Goal: Task Accomplishment & Management: Use online tool/utility

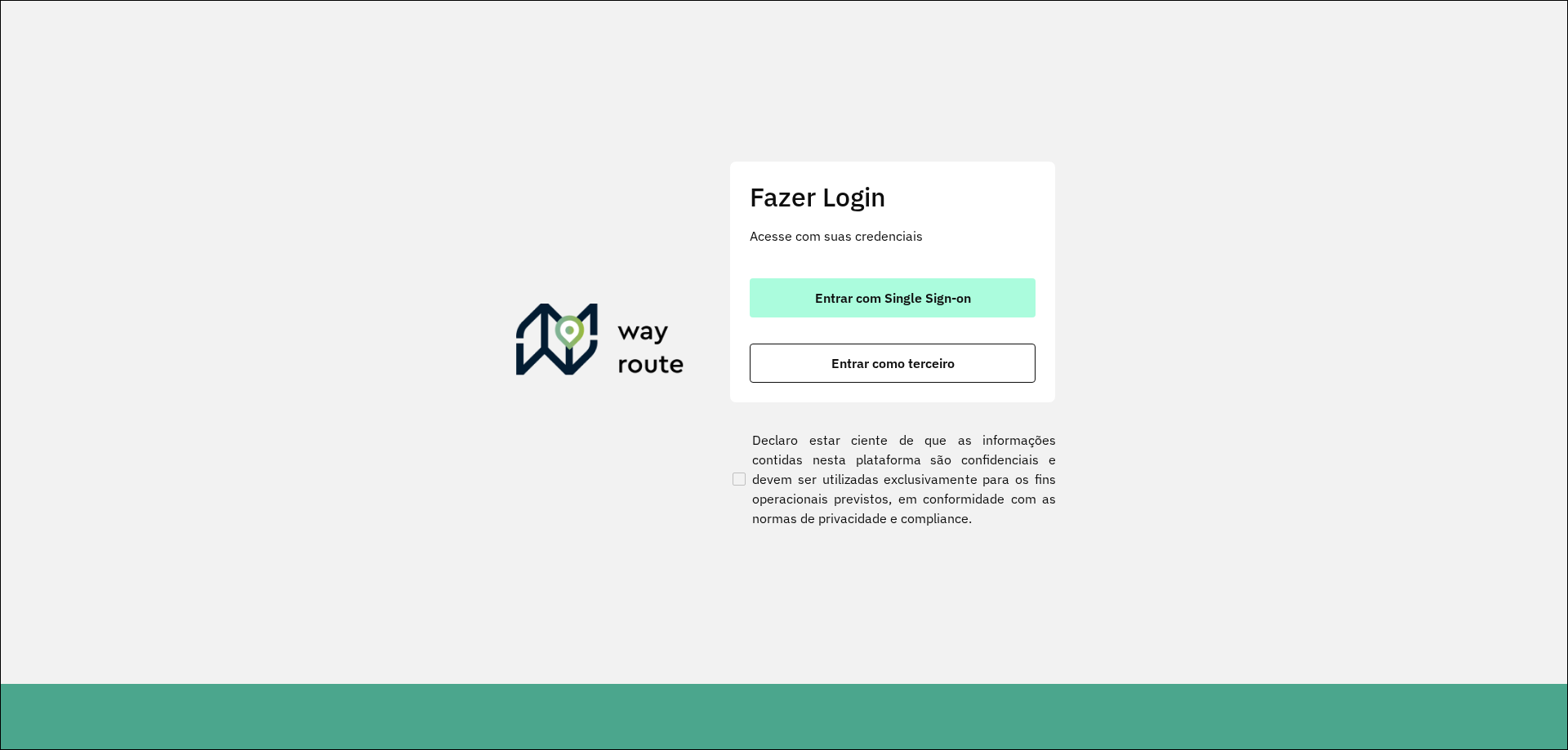
click at [929, 294] on span "Entrar com Single Sign-on" at bounding box center [892, 298] width 155 height 13
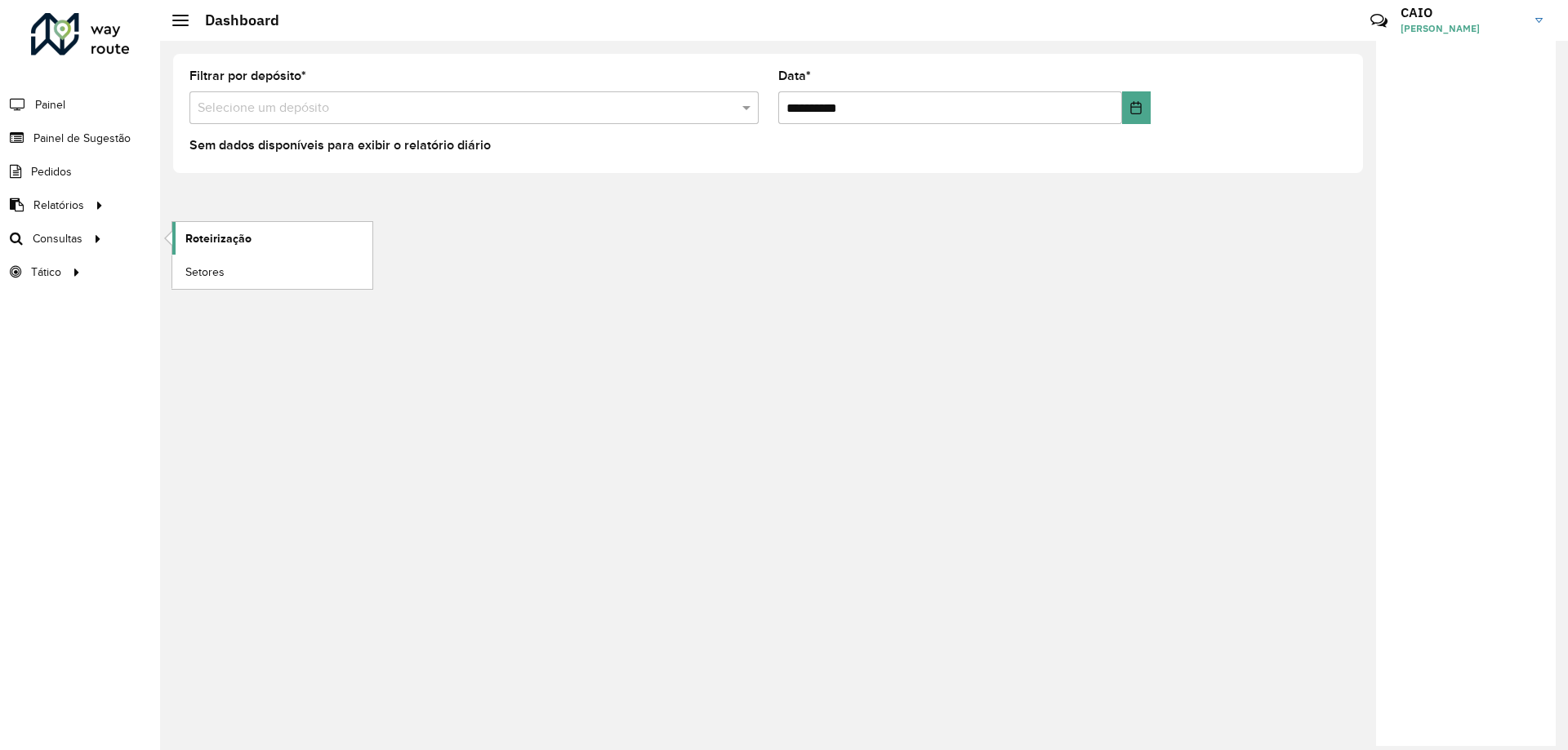
click at [228, 239] on span "Roteirização" at bounding box center [218, 238] width 66 height 17
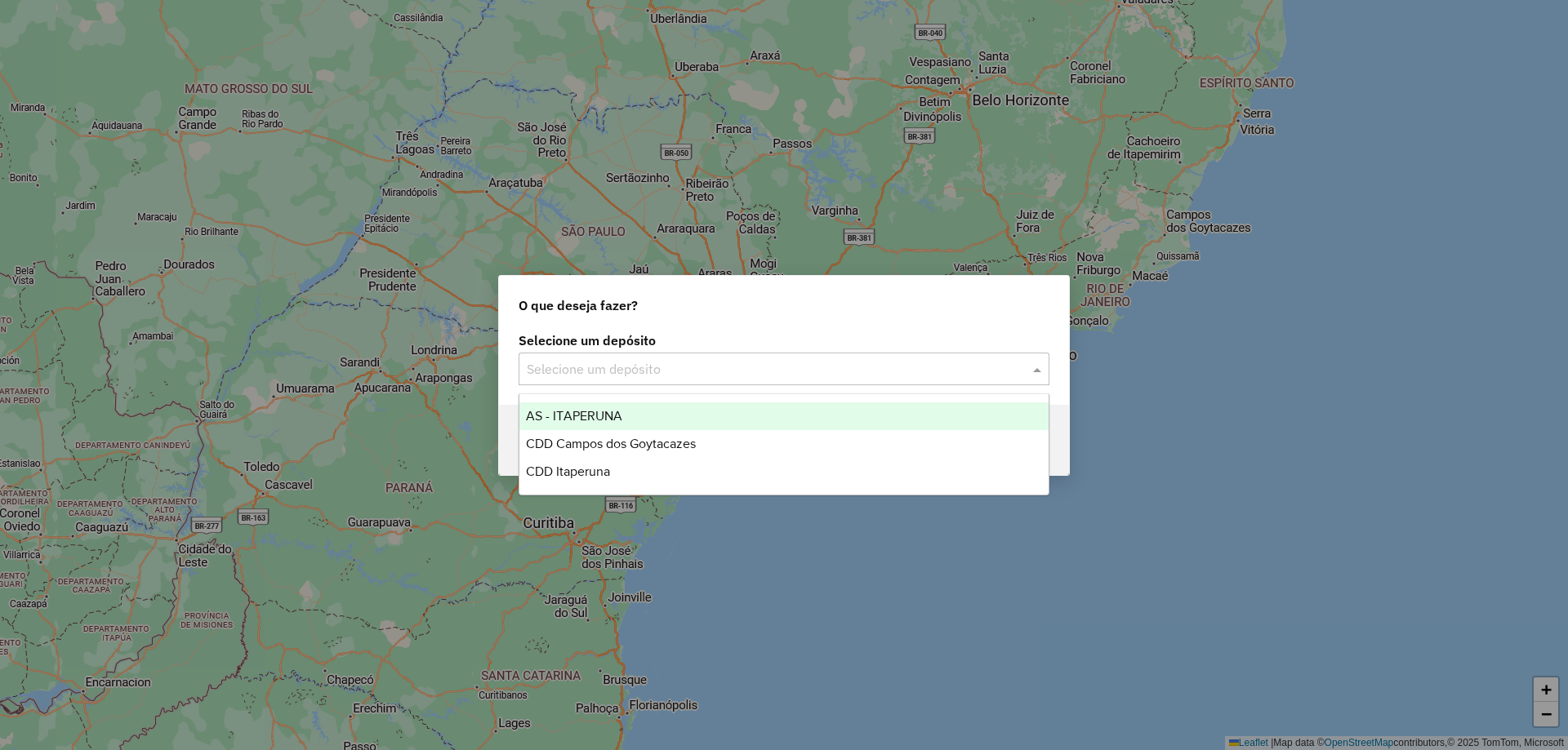
click at [764, 364] on input "text" at bounding box center [767, 369] width 481 height 20
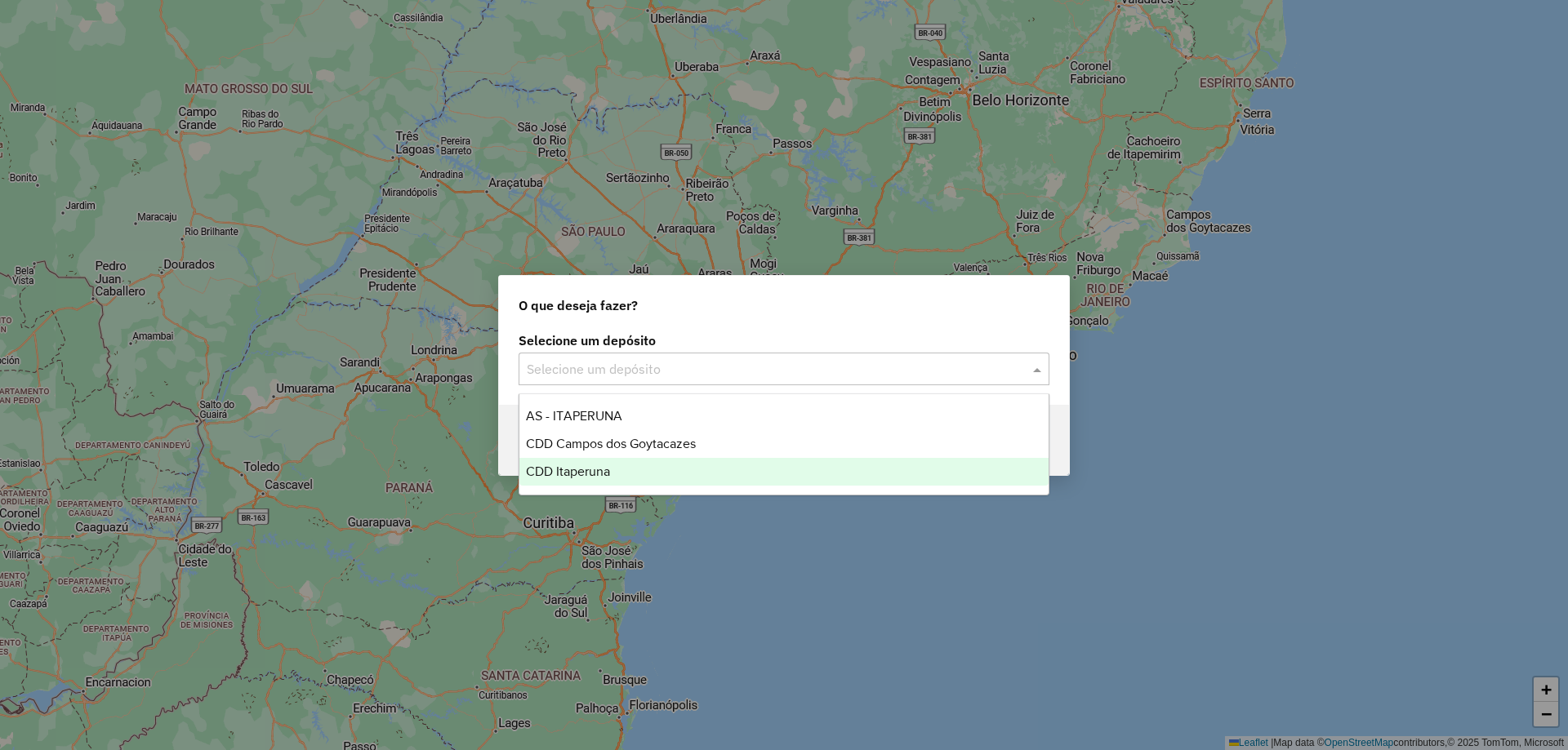
click at [626, 467] on div "CDD Itaperuna" at bounding box center [784, 472] width 529 height 28
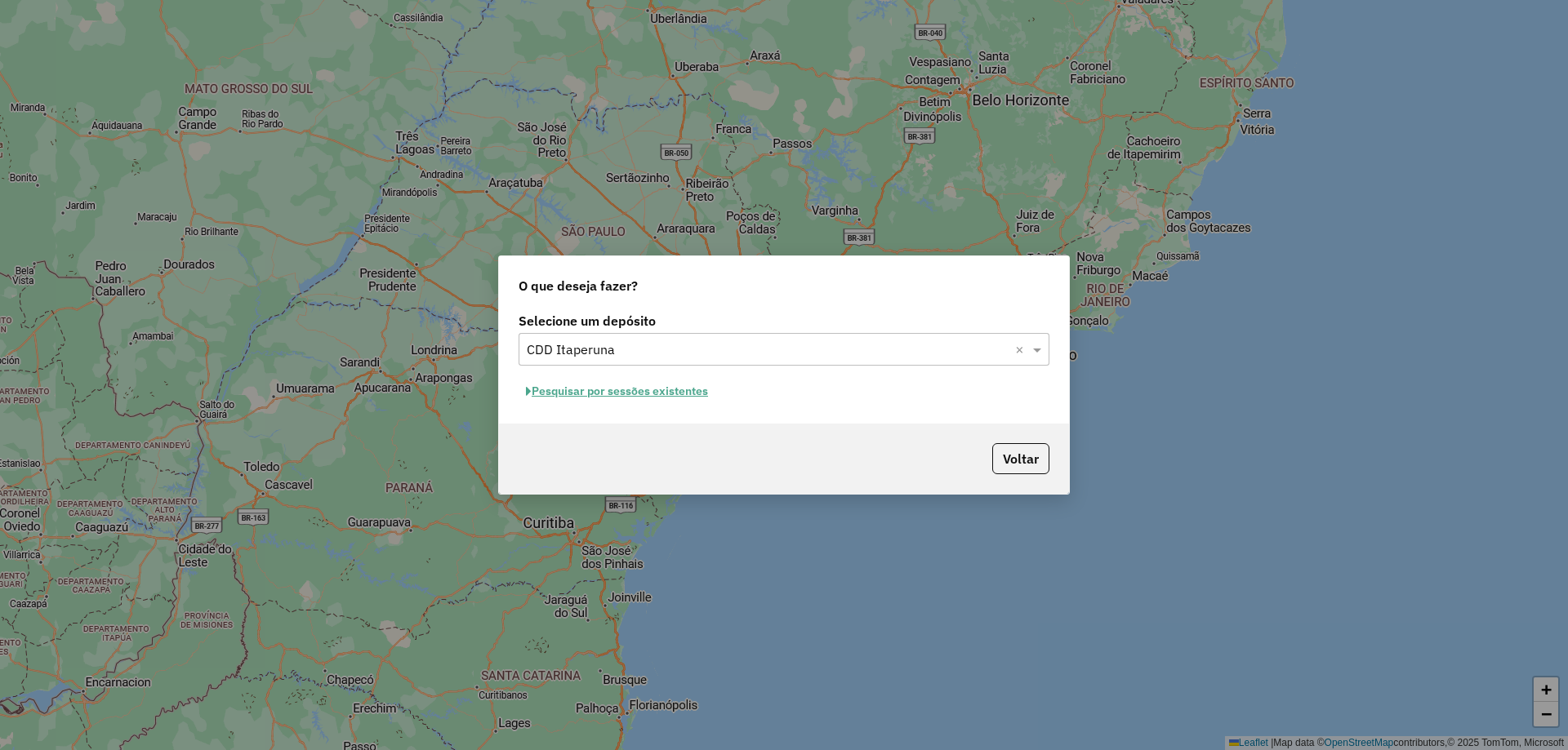
click at [688, 390] on button "Pesquisar por sessões existentes" at bounding box center [616, 391] width 196 height 25
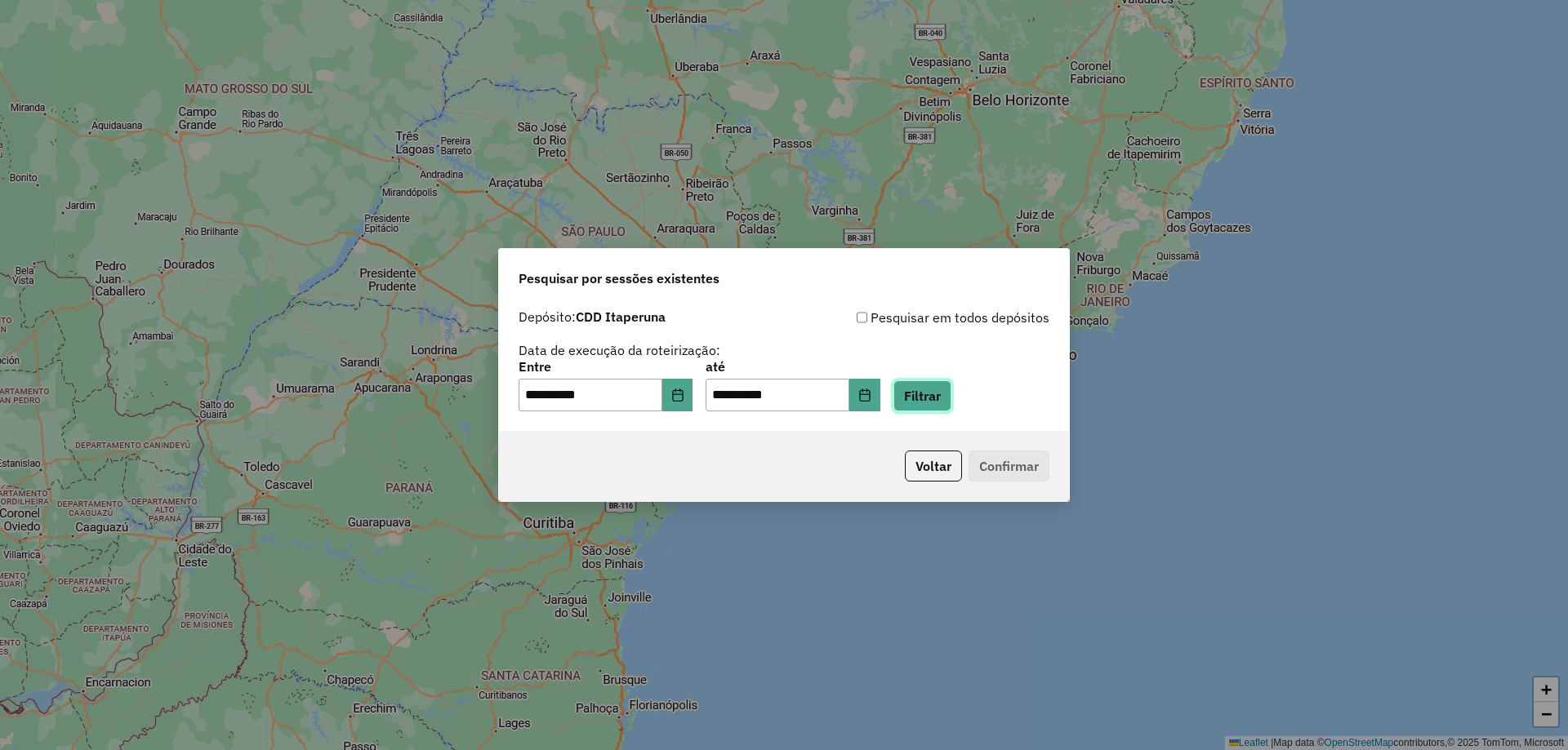
click at [941, 390] on button "Filtrar" at bounding box center [922, 395] width 58 height 31
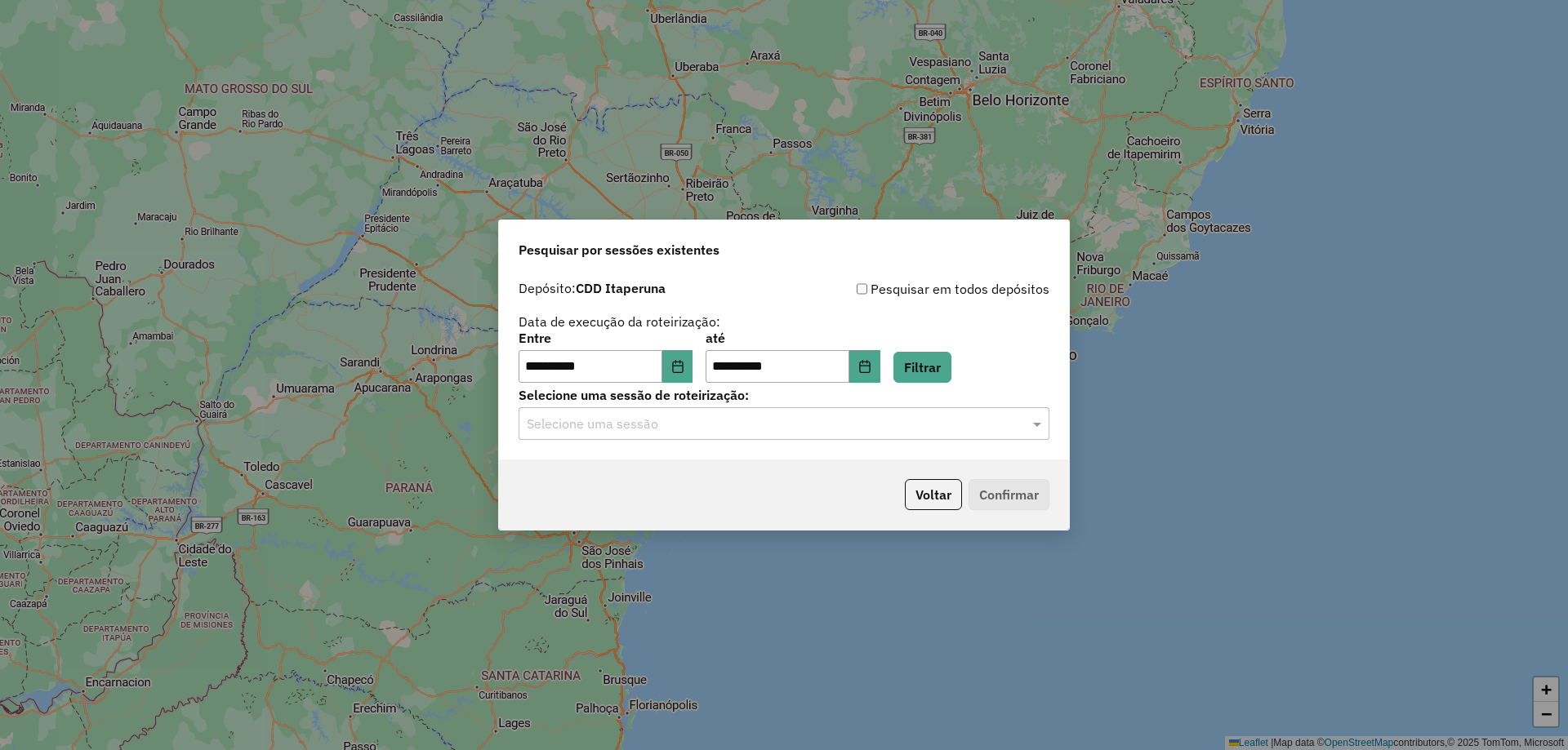
click at [614, 426] on input "text" at bounding box center [767, 423] width 481 height 20
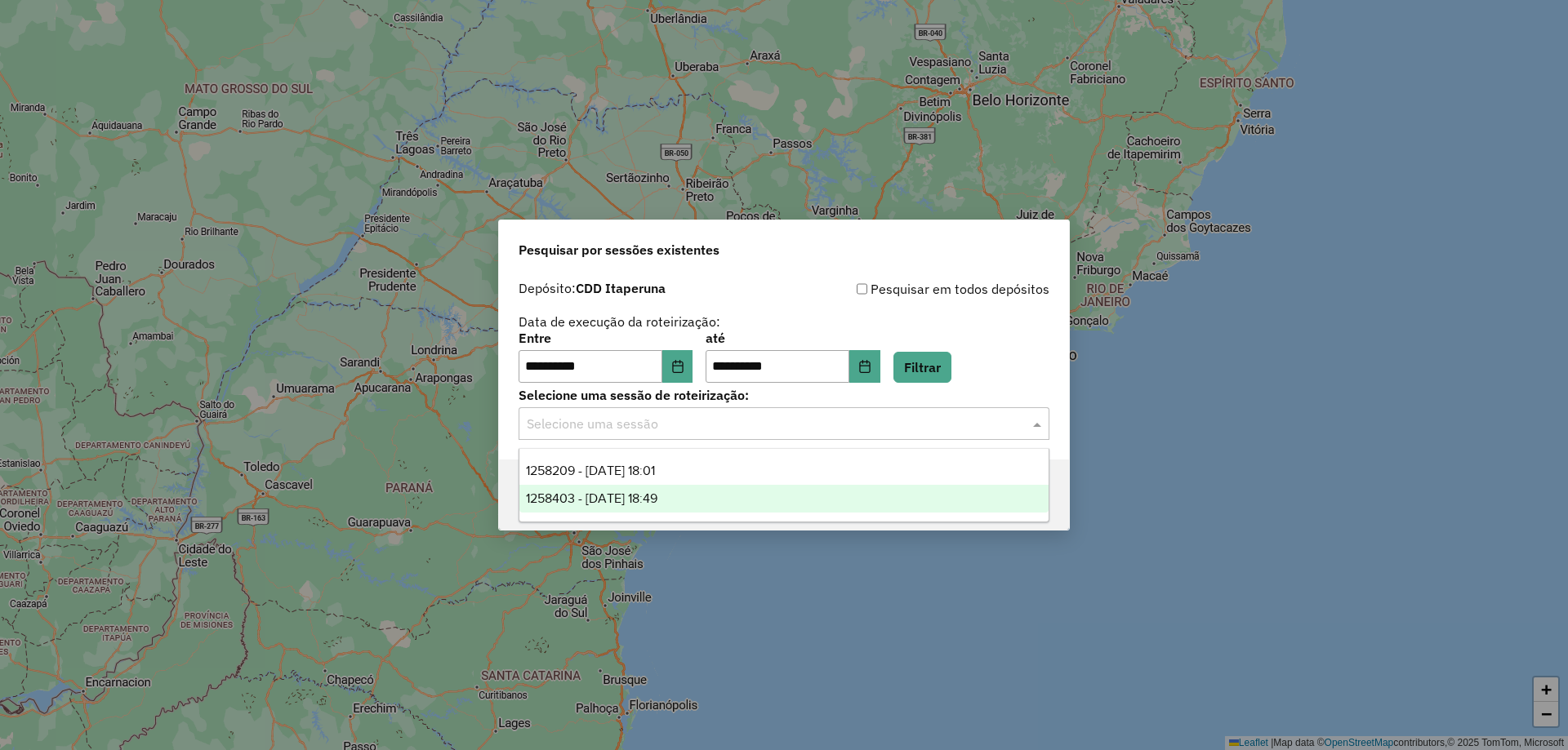
click at [657, 493] on span "1258403 - 03/09/2025 18:49" at bounding box center [591, 498] width 131 height 14
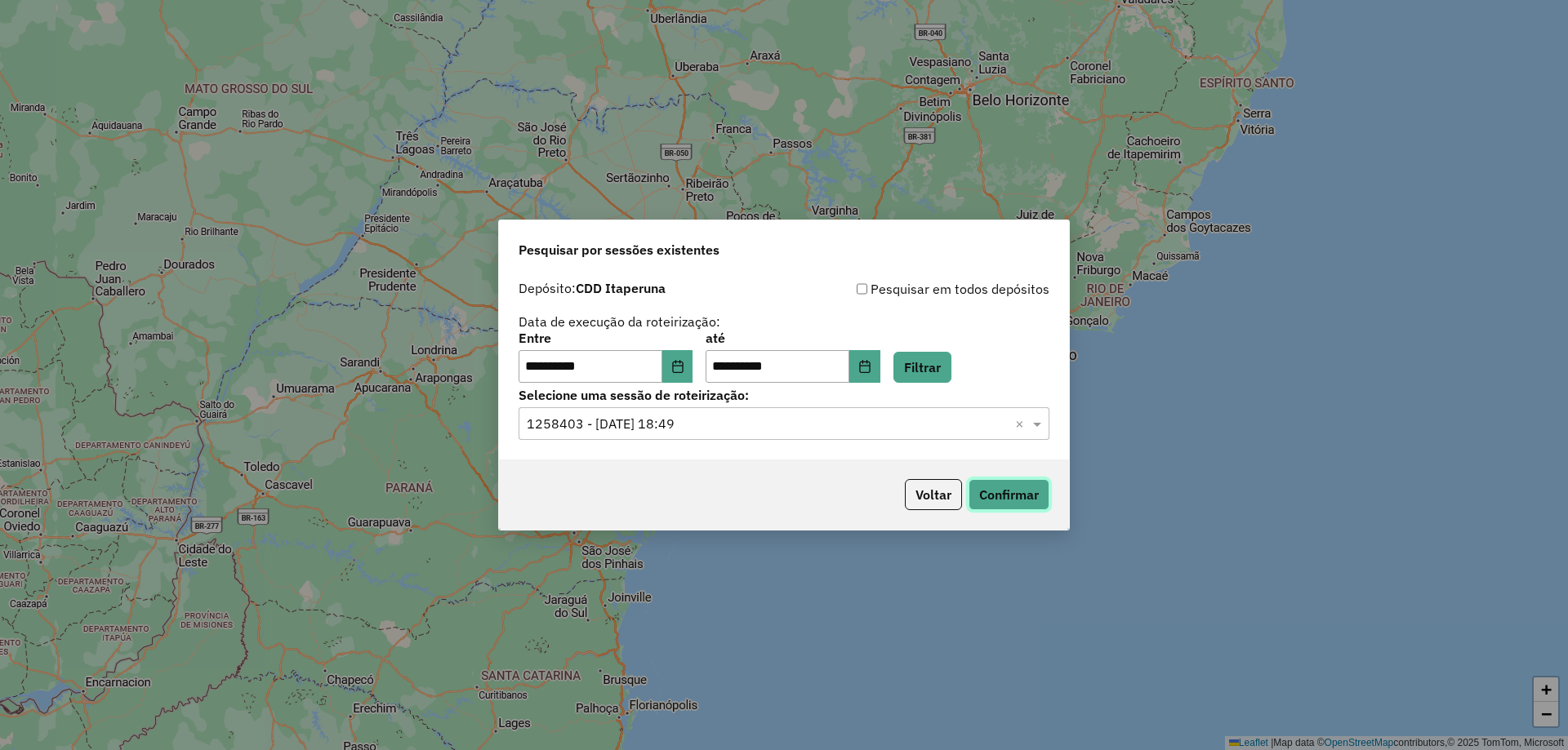
click at [1009, 498] on button "Confirmar" at bounding box center [1008, 494] width 81 height 31
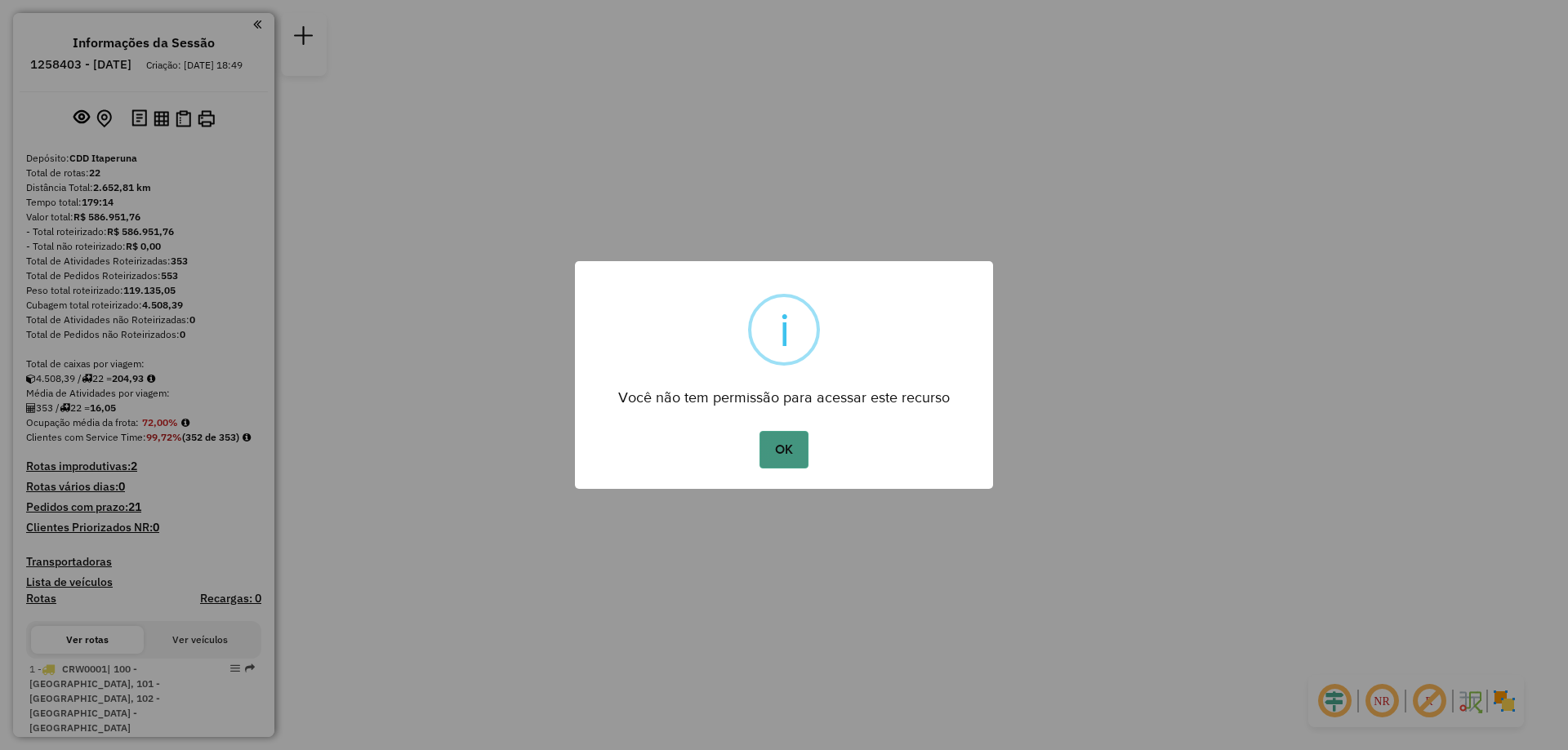
click at [798, 453] on button "OK" at bounding box center [784, 449] width 48 height 37
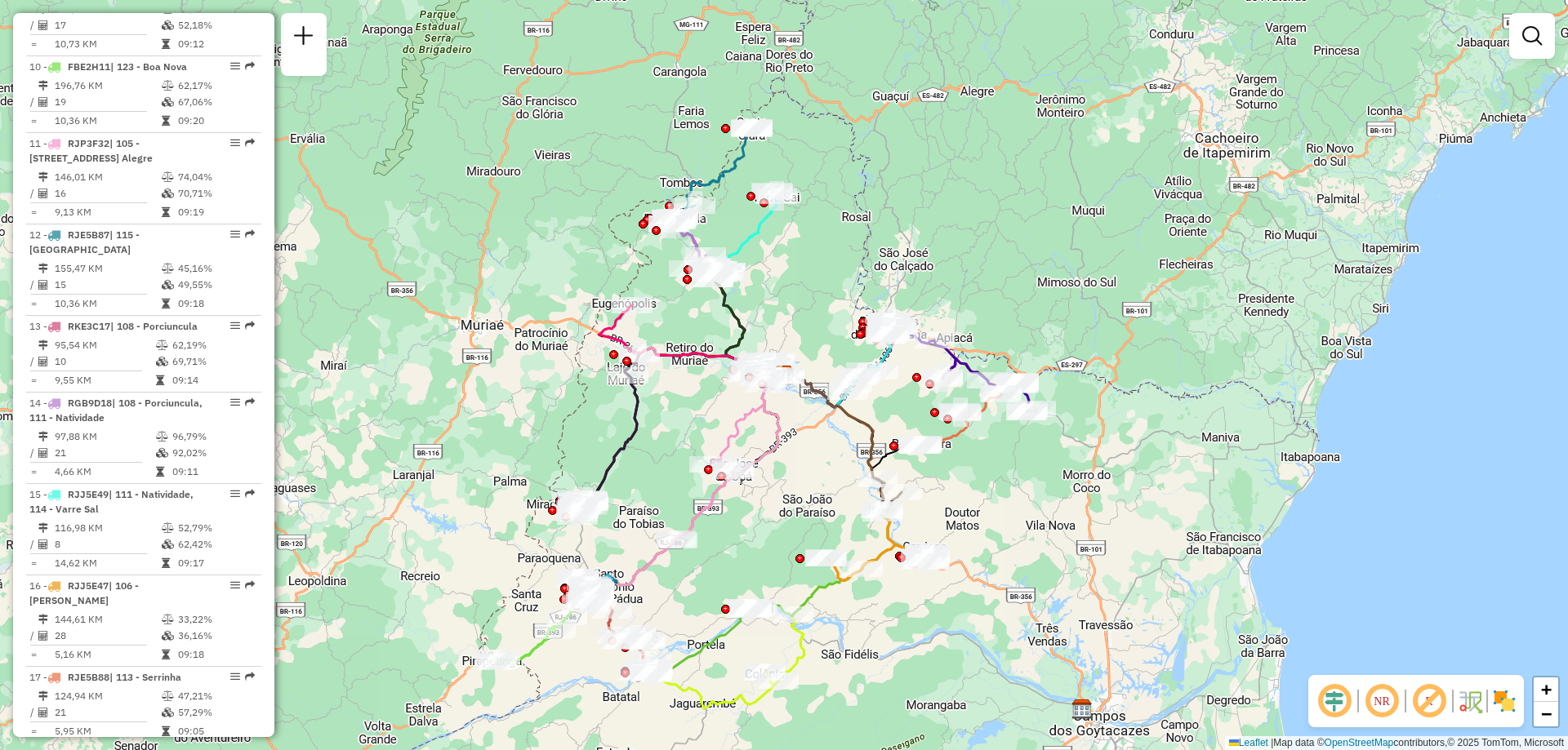
scroll to position [1632, 0]
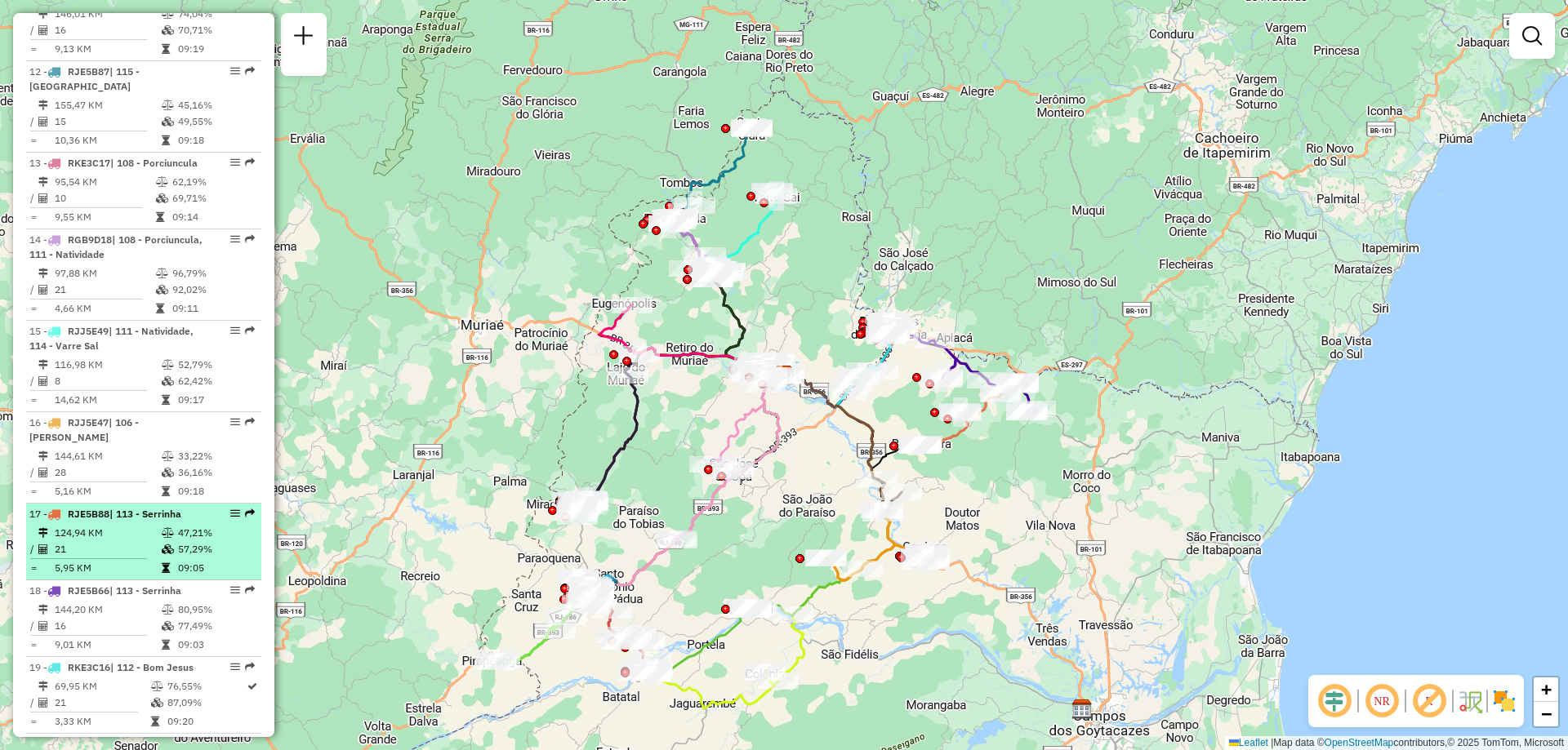
click at [148, 541] on td "21" at bounding box center [107, 549] width 107 height 17
select select "**********"
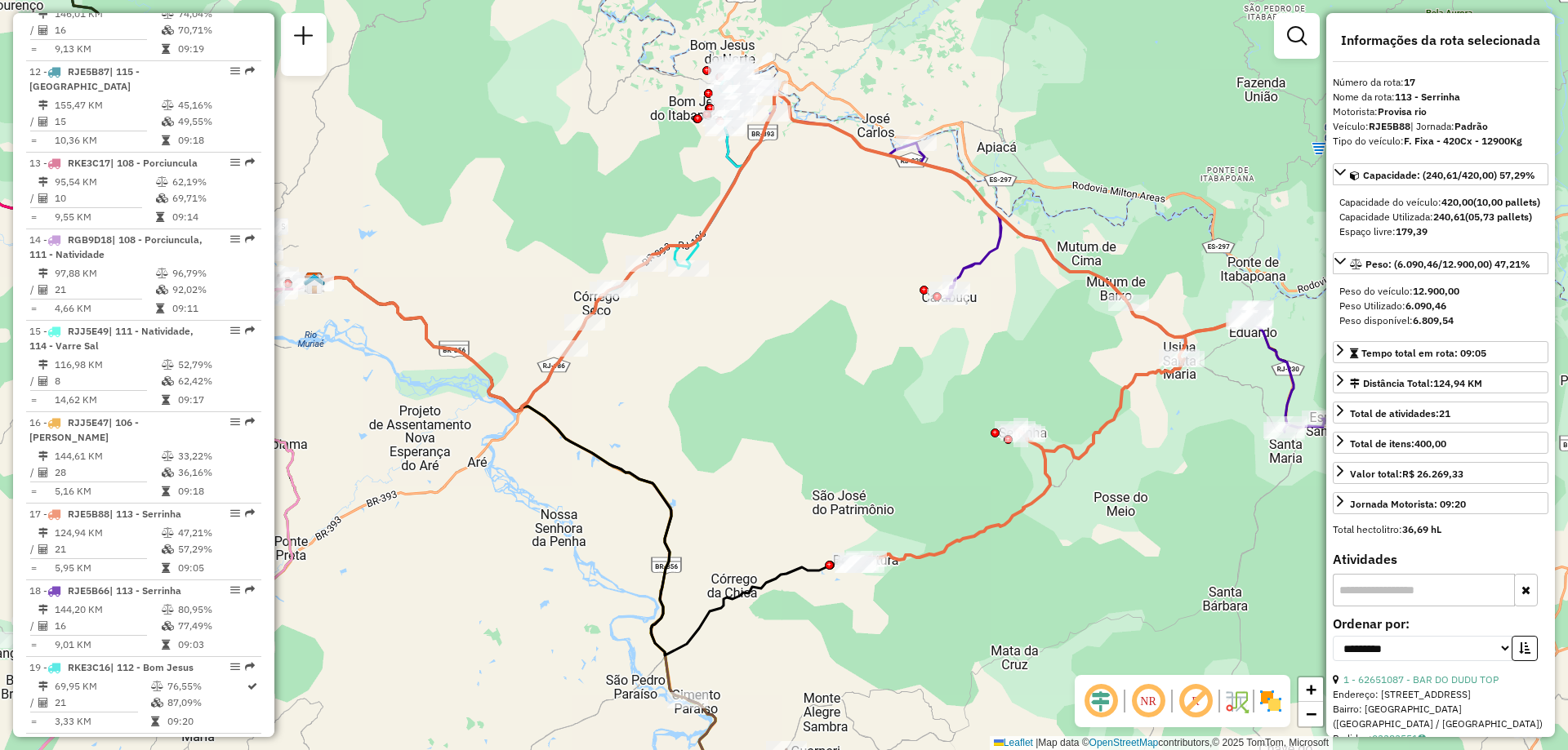
click at [708, 217] on icon at bounding box center [784, 252] width 939 height 317
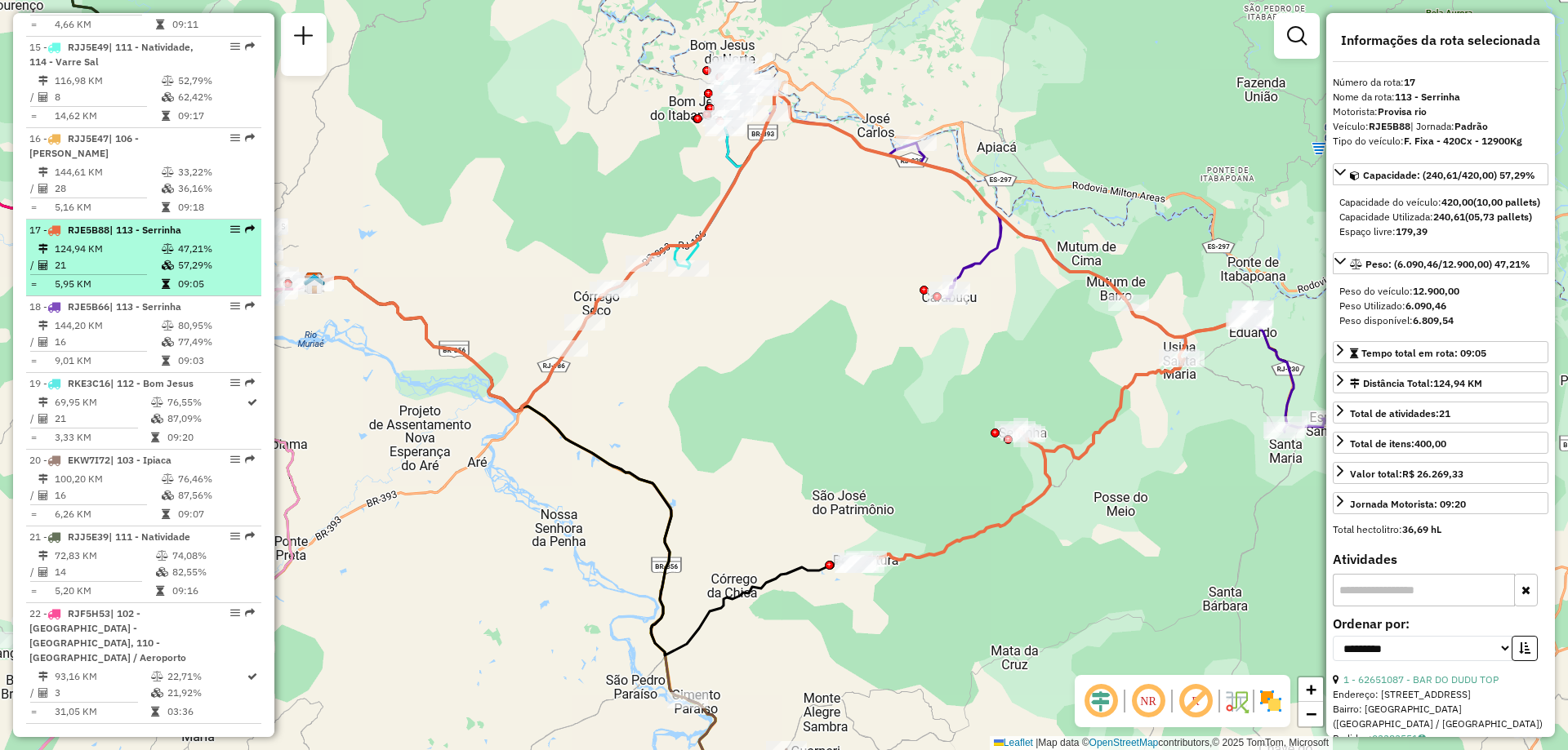
click at [128, 268] on td "21" at bounding box center [107, 265] width 107 height 17
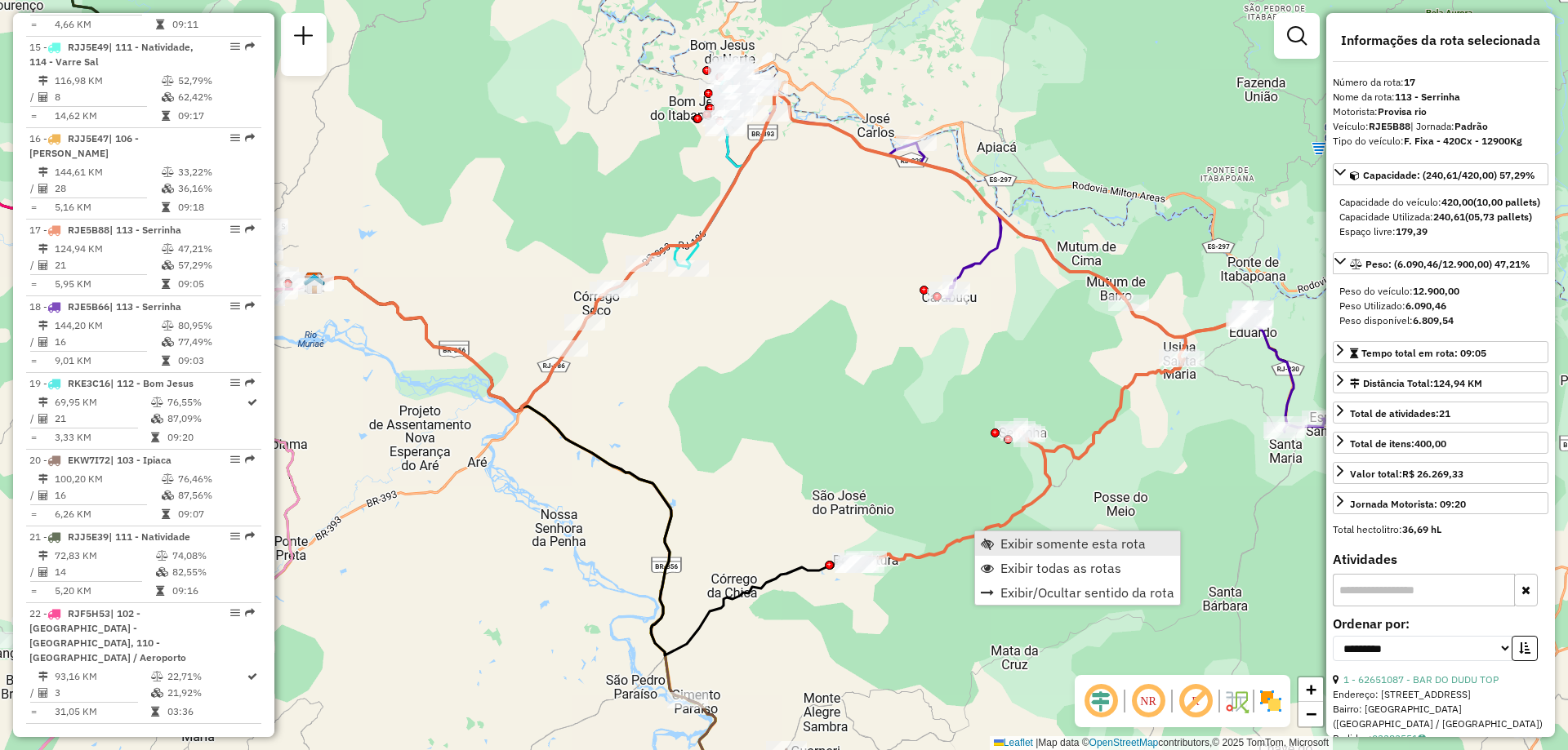
click at [1014, 534] on link "Exibir somente esta rota" at bounding box center [1077, 543] width 205 height 24
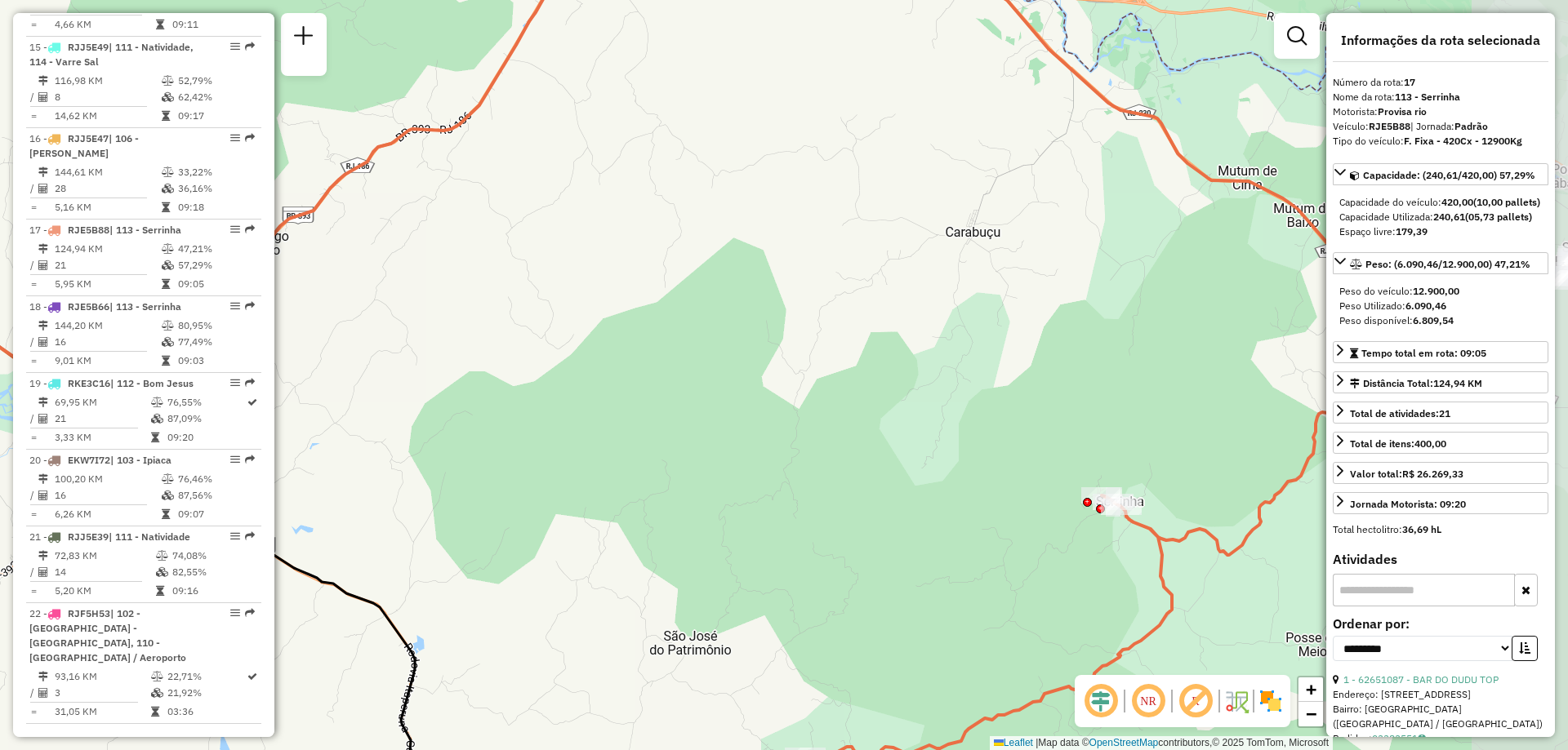
drag, startPoint x: 906, startPoint y: 317, endPoint x: 737, endPoint y: 312, distance: 169.1
click at [737, 312] on div "Janela de atendimento Grade de atendimento Capacidade Transportadoras Veículos …" at bounding box center [784, 375] width 1568 height 750
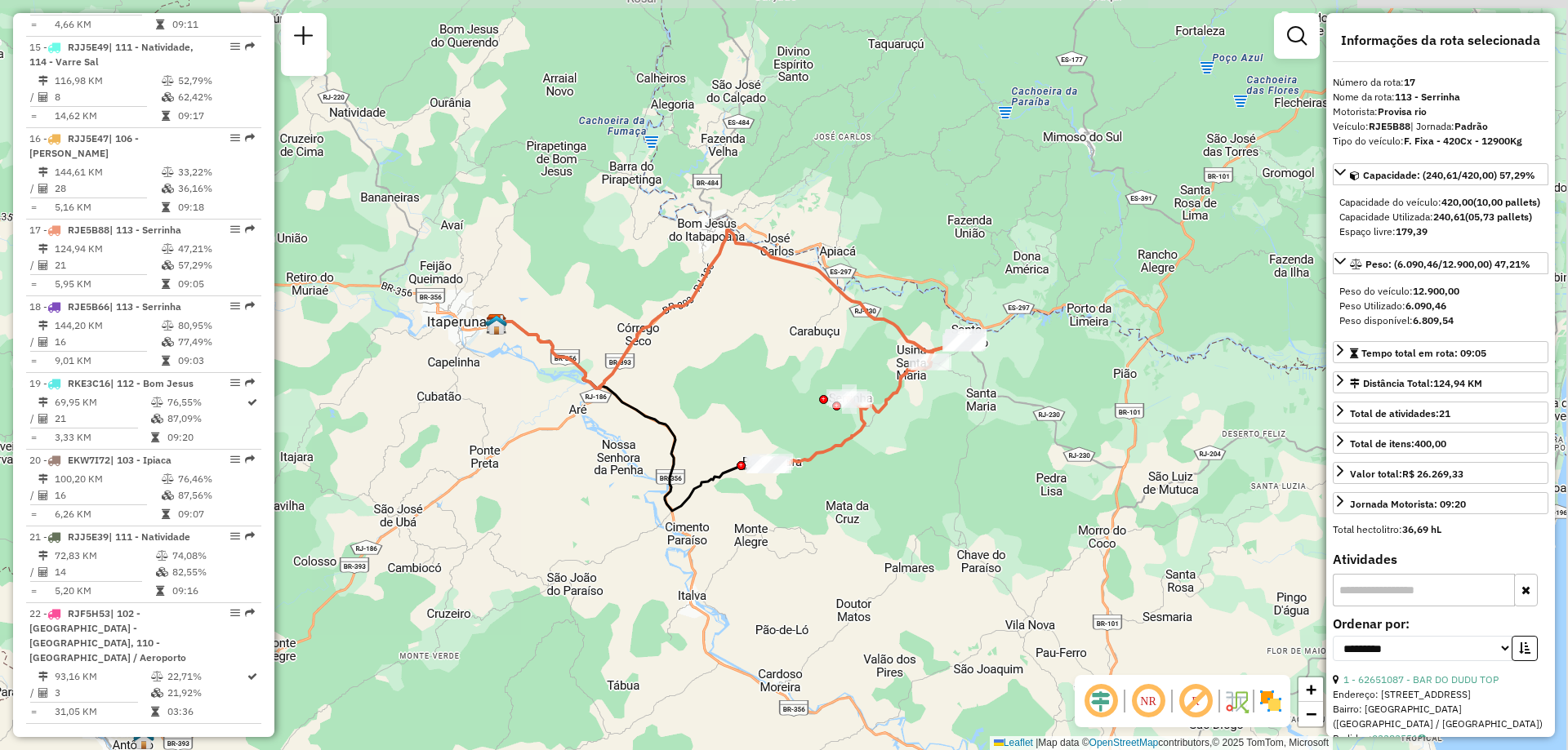
drag, startPoint x: 852, startPoint y: 342, endPoint x: 789, endPoint y: 374, distance: 70.7
click at [789, 374] on div "Janela de atendimento Grade de atendimento Capacidade Transportadoras Veículos …" at bounding box center [784, 375] width 1568 height 750
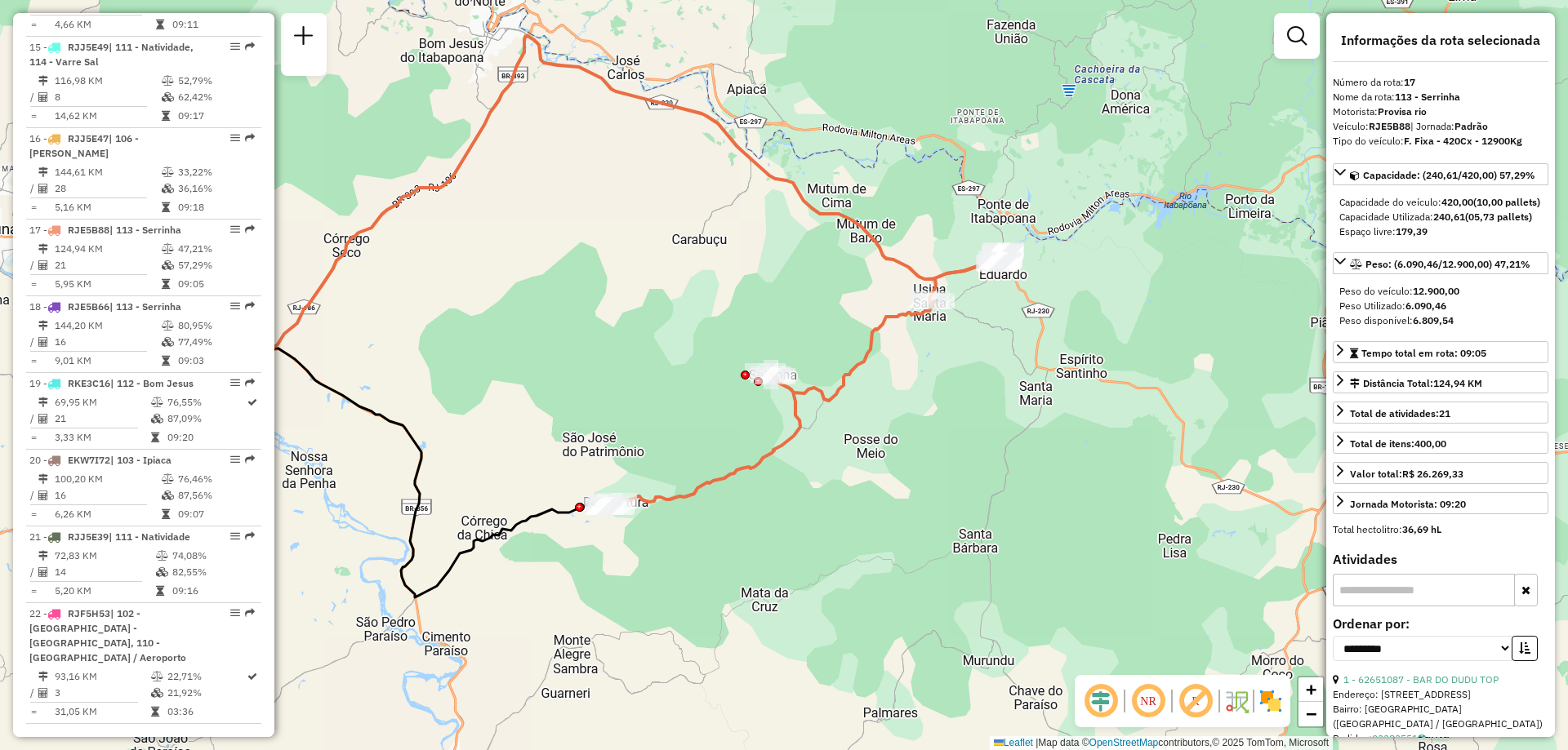
drag, startPoint x: 800, startPoint y: 368, endPoint x: 660, endPoint y: 318, distance: 148.7
click at [660, 318] on div "Janela de atendimento Grade de atendimento Capacidade Transportadoras Veículos …" at bounding box center [784, 375] width 1568 height 750
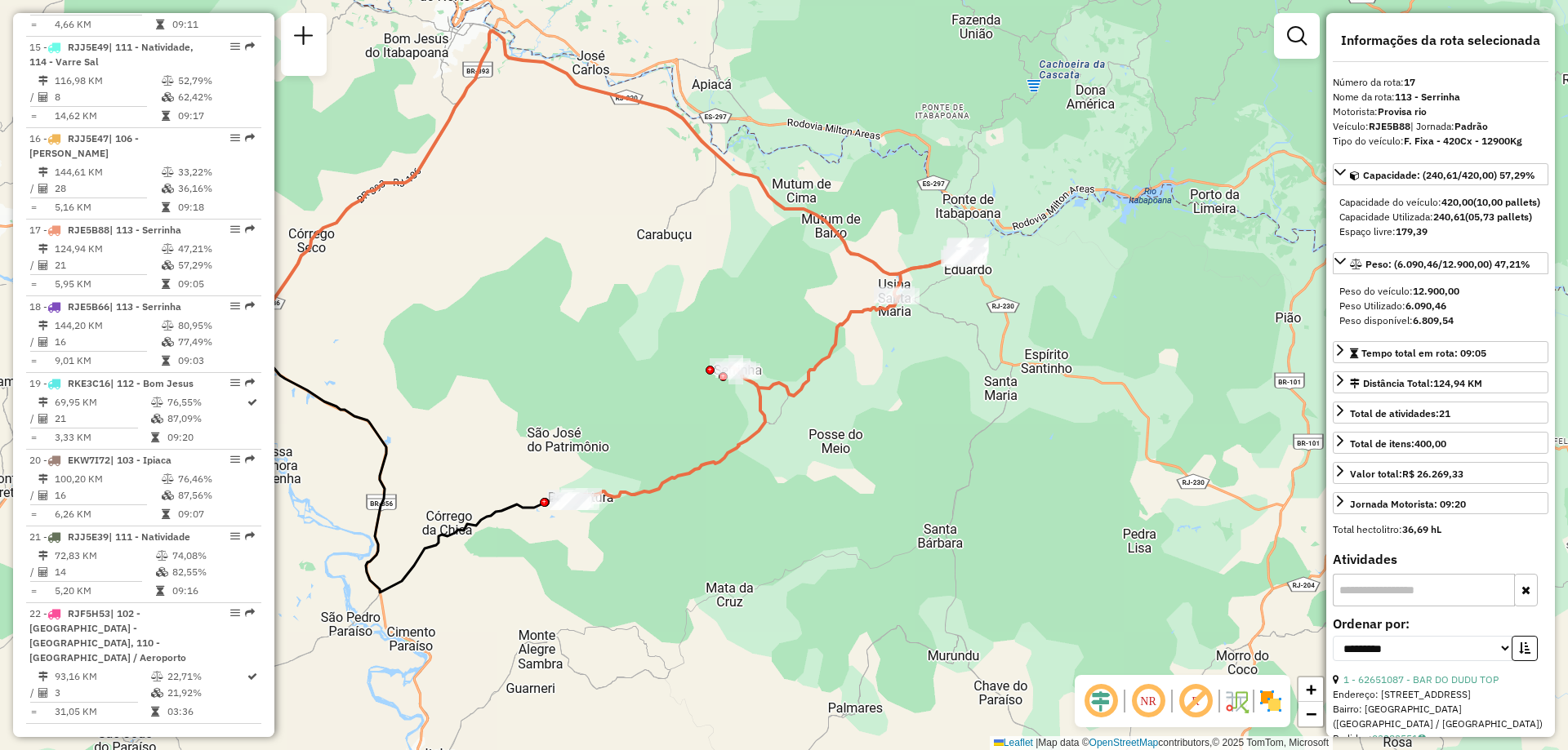
drag, startPoint x: 966, startPoint y: 407, endPoint x: 932, endPoint y: 401, distance: 34.5
click at [932, 401] on div "Janela de atendimento Grade de atendimento Capacidade Transportadoras Veículos …" at bounding box center [784, 375] width 1568 height 750
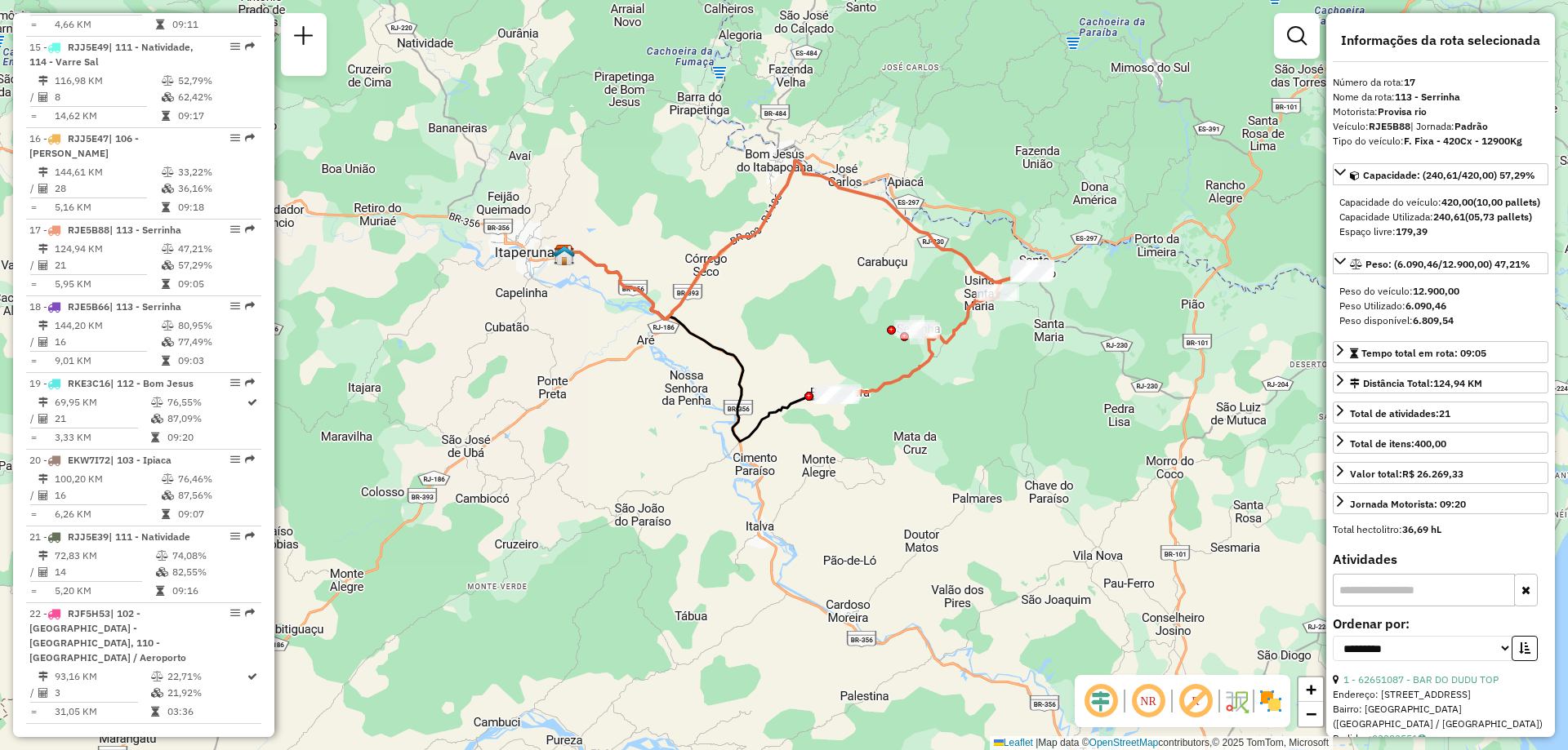
click at [1094, 402] on div "Janela de atendimento Grade de atendimento Capacidade Transportadoras Veículos …" at bounding box center [784, 375] width 1568 height 750
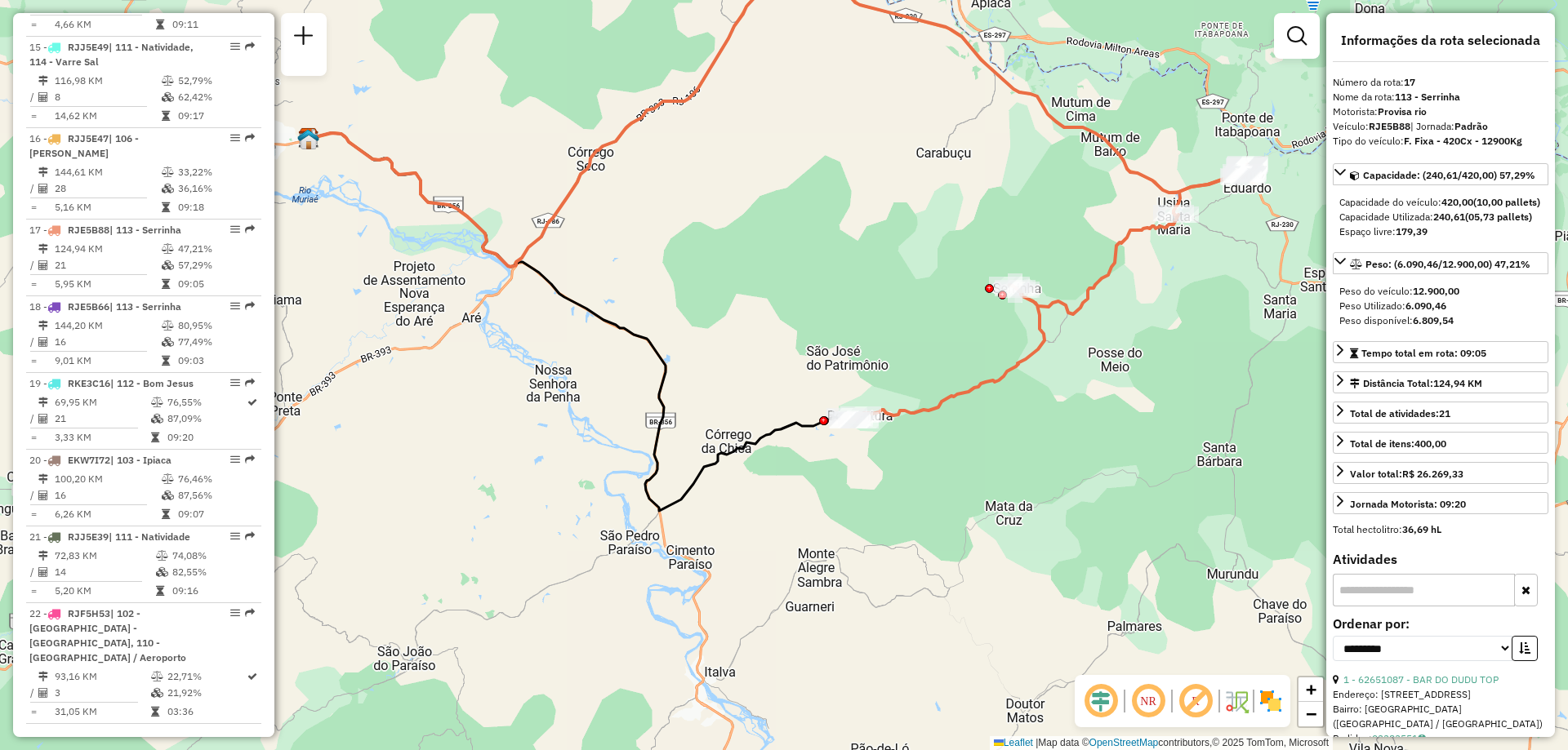
drag, startPoint x: 614, startPoint y: 245, endPoint x: 627, endPoint y: 327, distance: 83.0
click at [627, 327] on div "Janela de atendimento Grade de atendimento Capacidade Transportadoras Veículos …" at bounding box center [784, 375] width 1568 height 750
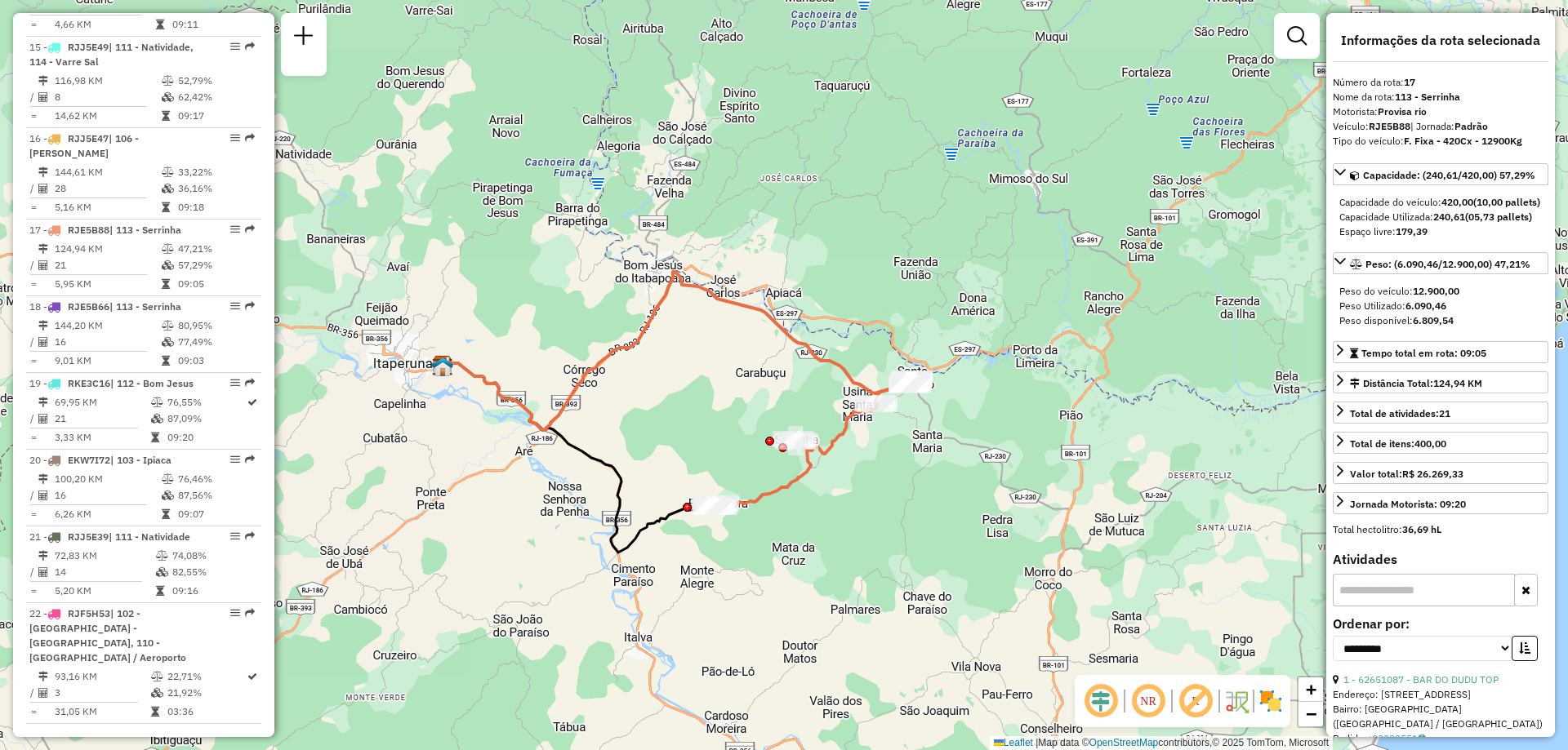
drag, startPoint x: 712, startPoint y: 298, endPoint x: 683, endPoint y: 406, distance: 111.8
click at [683, 406] on div "Janela de atendimento Grade de atendimento Capacidade Transportadoras Veículos …" at bounding box center [784, 375] width 1568 height 750
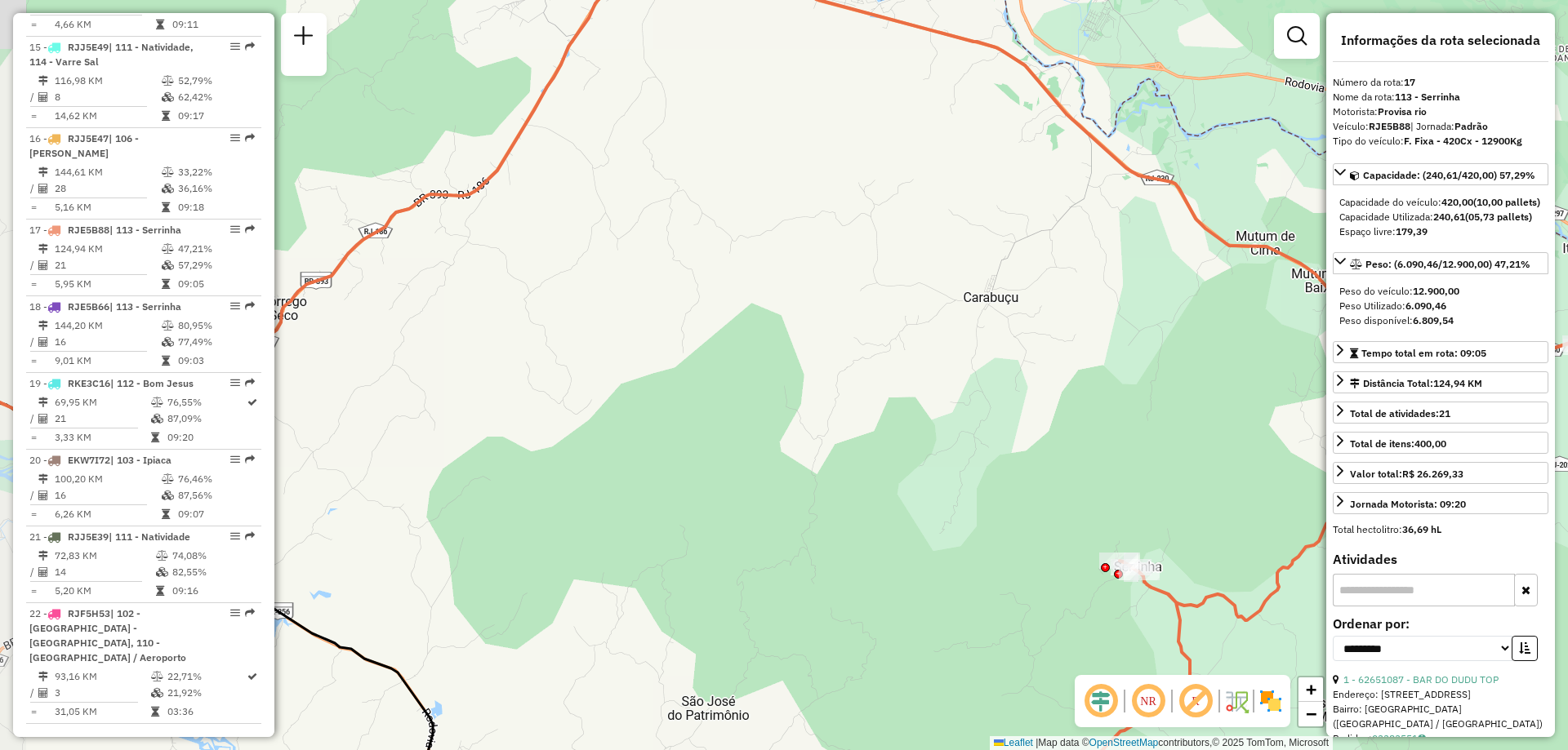
drag, startPoint x: 741, startPoint y: 387, endPoint x: 800, endPoint y: 349, distance: 70.2
click at [800, 349] on div "Janela de atendimento Grade de atendimento Capacidade Transportadoras Veículos …" at bounding box center [784, 375] width 1568 height 750
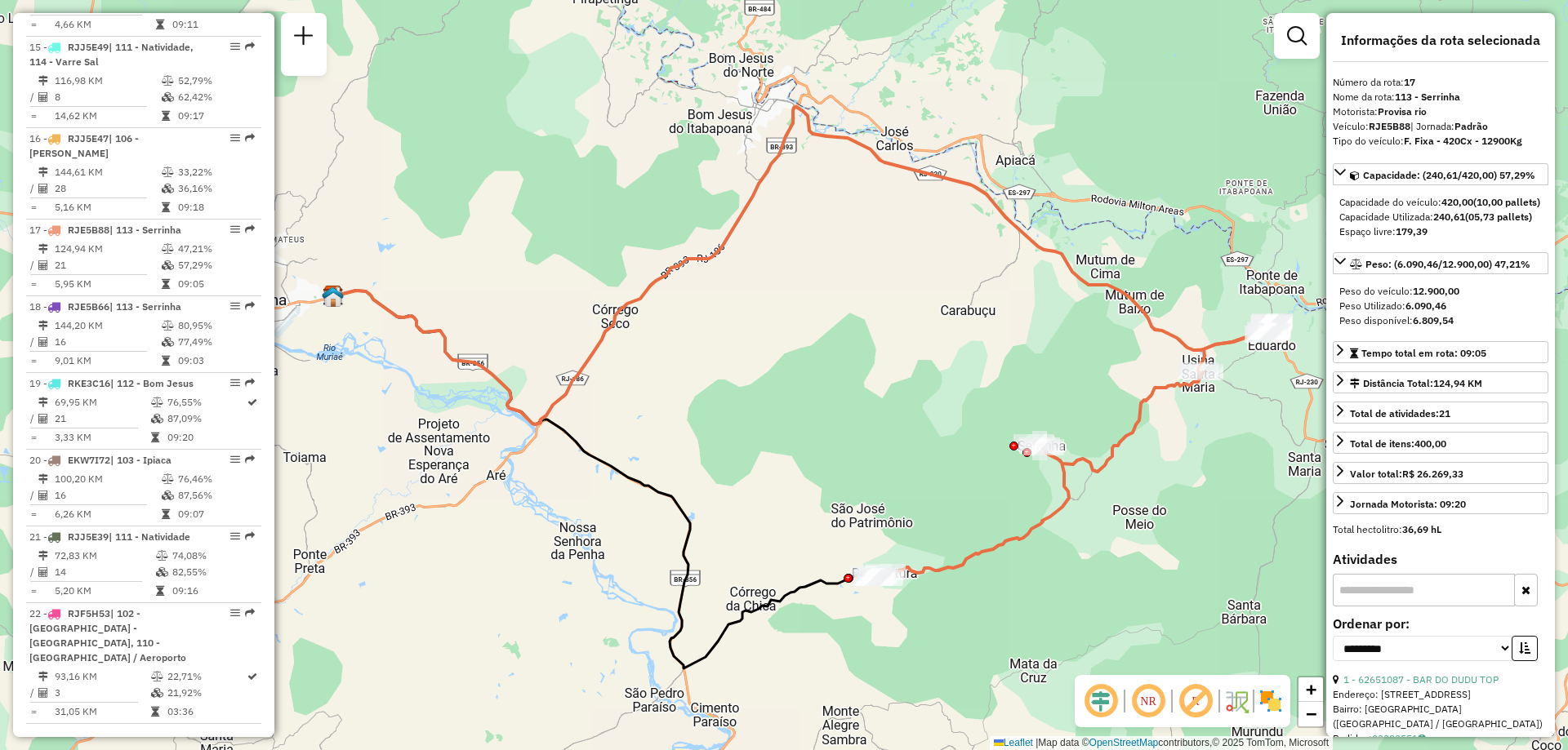
drag, startPoint x: 811, startPoint y: 357, endPoint x: 885, endPoint y: 344, distance: 75.1
click at [885, 344] on div "Janela de atendimento Grade de atendimento Capacidade Transportadoras Veículos …" at bounding box center [784, 375] width 1568 height 750
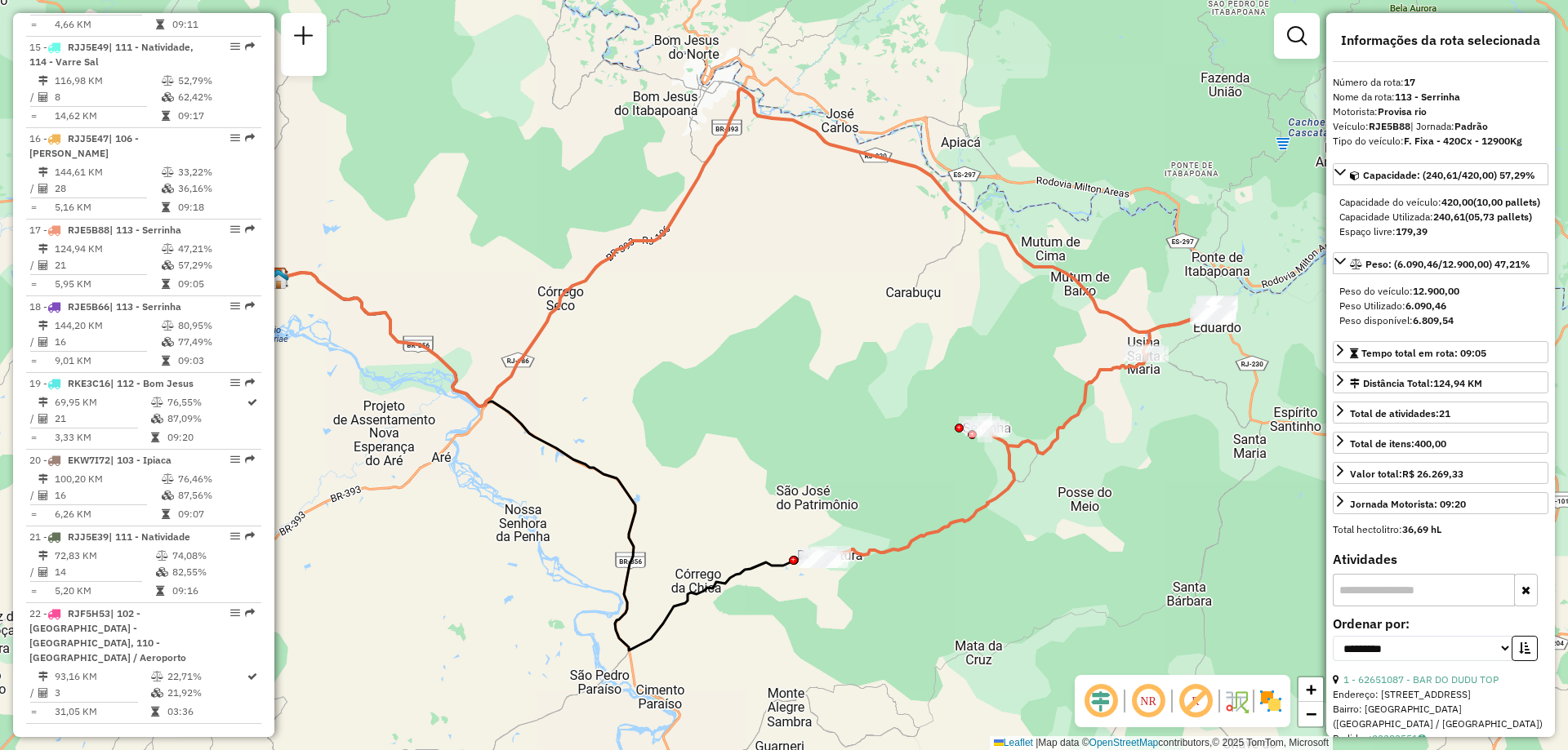
drag, startPoint x: 887, startPoint y: 301, endPoint x: 832, endPoint y: 283, distance: 57.9
click at [832, 283] on div "Janela de atendimento Grade de atendimento Capacidade Transportadoras Veículos …" at bounding box center [784, 375] width 1568 height 750
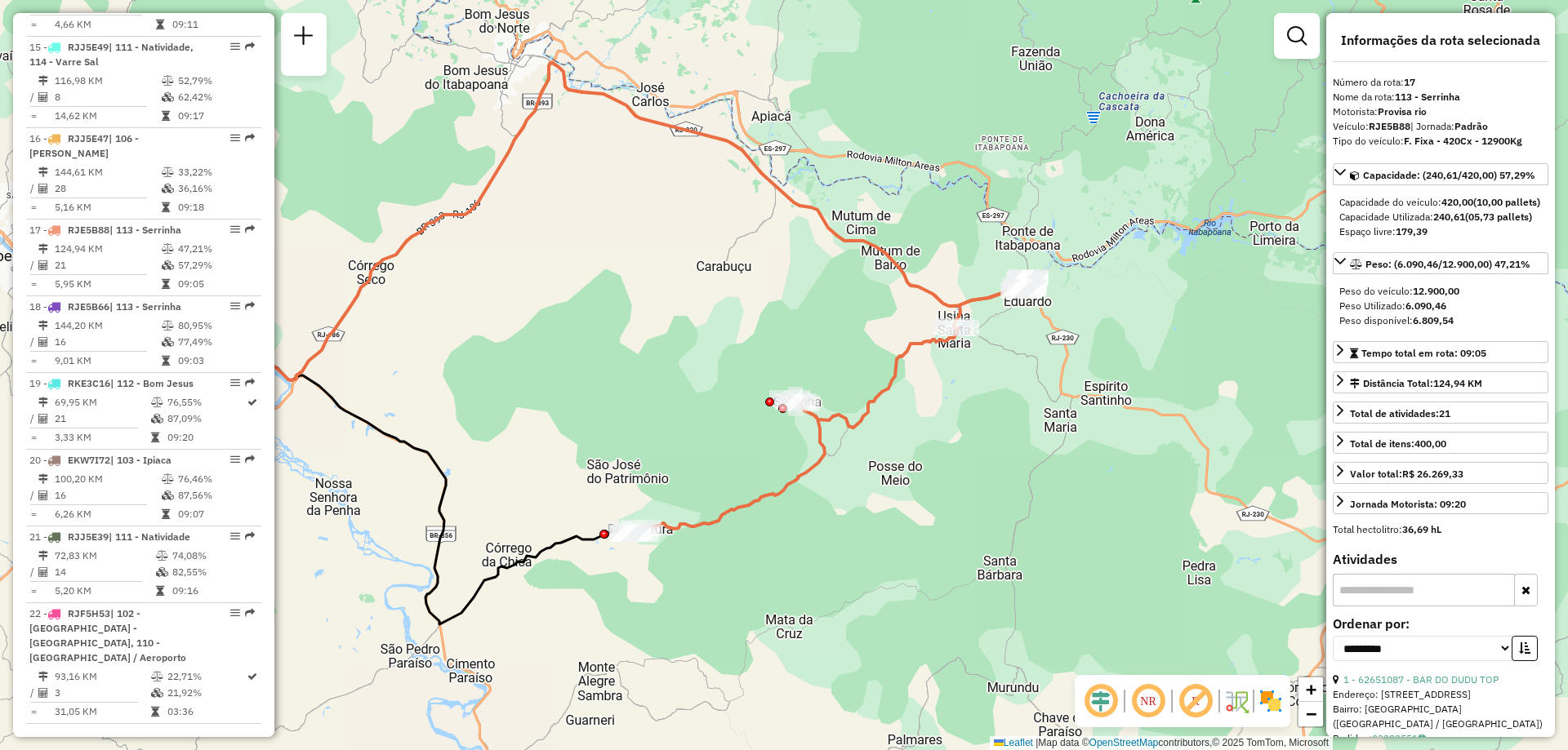
drag, startPoint x: 899, startPoint y: 405, endPoint x: 735, endPoint y: 383, distance: 165.5
click at [712, 377] on div "Janela de atendimento Grade de atendimento Capacidade Transportadoras Veículos …" at bounding box center [784, 375] width 1568 height 750
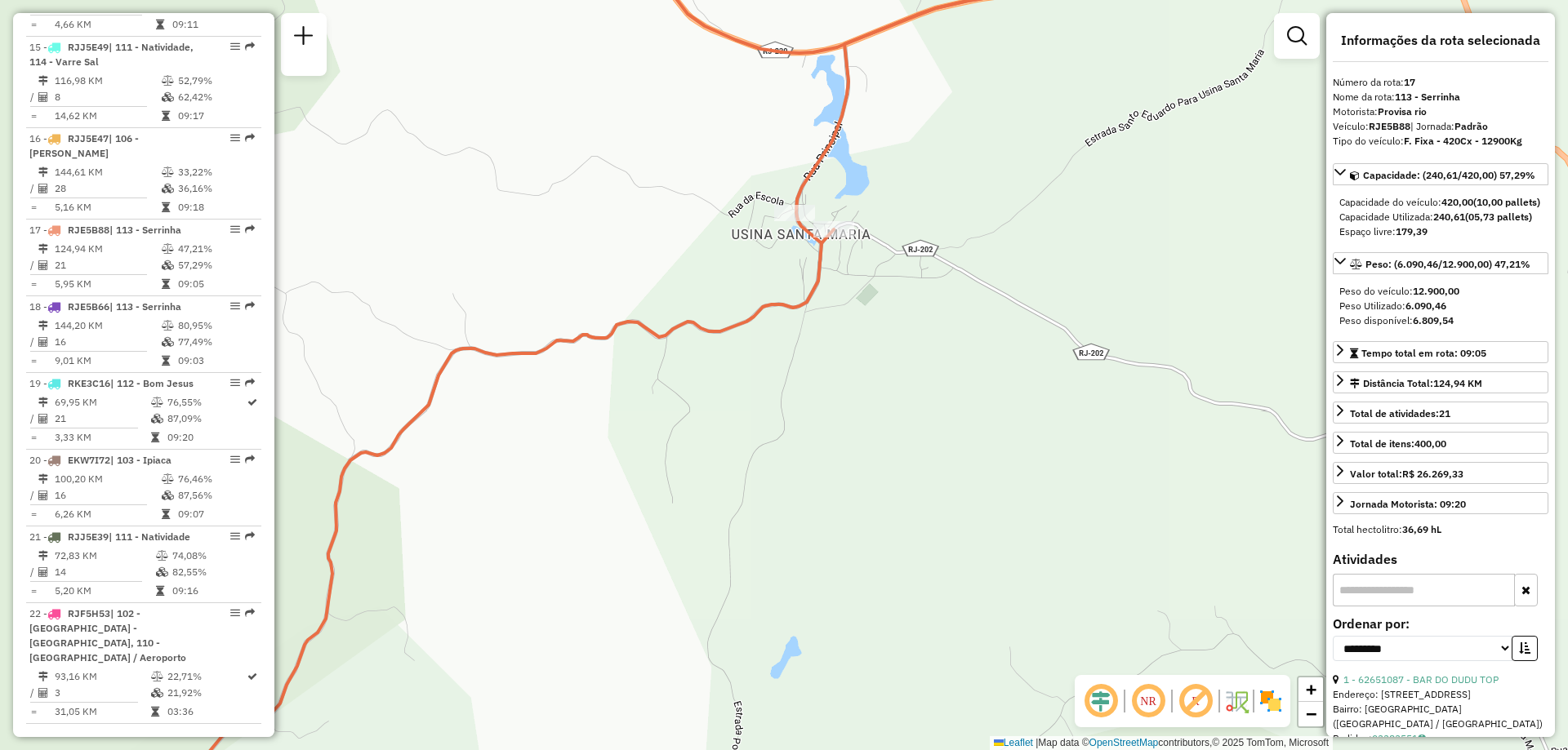
drag, startPoint x: 832, startPoint y: 317, endPoint x: 832, endPoint y: 341, distance: 24.0
click at [832, 341] on div "Janela de atendimento Grade de atendimento Capacidade Transportadoras Veículos …" at bounding box center [784, 375] width 1568 height 750
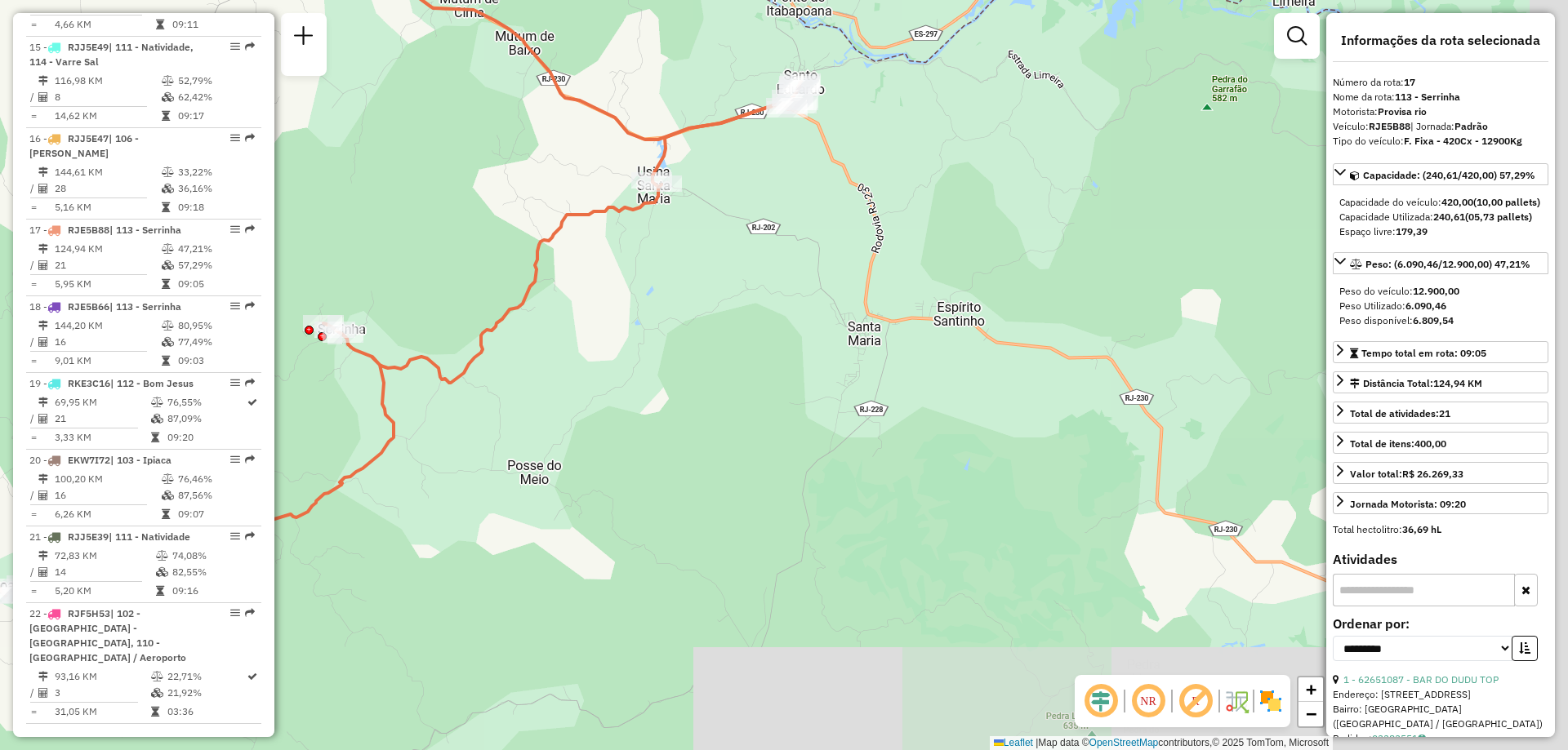
drag, startPoint x: 1034, startPoint y: 383, endPoint x: 983, endPoint y: 319, distance: 81.8
click at [983, 319] on div "Janela de atendimento Grade de atendimento Capacidade Transportadoras Veículos …" at bounding box center [784, 375] width 1568 height 750
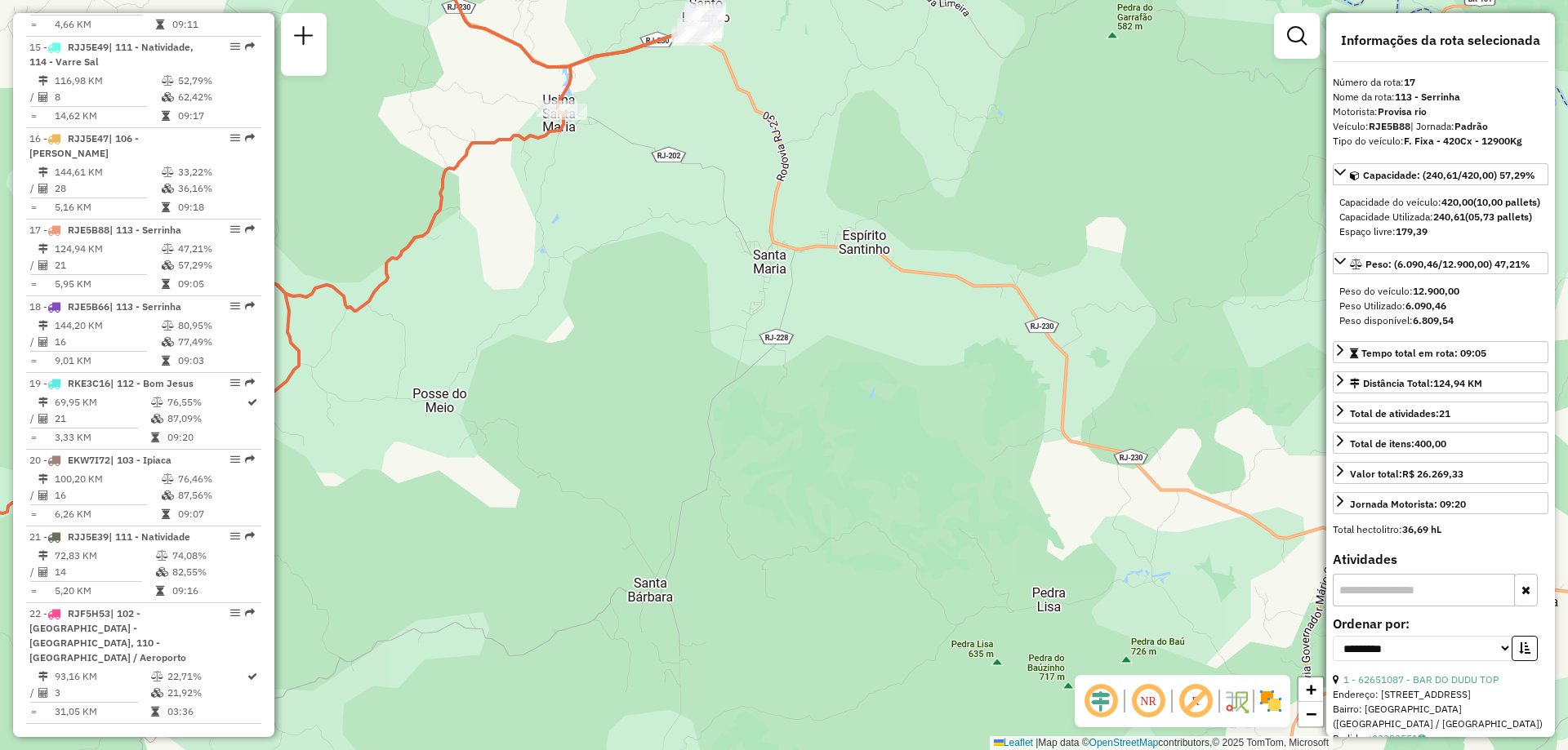
drag, startPoint x: 791, startPoint y: 325, endPoint x: 696, endPoint y: 253, distance: 119.2
click at [696, 253] on div "Janela de atendimento Grade de atendimento Capacidade Transportadoras Veículos …" at bounding box center [784, 375] width 1568 height 750
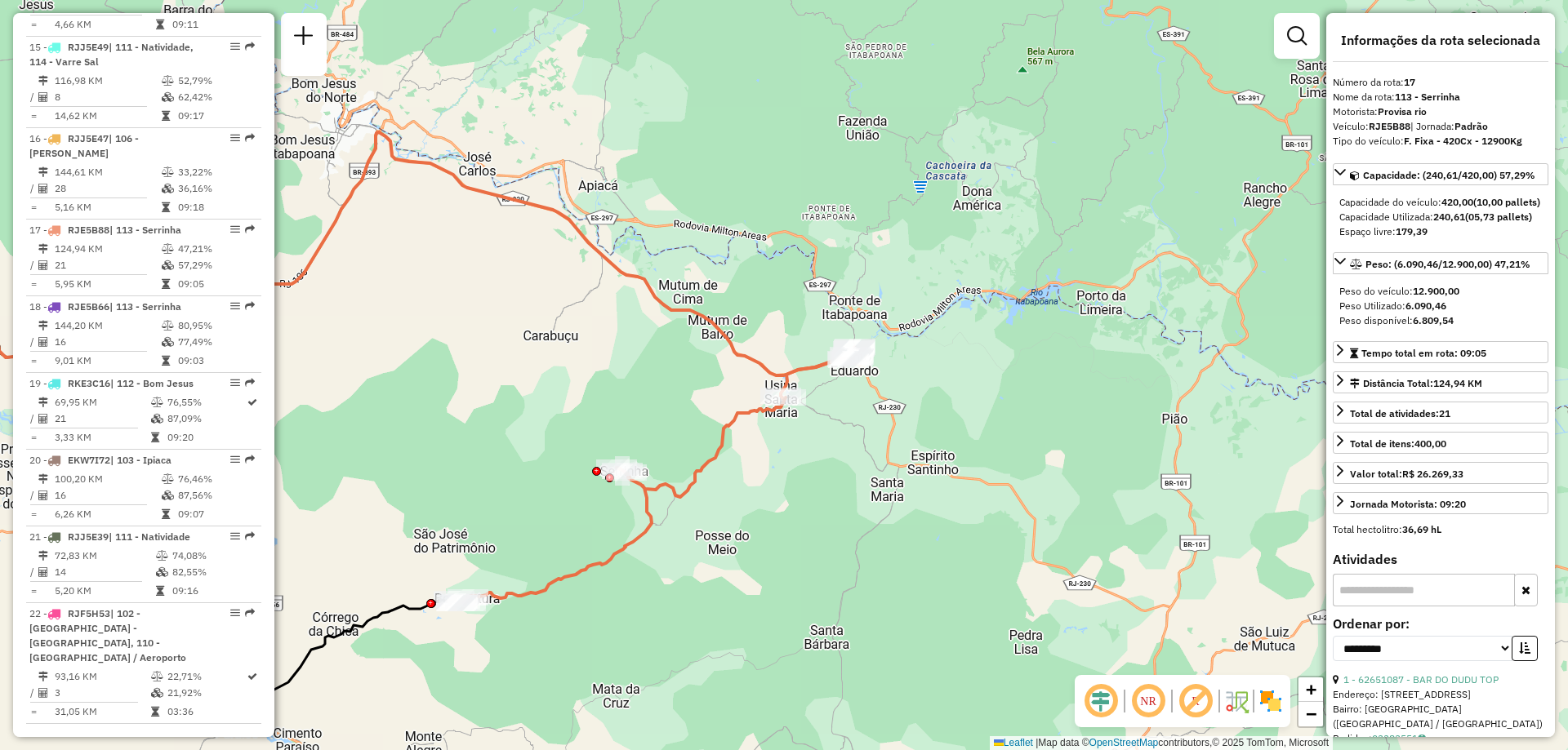
drag, startPoint x: 735, startPoint y: 382, endPoint x: 799, endPoint y: 471, distance: 109.6
click at [846, 483] on div "Janela de atendimento Grade de atendimento Capacidade Transportadoras Veículos …" at bounding box center [784, 375] width 1568 height 750
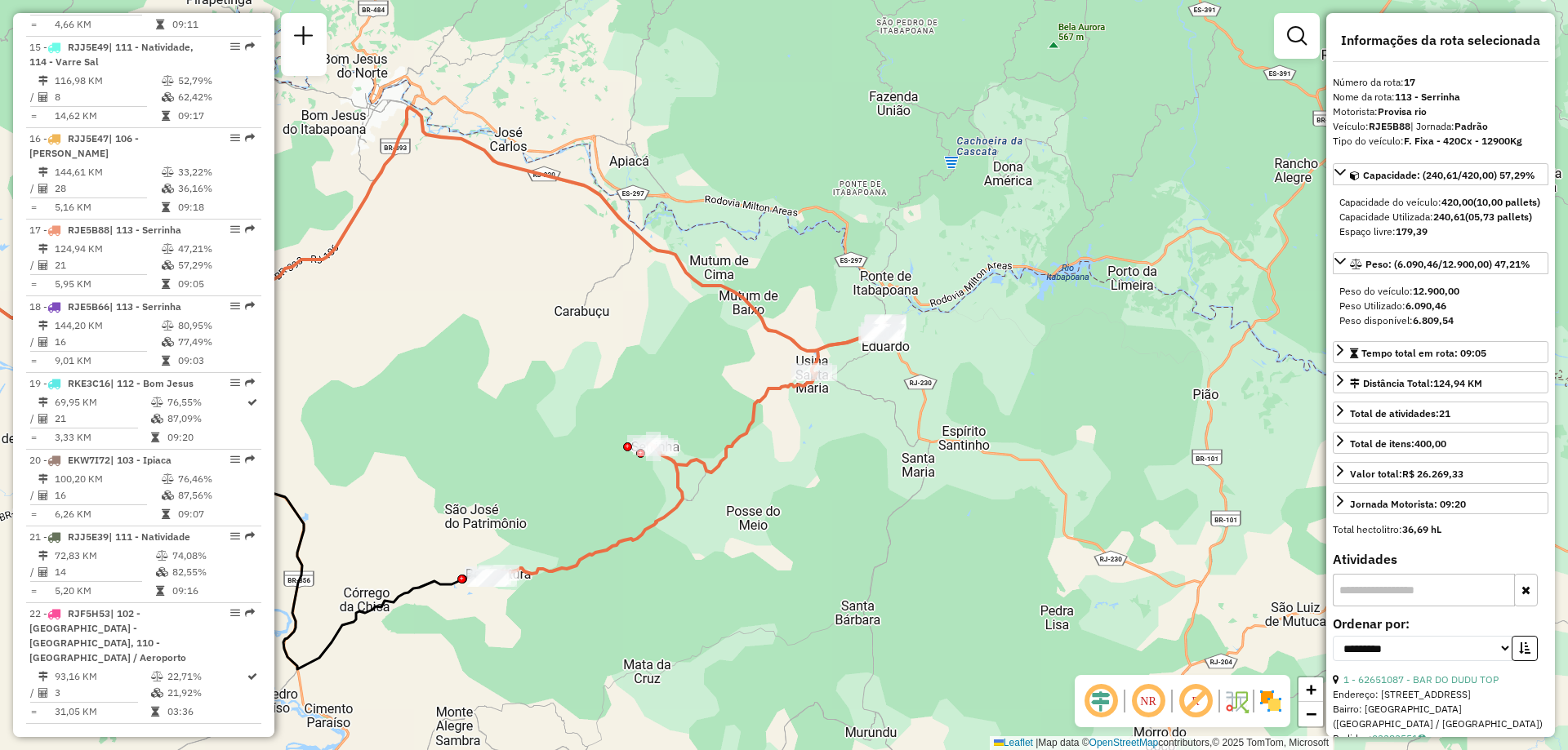
click at [828, 449] on div "Janela de atendimento Grade de atendimento Capacidade Transportadoras Veículos …" at bounding box center [784, 375] width 1568 height 750
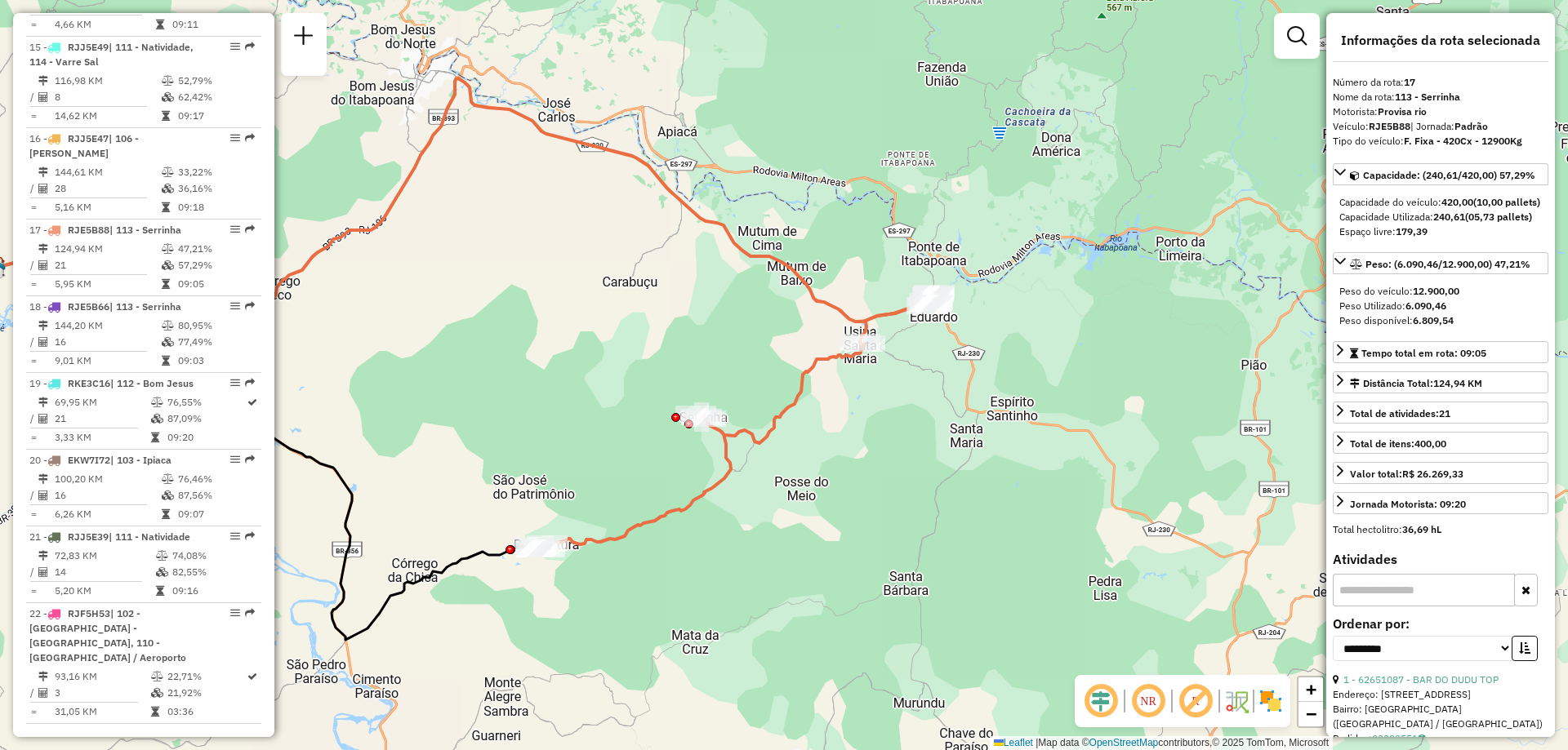
drag, startPoint x: 838, startPoint y: 465, endPoint x: 879, endPoint y: 437, distance: 49.6
click at [879, 437] on div "Janela de atendimento Grade de atendimento Capacidade Transportadoras Veículos …" at bounding box center [784, 375] width 1568 height 750
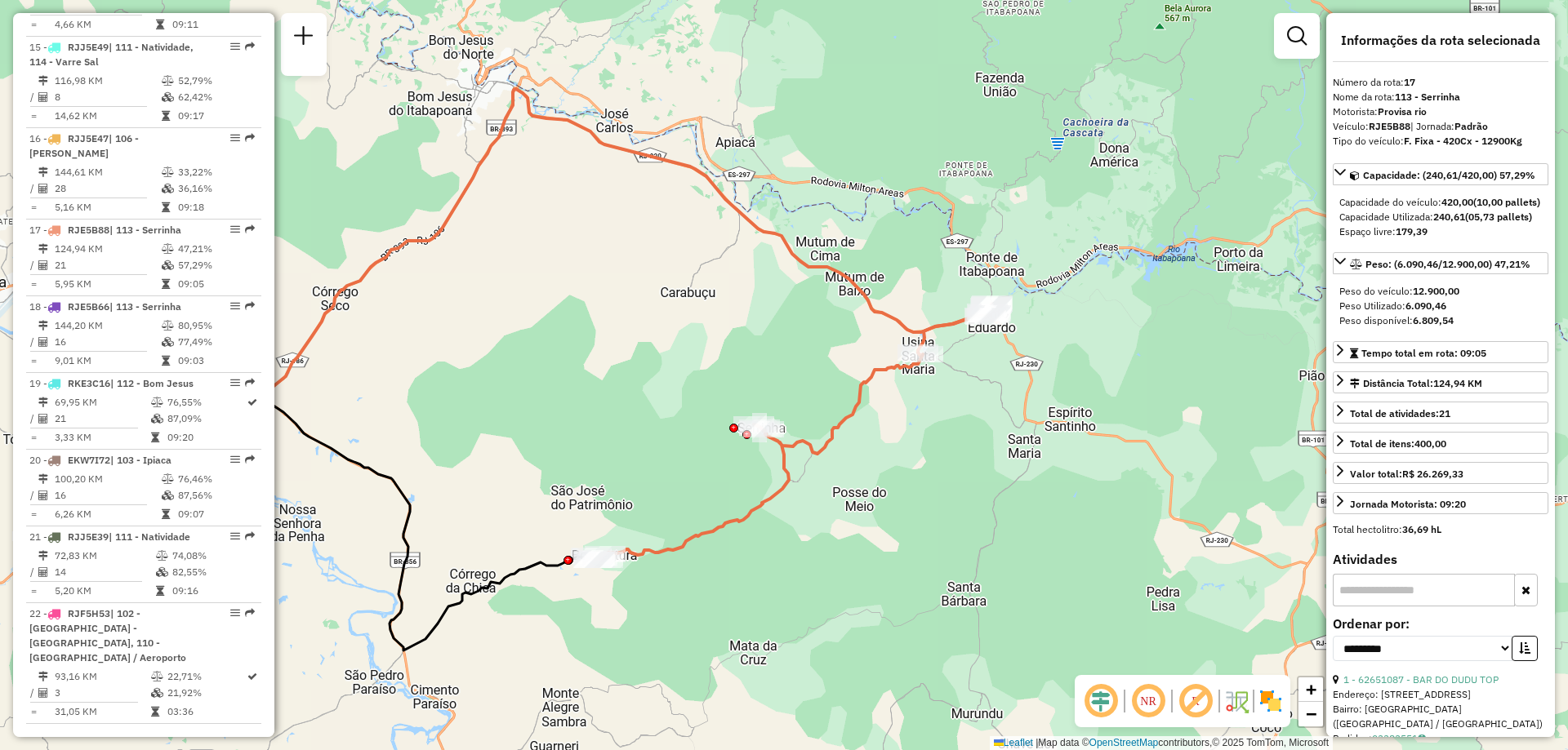
drag, startPoint x: 883, startPoint y: 395, endPoint x: 979, endPoint y: 408, distance: 96.9
click at [979, 408] on div "Janela de atendimento Grade de atendimento Capacidade Transportadoras Veículos …" at bounding box center [784, 375] width 1568 height 750
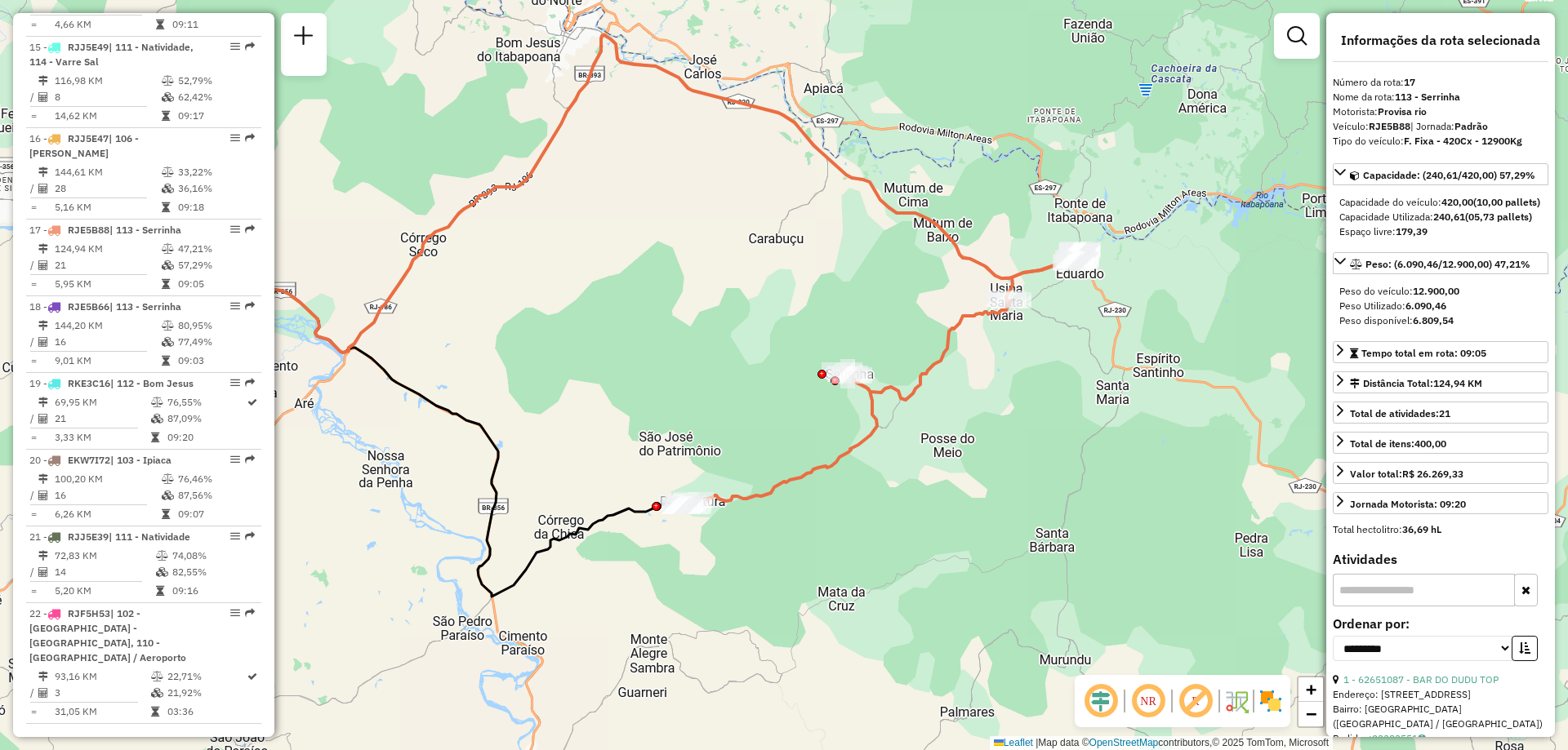
drag, startPoint x: 905, startPoint y: 526, endPoint x: 977, endPoint y: 478, distance: 86.5
click at [977, 478] on div "Janela de atendimento Grade de atendimento Capacidade Transportadoras Veículos …" at bounding box center [784, 375] width 1568 height 750
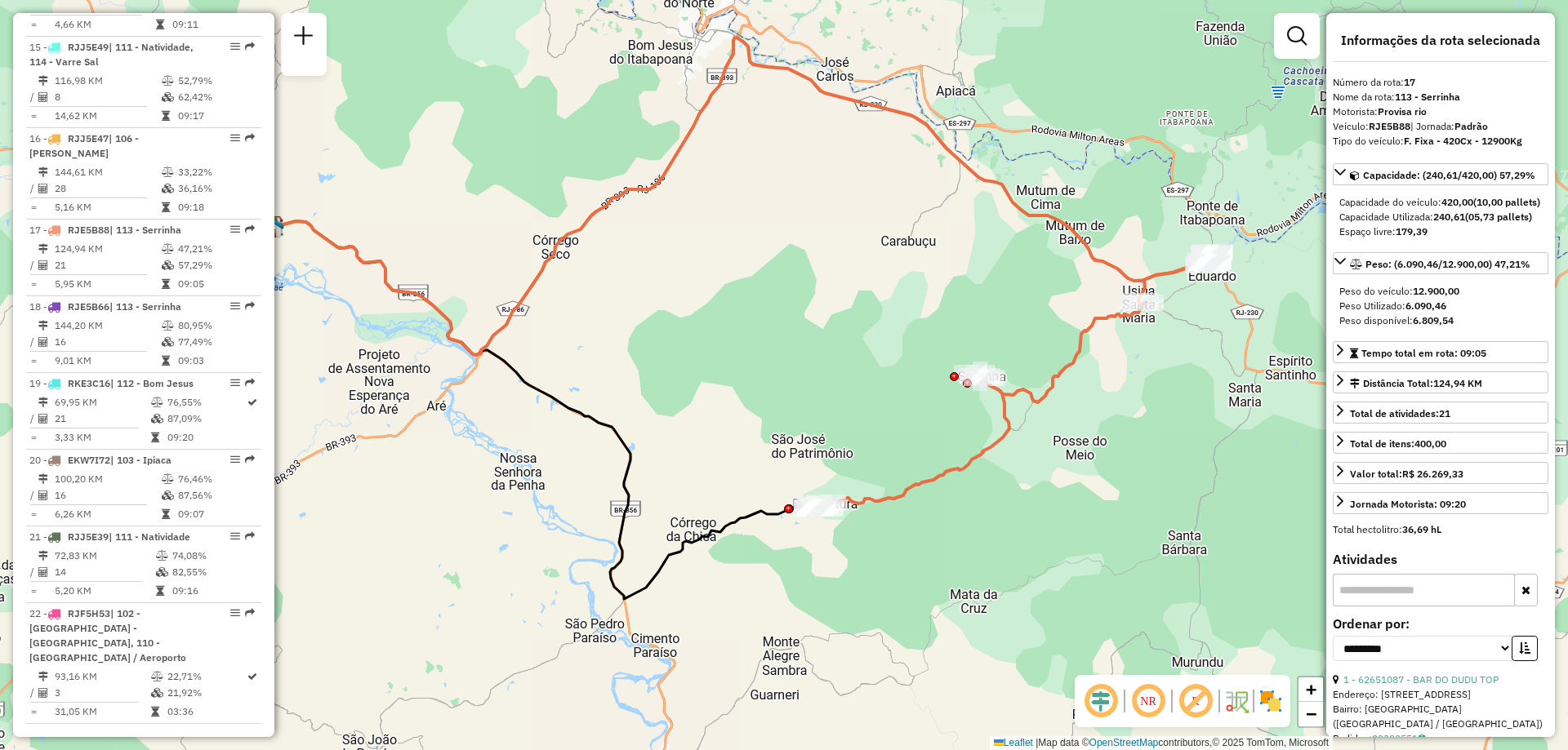
drag, startPoint x: 462, startPoint y: 448, endPoint x: 594, endPoint y: 449, distance: 132.0
click at [594, 449] on div "Janela de atendimento Grade de atendimento Capacidade Transportadoras Veículos …" at bounding box center [784, 375] width 1568 height 750
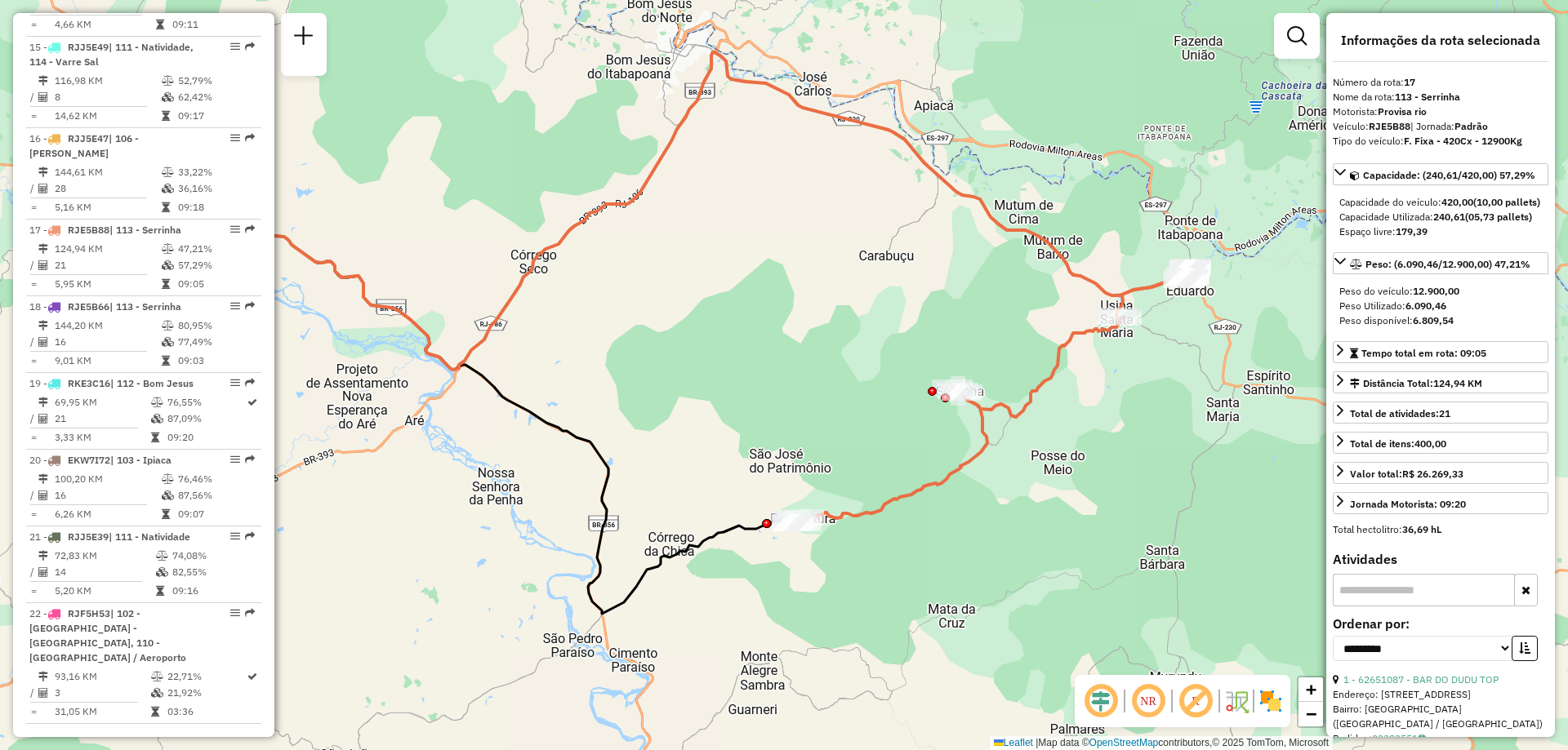
drag, startPoint x: 420, startPoint y: 282, endPoint x: 398, endPoint y: 297, distance: 26.6
click at [398, 297] on div "Janela de atendimento Grade de atendimento Capacidade Transportadoras Veículos …" at bounding box center [784, 375] width 1568 height 750
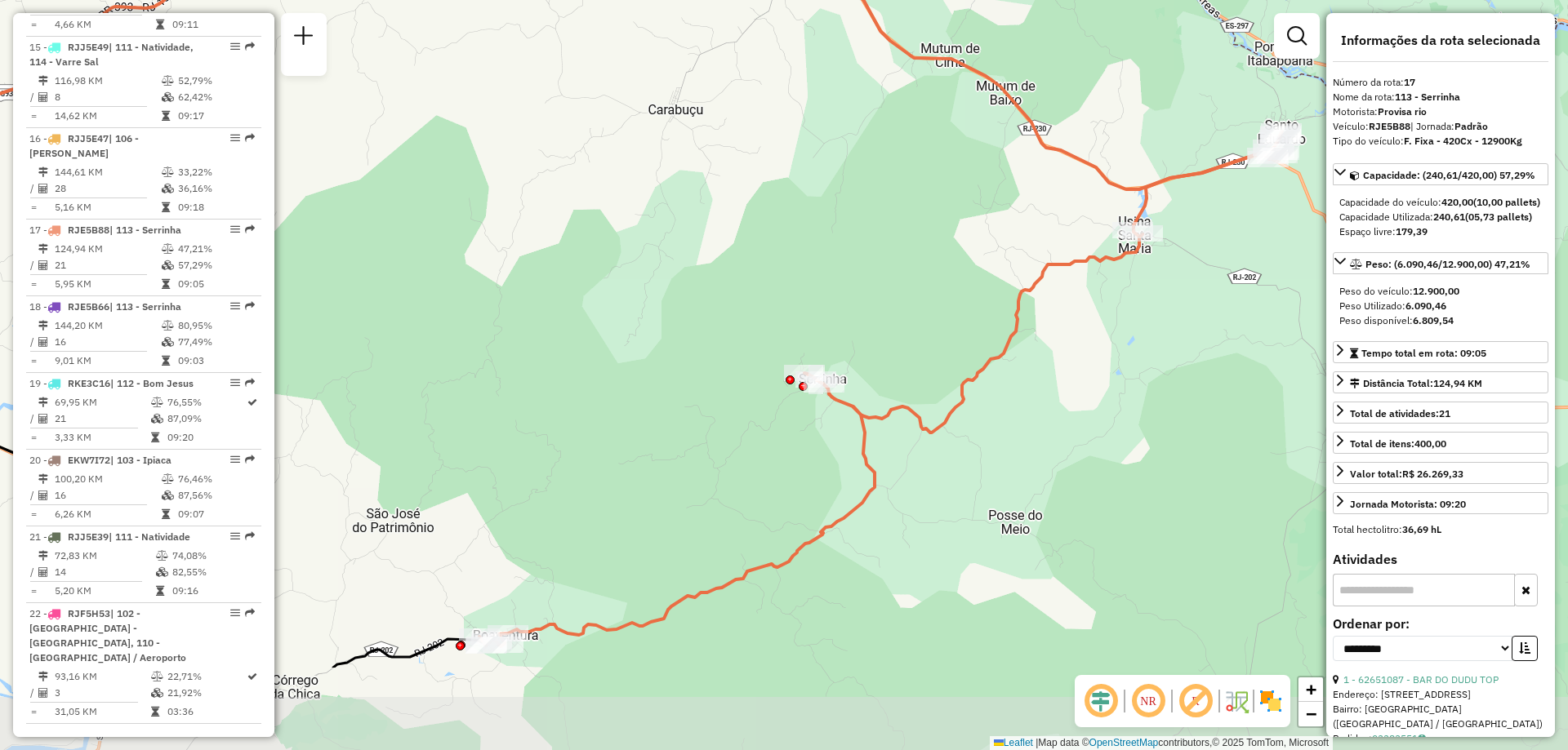
drag, startPoint x: 963, startPoint y: 293, endPoint x: 950, endPoint y: 171, distance: 122.7
click at [950, 171] on div "Janela de atendimento Grade de atendimento Capacidade Transportadoras Veículos …" at bounding box center [784, 375] width 1568 height 750
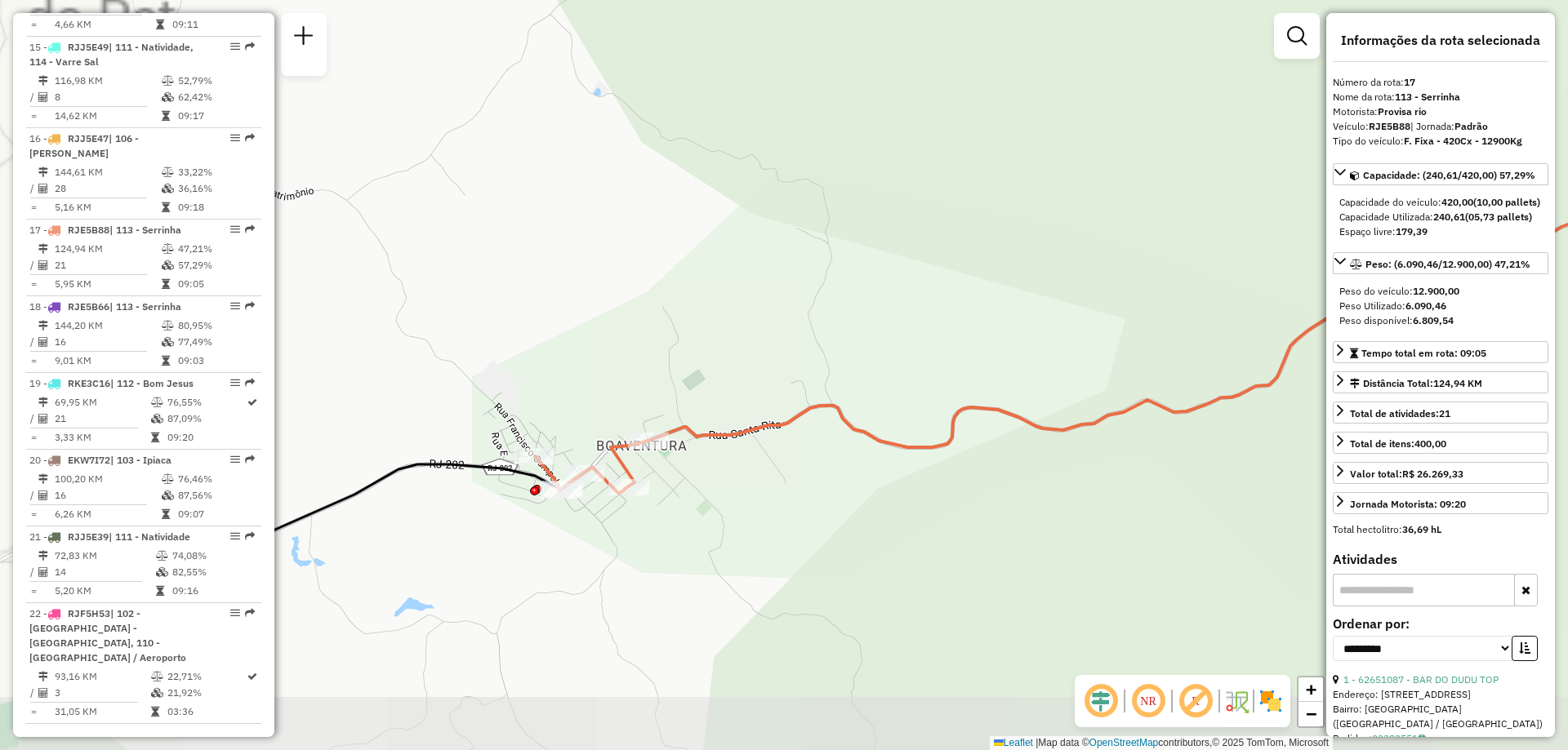
drag, startPoint x: 544, startPoint y: 619, endPoint x: 895, endPoint y: 401, distance: 413.2
click at [895, 401] on div "Janela de atendimento Grade de atendimento Capacidade Transportadoras Veículos …" at bounding box center [784, 375] width 1568 height 750
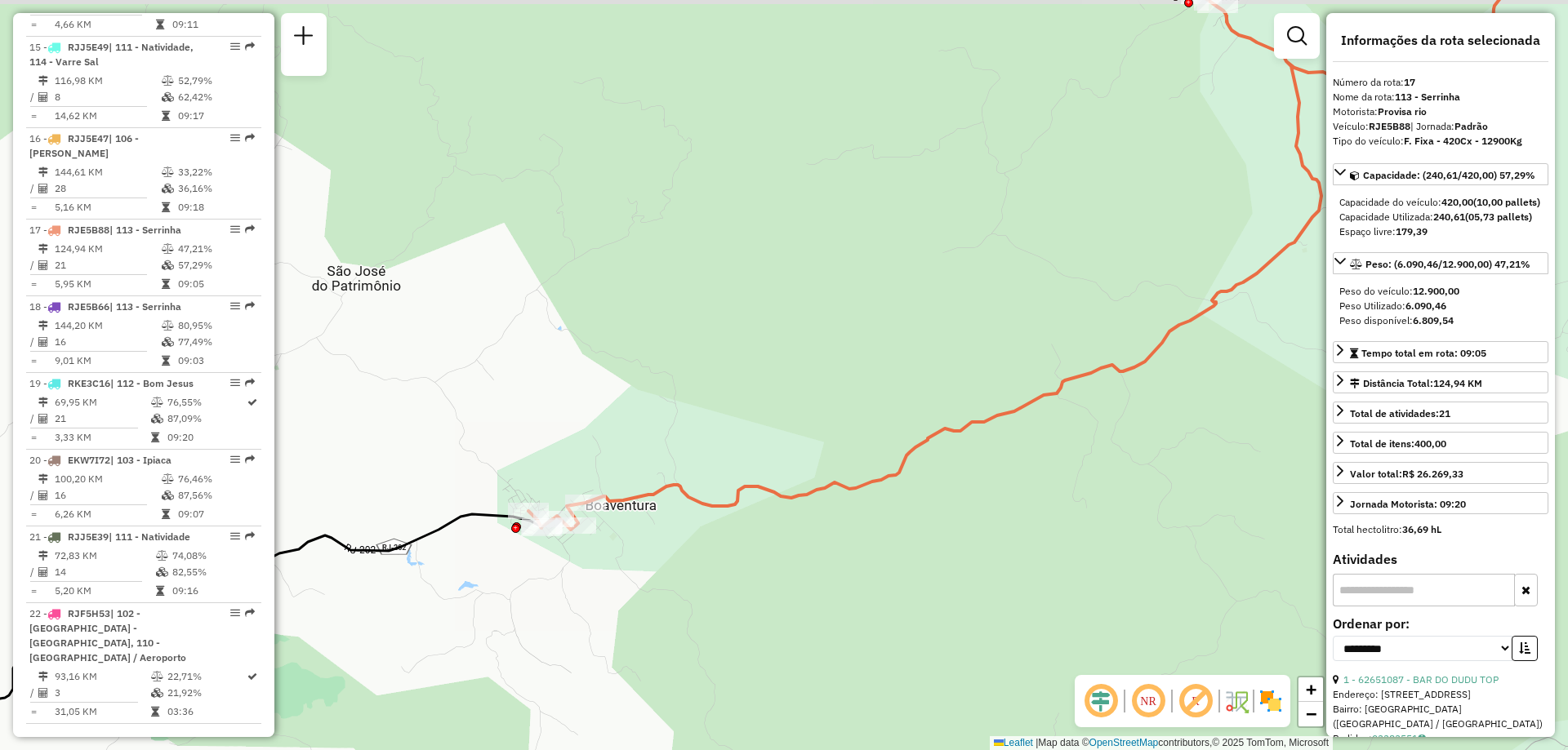
drag, startPoint x: 720, startPoint y: 516, endPoint x: 652, endPoint y: 541, distance: 72.4
click at [652, 541] on div "Janela de atendimento Grade de atendimento Capacidade Transportadoras Veículos …" at bounding box center [784, 375] width 1568 height 750
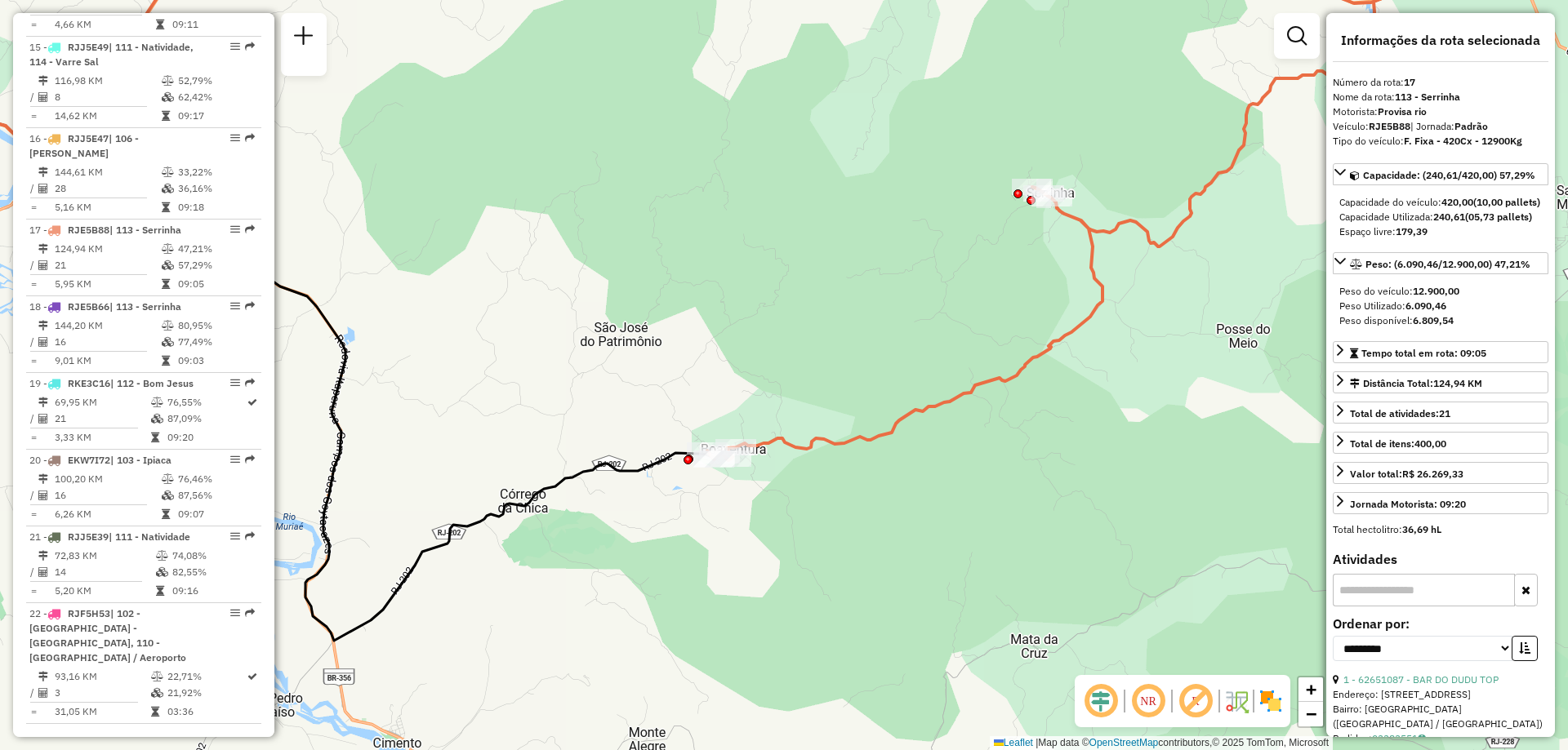
drag, startPoint x: 454, startPoint y: 643, endPoint x: 546, endPoint y: 573, distance: 115.6
click at [546, 573] on div "Janela de atendimento Grade de atendimento Capacidade Transportadoras Veículos …" at bounding box center [784, 375] width 1568 height 750
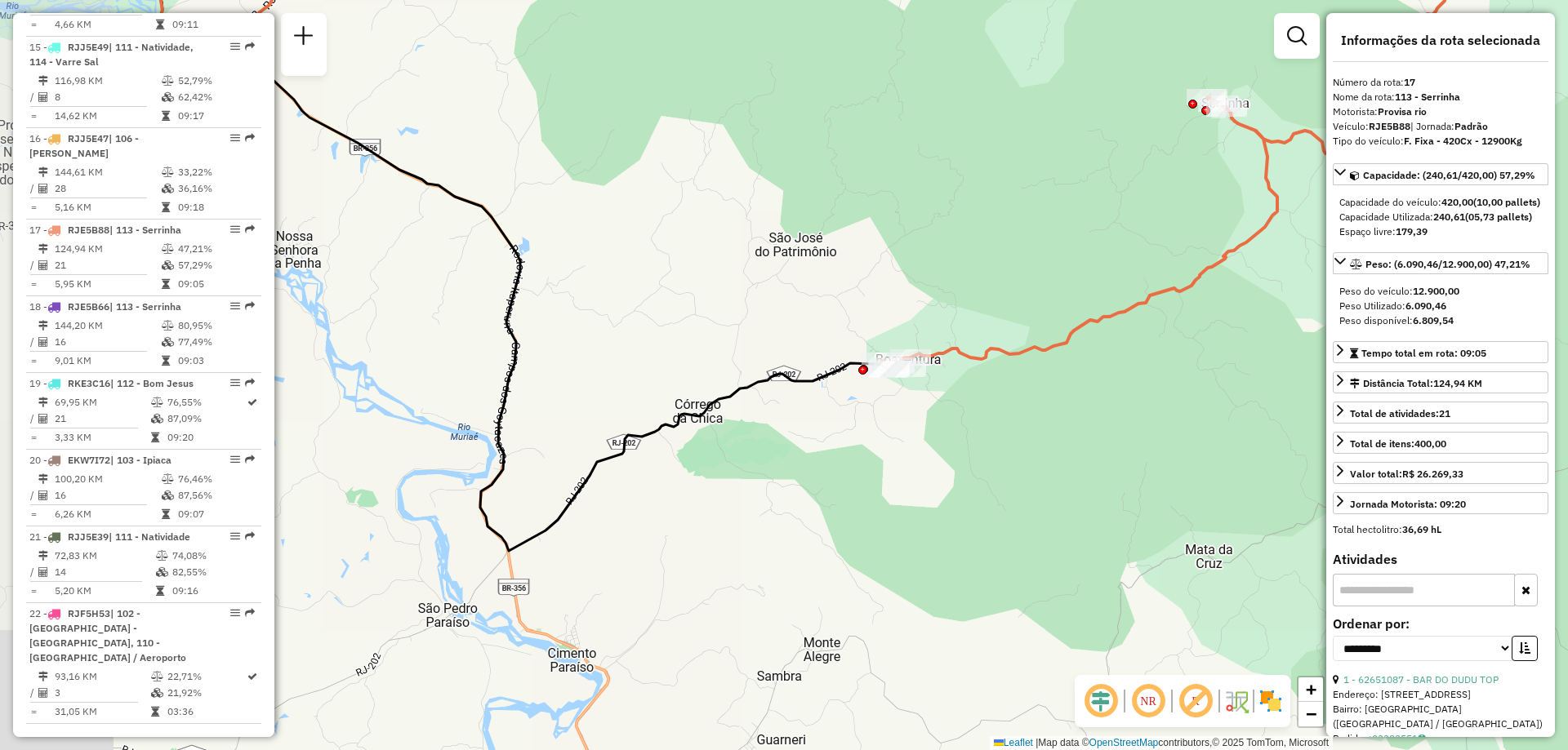
click at [569, 331] on div "Janela de atendimento Grade de atendimento Capacidade Transportadoras Veículos …" at bounding box center [784, 375] width 1568 height 750
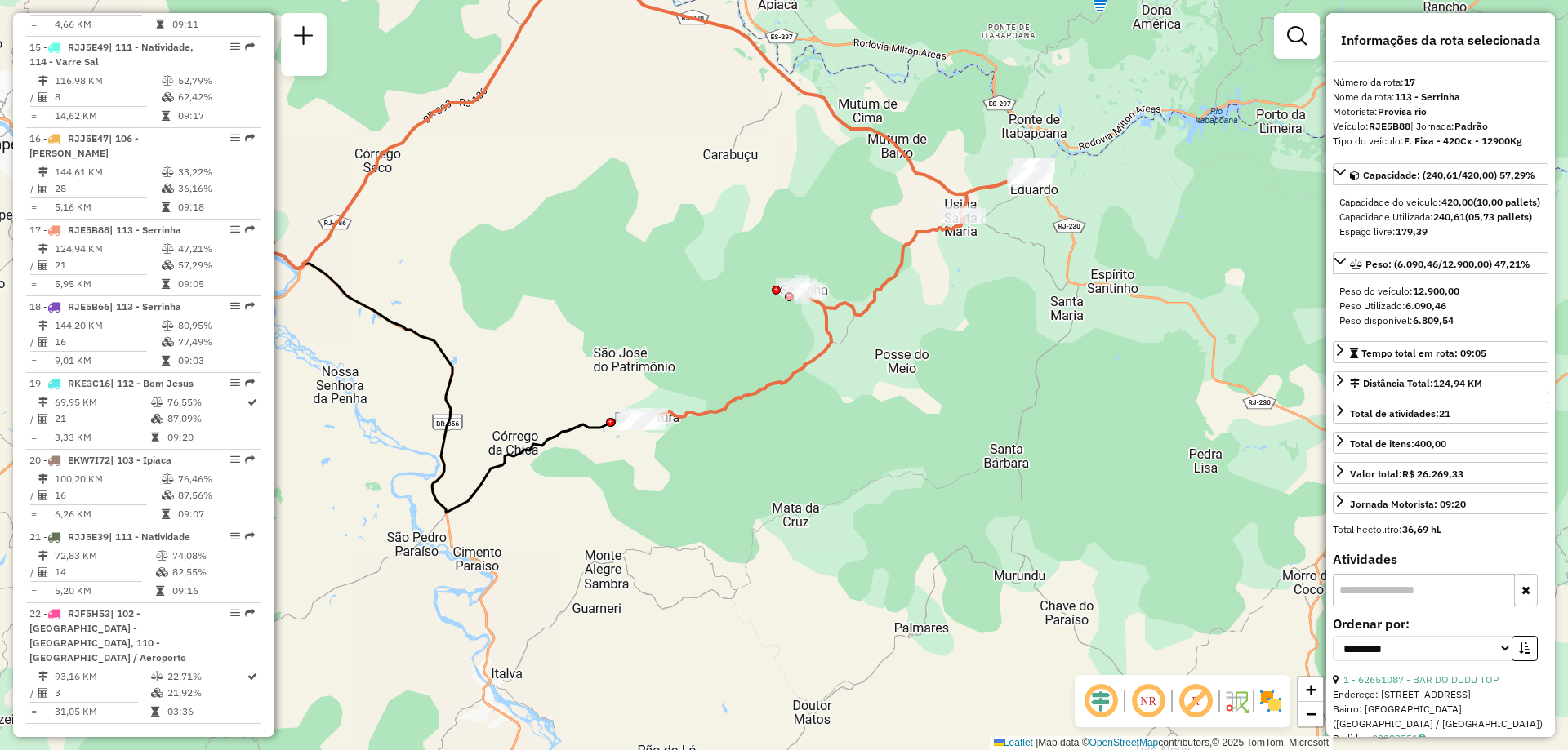
drag, startPoint x: 590, startPoint y: 361, endPoint x: 510, endPoint y: 426, distance: 103.1
click at [510, 426] on div "Janela de atendimento Grade de atendimento Capacidade Transportadoras Veículos …" at bounding box center [784, 375] width 1568 height 750
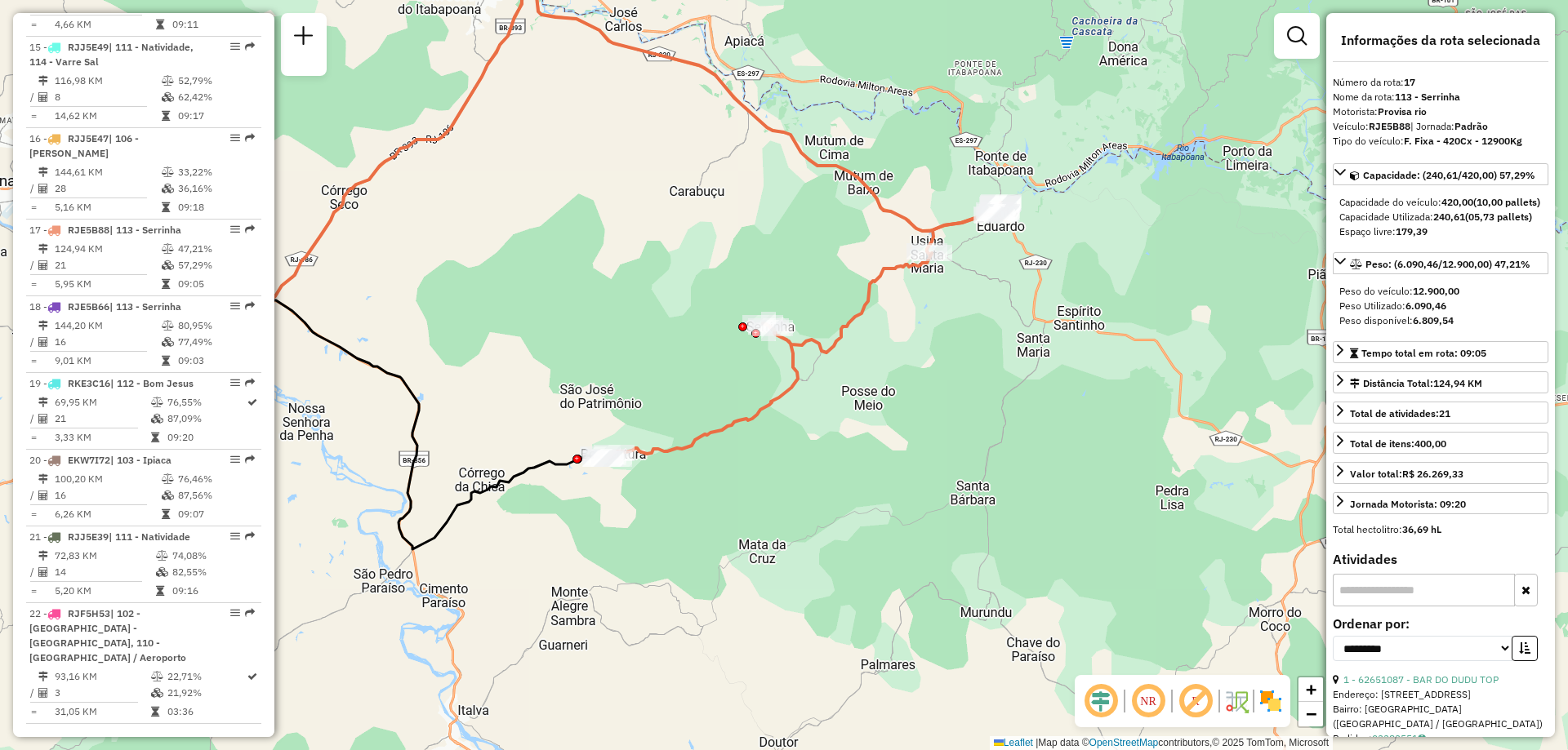
drag, startPoint x: 594, startPoint y: 496, endPoint x: 562, endPoint y: 531, distance: 47.4
click at [562, 531] on div "Janela de atendimento Grade de atendimento Capacidade Transportadoras Veículos …" at bounding box center [784, 375] width 1568 height 750
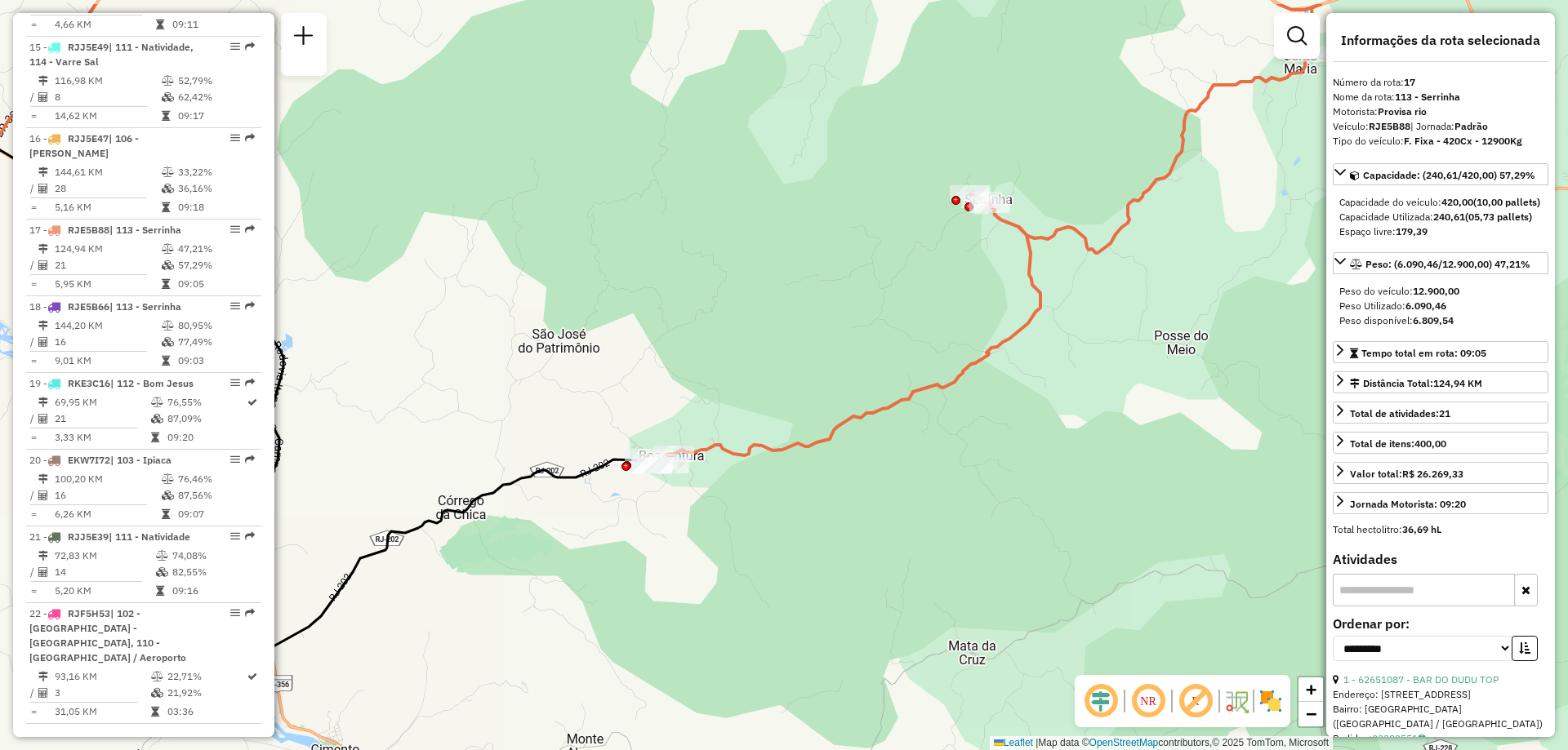
drag, startPoint x: 669, startPoint y: 454, endPoint x: 677, endPoint y: 534, distance: 80.4
click at [677, 534] on div "Janela de atendimento Grade de atendimento Capacidade Transportadoras Veículos …" at bounding box center [784, 375] width 1568 height 750
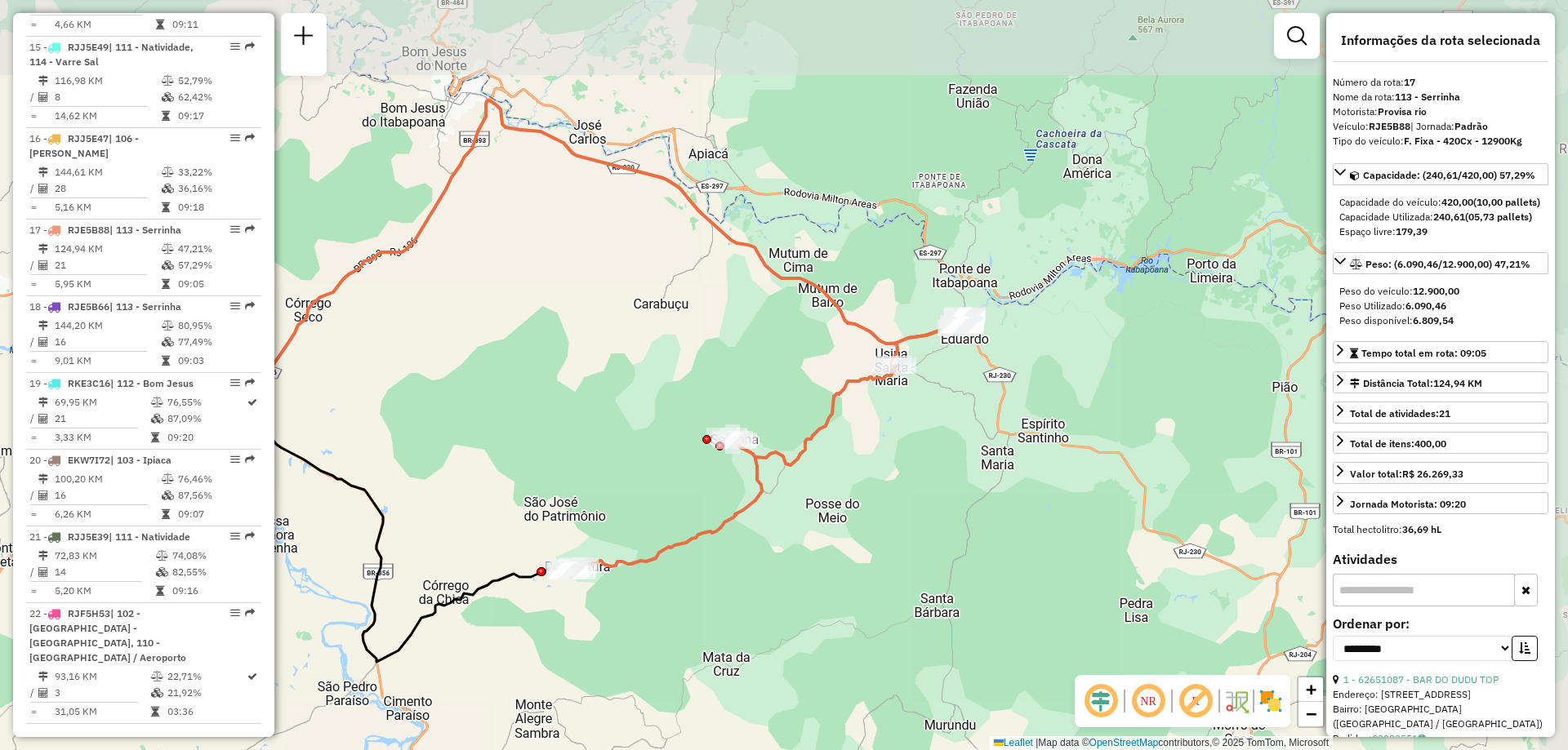
drag, startPoint x: 846, startPoint y: 467, endPoint x: 777, endPoint y: 507, distance: 79.8
click at [765, 545] on div "Janela de atendimento Grade de atendimento Capacidade Transportadoras Veículos …" at bounding box center [784, 375] width 1568 height 750
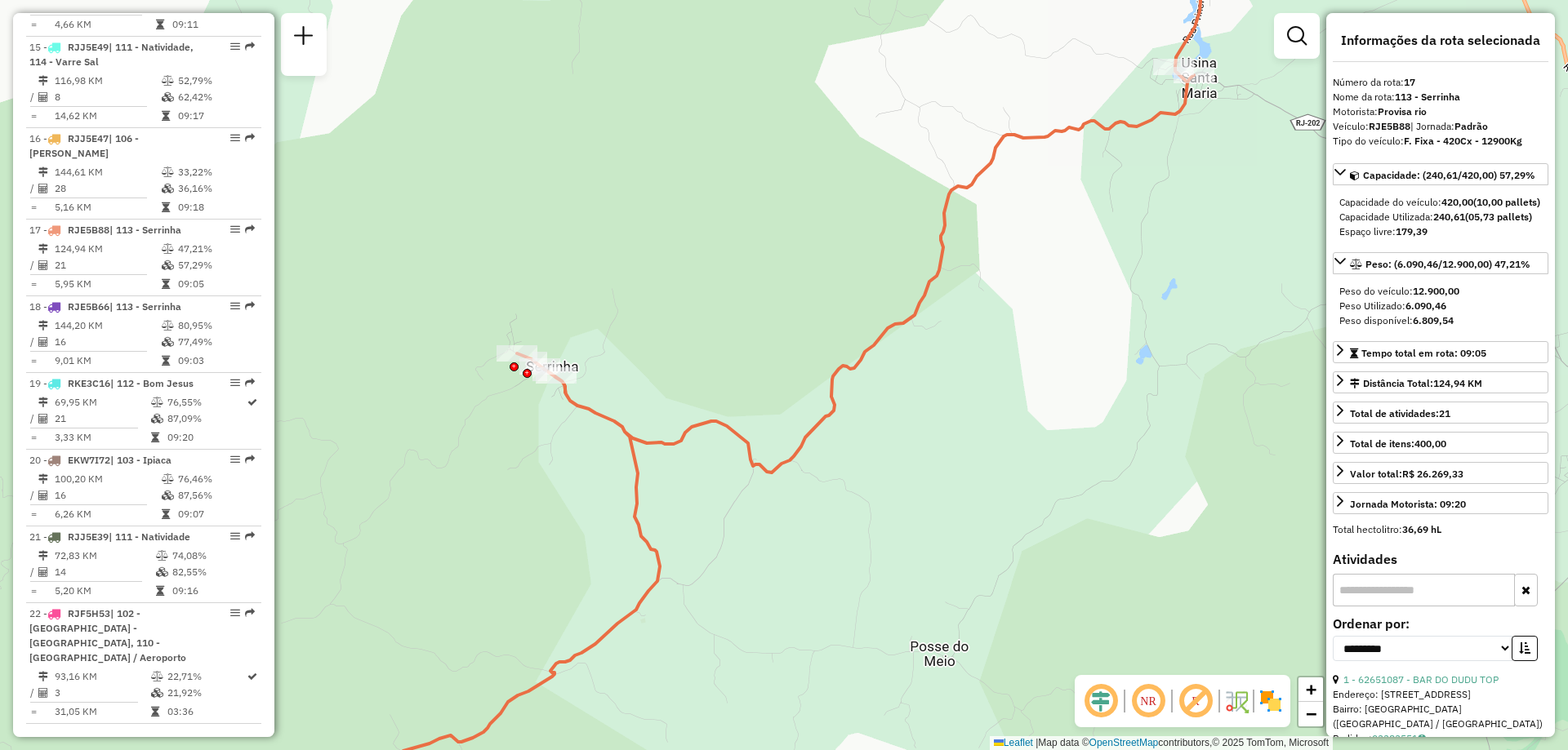
drag, startPoint x: 1062, startPoint y: 268, endPoint x: 1046, endPoint y: 314, distance: 48.7
click at [1046, 314] on div "Janela de atendimento Grade de atendimento Capacidade Transportadoras Veículos …" at bounding box center [784, 375] width 1568 height 750
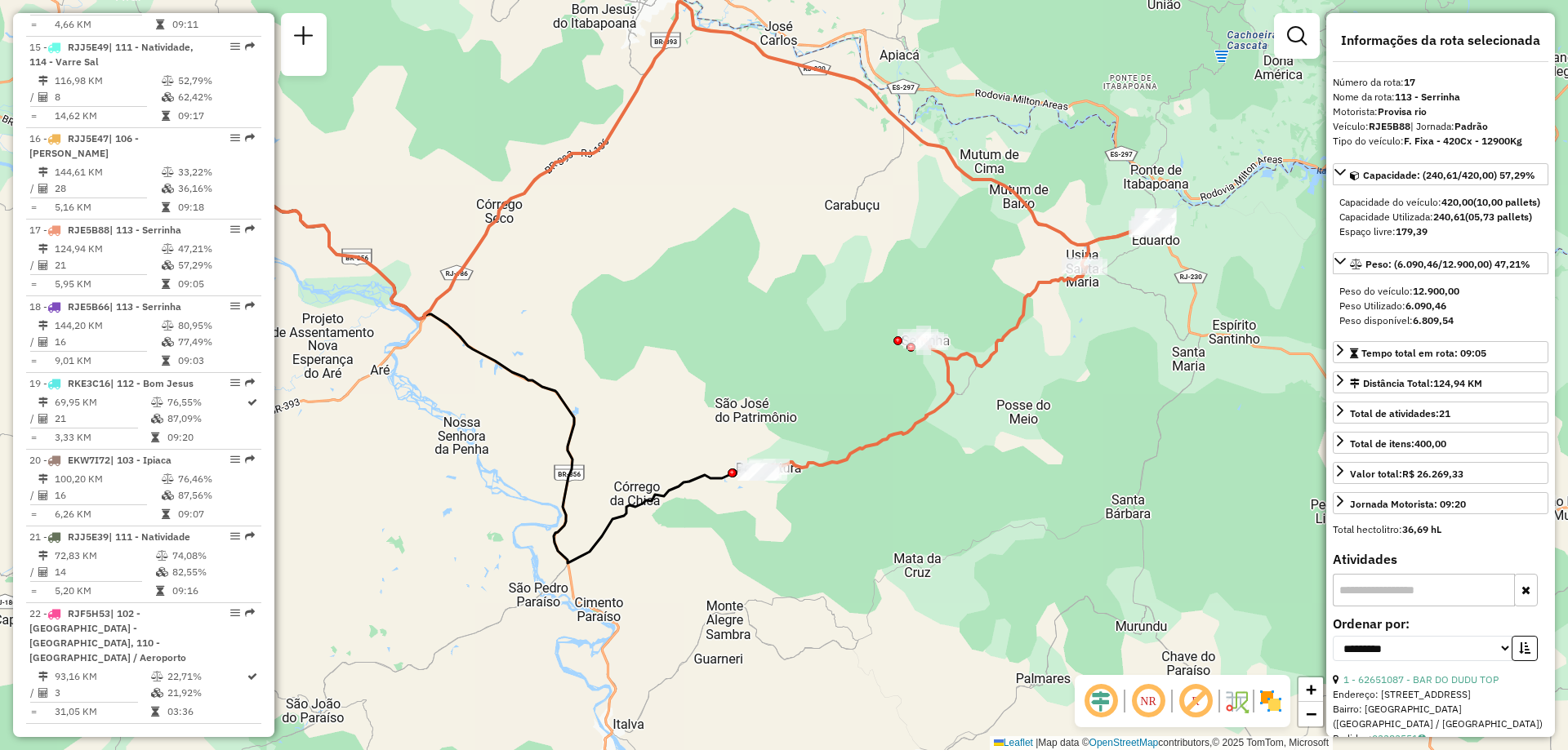
click at [614, 270] on div "Janela de atendimento Grade de atendimento Capacidade Transportadoras Veículos …" at bounding box center [784, 375] width 1568 height 750
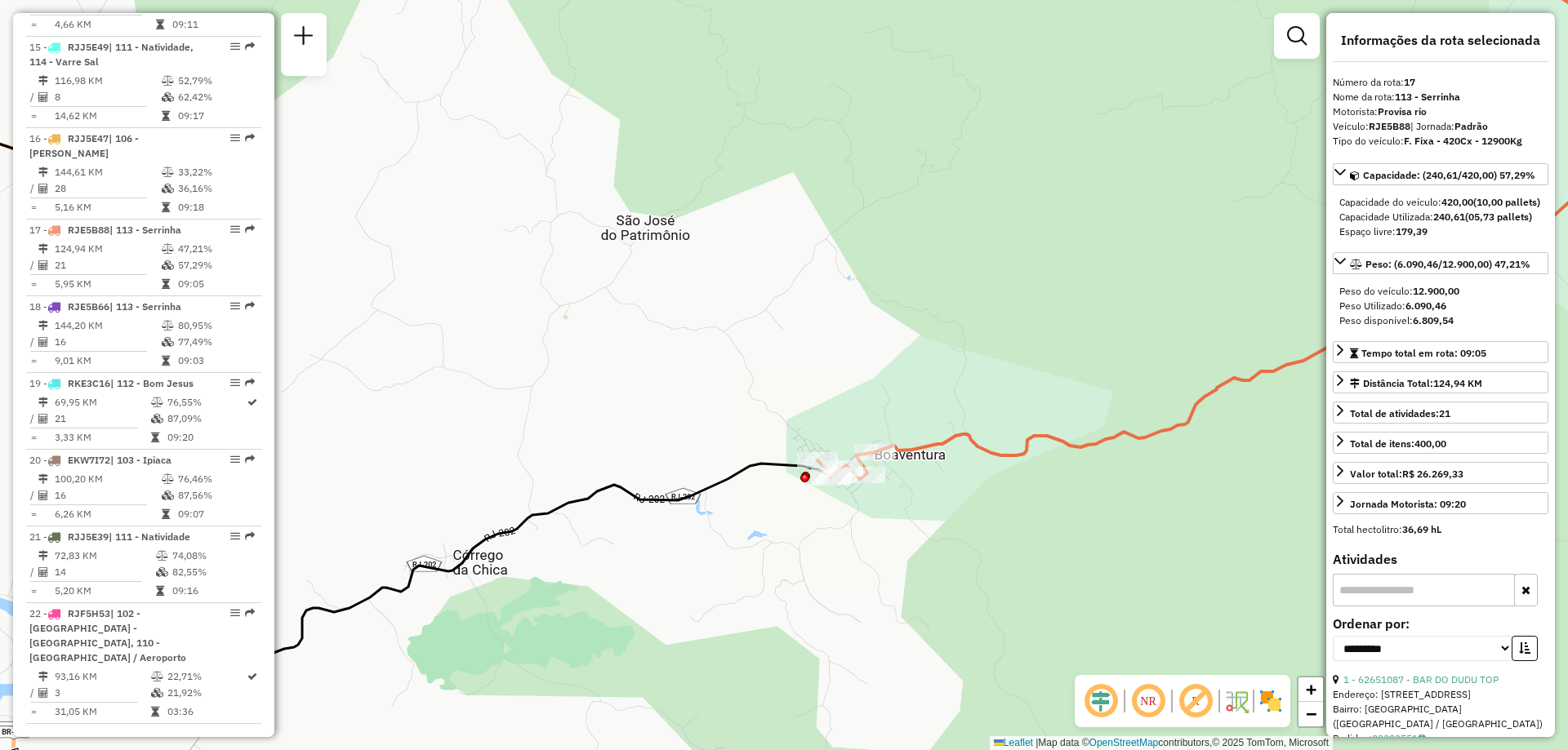
drag, startPoint x: 758, startPoint y: 438, endPoint x: 680, endPoint y: 292, distance: 165.5
click at [680, 292] on div "Janela de atendimento Grade de atendimento Capacidade Transportadoras Veículos …" at bounding box center [784, 375] width 1568 height 750
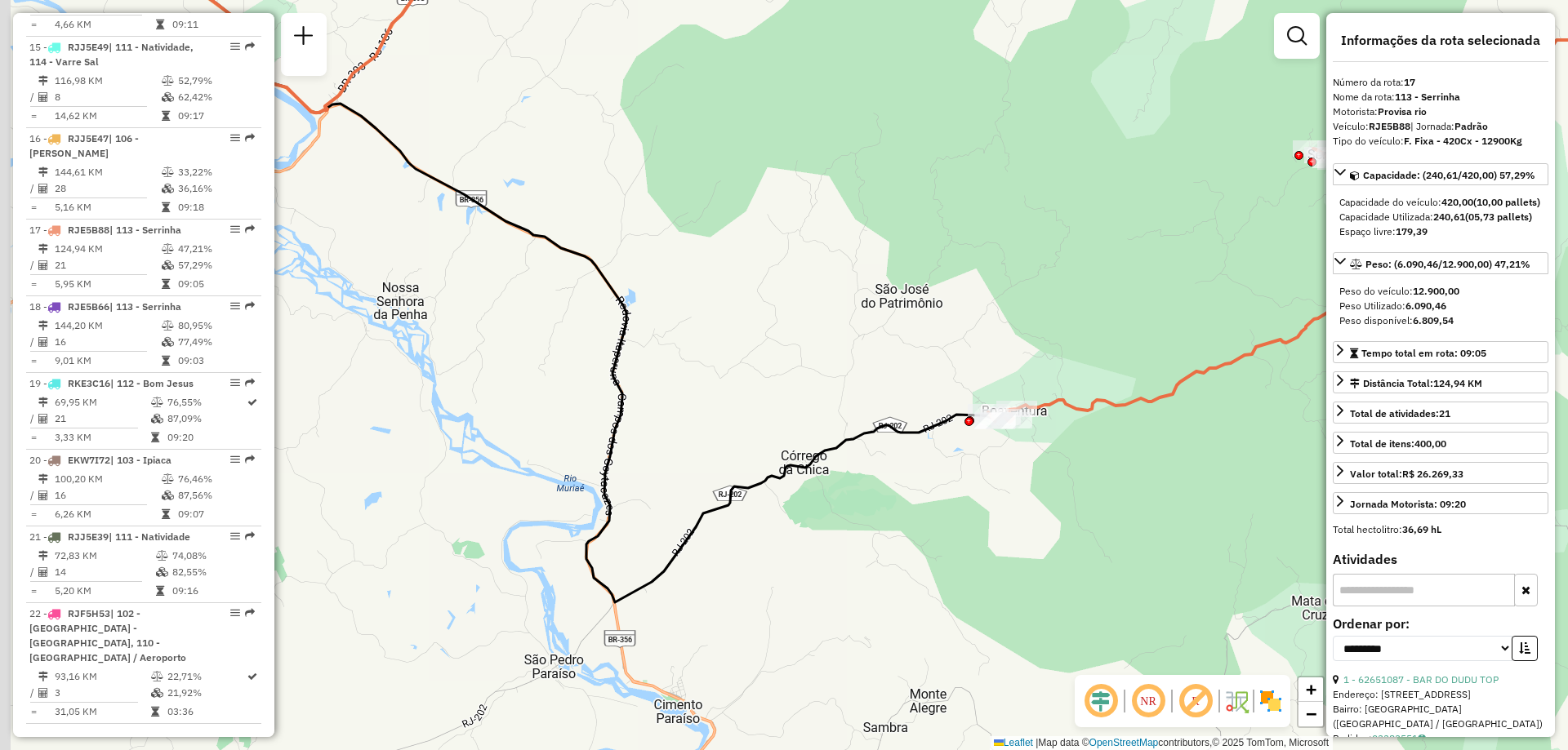
drag, startPoint x: 656, startPoint y: 547, endPoint x: 889, endPoint y: 528, distance: 233.8
click at [889, 528] on div "Janela de atendimento Grade de atendimento Capacidade Transportadoras Veículos …" at bounding box center [784, 375] width 1568 height 750
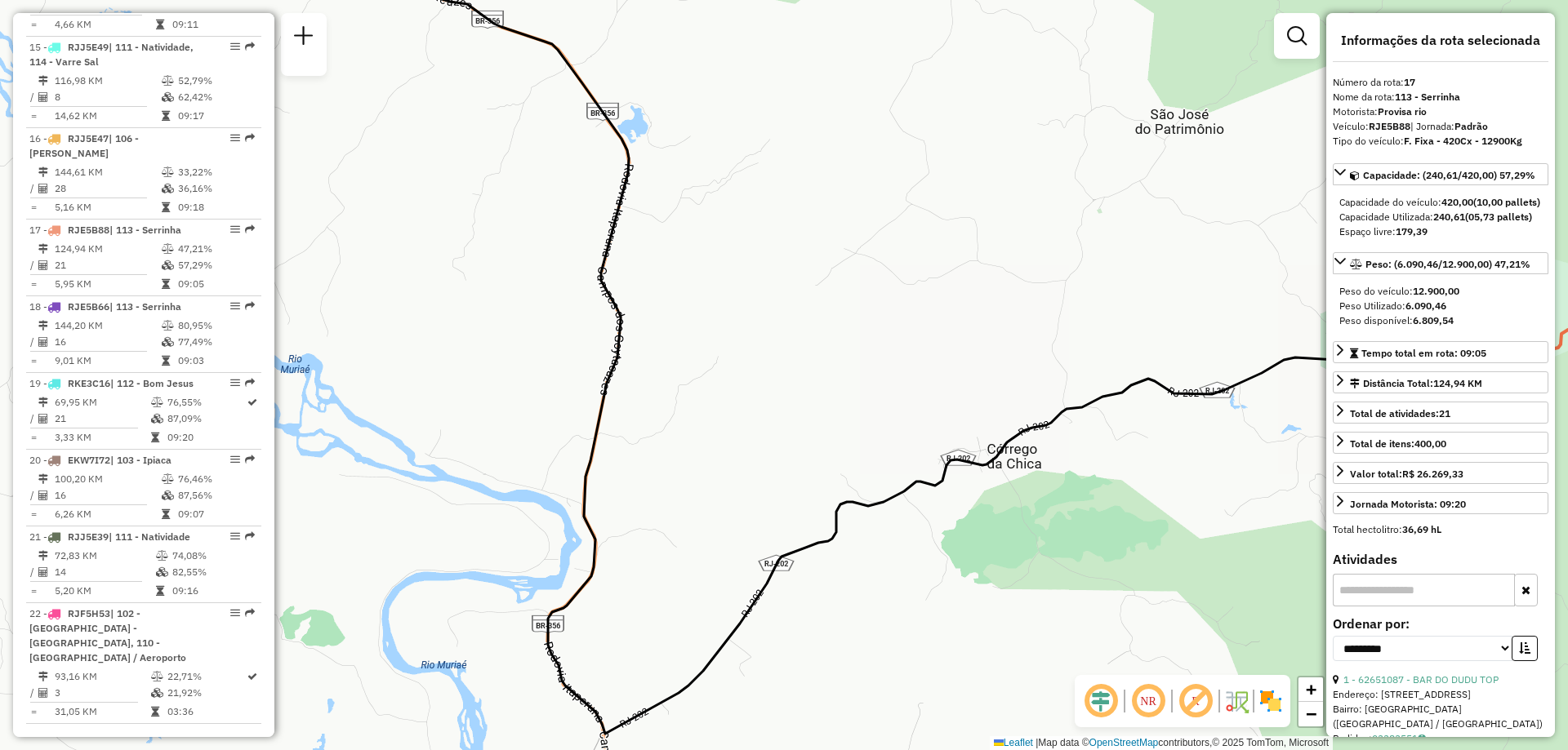
drag, startPoint x: 415, startPoint y: 424, endPoint x: 428, endPoint y: 398, distance: 29.1
click at [428, 398] on div "Janela de atendimento Grade de atendimento Capacidade Transportadoras Veículos …" at bounding box center [784, 375] width 1568 height 750
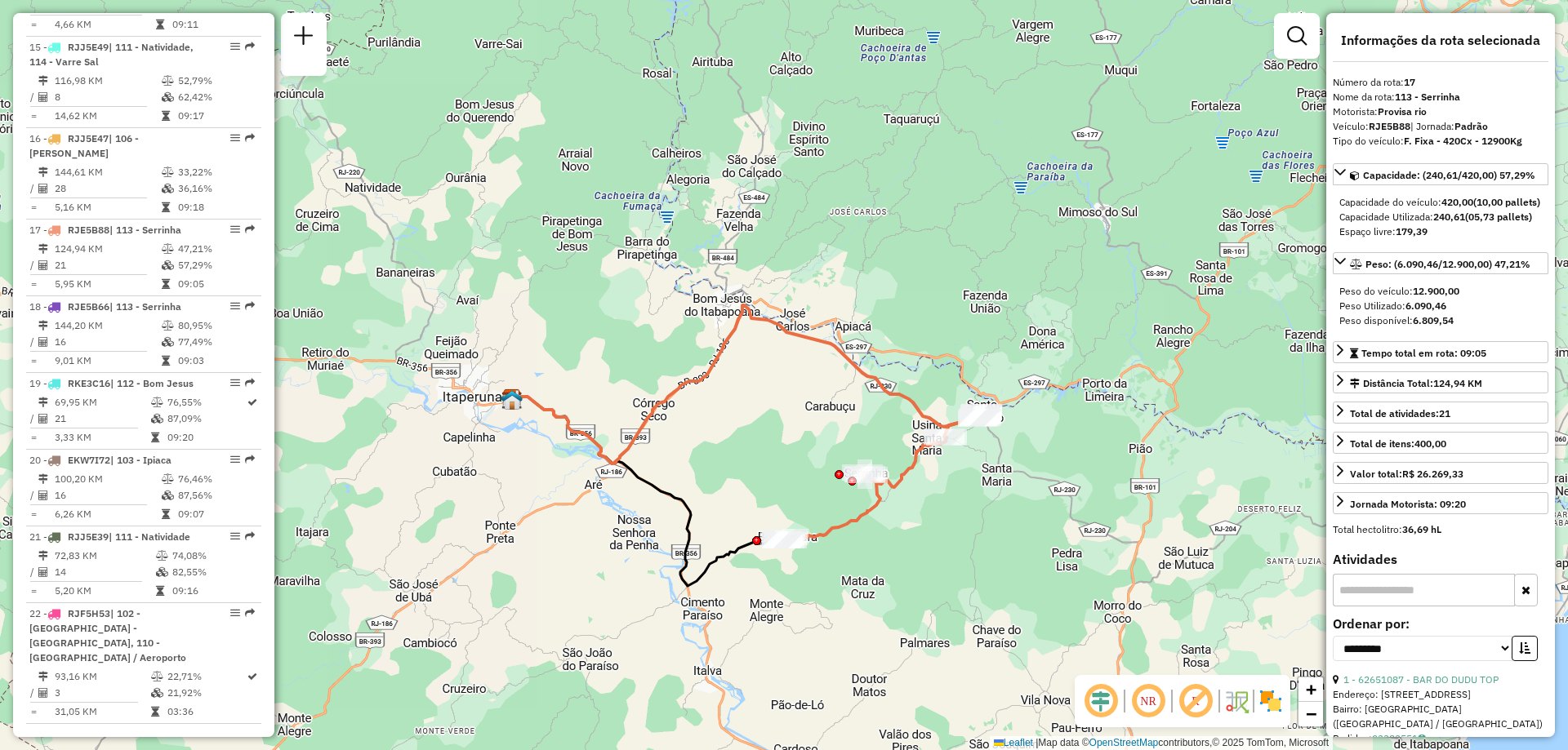
drag, startPoint x: 796, startPoint y: 582, endPoint x: 786, endPoint y: 578, distance: 10.8
click at [786, 578] on div "Janela de atendimento Grade de atendimento Capacidade Transportadoras Veículos …" at bounding box center [784, 375] width 1568 height 750
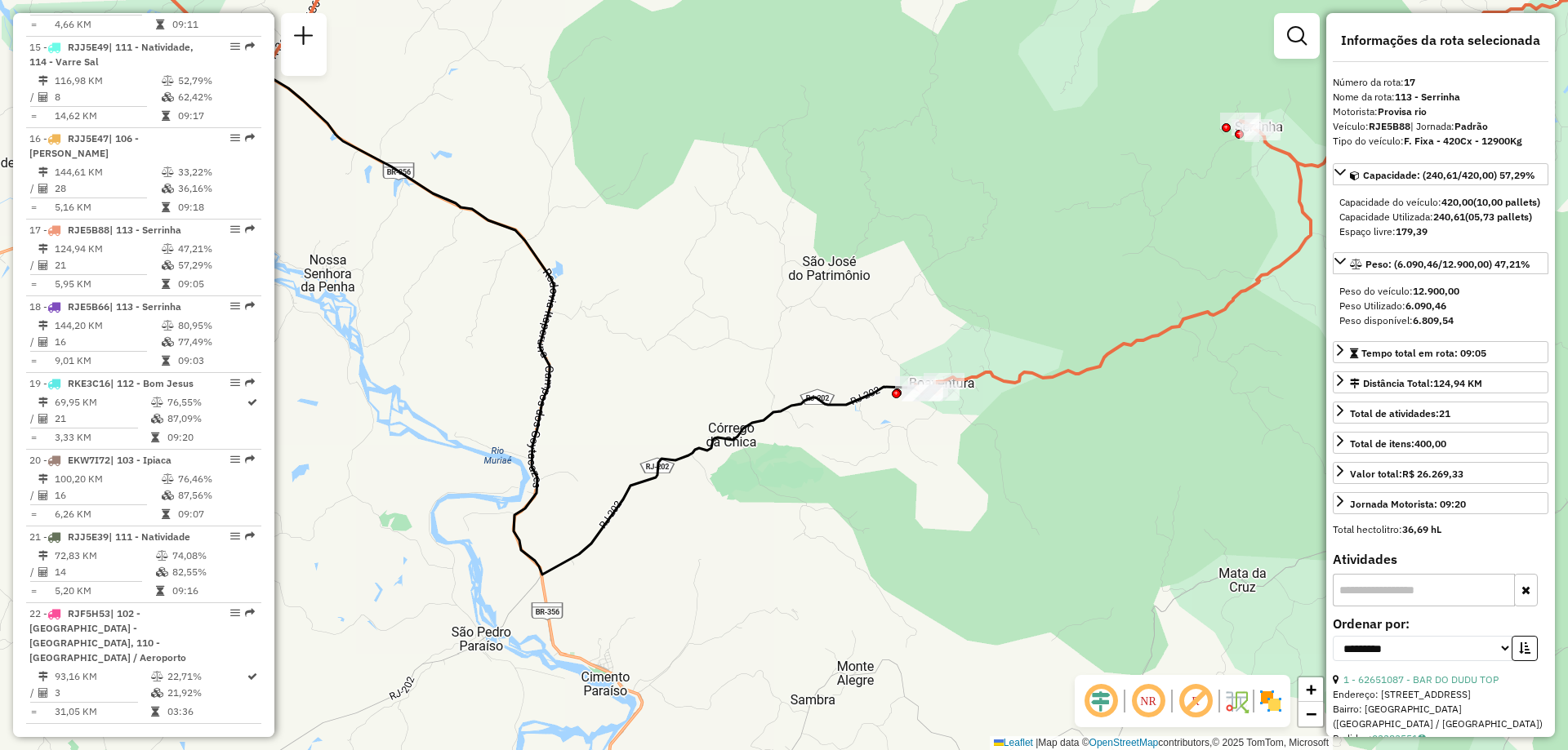
drag, startPoint x: 740, startPoint y: 587, endPoint x: 953, endPoint y: 554, distance: 215.5
click at [953, 554] on div "Janela de atendimento Grade de atendimento Capacidade Transportadoras Veículos …" at bounding box center [784, 375] width 1568 height 750
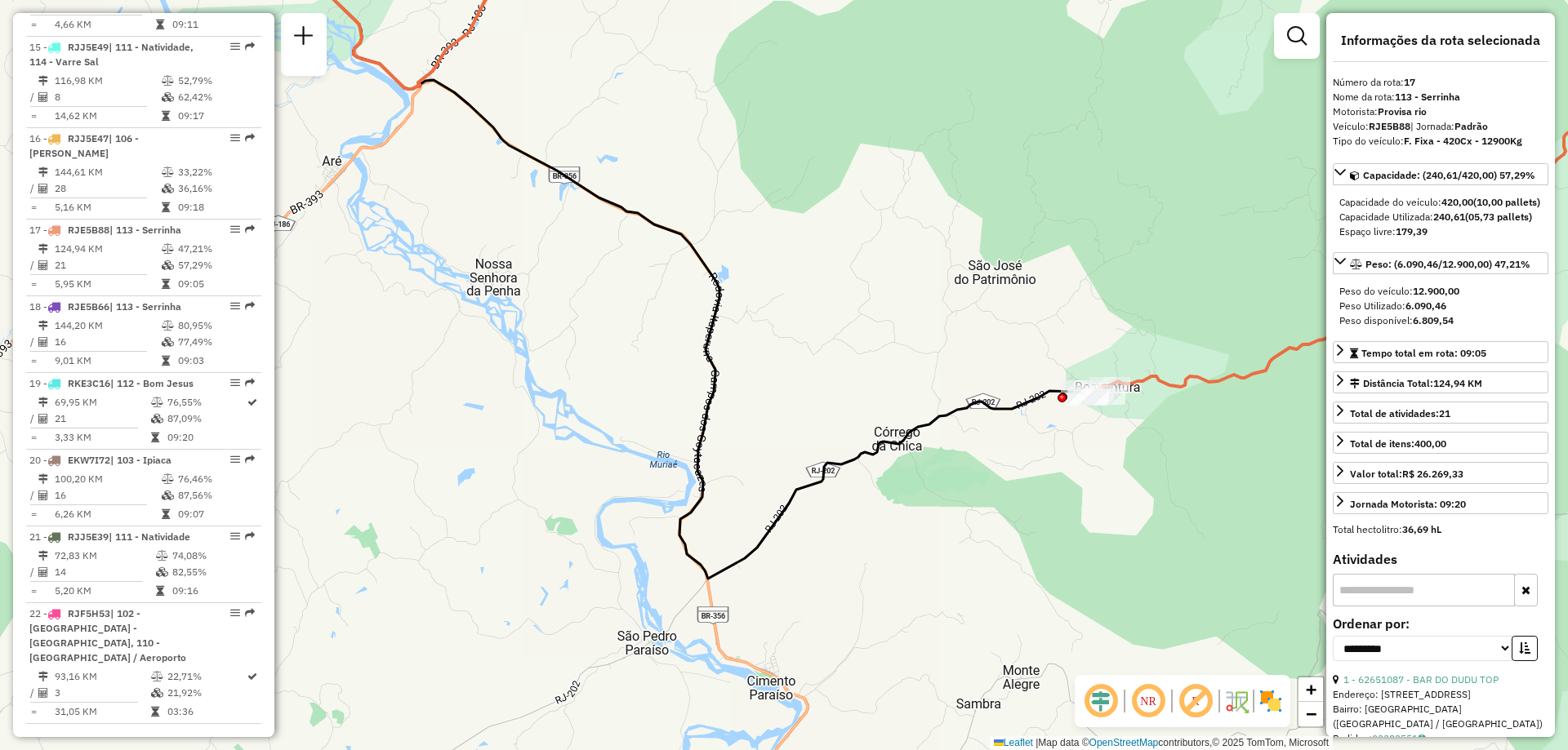
drag, startPoint x: 455, startPoint y: 348, endPoint x: 621, endPoint y: 352, distance: 166.0
click at [621, 352] on div "Janela de atendimento Grade de atendimento Capacidade Transportadoras Veículos …" at bounding box center [784, 375] width 1568 height 750
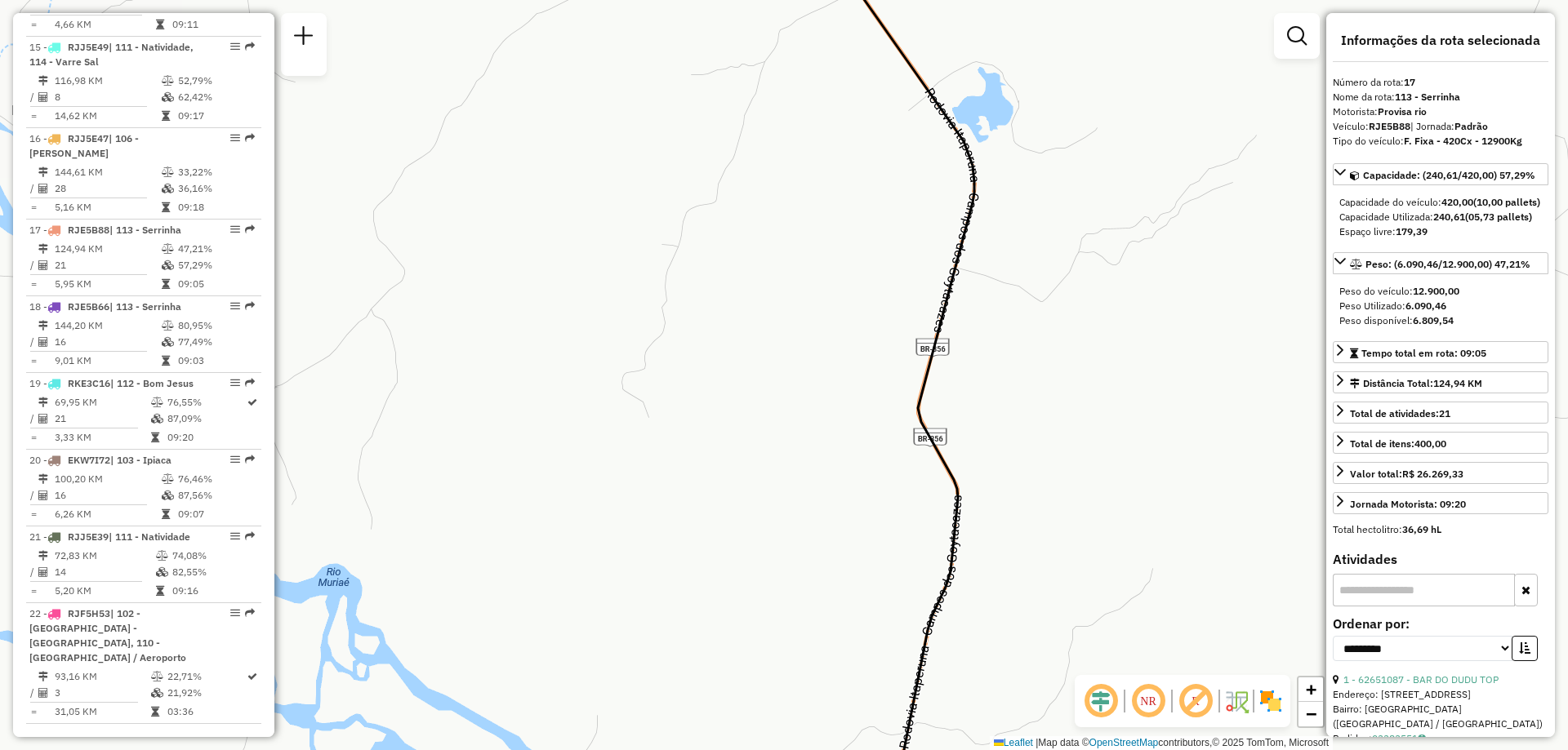
drag, startPoint x: 635, startPoint y: 257, endPoint x: 634, endPoint y: 312, distance: 55.0
click at [634, 312] on div "Janela de atendimento Grade de atendimento Capacidade Transportadoras Veículos …" at bounding box center [784, 375] width 1568 height 750
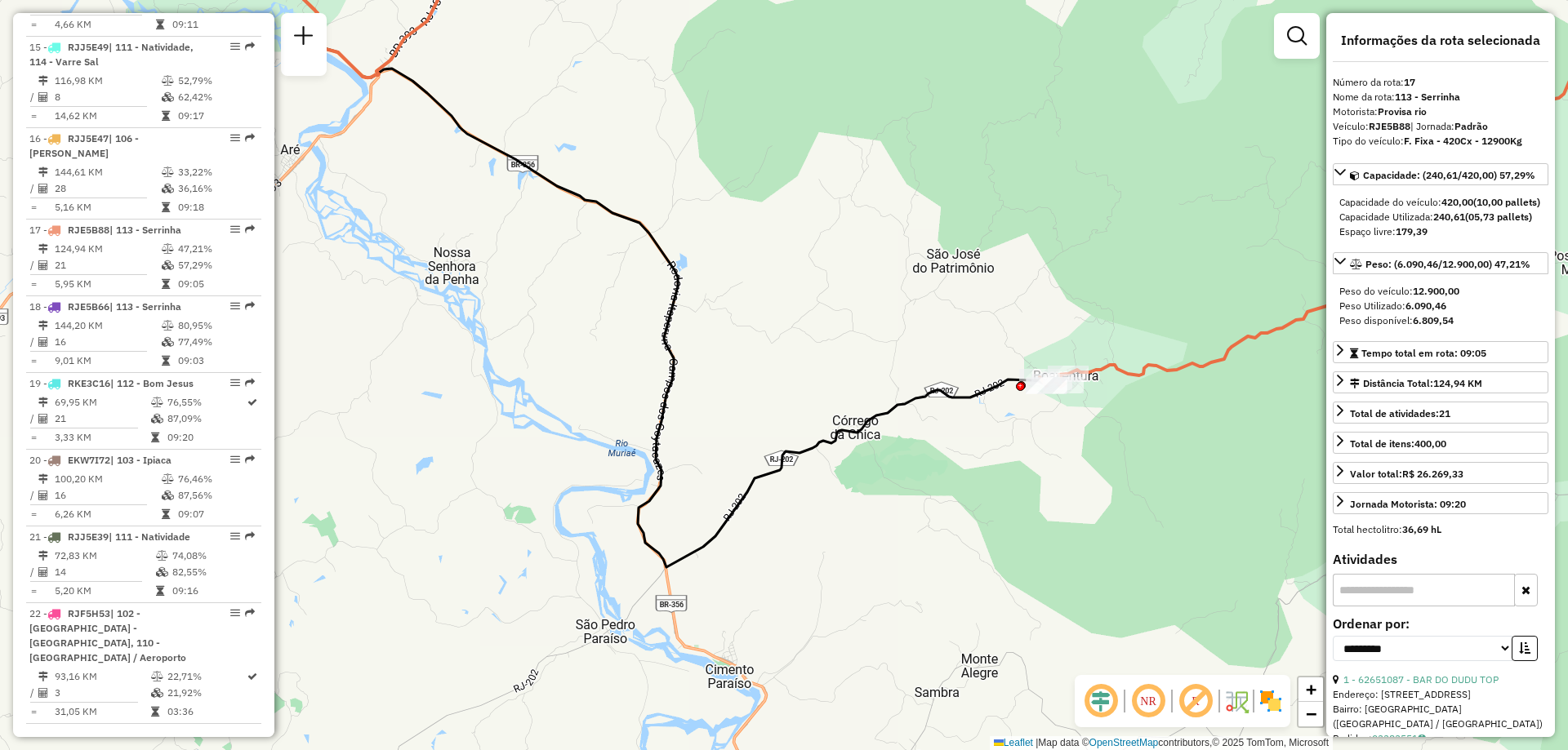
click at [617, 303] on div "Janela de atendimento Grade de atendimento Capacidade Transportadoras Veículos …" at bounding box center [784, 375] width 1568 height 750
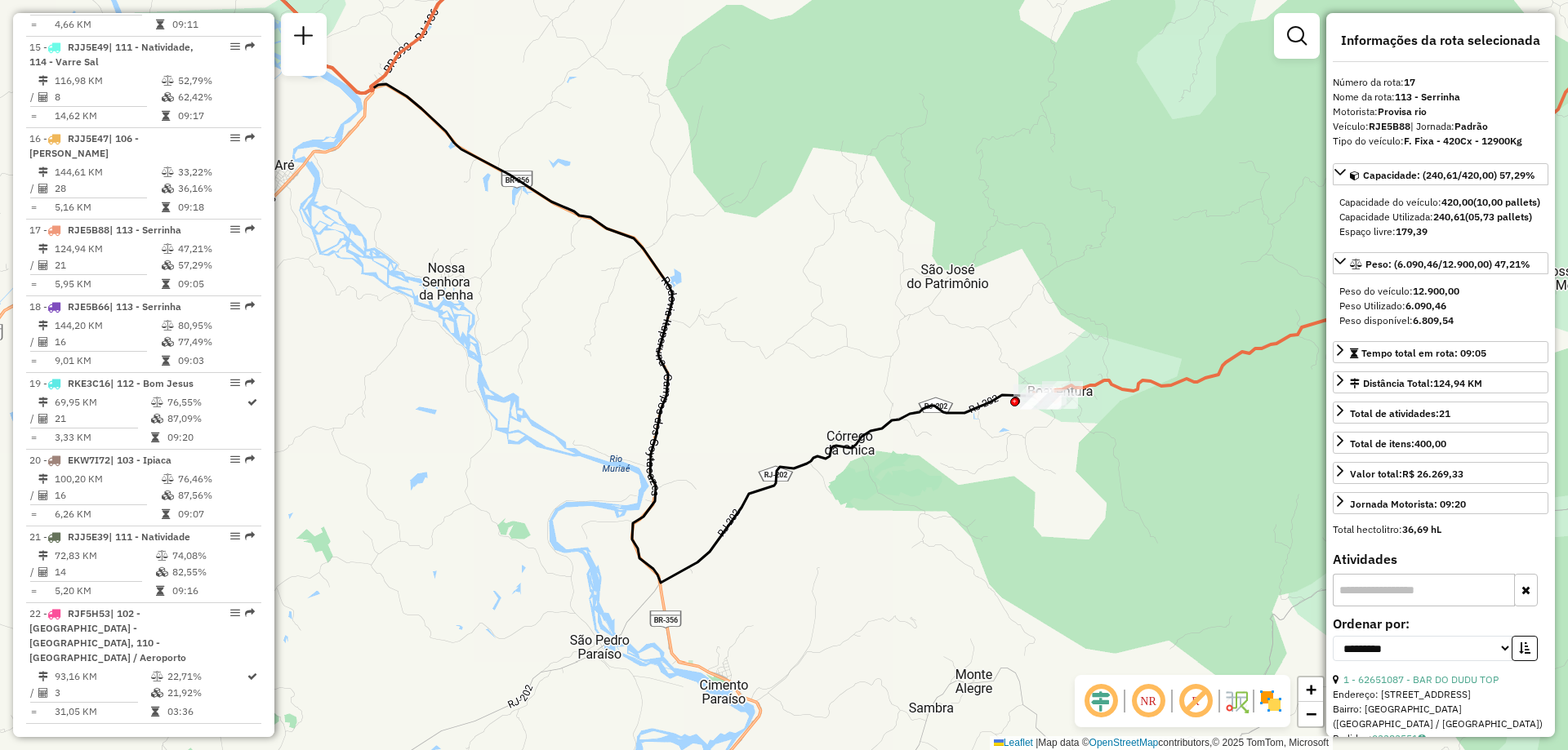
drag, startPoint x: 663, startPoint y: 454, endPoint x: 647, endPoint y: 494, distance: 43.1
click at [647, 491] on icon at bounding box center [611, 261] width 858 height 642
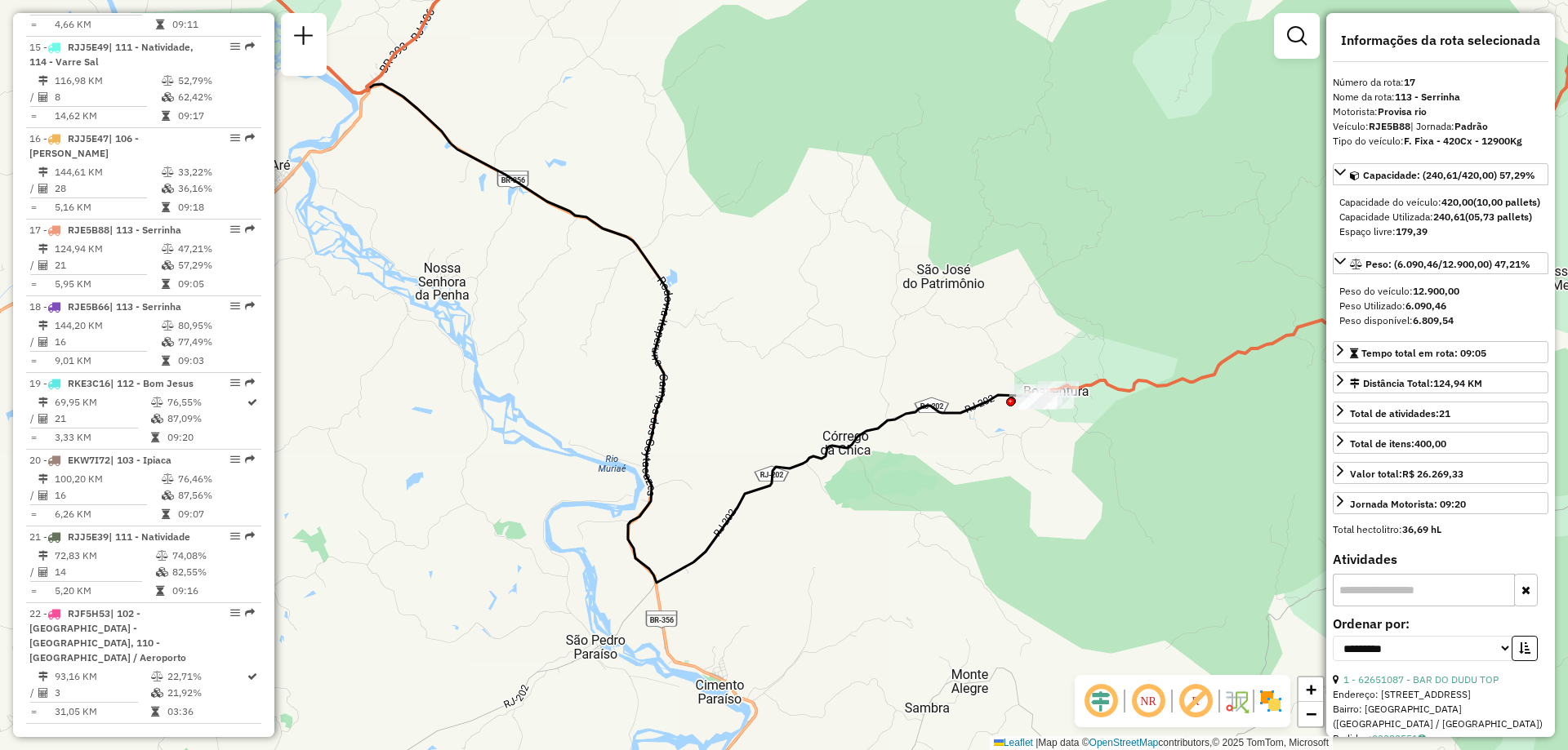
drag, startPoint x: 662, startPoint y: 503, endPoint x: 669, endPoint y: 475, distance: 28.9
click at [669, 475] on div "Janela de atendimento Grade de atendimento Capacidade Transportadoras Veículos …" at bounding box center [784, 375] width 1568 height 750
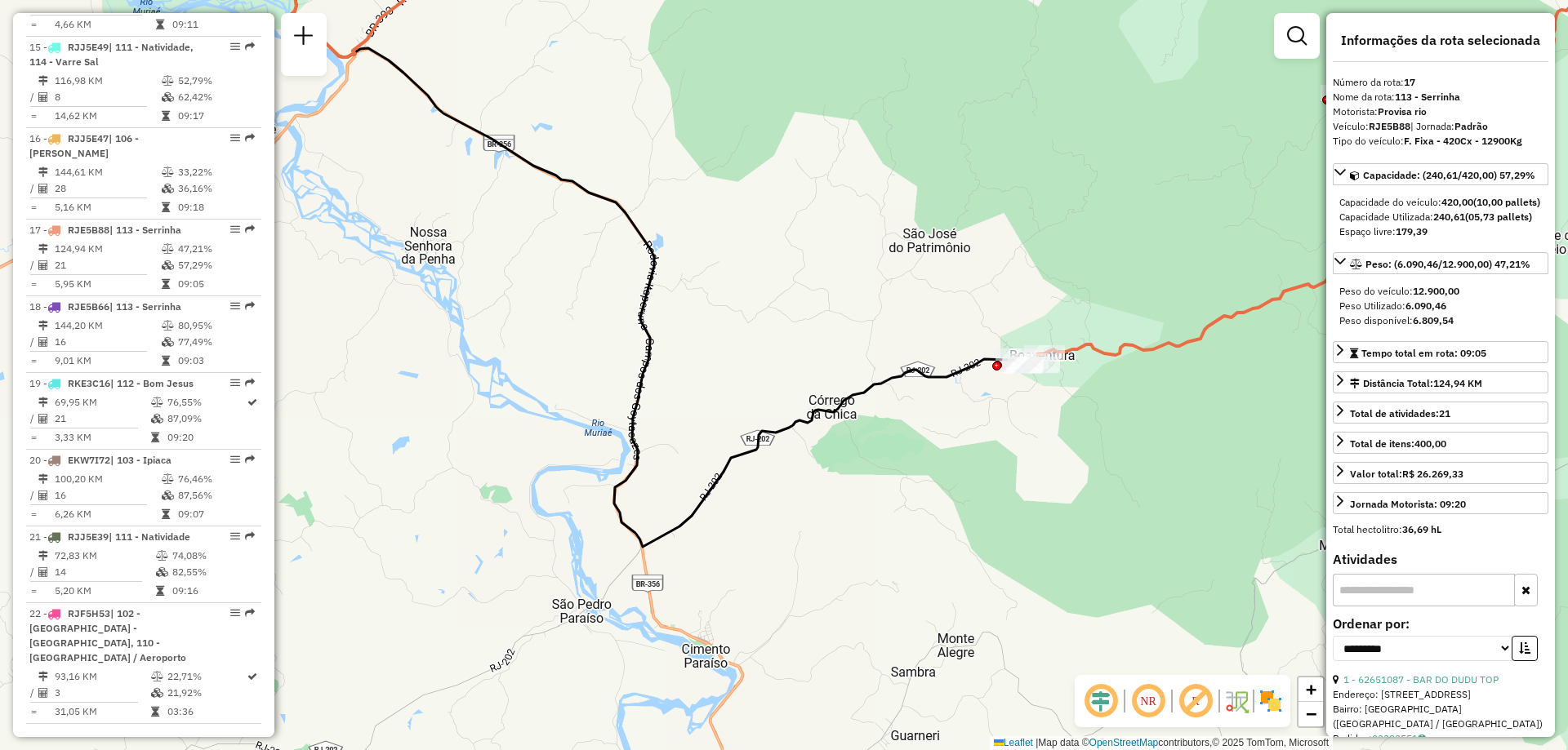
drag, startPoint x: 644, startPoint y: 593, endPoint x: 630, endPoint y: 556, distance: 39.6
click at [630, 556] on div "Janela de atendimento Grade de atendimento Capacidade Transportadoras Veículos …" at bounding box center [784, 375] width 1568 height 750
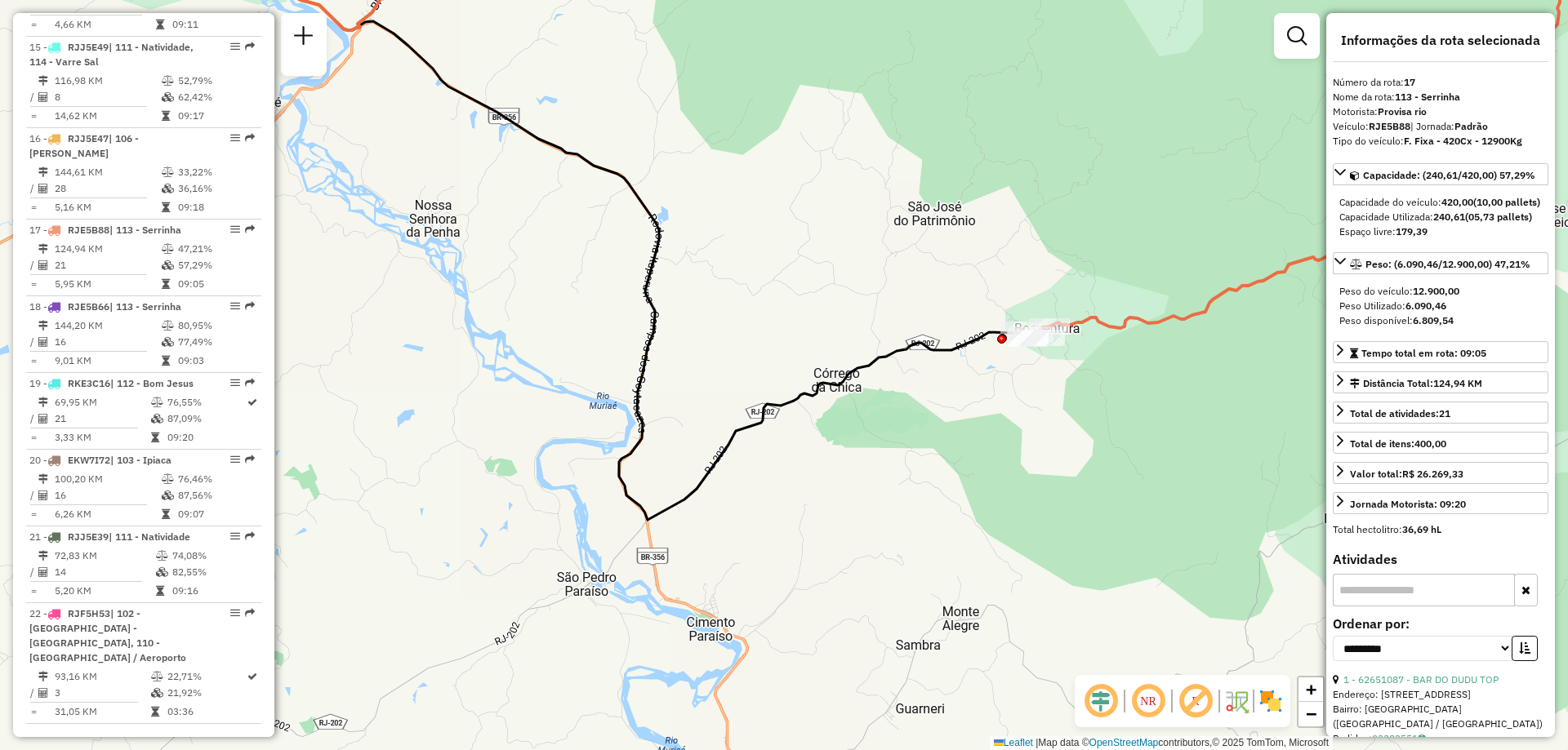
drag, startPoint x: 702, startPoint y: 581, endPoint x: 707, endPoint y: 554, distance: 27.5
click at [707, 554] on div "Janela de atendimento Grade de atendimento Capacidade Transportadoras Veículos …" at bounding box center [784, 375] width 1568 height 750
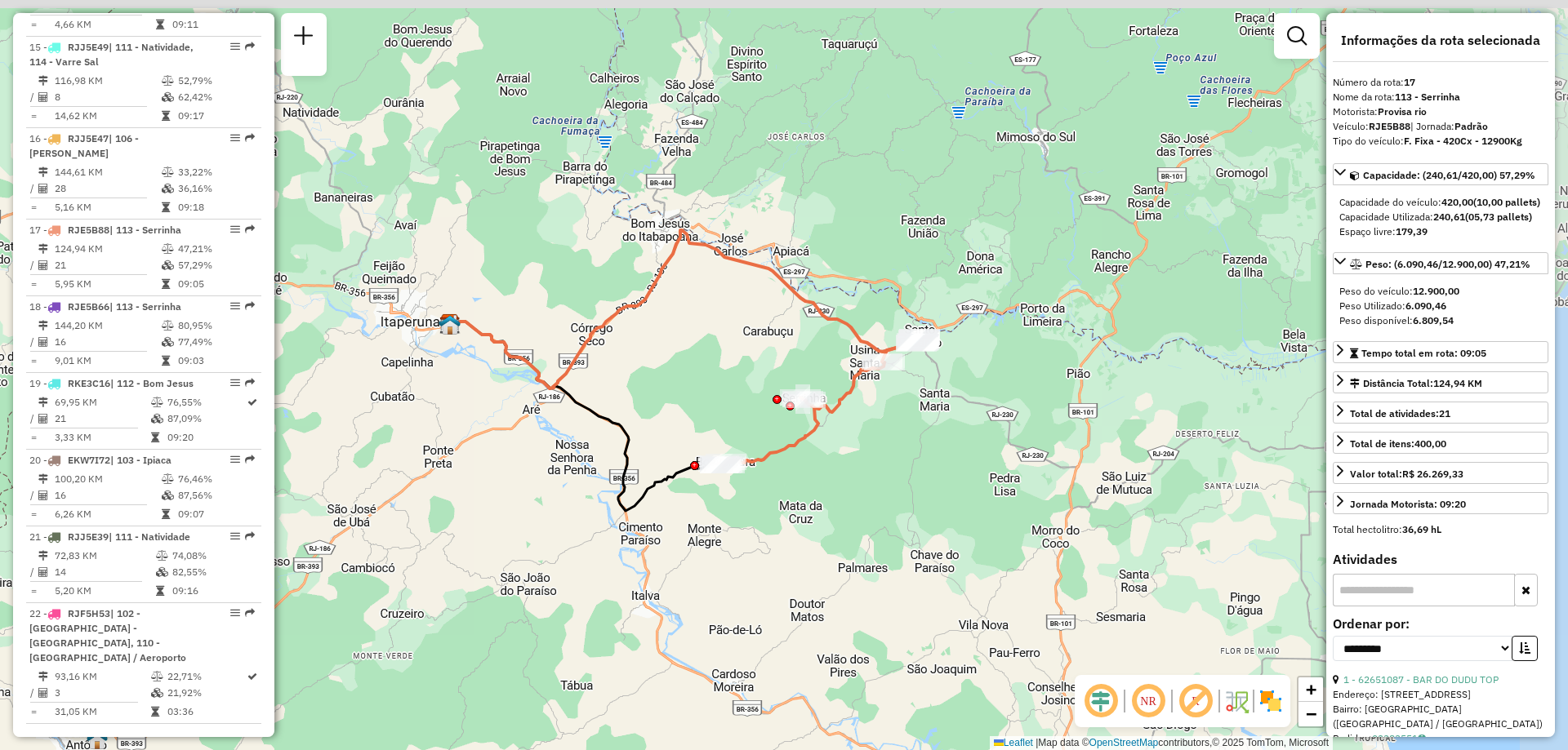
drag, startPoint x: 941, startPoint y: 419, endPoint x: 803, endPoint y: 481, distance: 151.3
click at [803, 481] on div "Janela de atendimento Grade de atendimento Capacidade Transportadoras Veículos …" at bounding box center [784, 375] width 1568 height 750
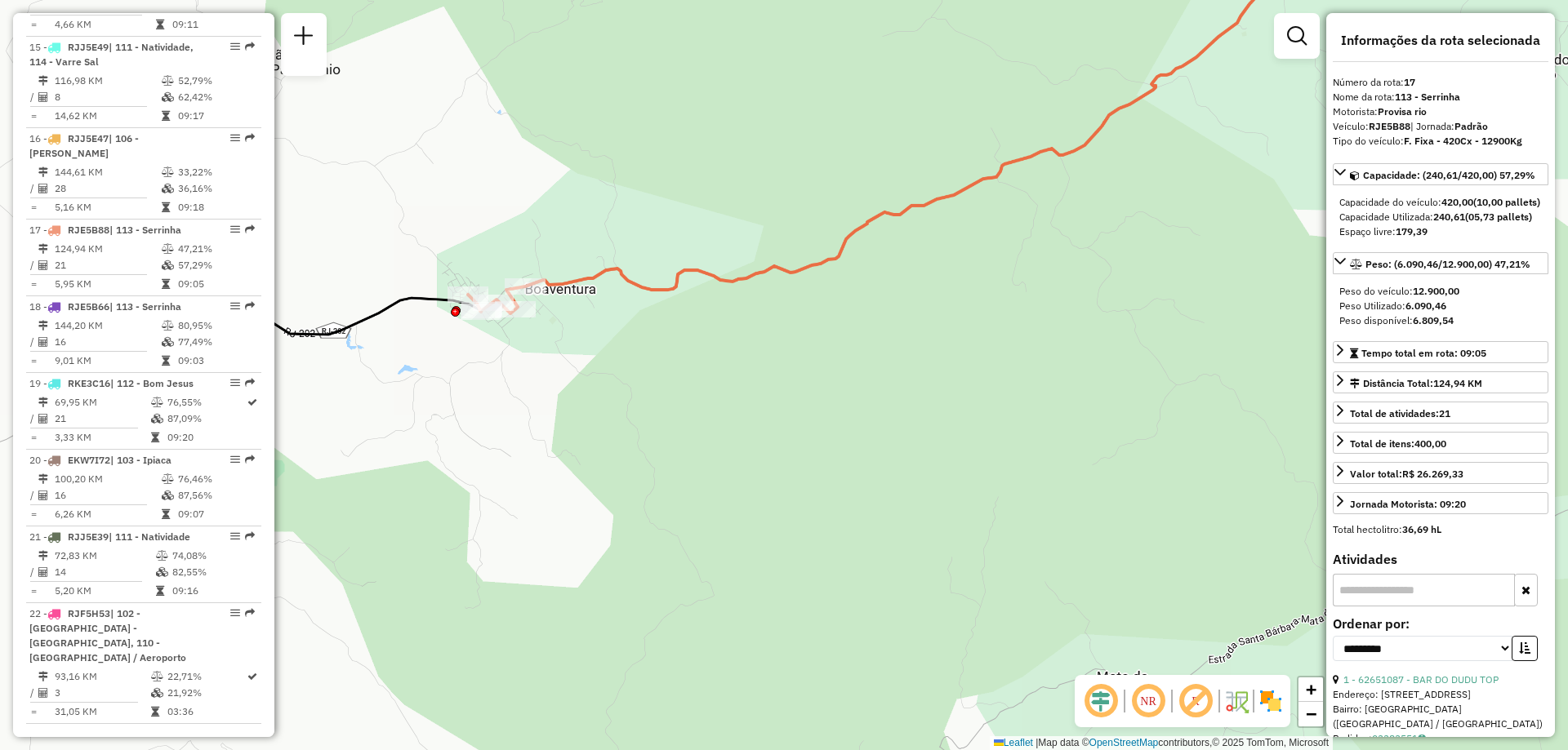
drag, startPoint x: 483, startPoint y: 429, endPoint x: 910, endPoint y: 469, distance: 428.9
click at [910, 469] on div "Janela de atendimento Grade de atendimento Capacidade Transportadoras Veículos …" at bounding box center [784, 375] width 1568 height 750
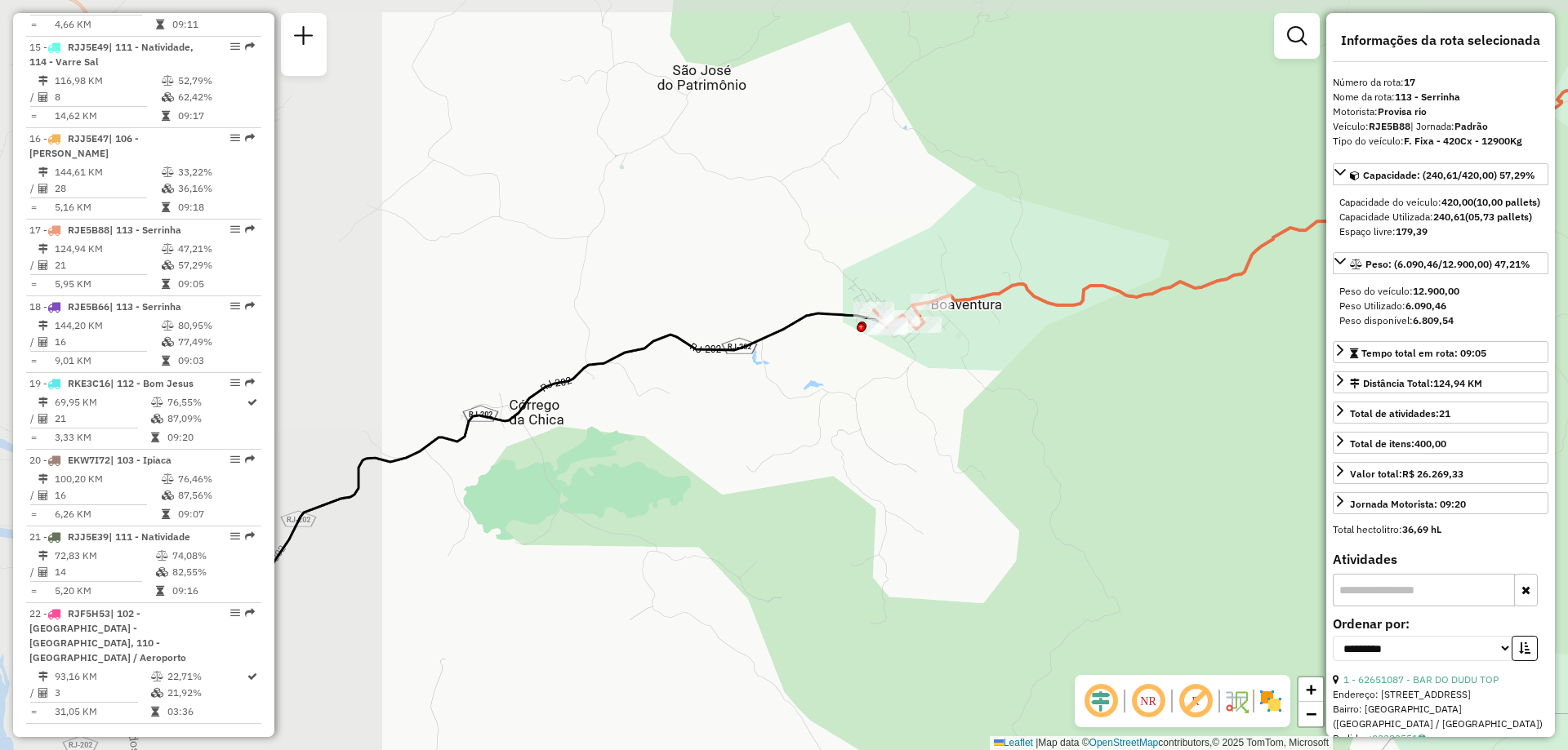
drag, startPoint x: 741, startPoint y: 435, endPoint x: 1094, endPoint y: 453, distance: 353.5
click at [1094, 453] on div "Janela de atendimento Grade de atendimento Capacidade Transportadoras Veículos …" at bounding box center [784, 375] width 1568 height 750
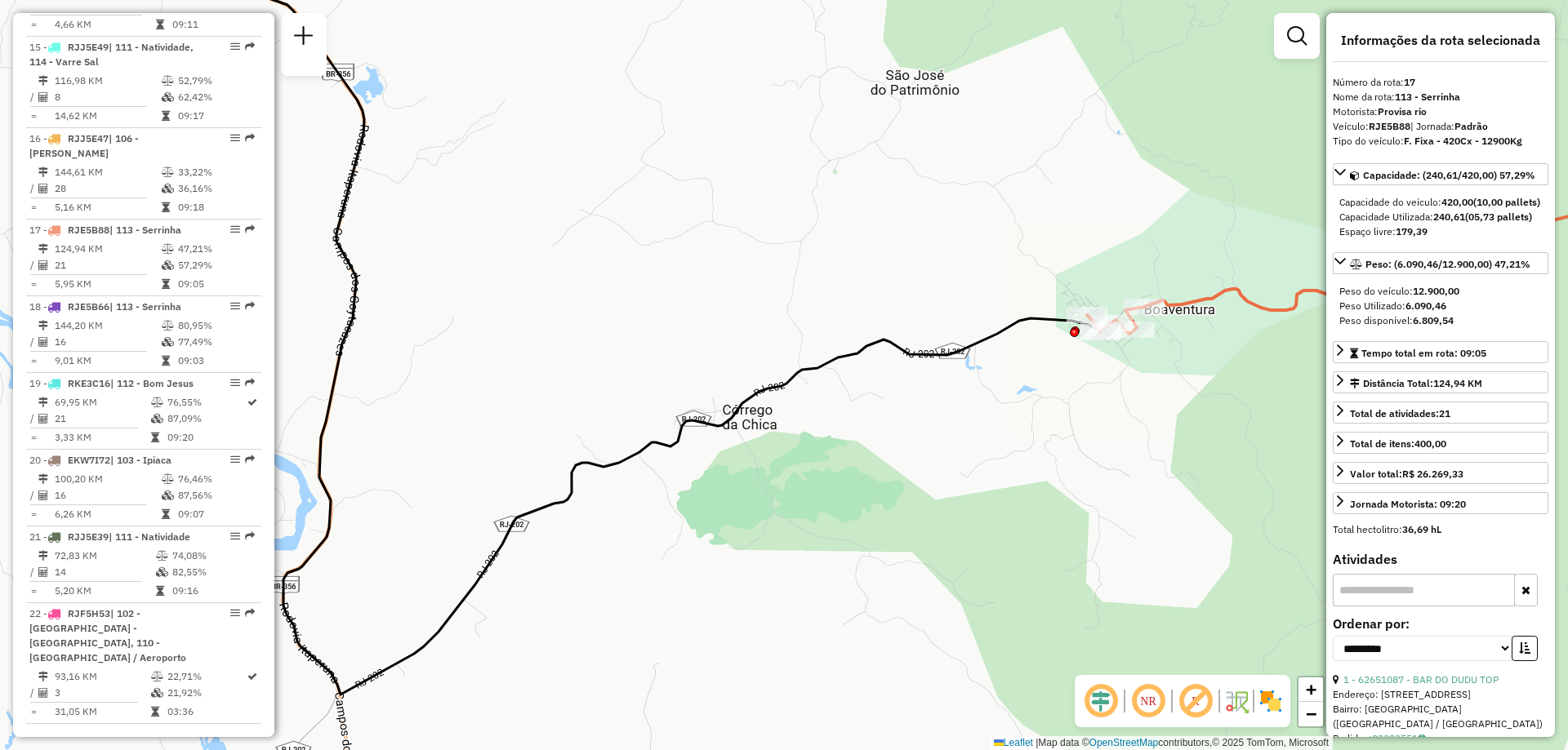
drag, startPoint x: 783, startPoint y: 473, endPoint x: 959, endPoint y: 473, distance: 176.0
click at [959, 473] on div "Janela de atendimento Grade de atendimento Capacidade Transportadoras Veículos …" at bounding box center [784, 375] width 1568 height 750
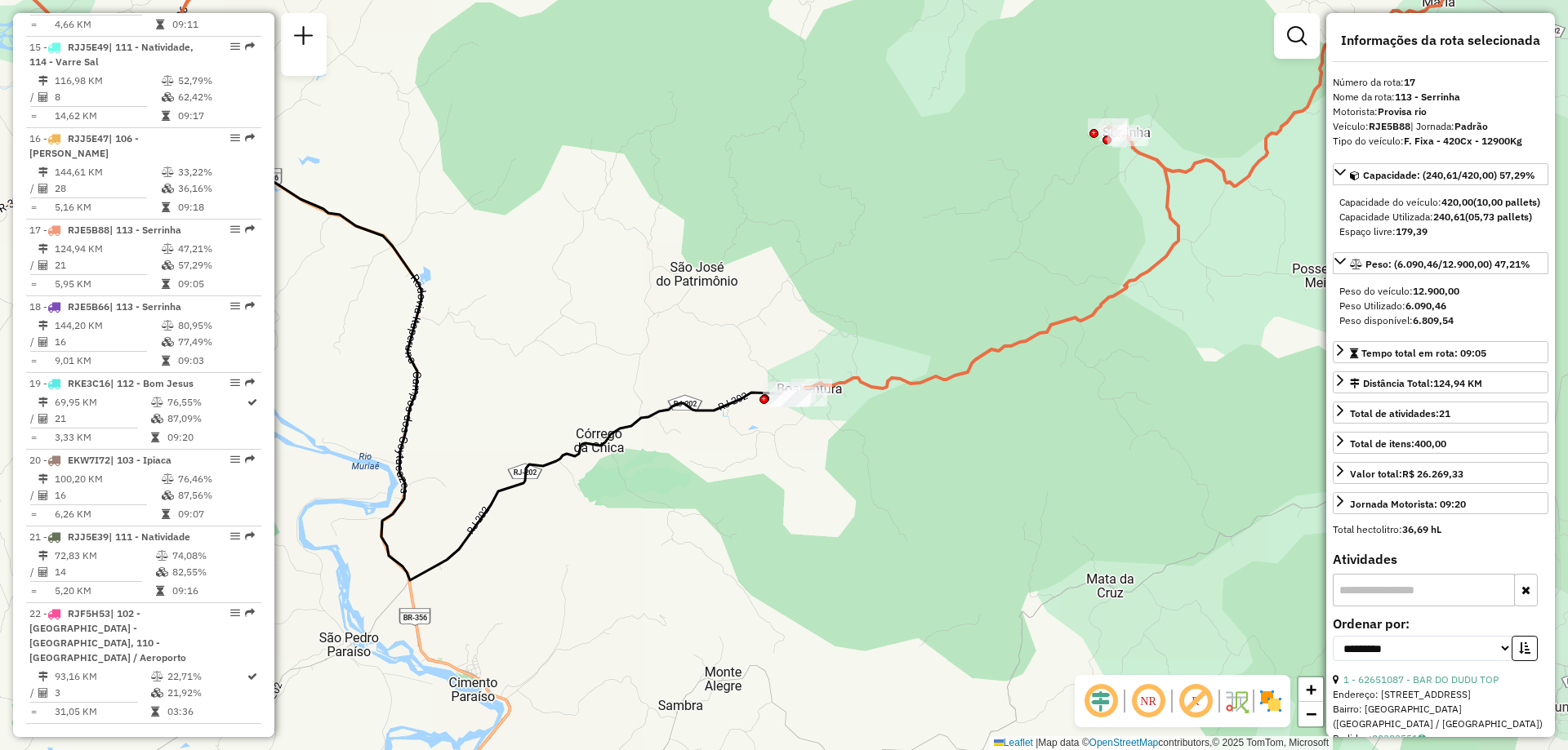
drag, startPoint x: 959, startPoint y: 431, endPoint x: 827, endPoint y: 428, distance: 132.0
click at [827, 428] on div "Janela de atendimento Grade de atendimento Capacidade Transportadoras Veículos …" at bounding box center [784, 375] width 1568 height 750
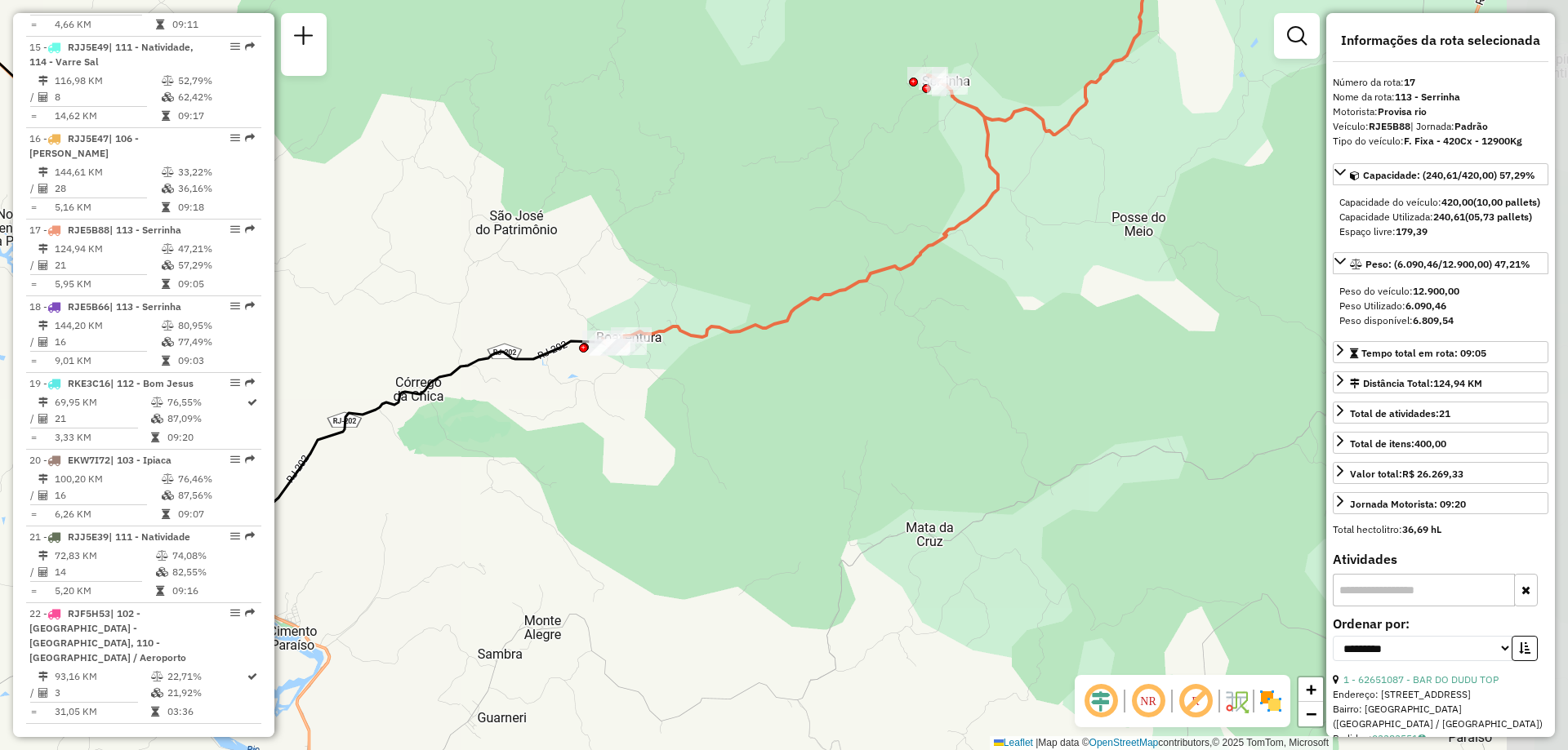
drag, startPoint x: 1044, startPoint y: 433, endPoint x: 866, endPoint y: 382, distance: 185.2
click at [866, 382] on div "Janela de atendimento Grade de atendimento Capacidade Transportadoras Veículos …" at bounding box center [784, 375] width 1568 height 750
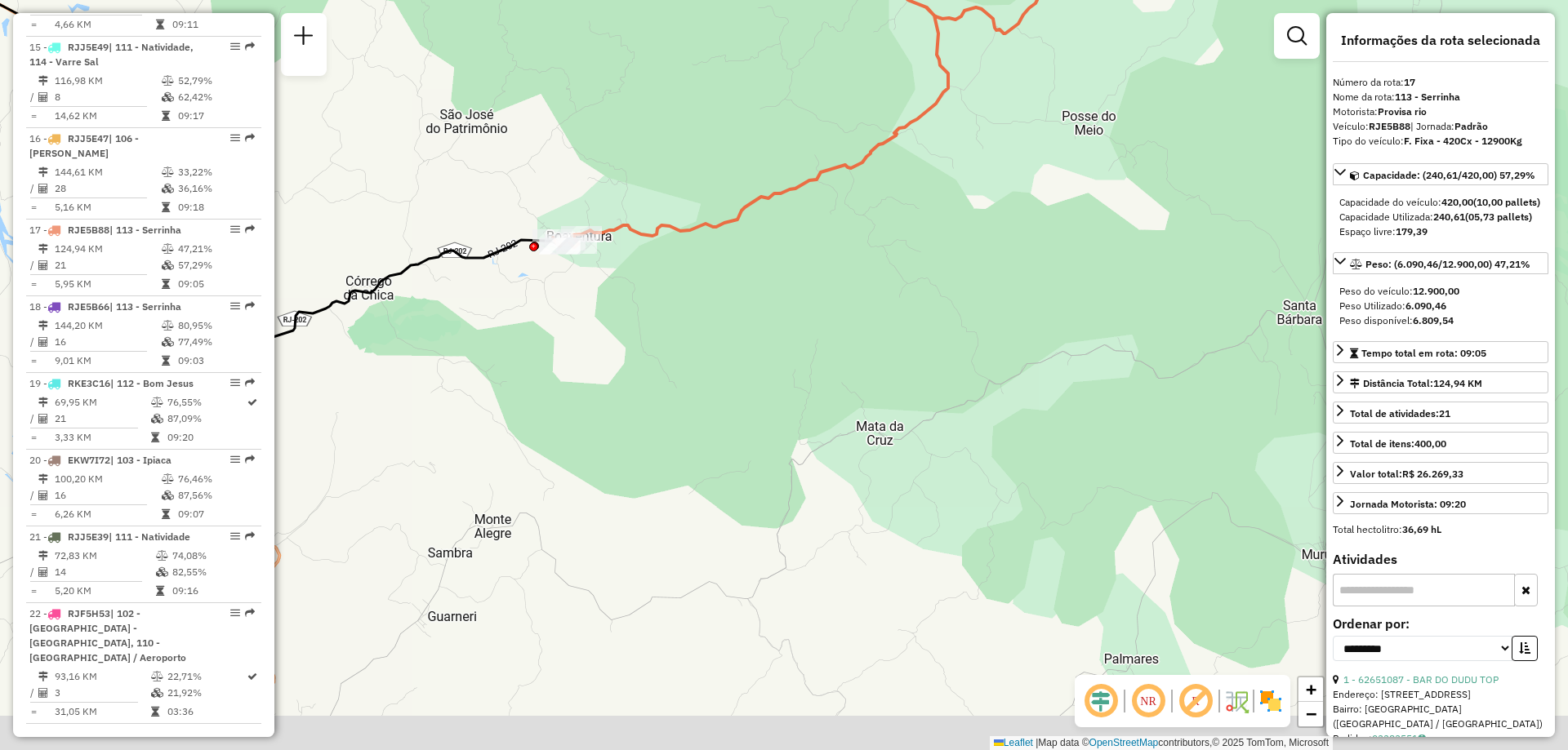
drag, startPoint x: 950, startPoint y: 546, endPoint x: 899, endPoint y: 445, distance: 113.1
click at [899, 445] on div "Janela de atendimento Grade de atendimento Capacidade Transportadoras Veículos …" at bounding box center [784, 375] width 1568 height 750
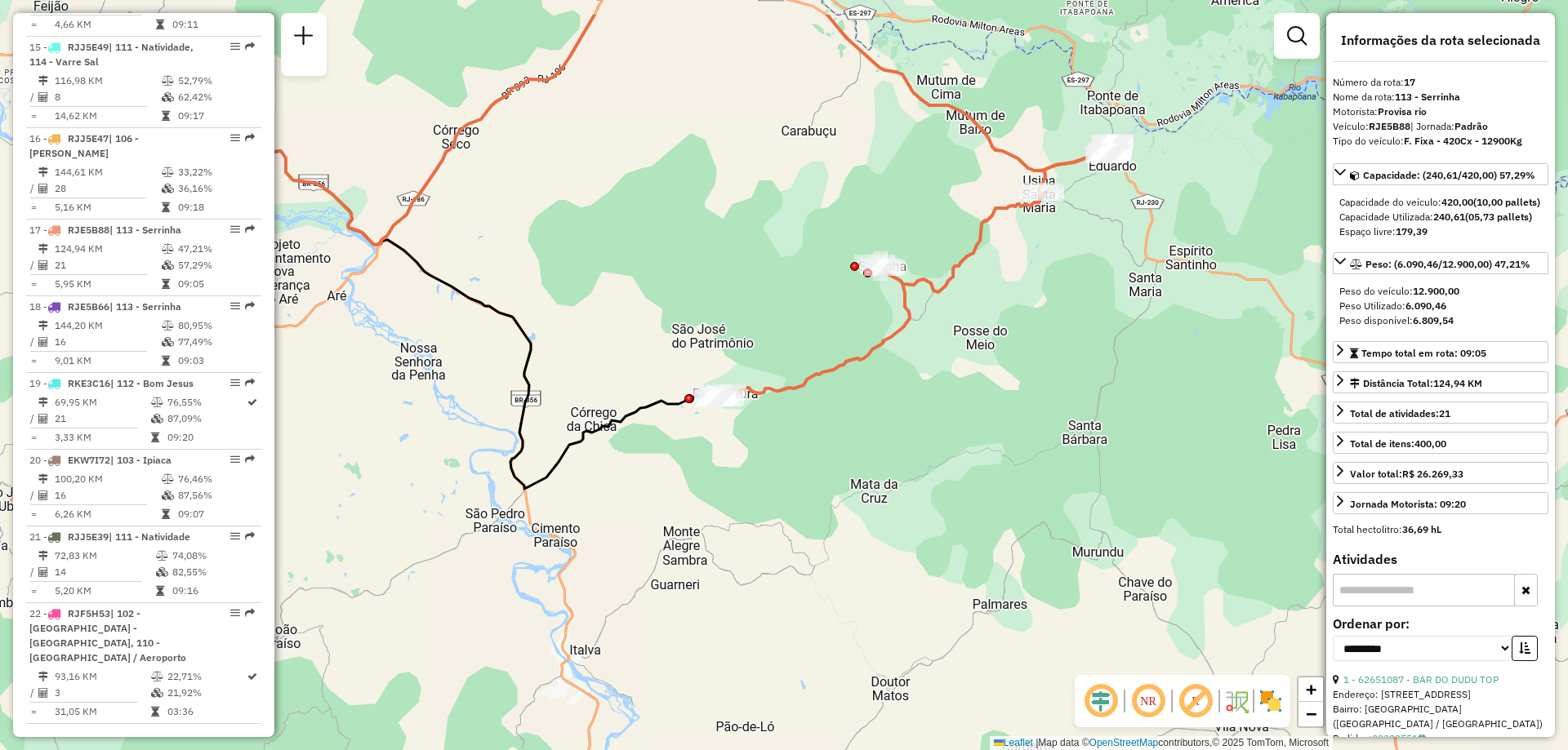
drag, startPoint x: 892, startPoint y: 386, endPoint x: 832, endPoint y: 477, distance: 109.0
click at [832, 477] on div "Janela de atendimento Grade de atendimento Capacidade Transportadoras Veículos …" at bounding box center [784, 375] width 1568 height 750
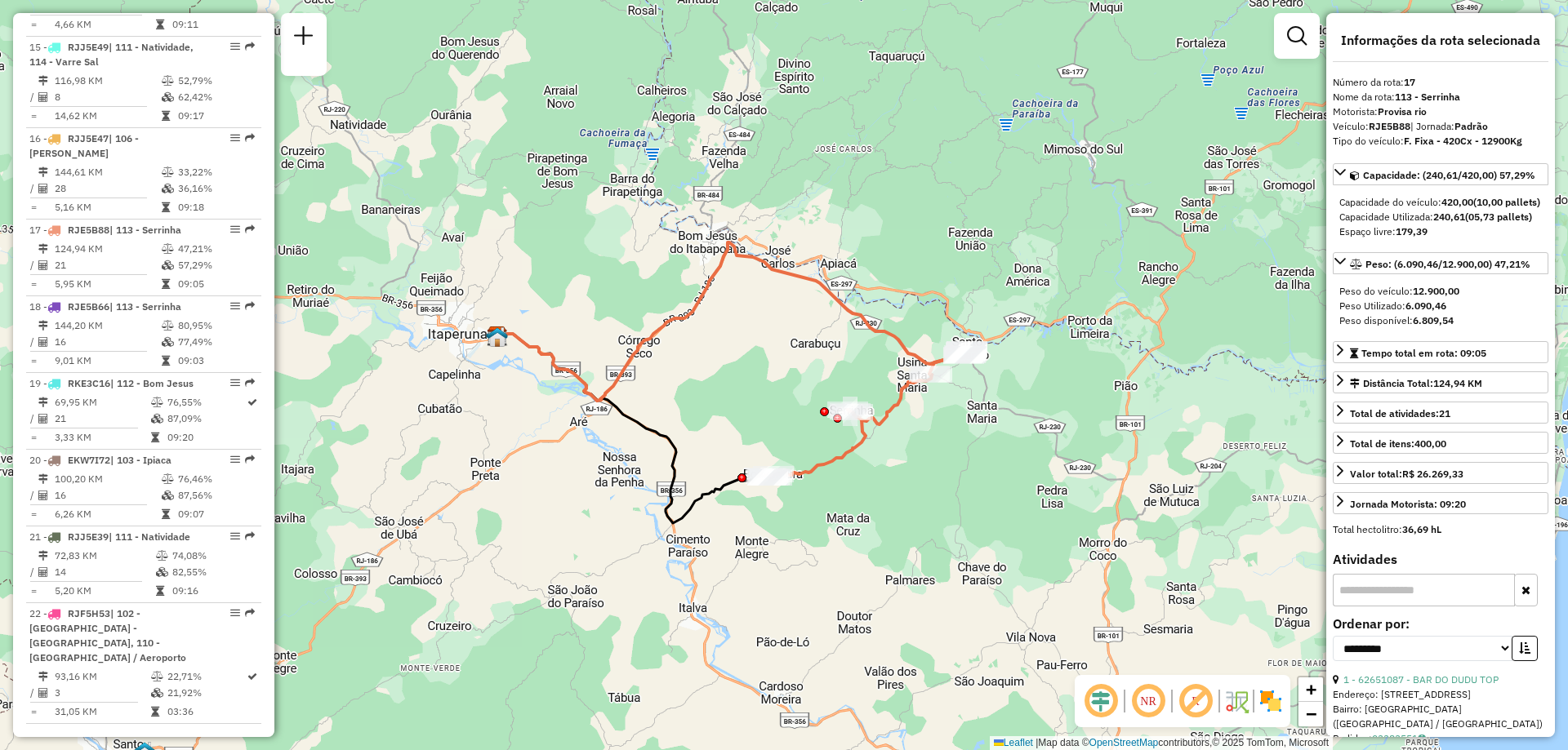
drag, startPoint x: 628, startPoint y: 353, endPoint x: 690, endPoint y: 412, distance: 85.6
click at [690, 412] on div "Janela de atendimento Grade de atendimento Capacidade Transportadoras Veículos …" at bounding box center [784, 375] width 1568 height 750
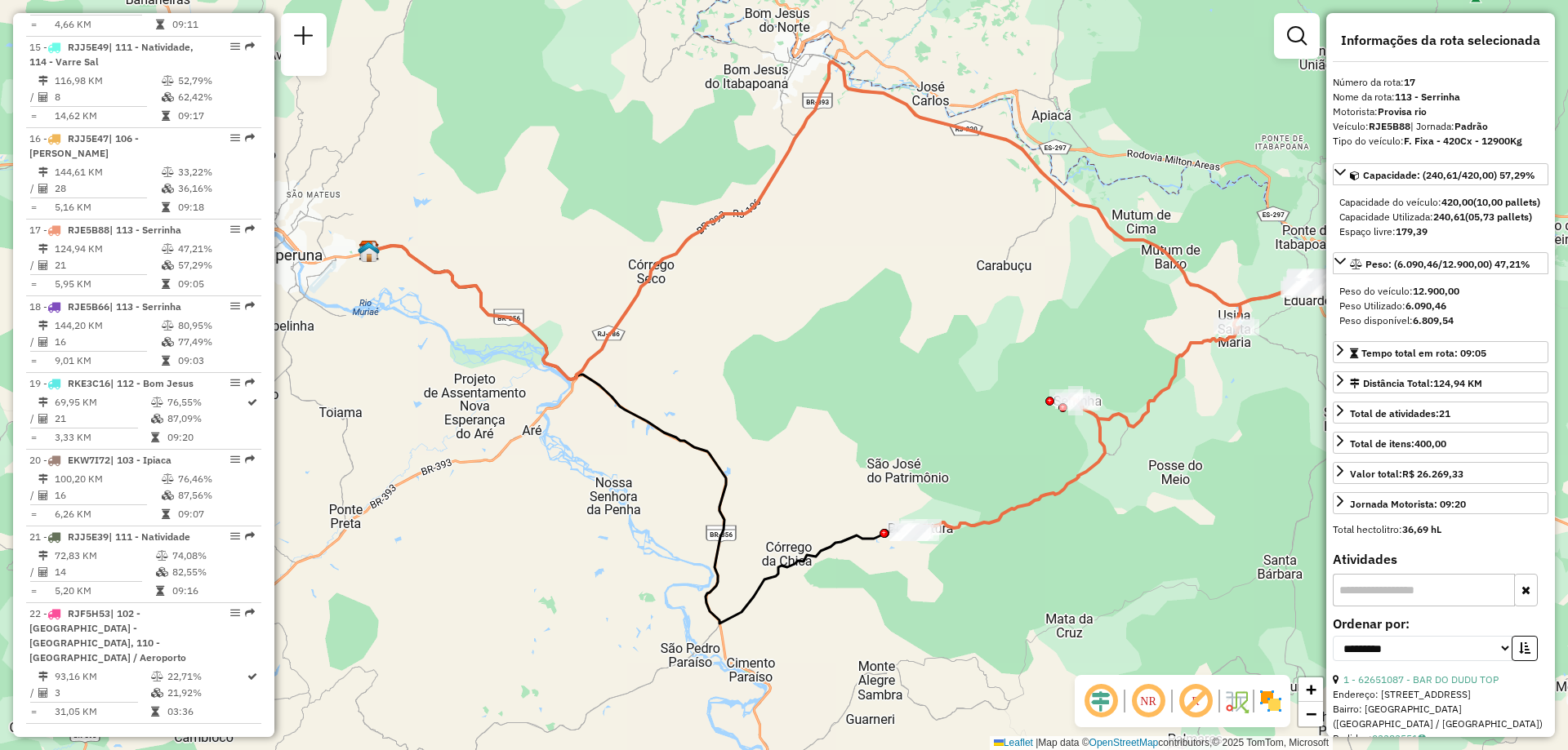
drag, startPoint x: 713, startPoint y: 411, endPoint x: 808, endPoint y: 396, distance: 96.2
click at [808, 396] on div "Janela de atendimento Grade de atendimento Capacidade Transportadoras Veículos …" at bounding box center [784, 375] width 1568 height 750
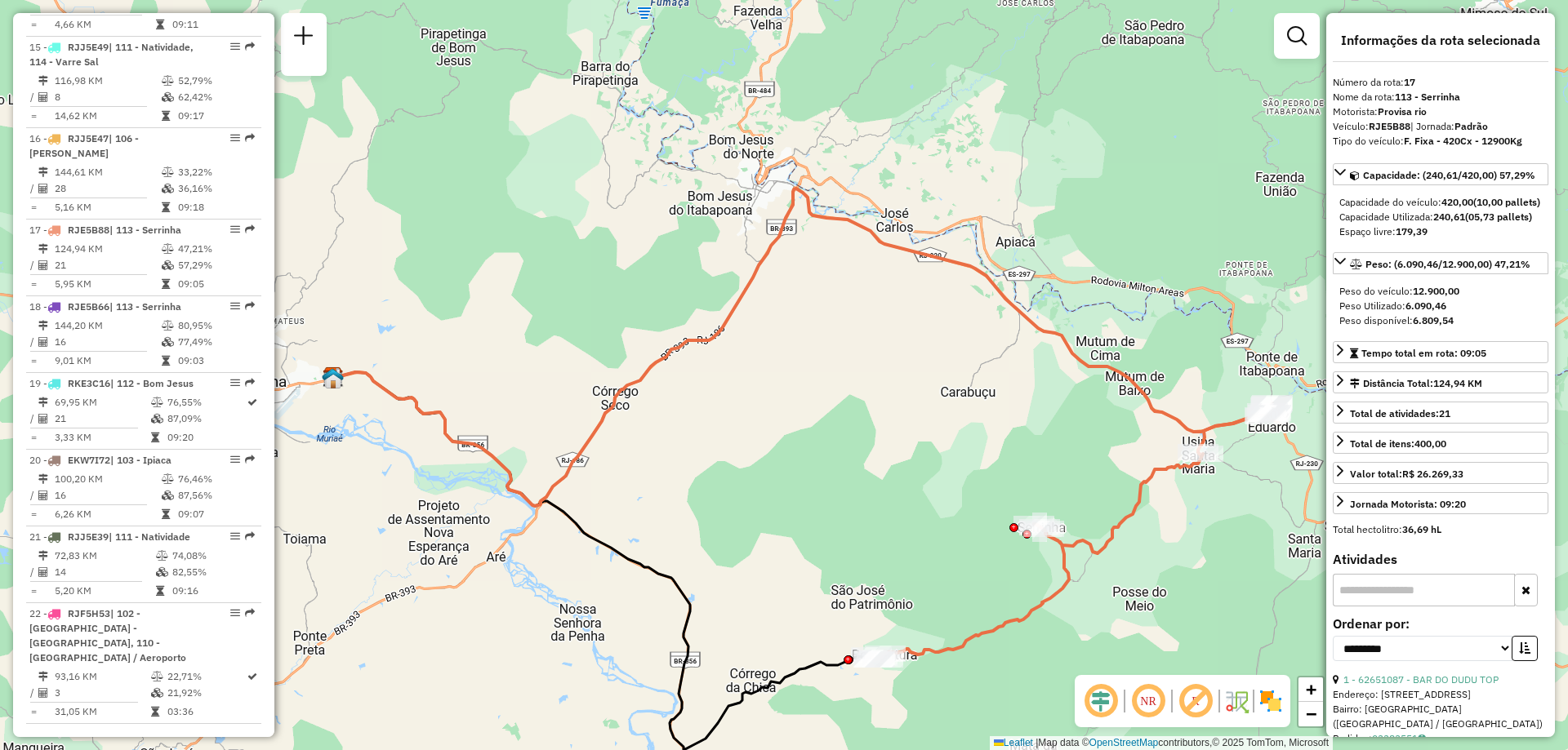
drag, startPoint x: 932, startPoint y: 368, endPoint x: 897, endPoint y: 494, distance: 130.8
click at [897, 494] on div "Janela de atendimento Grade de atendimento Capacidade Transportadoras Veículos …" at bounding box center [784, 375] width 1568 height 750
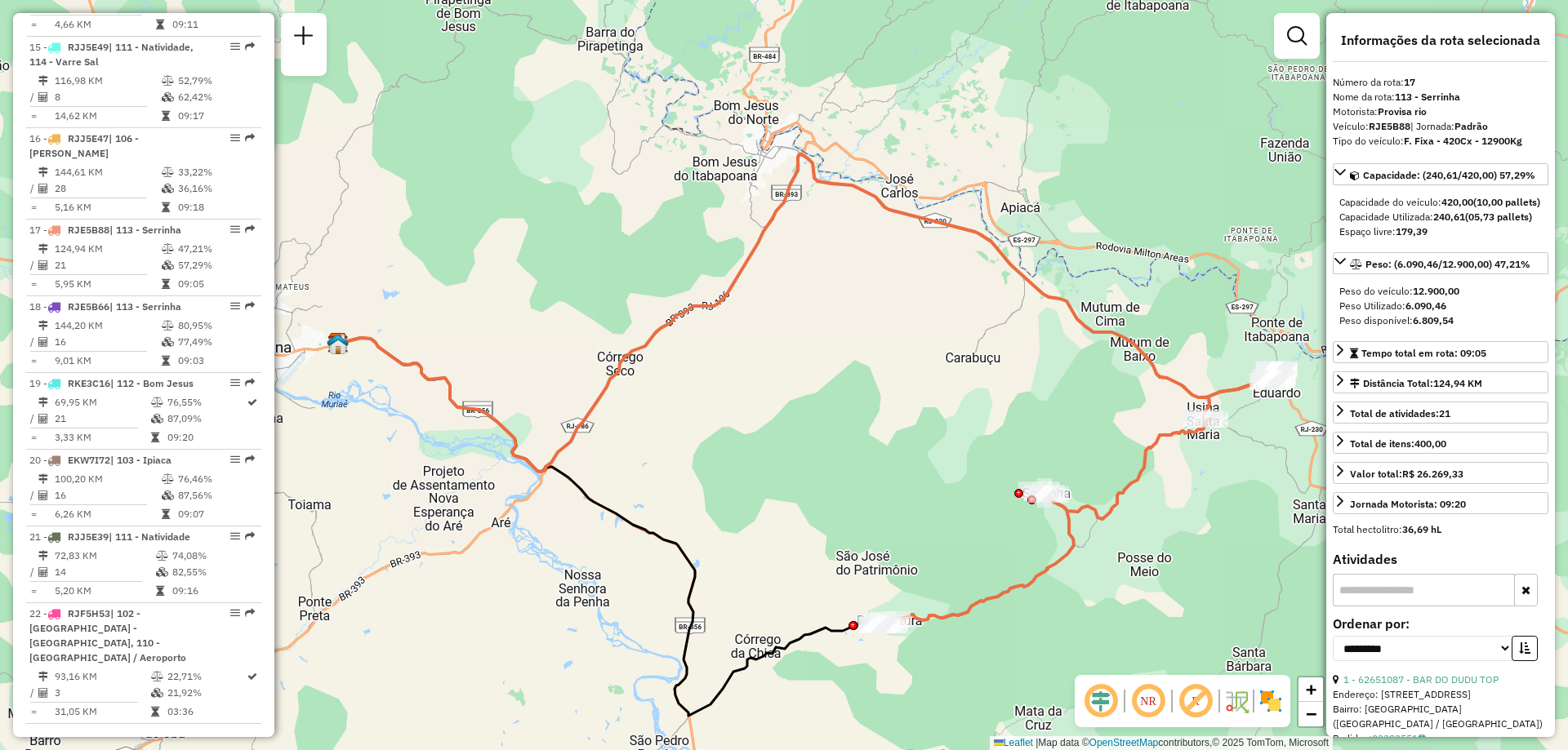
drag, startPoint x: 827, startPoint y: 541, endPoint x: 832, endPoint y: 507, distance: 34.4
click at [832, 507] on div "Janela de atendimento Grade de atendimento Capacidade Transportadoras Veículos …" at bounding box center [784, 375] width 1568 height 750
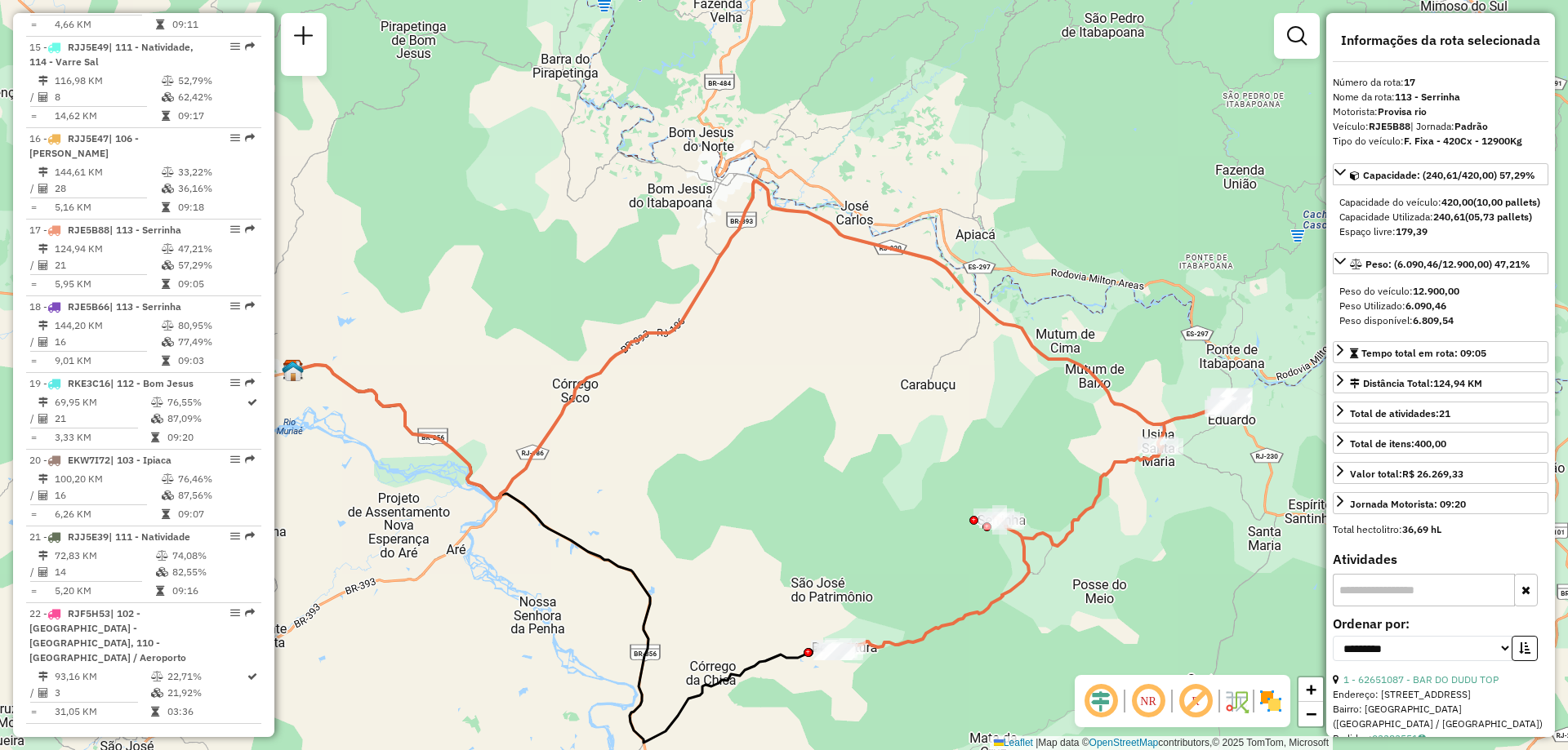
drag, startPoint x: 1166, startPoint y: 448, endPoint x: 1121, endPoint y: 474, distance: 52.0
click at [1121, 474] on div "Janela de atendimento Grade de atendimento Capacidade Transportadoras Veículos …" at bounding box center [784, 375] width 1568 height 750
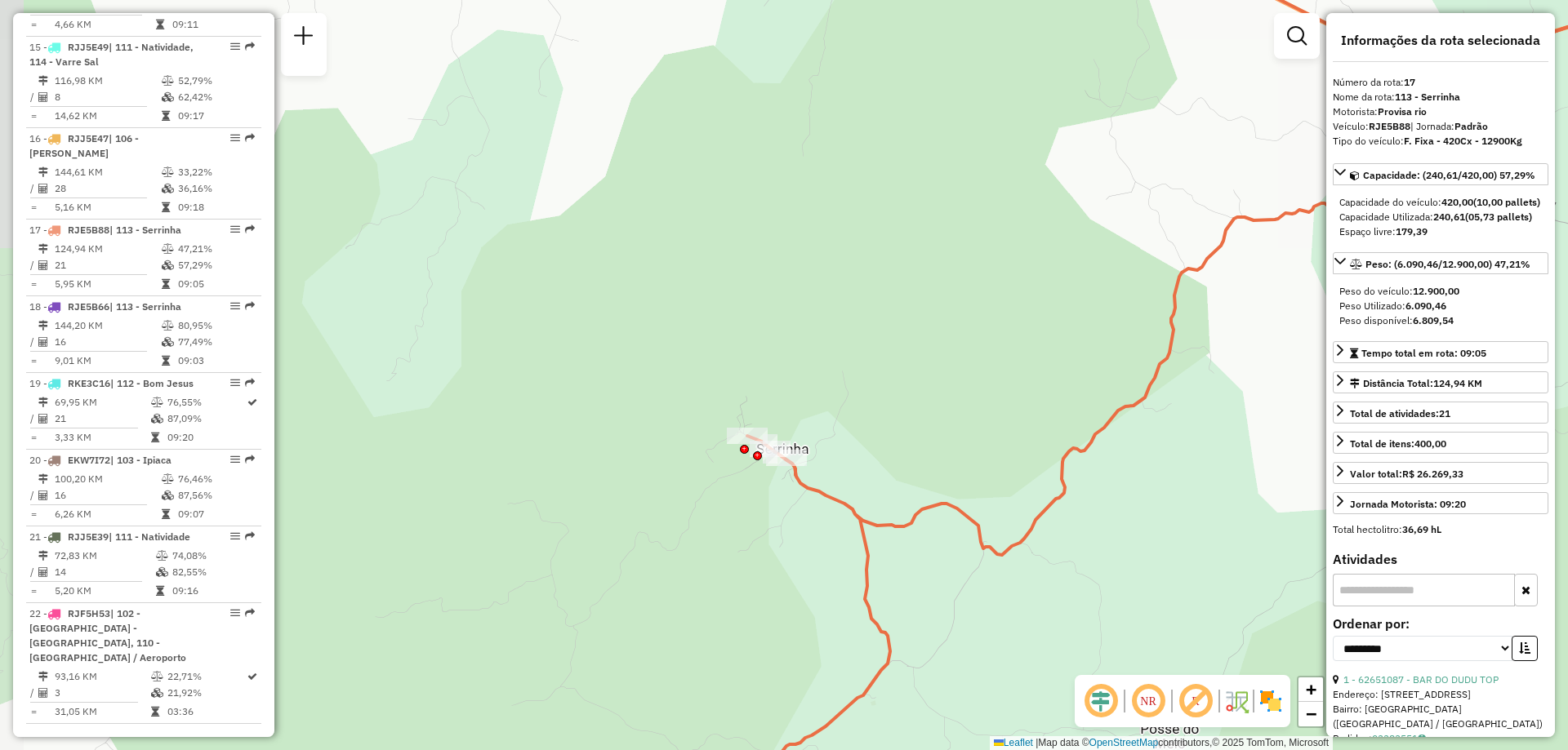
drag, startPoint x: 926, startPoint y: 569, endPoint x: 961, endPoint y: 543, distance: 43.6
click at [961, 543] on div "Janela de atendimento Grade de atendimento Capacidade Transportadoras Veículos …" at bounding box center [784, 375] width 1568 height 750
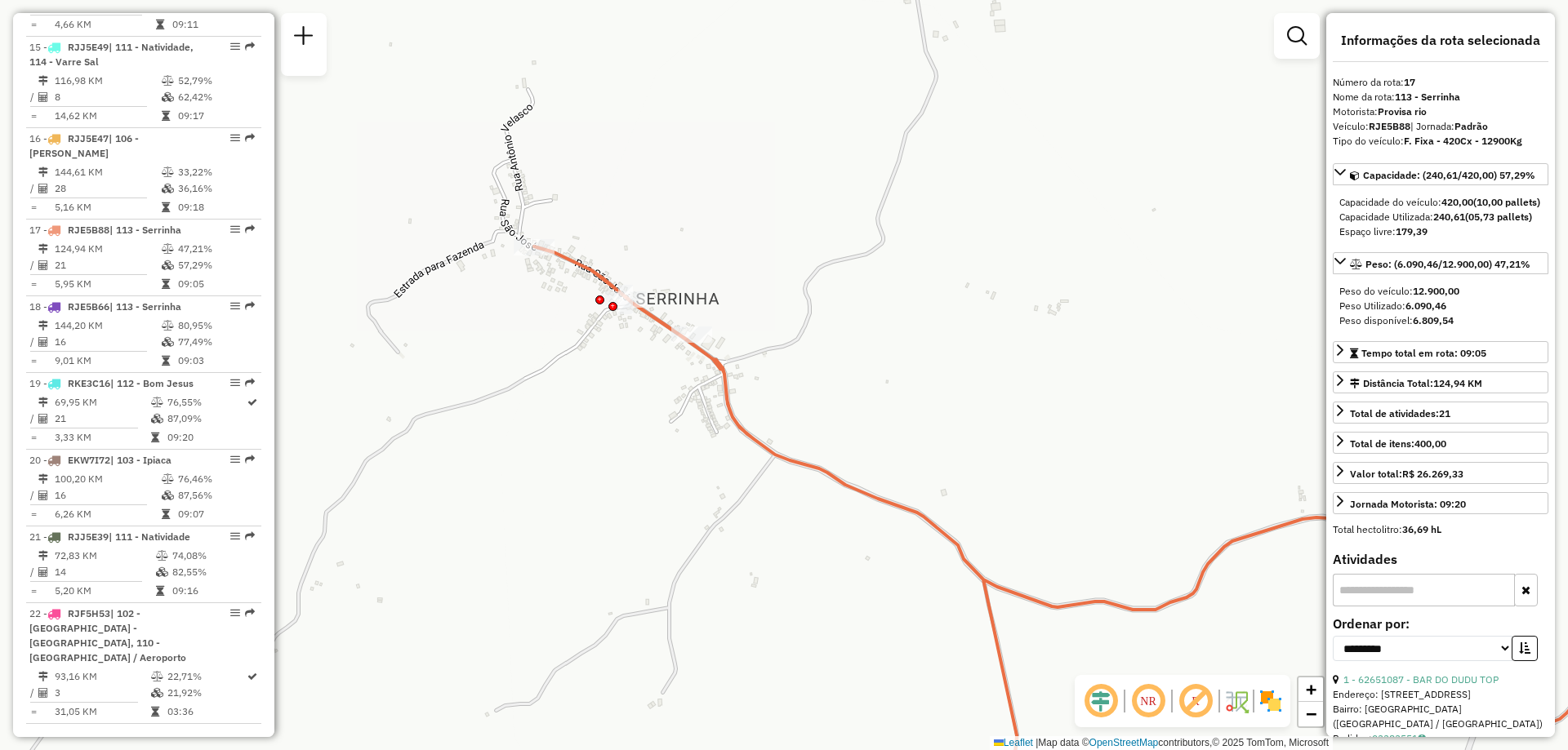
drag, startPoint x: 747, startPoint y: 450, endPoint x: 798, endPoint y: 484, distance: 61.3
click at [798, 484] on div "Janela de atendimento Grade de atendimento Capacidade Transportadoras Veículos …" at bounding box center [784, 375] width 1568 height 750
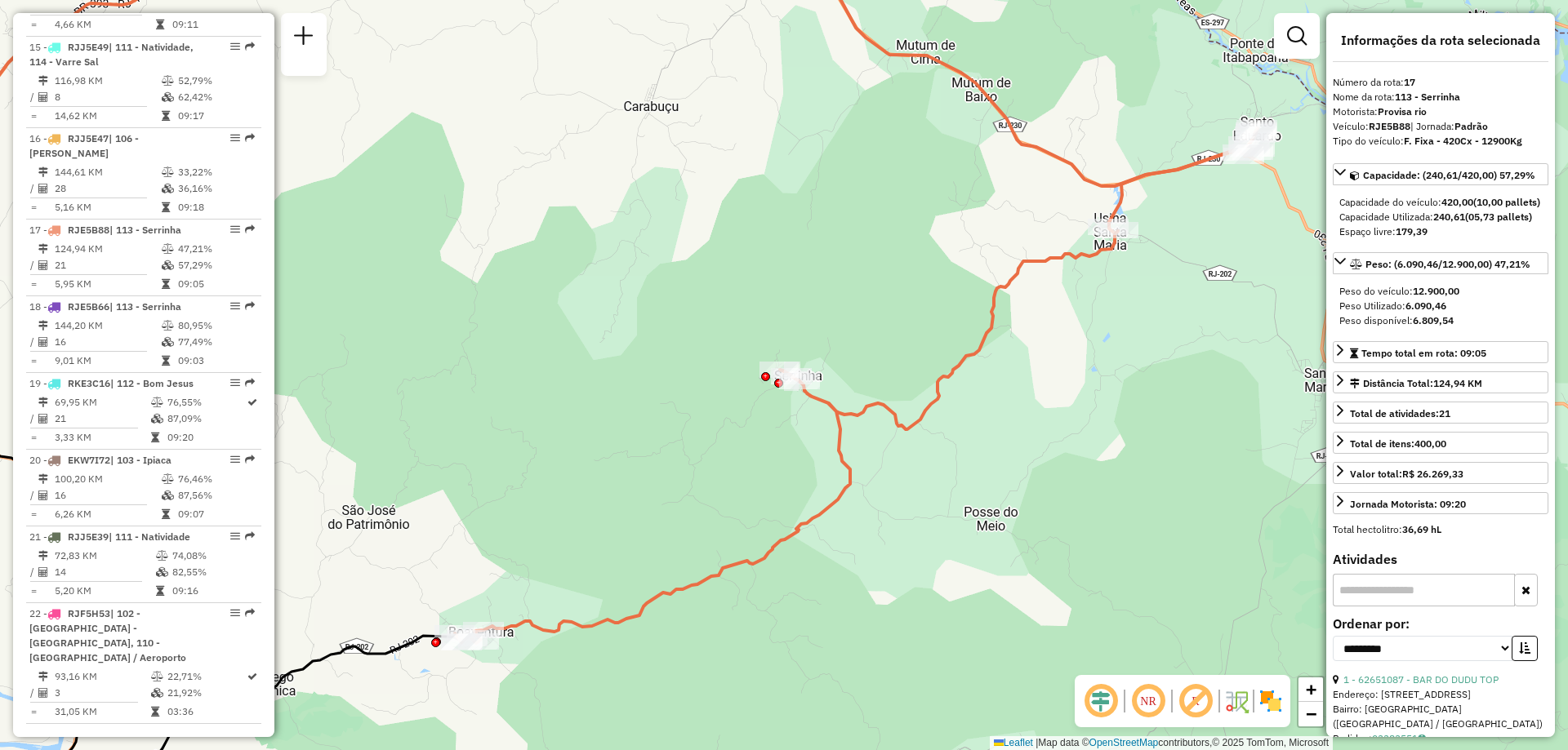
drag, startPoint x: 898, startPoint y: 492, endPoint x: 966, endPoint y: 464, distance: 73.5
click at [966, 464] on div "Janela de atendimento Grade de atendimento Capacidade Transportadoras Veículos …" at bounding box center [784, 375] width 1568 height 750
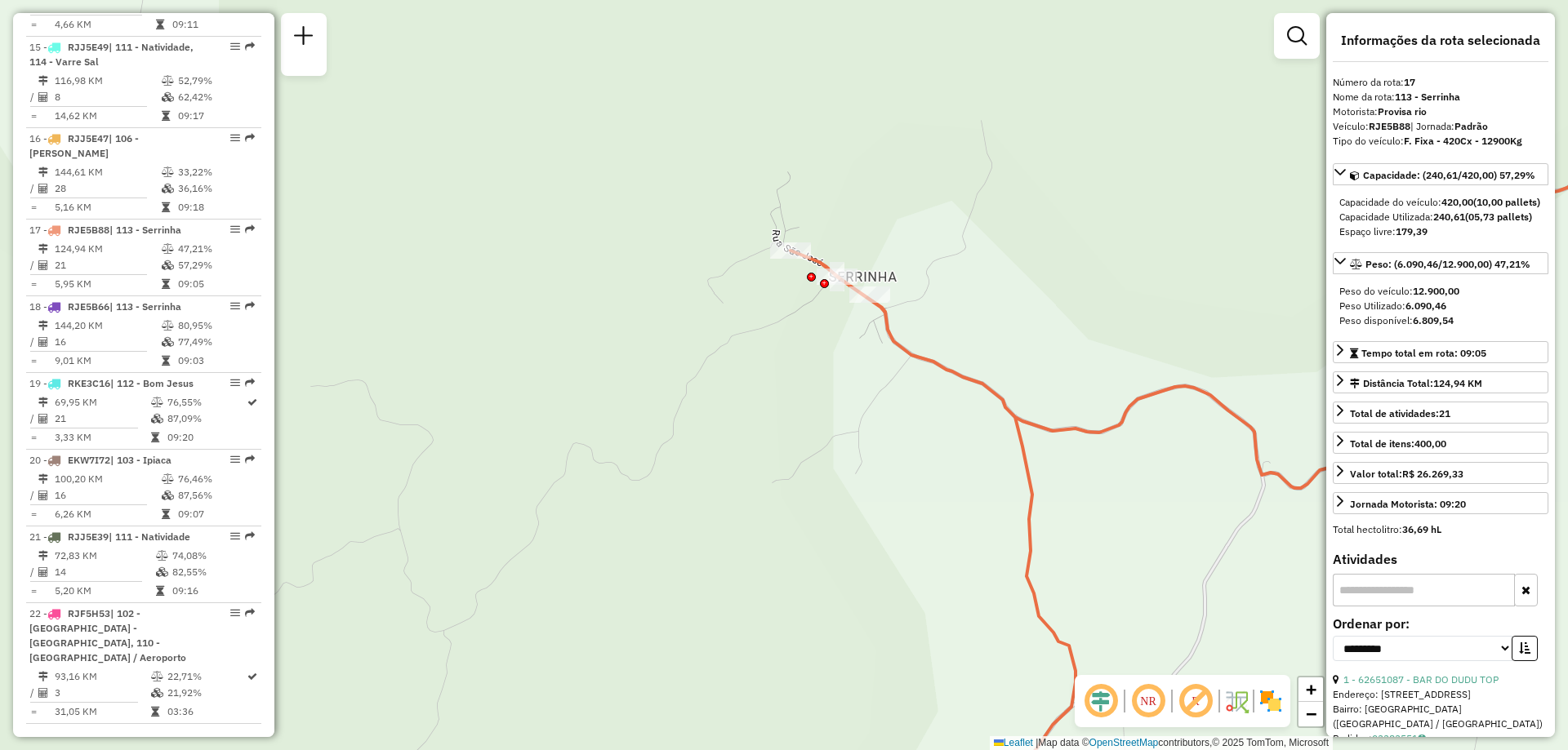
drag, startPoint x: 795, startPoint y: 395, endPoint x: 803, endPoint y: 462, distance: 67.5
click at [803, 462] on div "Janela de atendimento Grade de atendimento Capacidade Transportadoras Veículos …" at bounding box center [784, 375] width 1568 height 750
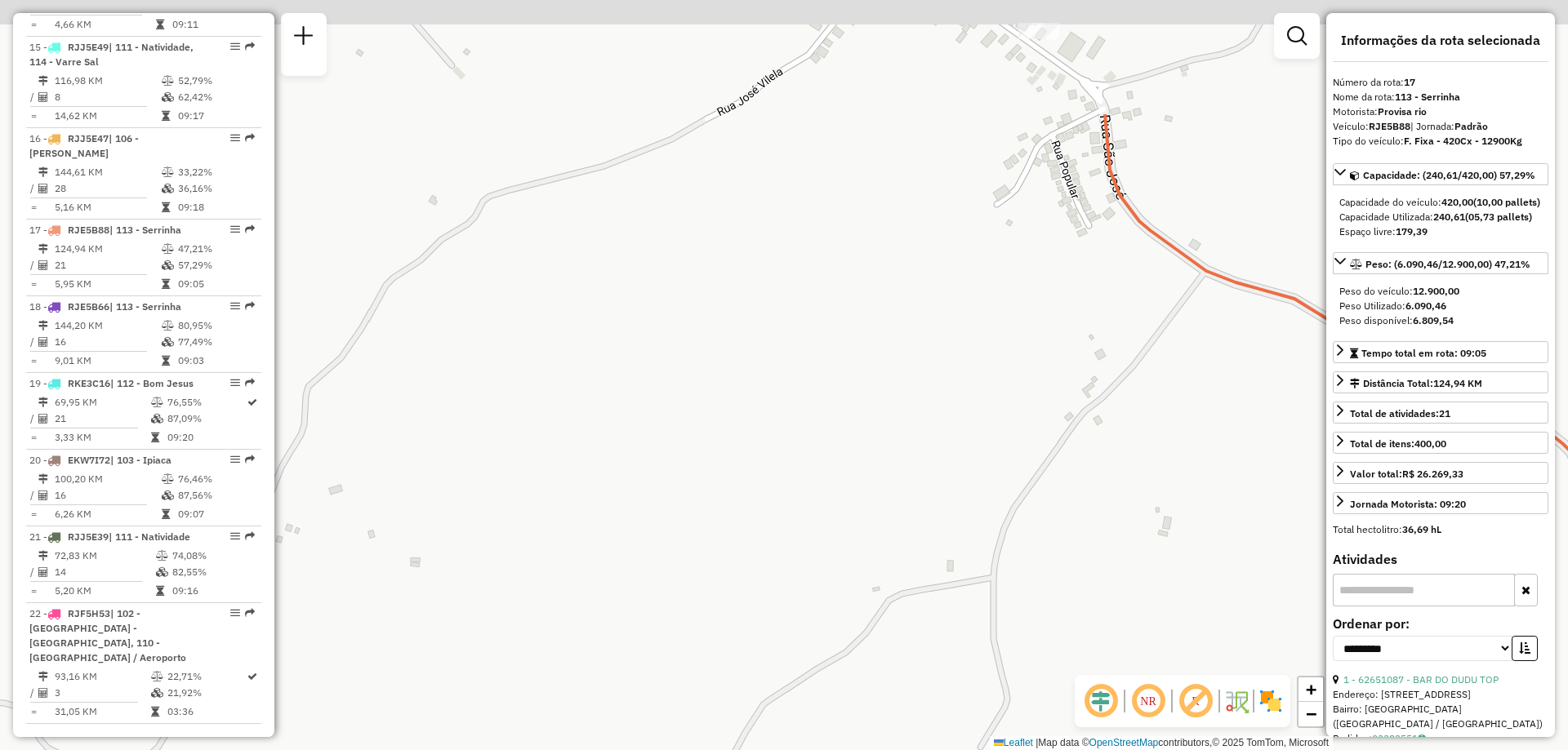
drag, startPoint x: 909, startPoint y: 381, endPoint x: 874, endPoint y: 530, distance: 153.1
click at [874, 530] on div "Janela de atendimento Grade de atendimento Capacidade Transportadoras Veículos …" at bounding box center [784, 375] width 1568 height 750
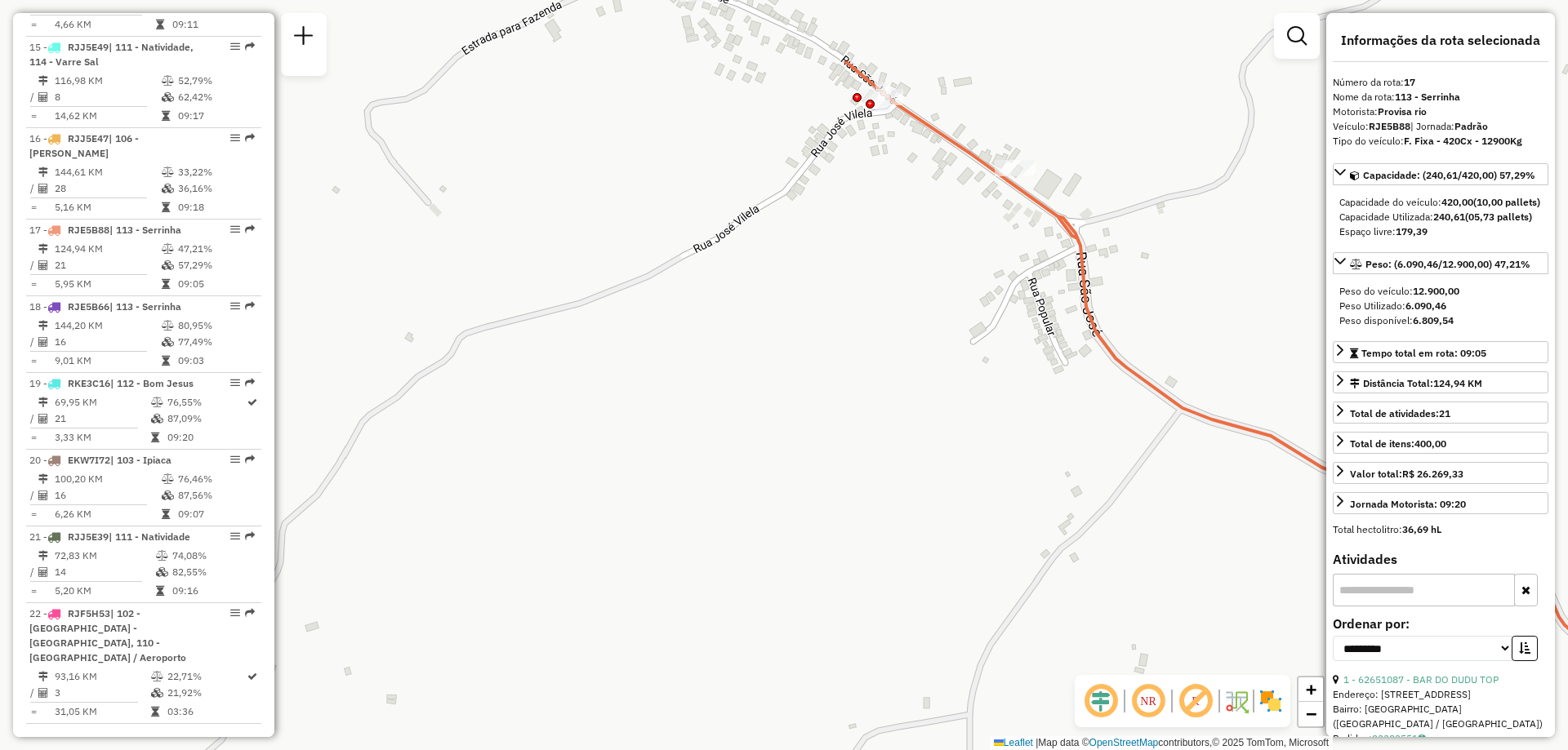
drag, startPoint x: 925, startPoint y: 438, endPoint x: 925, endPoint y: 515, distance: 77.0
click at [925, 515] on div "Janela de atendimento Grade de atendimento Capacidade Transportadoras Veículos …" at bounding box center [784, 375] width 1568 height 750
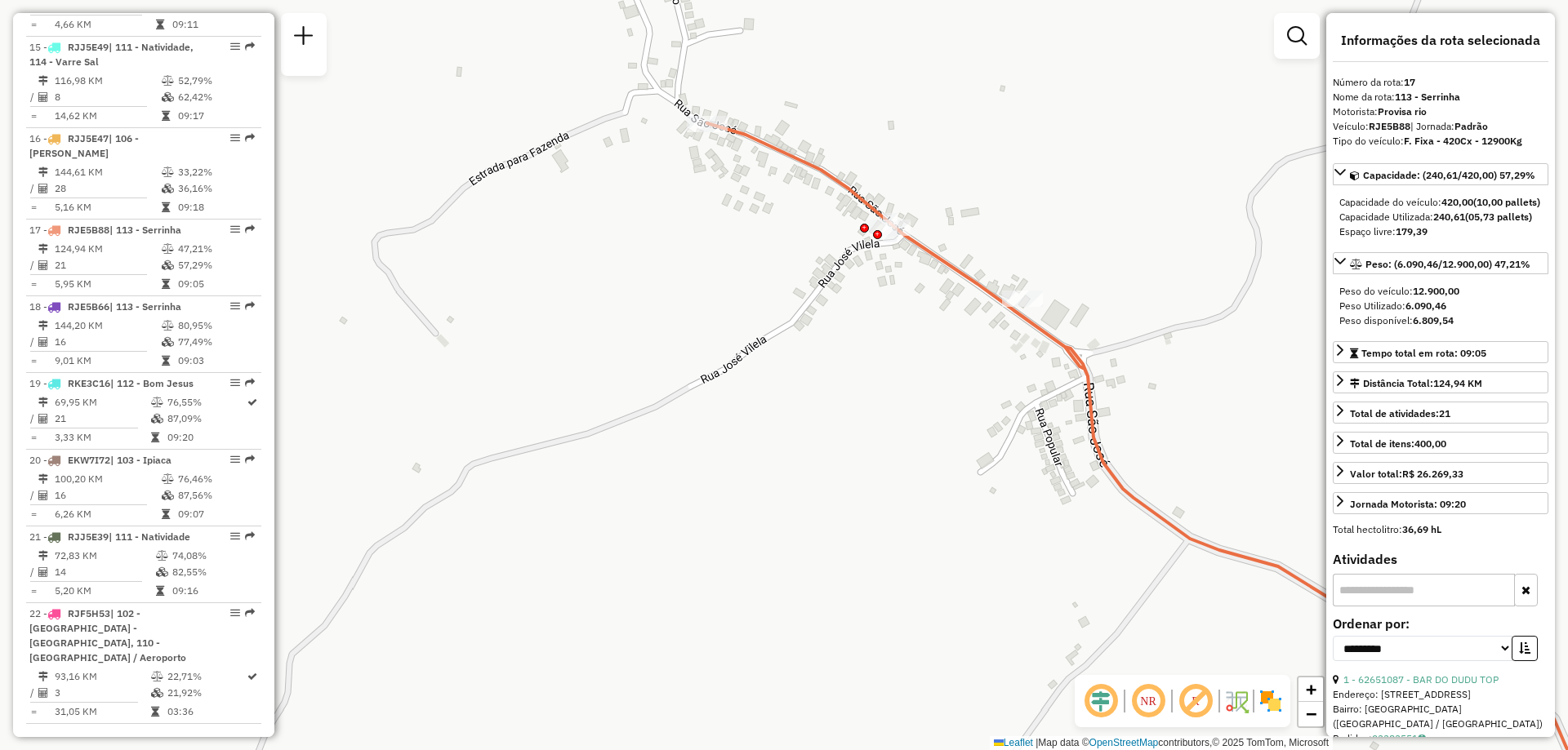
drag, startPoint x: 908, startPoint y: 362, endPoint x: 915, endPoint y: 416, distance: 54.5
click at [915, 416] on div "Janela de atendimento Grade de atendimento Capacidade Transportadoras Veículos …" at bounding box center [784, 375] width 1568 height 750
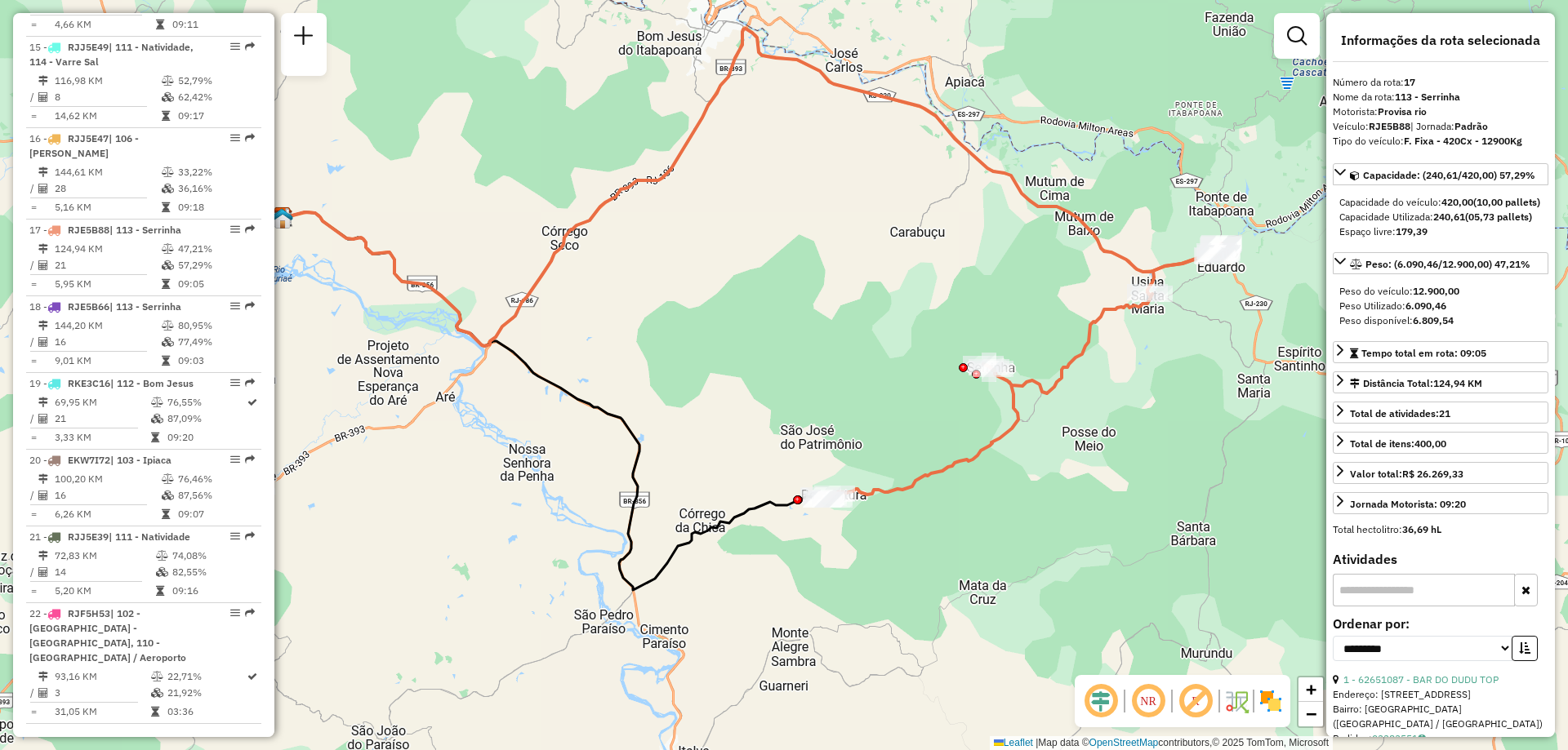
drag, startPoint x: 608, startPoint y: 369, endPoint x: 683, endPoint y: 327, distance: 86.0
click at [683, 327] on div "Janela de atendimento Grade de atendimento Capacidade Transportadoras Veículos …" at bounding box center [784, 375] width 1568 height 750
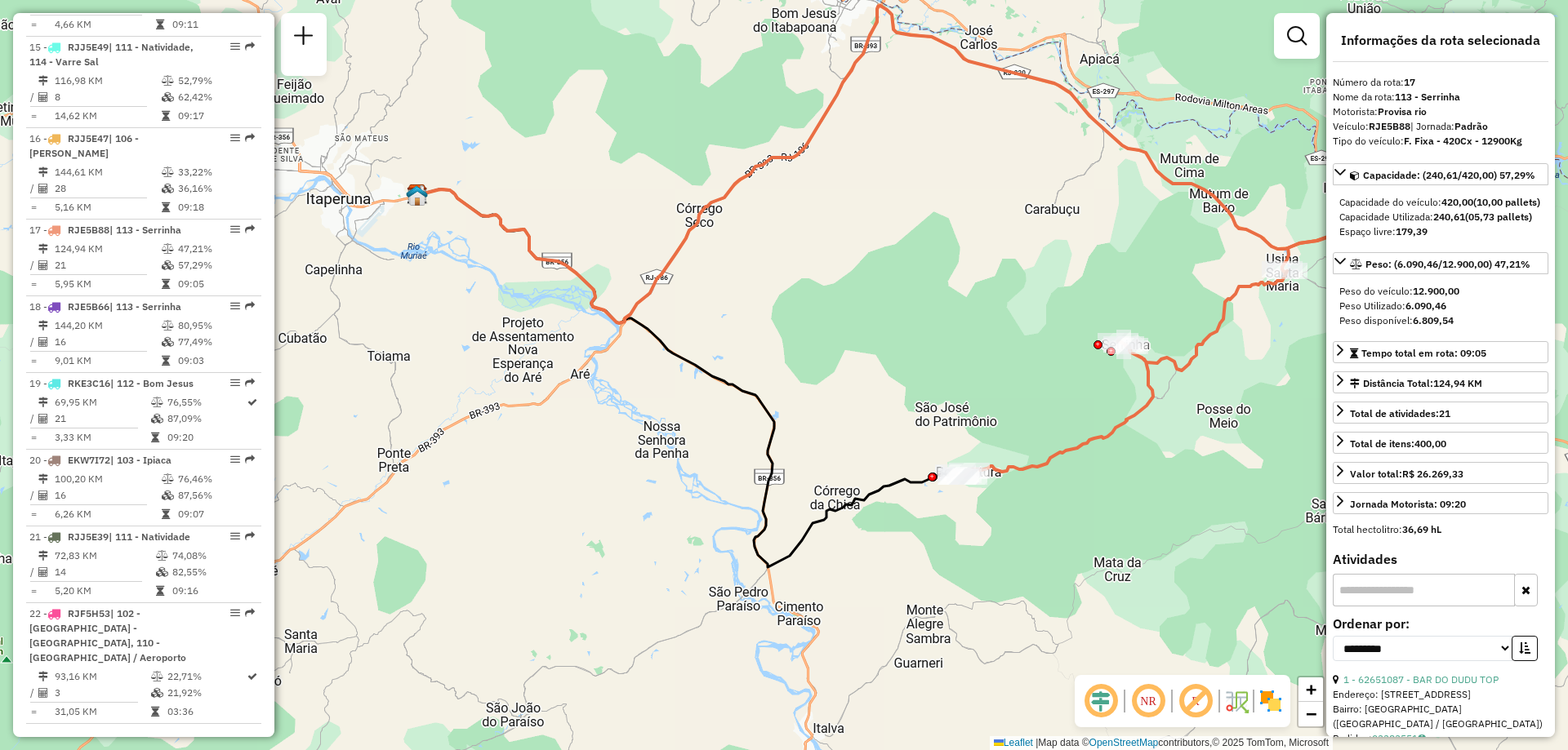
drag, startPoint x: 714, startPoint y: 346, endPoint x: 832, endPoint y: 330, distance: 119.1
click at [832, 330] on div "Janela de atendimento Grade de atendimento Capacidade Transportadoras Veículos …" at bounding box center [784, 375] width 1568 height 750
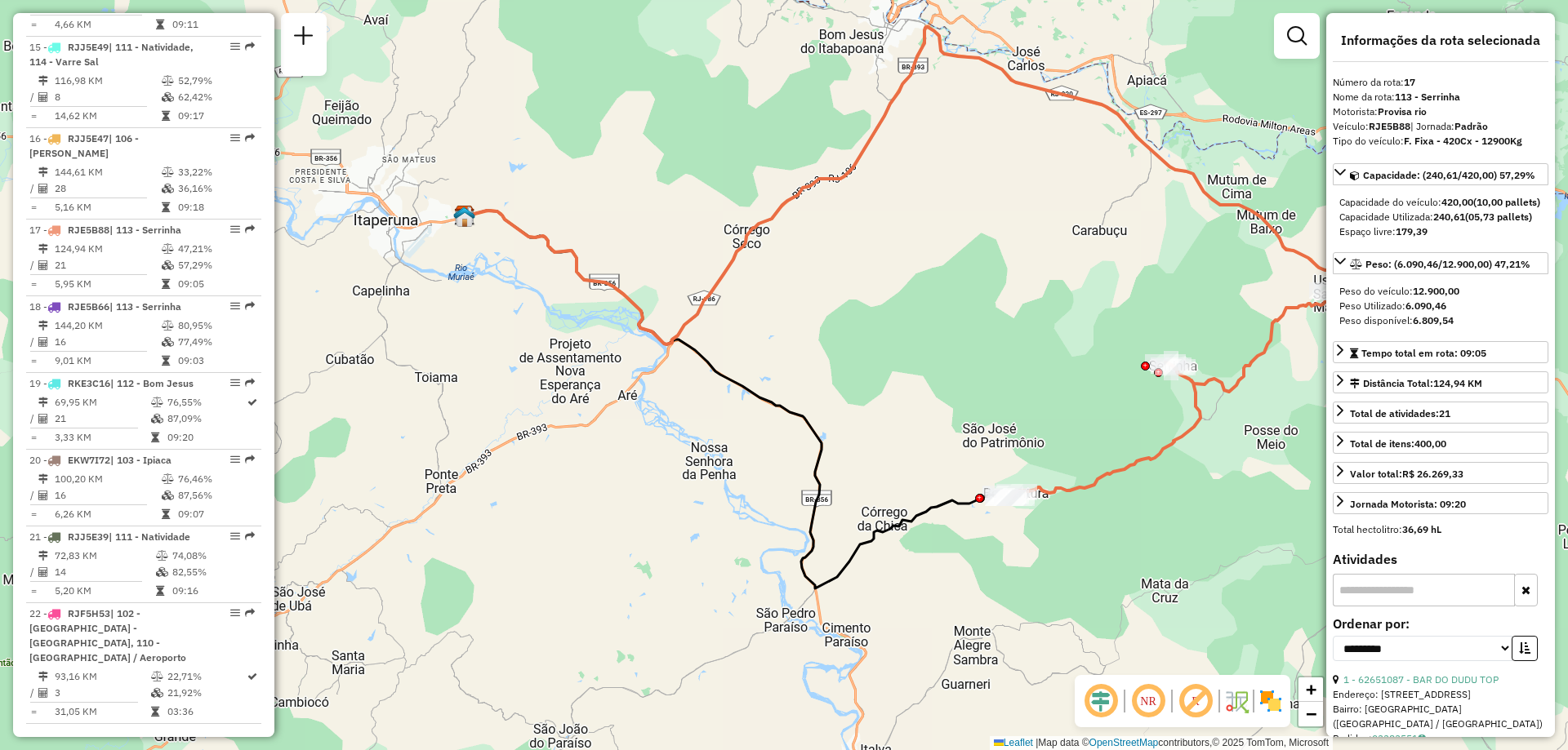
drag, startPoint x: 455, startPoint y: 281, endPoint x: 503, endPoint y: 301, distance: 52.0
click at [503, 301] on div "Janela de atendimento Grade de atendimento Capacidade Transportadoras Veículos …" at bounding box center [784, 375] width 1568 height 750
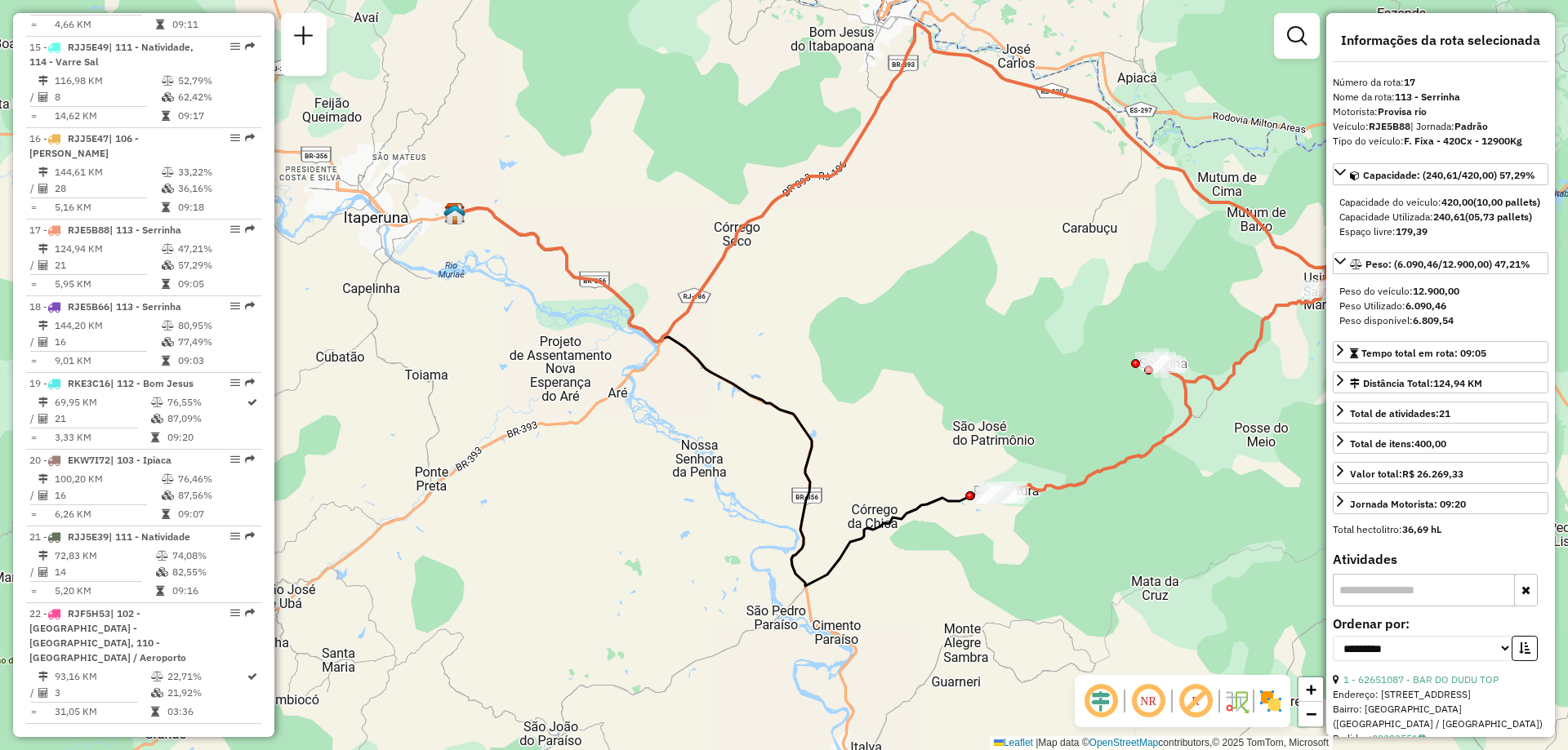
click at [733, 519] on div "Janela de atendimento Grade de atendimento Capacidade Transportadoras Veículos …" at bounding box center [784, 375] width 1568 height 750
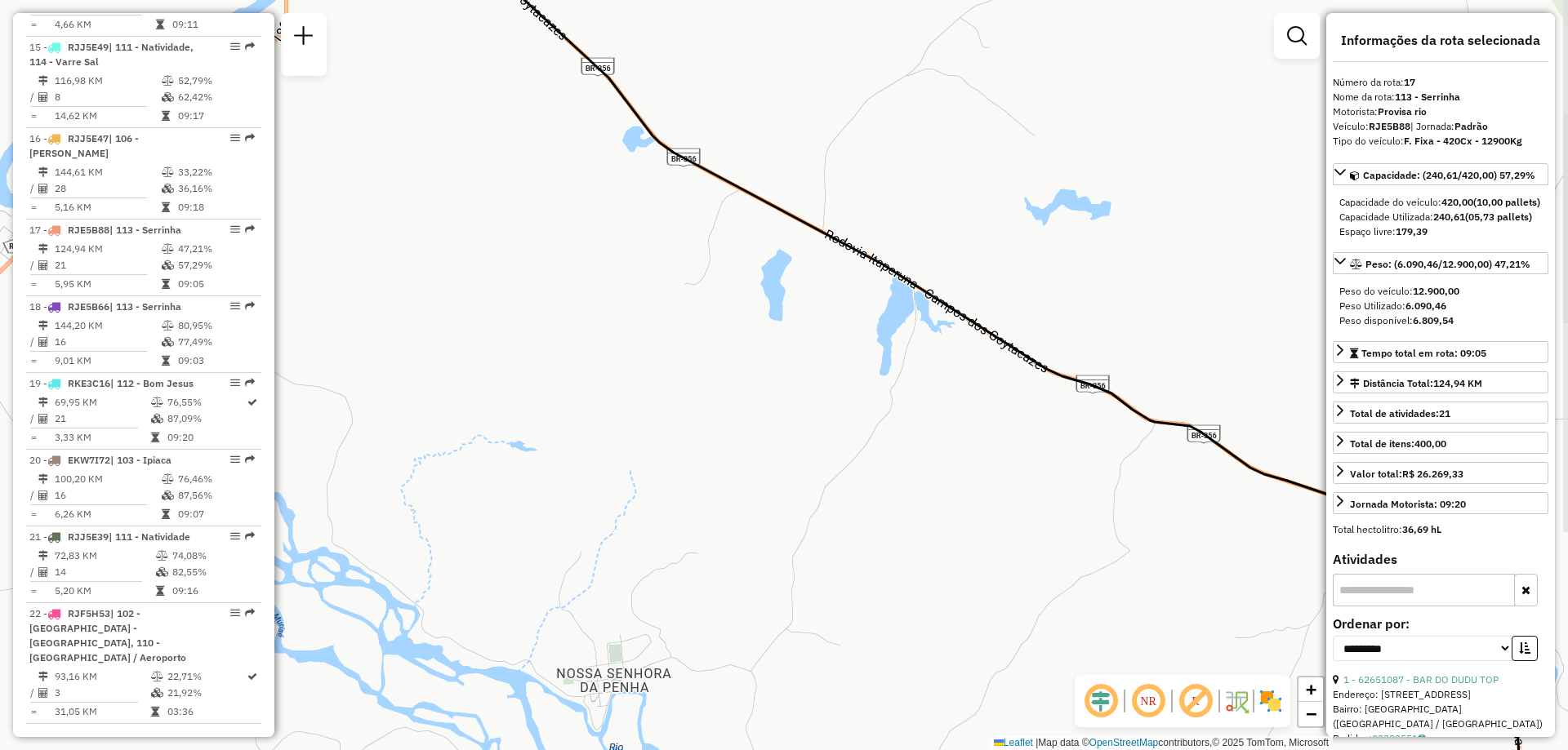
drag, startPoint x: 853, startPoint y: 399, endPoint x: 832, endPoint y: 397, distance: 21.1
click at [832, 397] on div "Janela de atendimento Grade de atendimento Capacidade Transportadoras Veículos …" at bounding box center [784, 375] width 1568 height 750
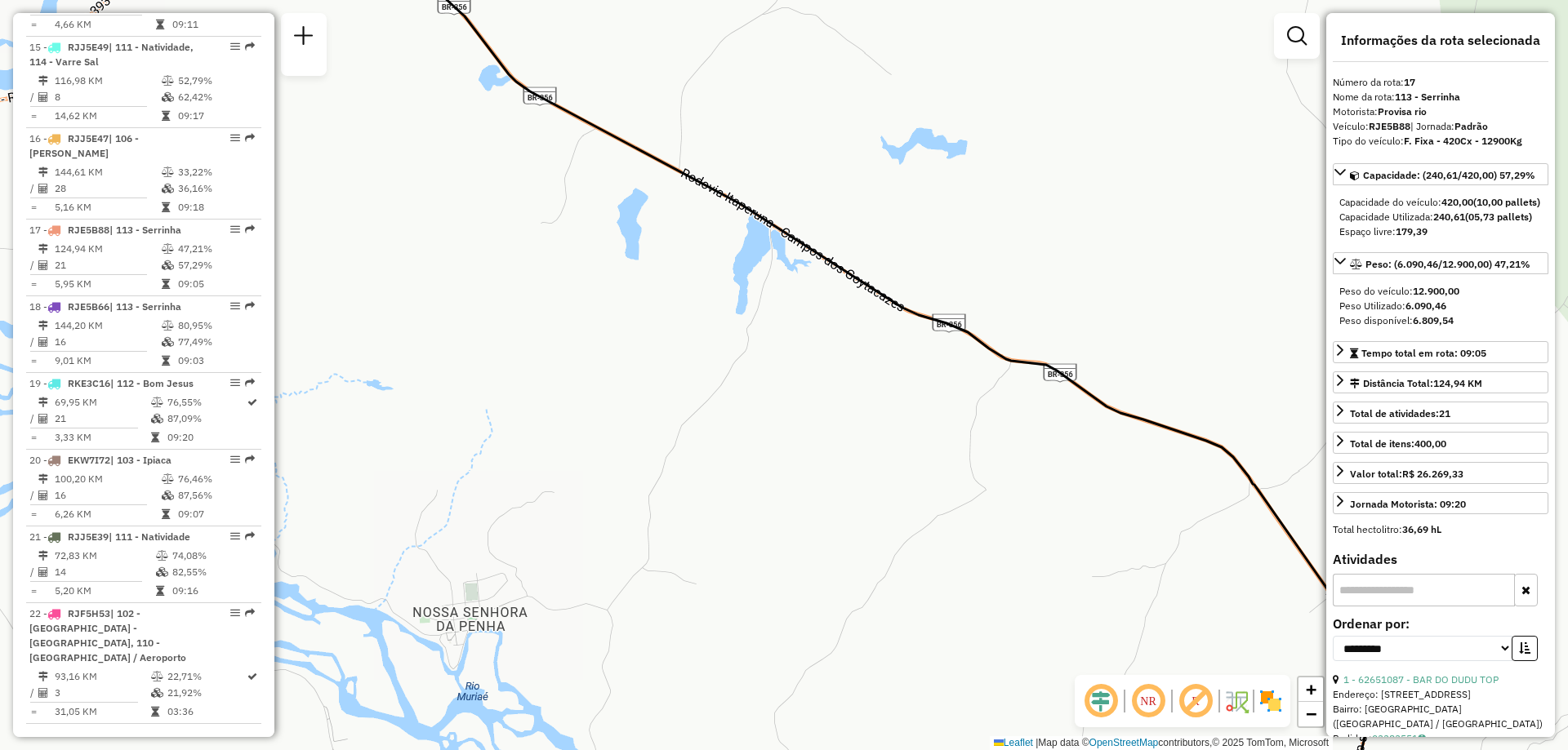
drag, startPoint x: 997, startPoint y: 435, endPoint x: 853, endPoint y: 374, distance: 156.4
click at [853, 374] on div "Janela de atendimento Grade de atendimento Capacidade Transportadoras Veículos …" at bounding box center [784, 375] width 1568 height 750
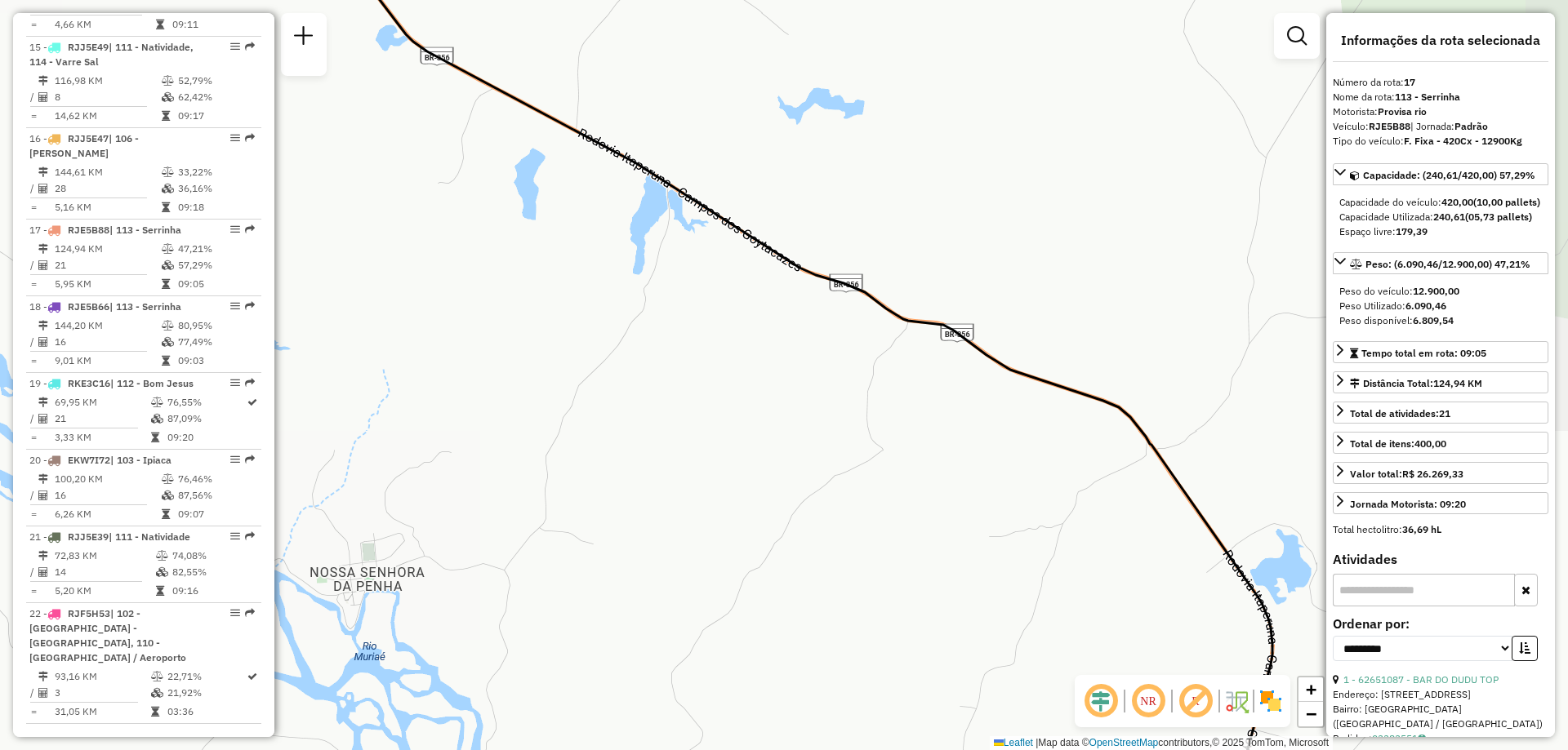
drag, startPoint x: 996, startPoint y: 421, endPoint x: 898, endPoint y: 382, distance: 105.5
click at [898, 382] on div "Janela de atendimento Grade de atendimento Capacidade Transportadoras Veículos …" at bounding box center [784, 375] width 1568 height 750
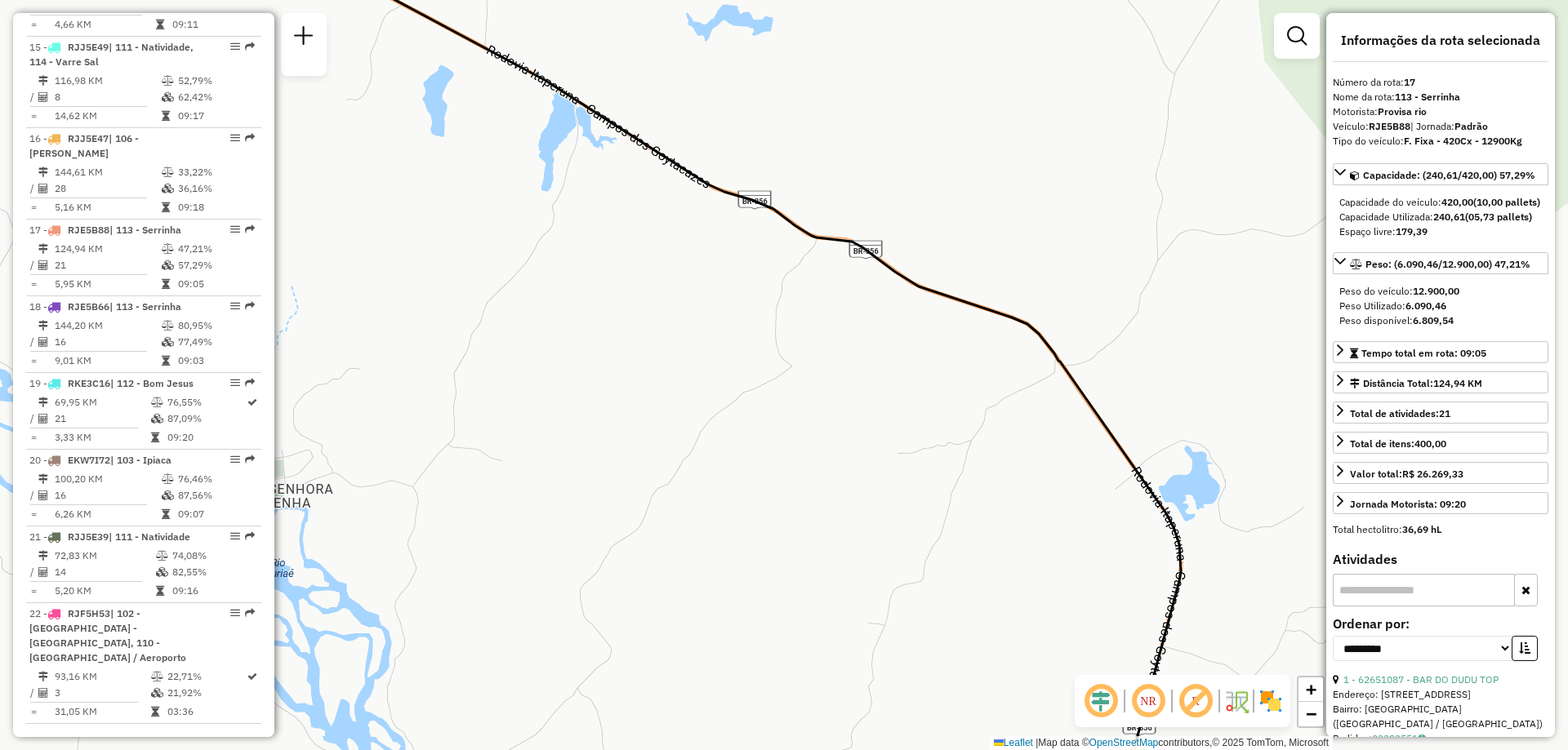
drag, startPoint x: 1016, startPoint y: 419, endPoint x: 939, endPoint y: 349, distance: 104.1
click at [939, 349] on div "Janela de atendimento Grade de atendimento Capacidade Transportadoras Veículos …" at bounding box center [784, 375] width 1568 height 750
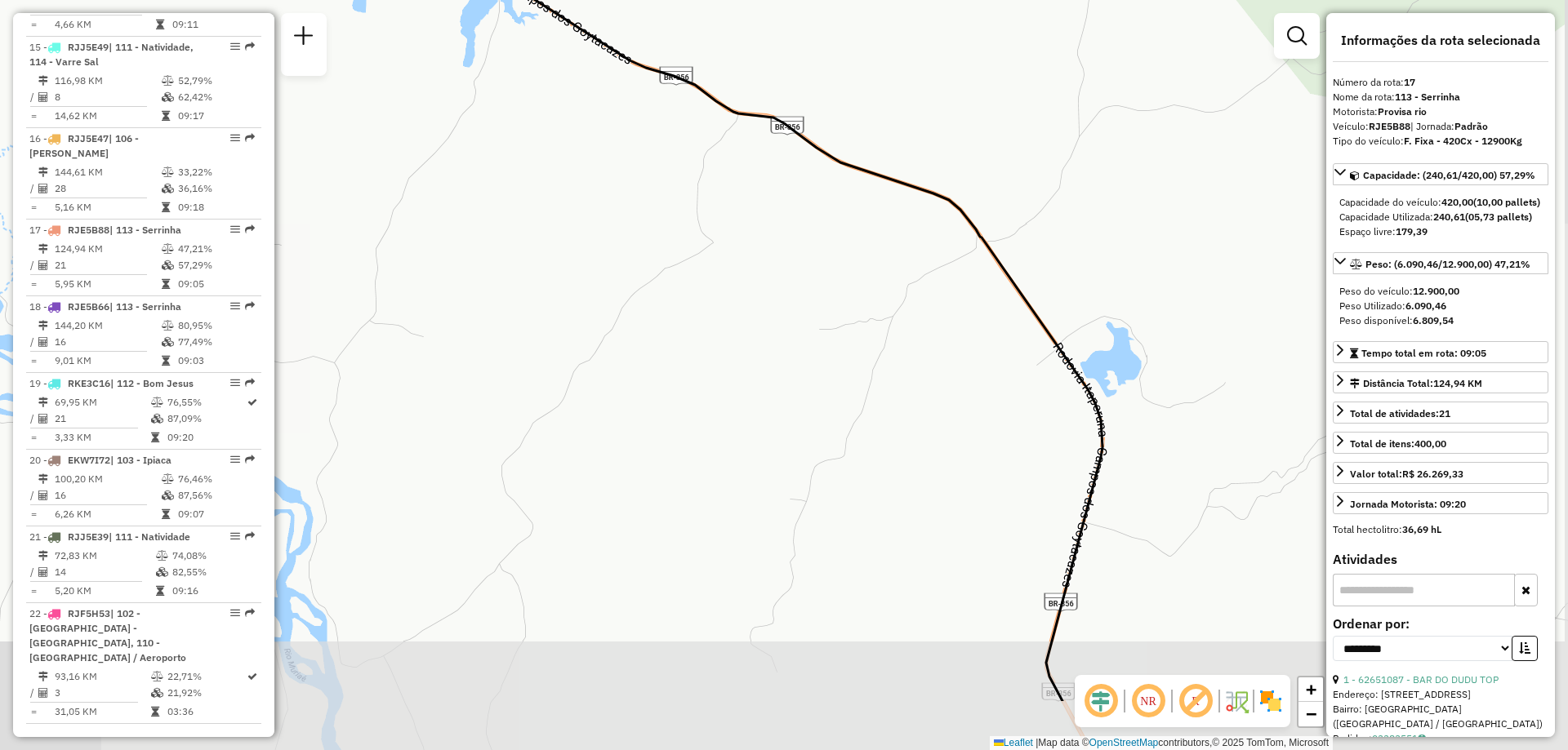
drag, startPoint x: 989, startPoint y: 408, endPoint x: 935, endPoint y: 322, distance: 101.5
click at [935, 322] on div "Janela de atendimento Grade de atendimento Capacidade Transportadoras Veículos …" at bounding box center [784, 375] width 1568 height 750
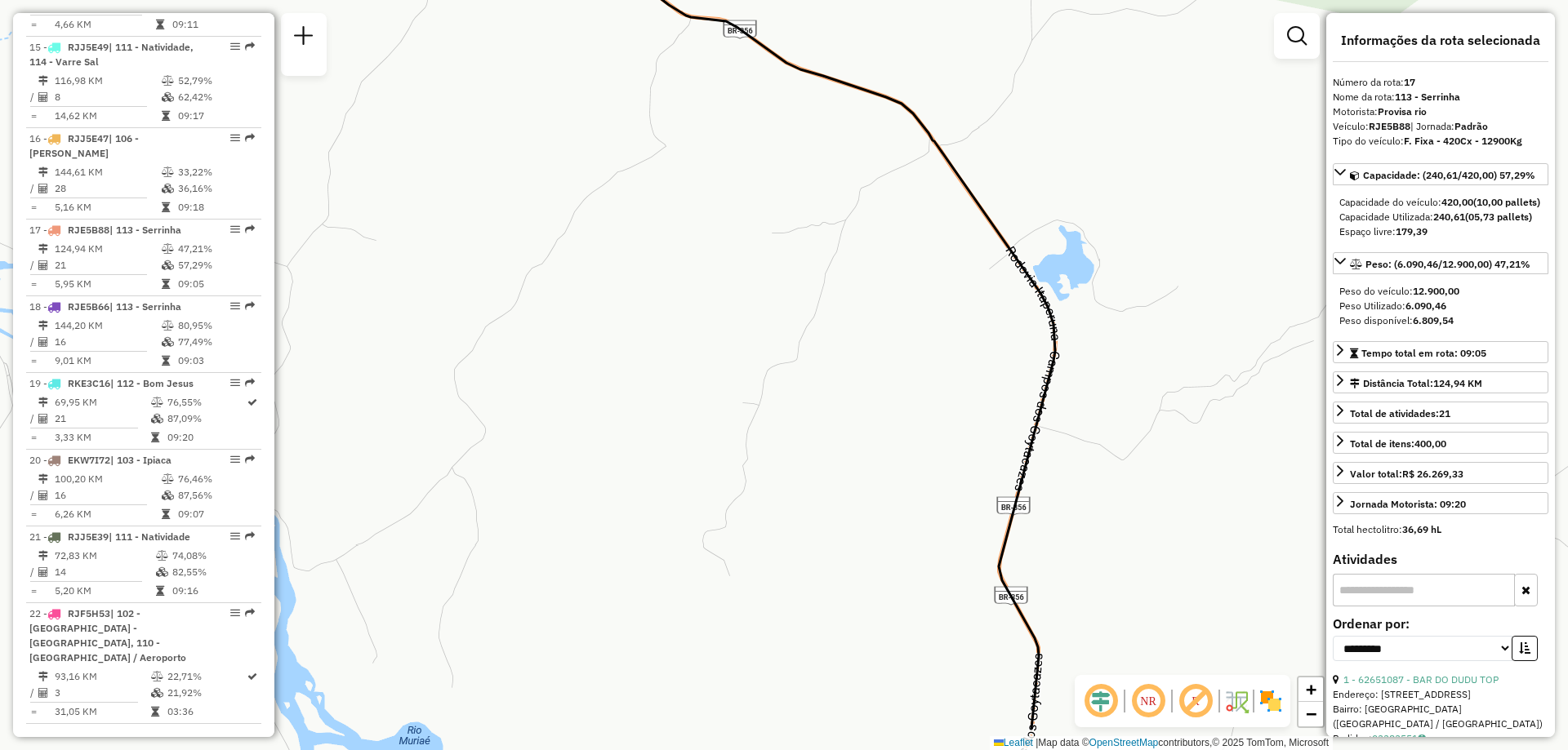
drag, startPoint x: 1005, startPoint y: 454, endPoint x: 945, endPoint y: 336, distance: 132.4
click at [945, 336] on div "Janela de atendimento Grade de atendimento Capacidade Transportadoras Veículos …" at bounding box center [784, 375] width 1568 height 750
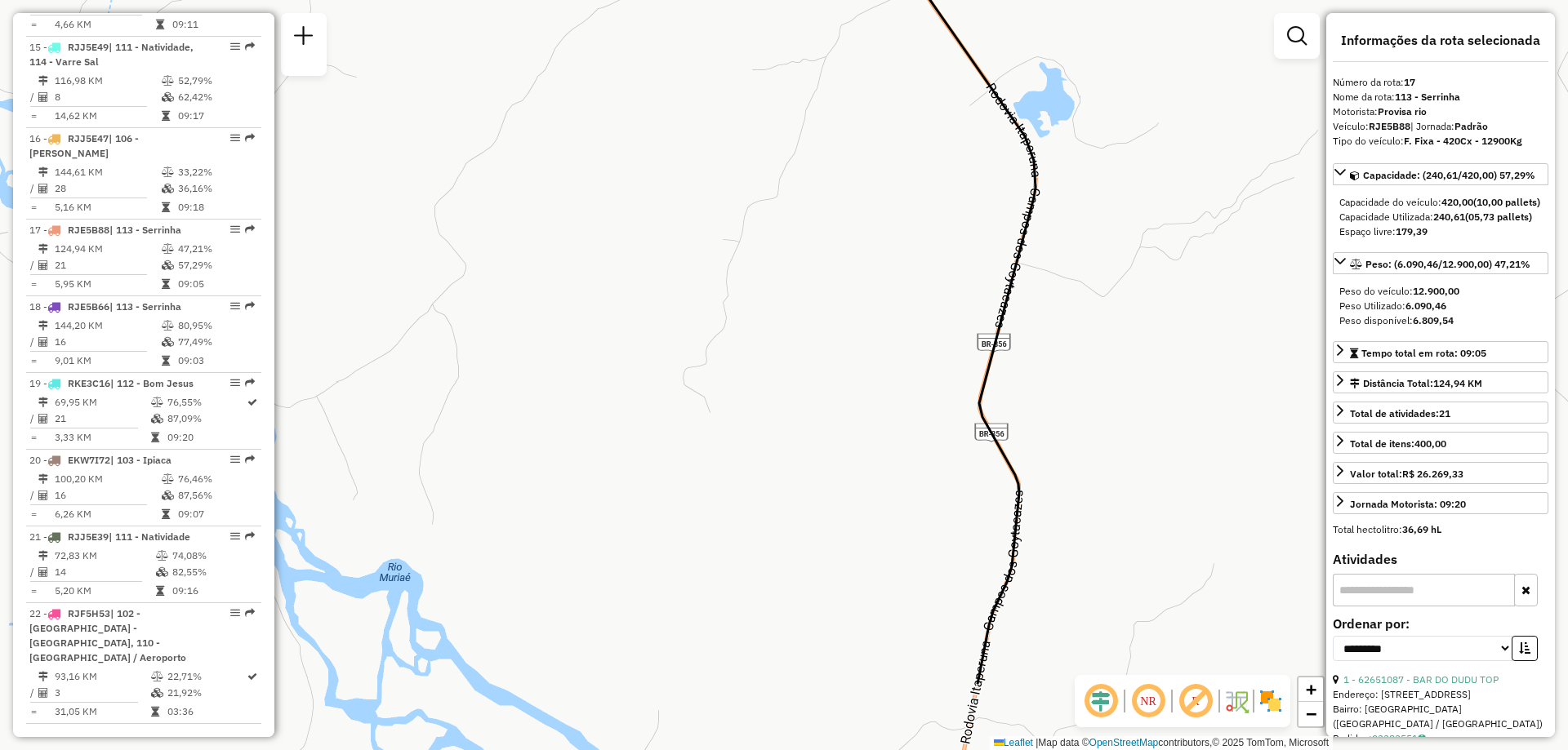
drag, startPoint x: 985, startPoint y: 358, endPoint x: 936, endPoint y: 502, distance: 152.1
click at [977, 328] on div "Janela de atendimento Grade de atendimento Capacidade Transportadoras Veículos …" at bounding box center [784, 375] width 1568 height 750
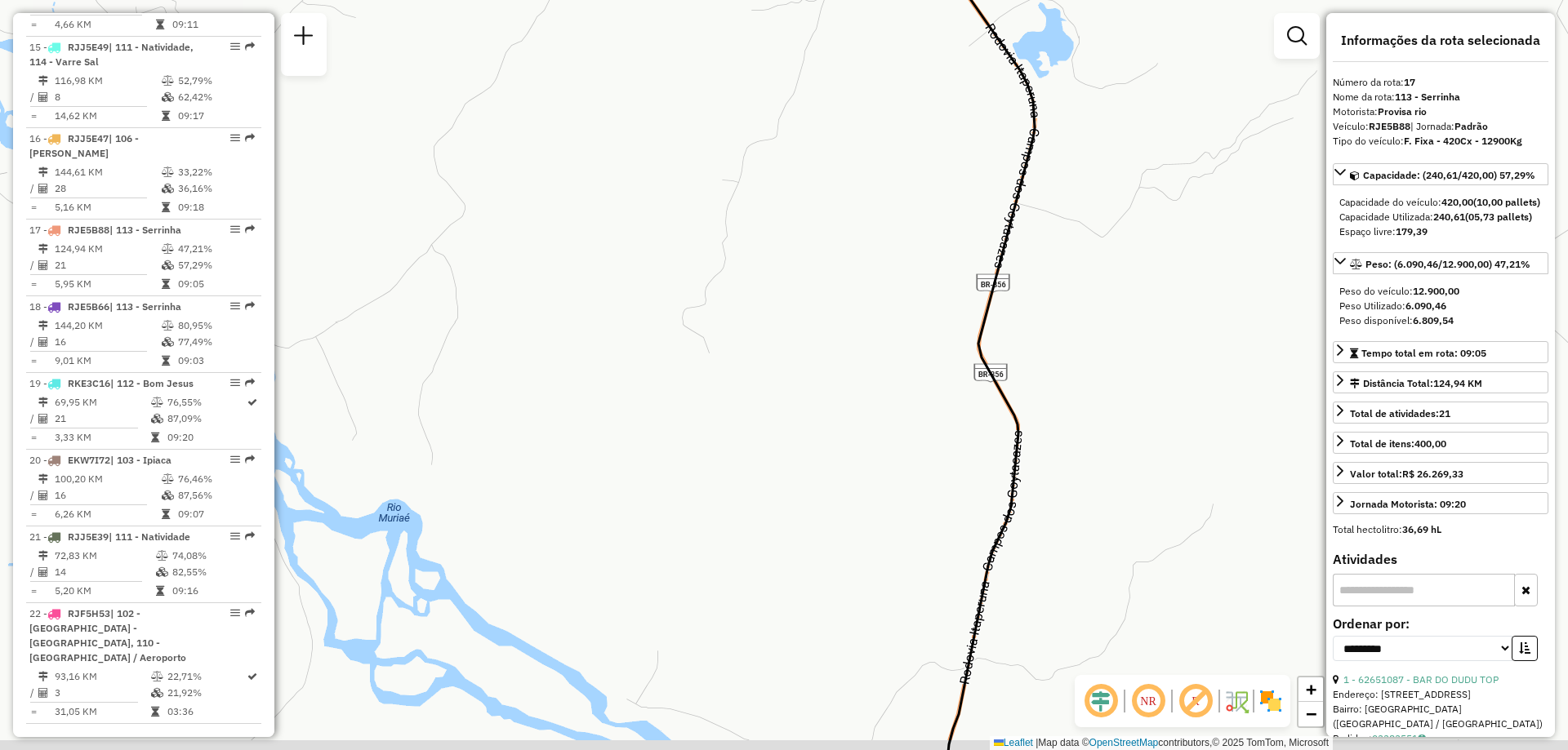
drag, startPoint x: 939, startPoint y: 481, endPoint x: 953, endPoint y: 323, distance: 158.6
click at [953, 323] on div "Janela de atendimento Grade de atendimento Capacidade Transportadoras Veículos …" at bounding box center [784, 375] width 1568 height 750
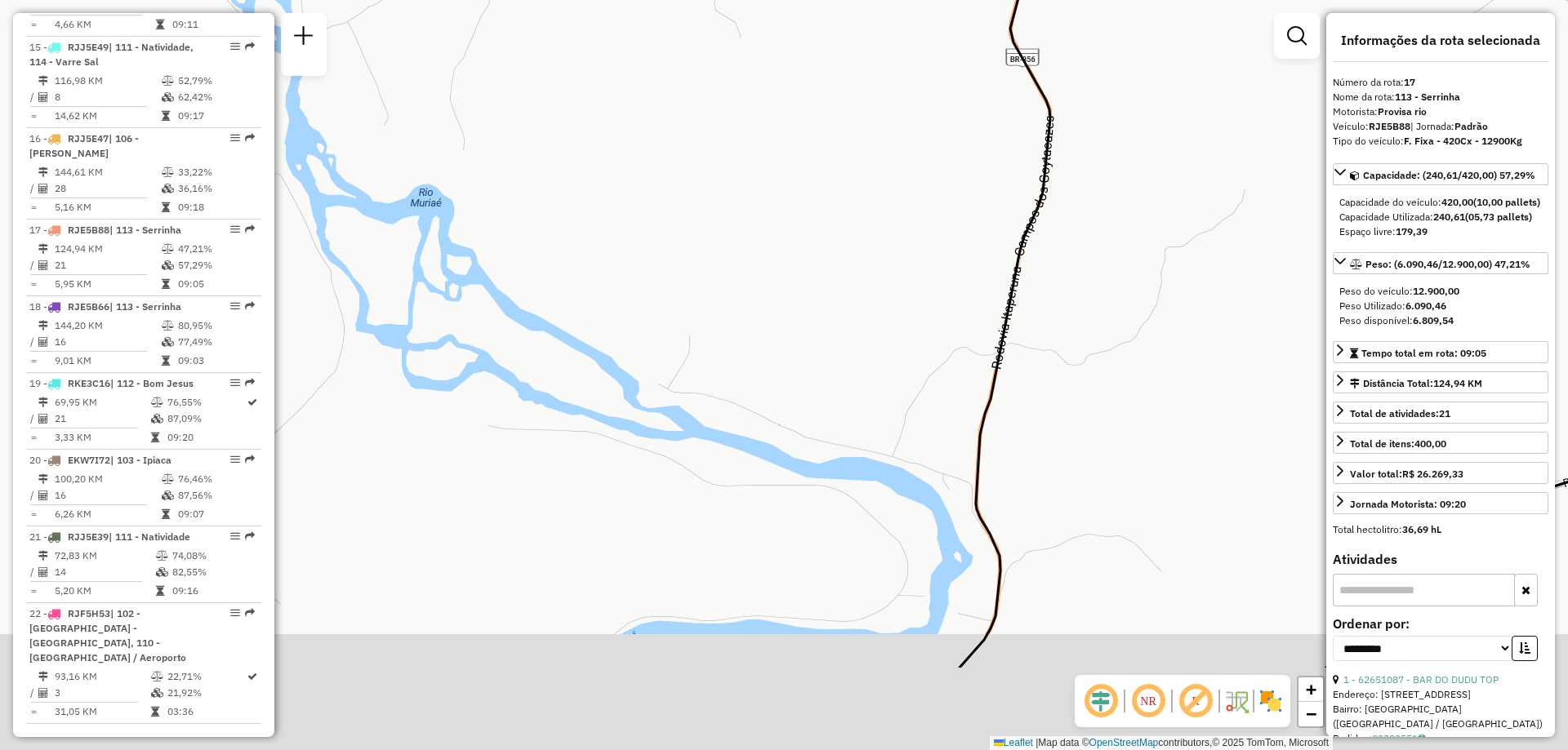
drag, startPoint x: 945, startPoint y: 330, endPoint x: 946, endPoint y: 301, distance: 29.0
click at [946, 301] on div "Janela de atendimento Grade de atendimento Capacidade Transportadoras Veículos …" at bounding box center [784, 375] width 1568 height 750
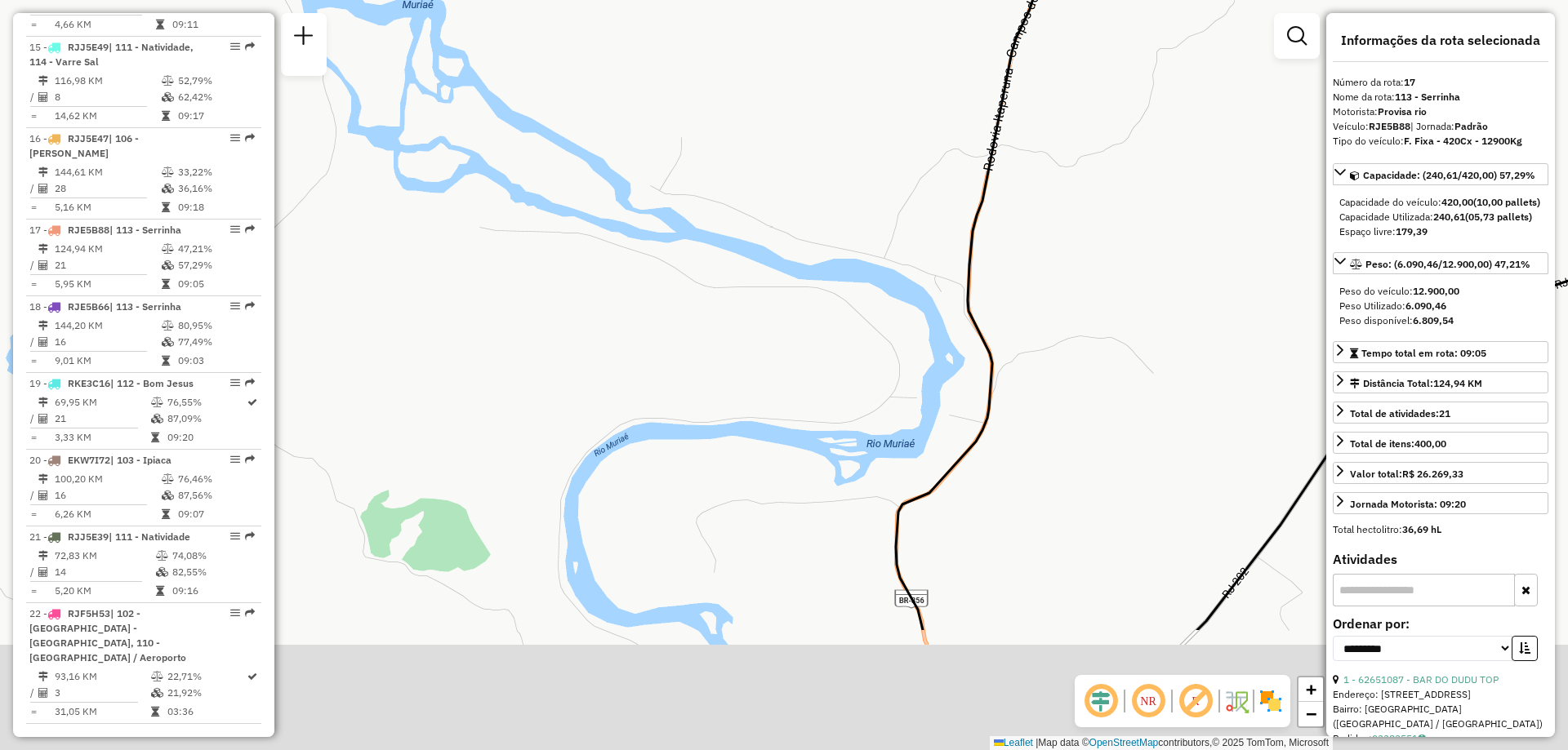
drag, startPoint x: 926, startPoint y: 414, endPoint x: 909, endPoint y: 295, distance: 120.2
click at [918, 247] on div "Janela de atendimento Grade de atendimento Capacidade Transportadoras Veículos …" at bounding box center [784, 375] width 1568 height 750
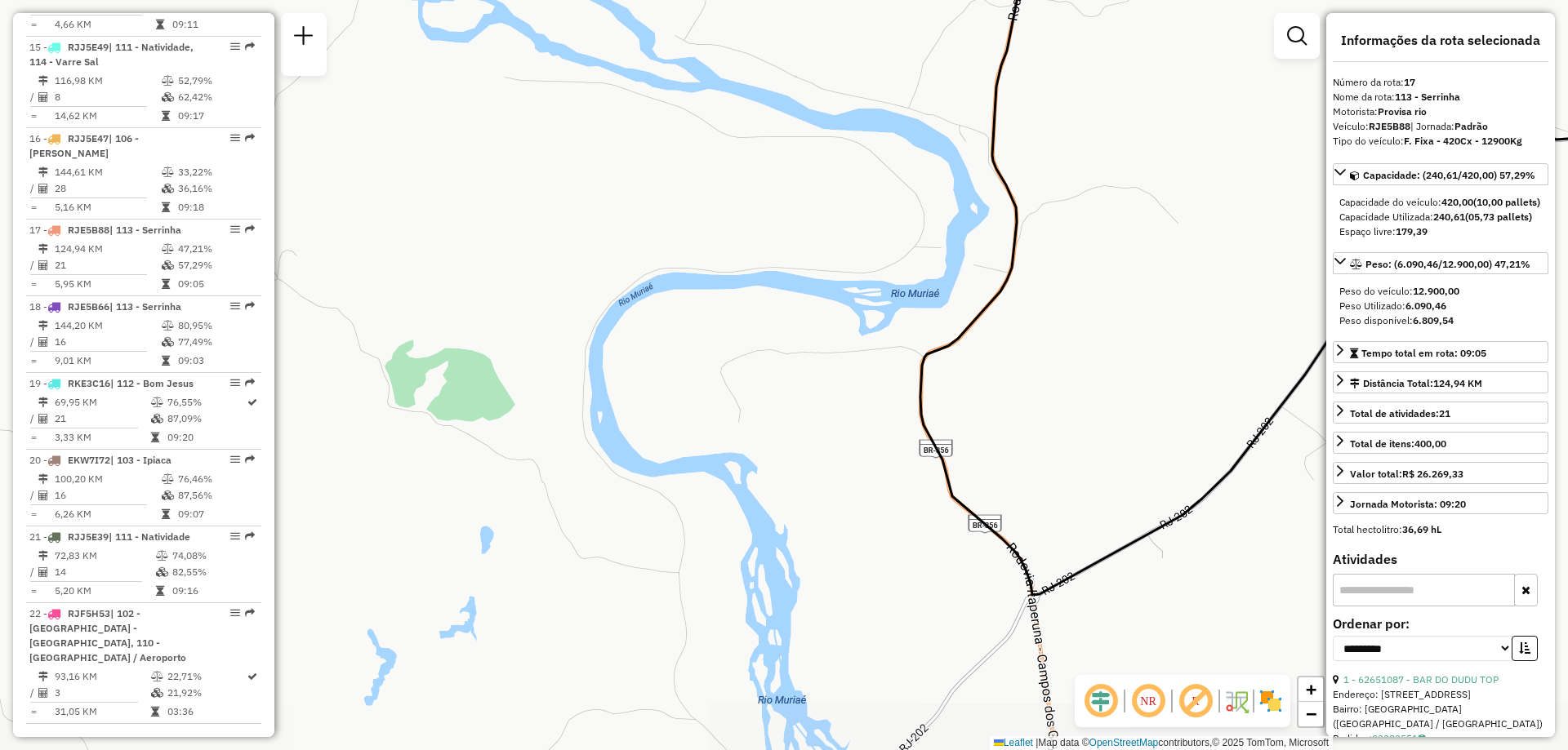
drag, startPoint x: 896, startPoint y: 364, endPoint x: 917, endPoint y: 265, distance: 101.2
click at [917, 265] on div "Janela de atendimento Grade de atendimento Capacidade Transportadoras Veículos …" at bounding box center [784, 375] width 1568 height 750
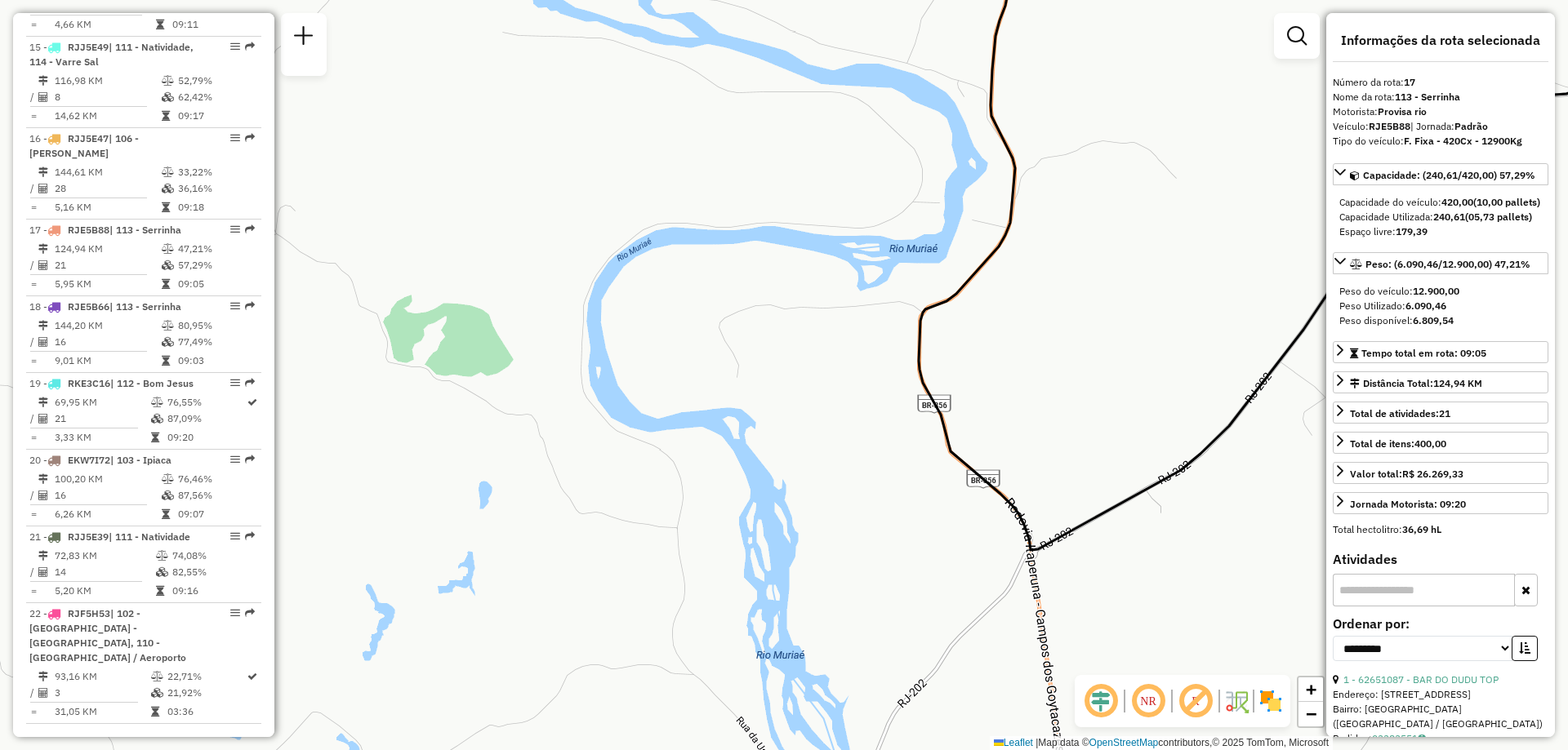
drag, startPoint x: 888, startPoint y: 414, endPoint x: 887, endPoint y: 374, distance: 40.0
click at [887, 374] on div "Janela de atendimento Grade de atendimento Capacidade Transportadoras Veículos …" at bounding box center [784, 375] width 1568 height 750
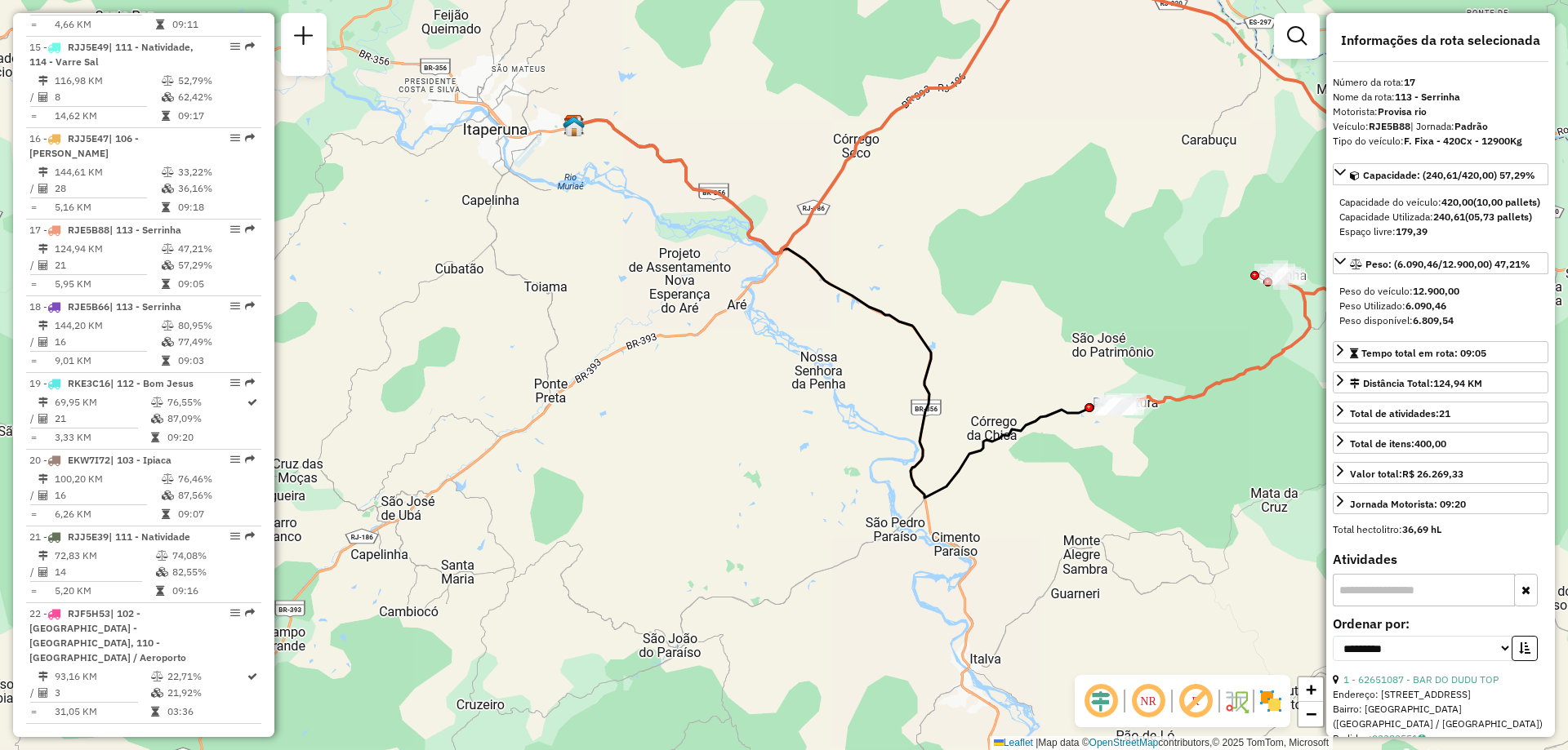
drag, startPoint x: 993, startPoint y: 326, endPoint x: 976, endPoint y: 359, distance: 37.1
click at [976, 359] on div "Janela de atendimento Grade de atendimento Capacidade Transportadoras Veículos …" at bounding box center [784, 375] width 1568 height 750
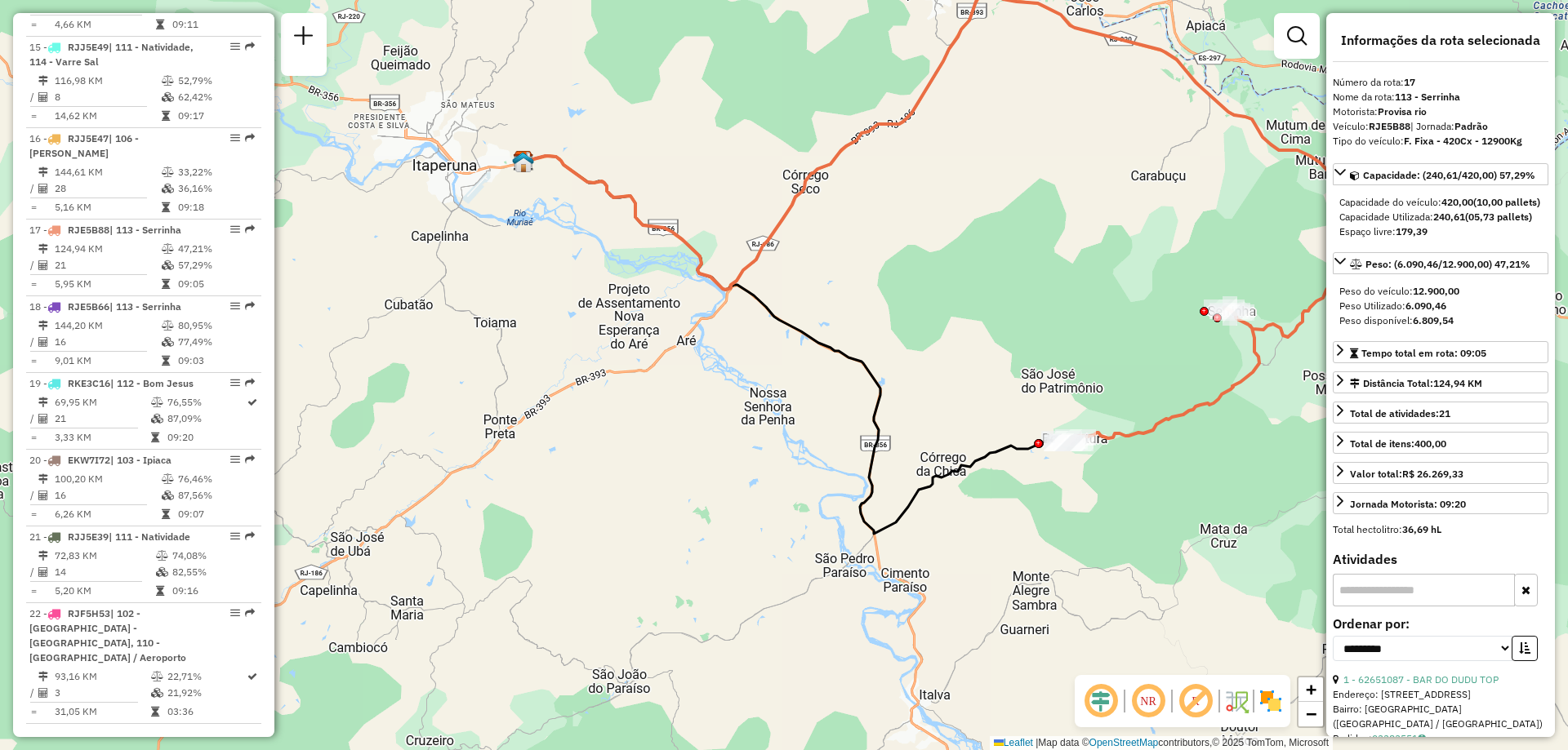
drag, startPoint x: 944, startPoint y: 208, endPoint x: 893, endPoint y: 245, distance: 63.0
click at [893, 245] on div "Janela de atendimento Grade de atendimento Capacidade Transportadoras Veículos …" at bounding box center [784, 375] width 1568 height 750
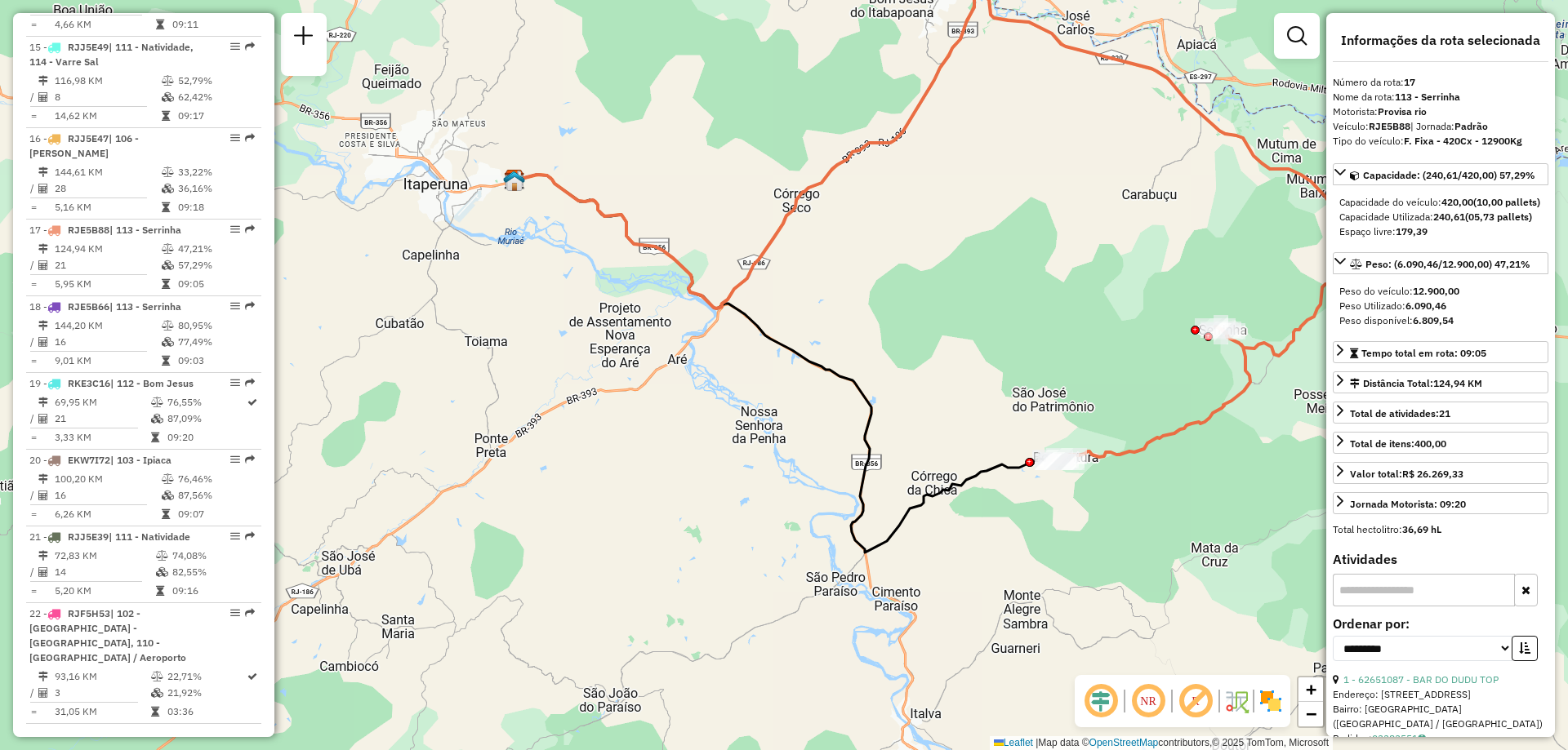
click at [892, 277] on div "Janela de atendimento Grade de atendimento Capacidade Transportadoras Veículos …" at bounding box center [784, 375] width 1568 height 750
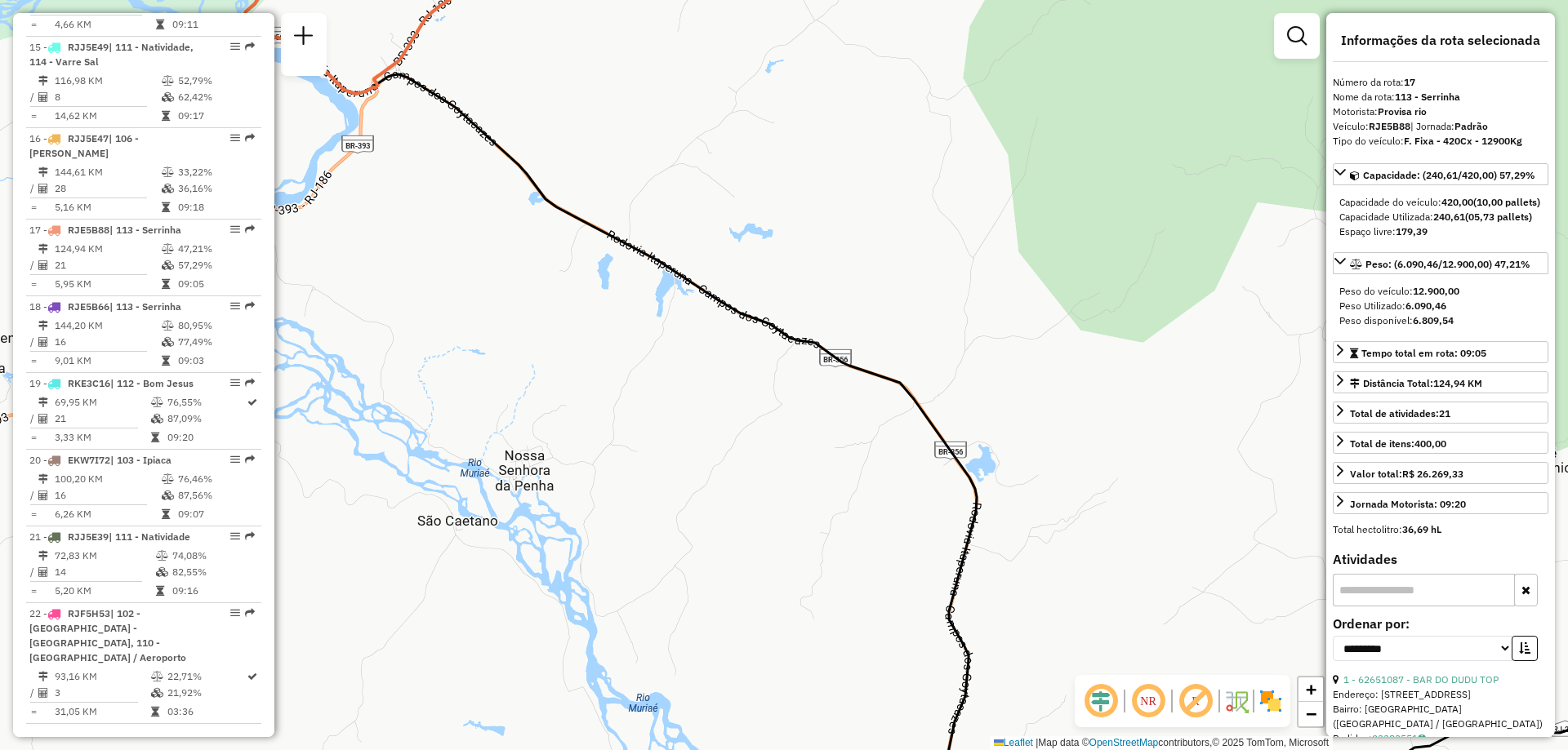
click at [762, 441] on div "Janela de atendimento Grade de atendimento Capacidade Transportadoras Veículos …" at bounding box center [784, 375] width 1568 height 750
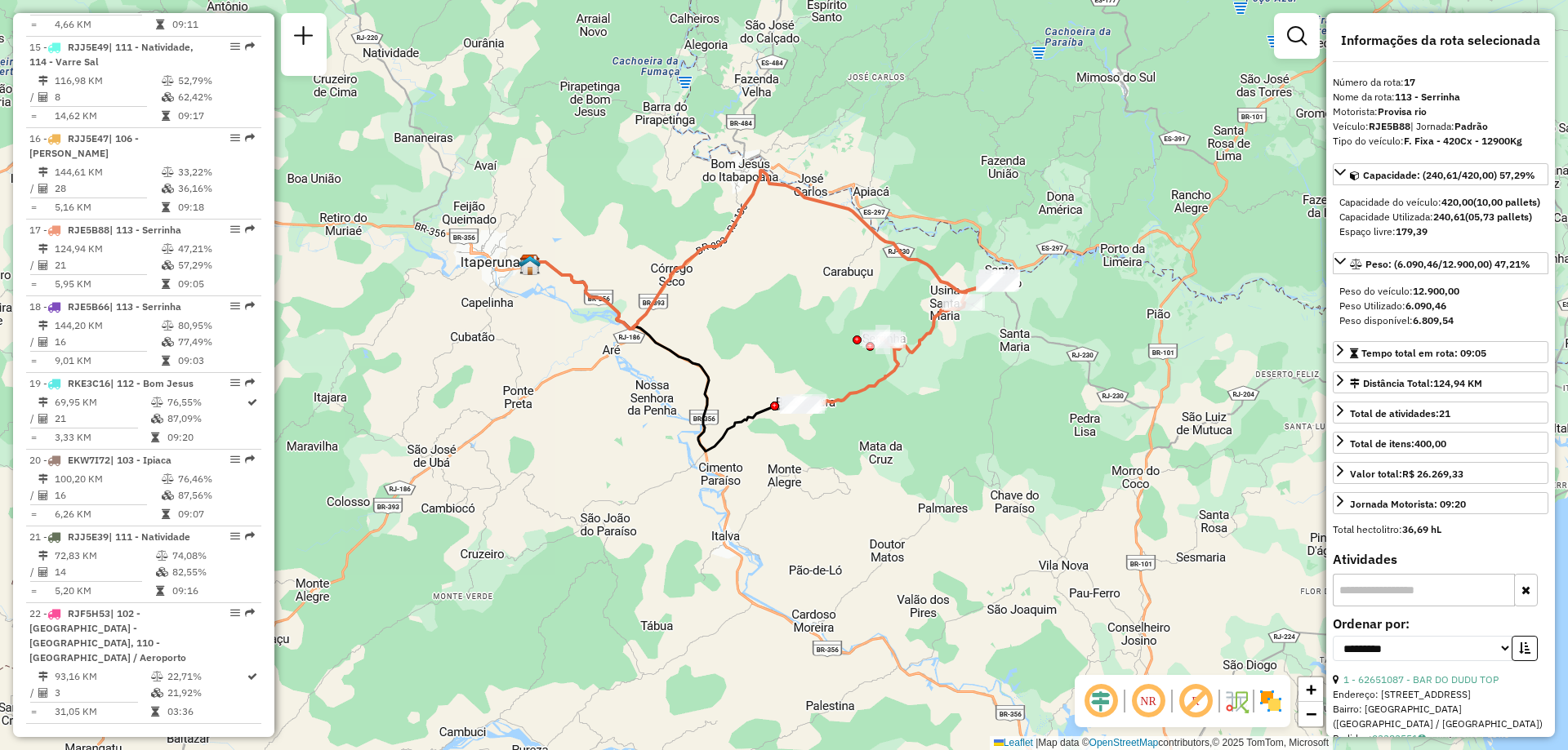
drag, startPoint x: 687, startPoint y: 335, endPoint x: 688, endPoint y: 366, distance: 31.0
click at [688, 366] on icon at bounding box center [665, 355] width 270 height 189
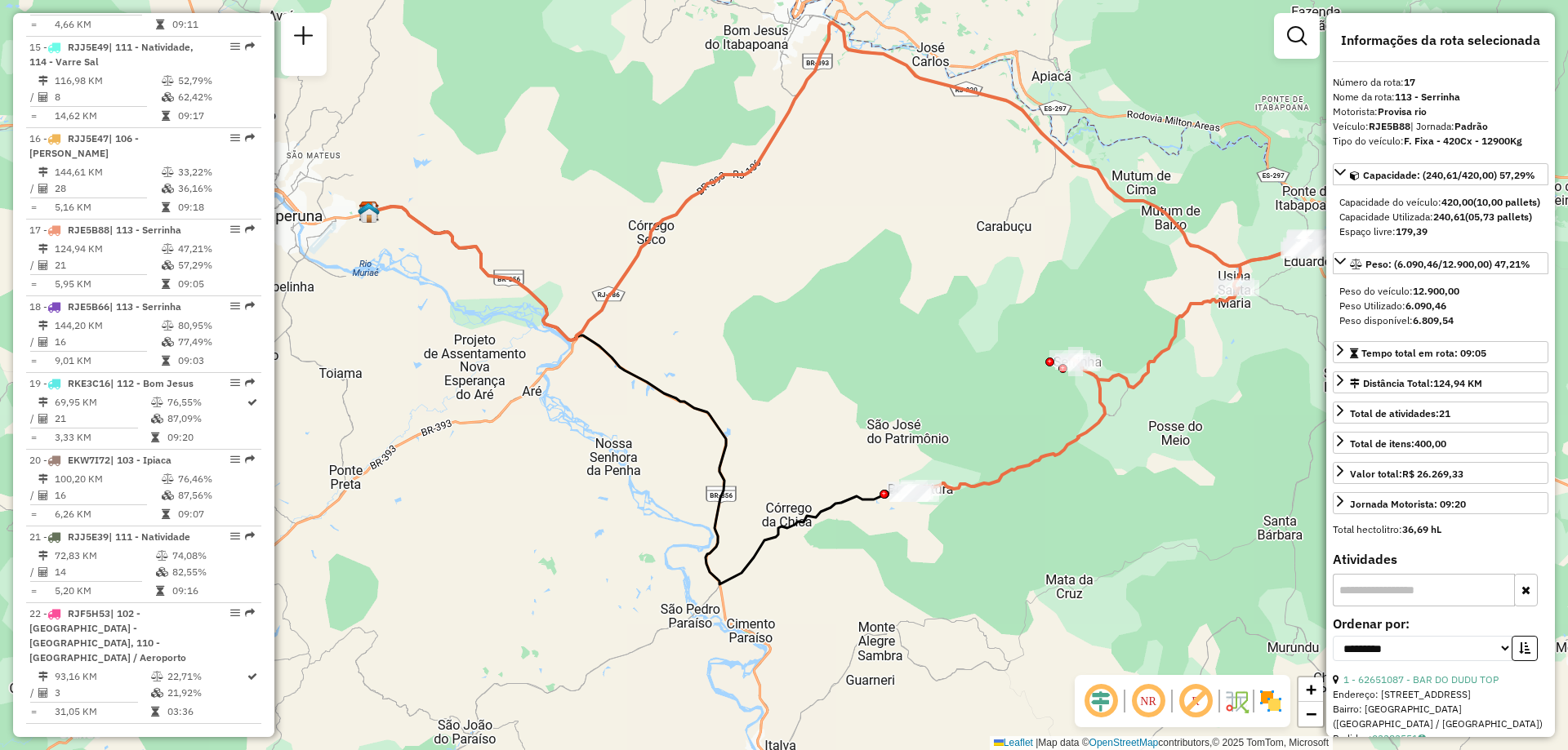
click at [806, 179] on div "Janela de atendimento Grade de atendimento Capacidade Transportadoras Veículos …" at bounding box center [784, 375] width 1568 height 750
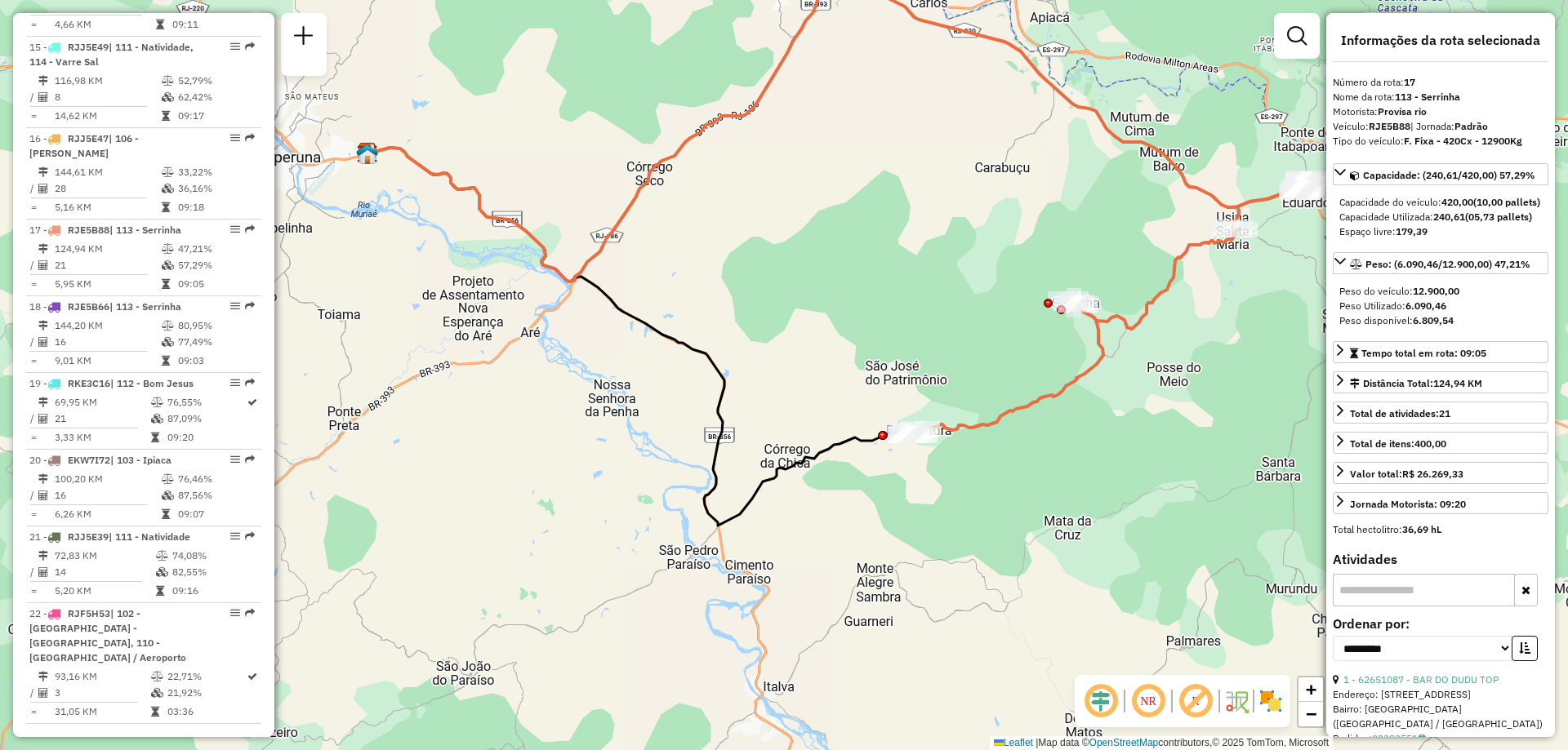
drag, startPoint x: 1264, startPoint y: 378, endPoint x: 1245, endPoint y: 321, distance: 60.1
click at [1259, 315] on div "Janela de atendimento Grade de atendimento Capacidade Transportadoras Veículos …" at bounding box center [784, 375] width 1568 height 750
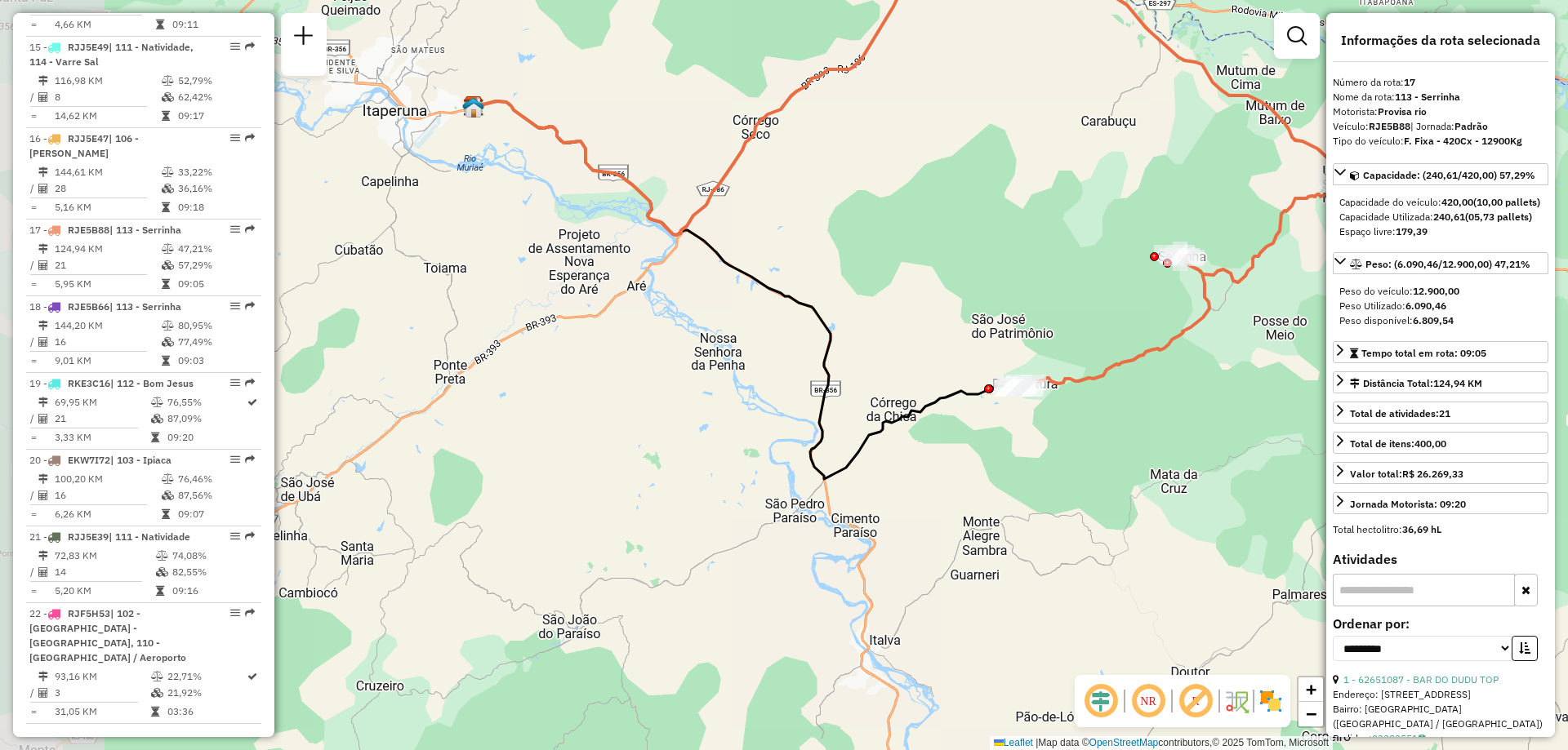
drag, startPoint x: 738, startPoint y: 318, endPoint x: 859, endPoint y: 326, distance: 121.3
click at [859, 326] on div "Janela de atendimento Grade de atendimento Capacidade Transportadoras Veículos …" at bounding box center [784, 375] width 1568 height 750
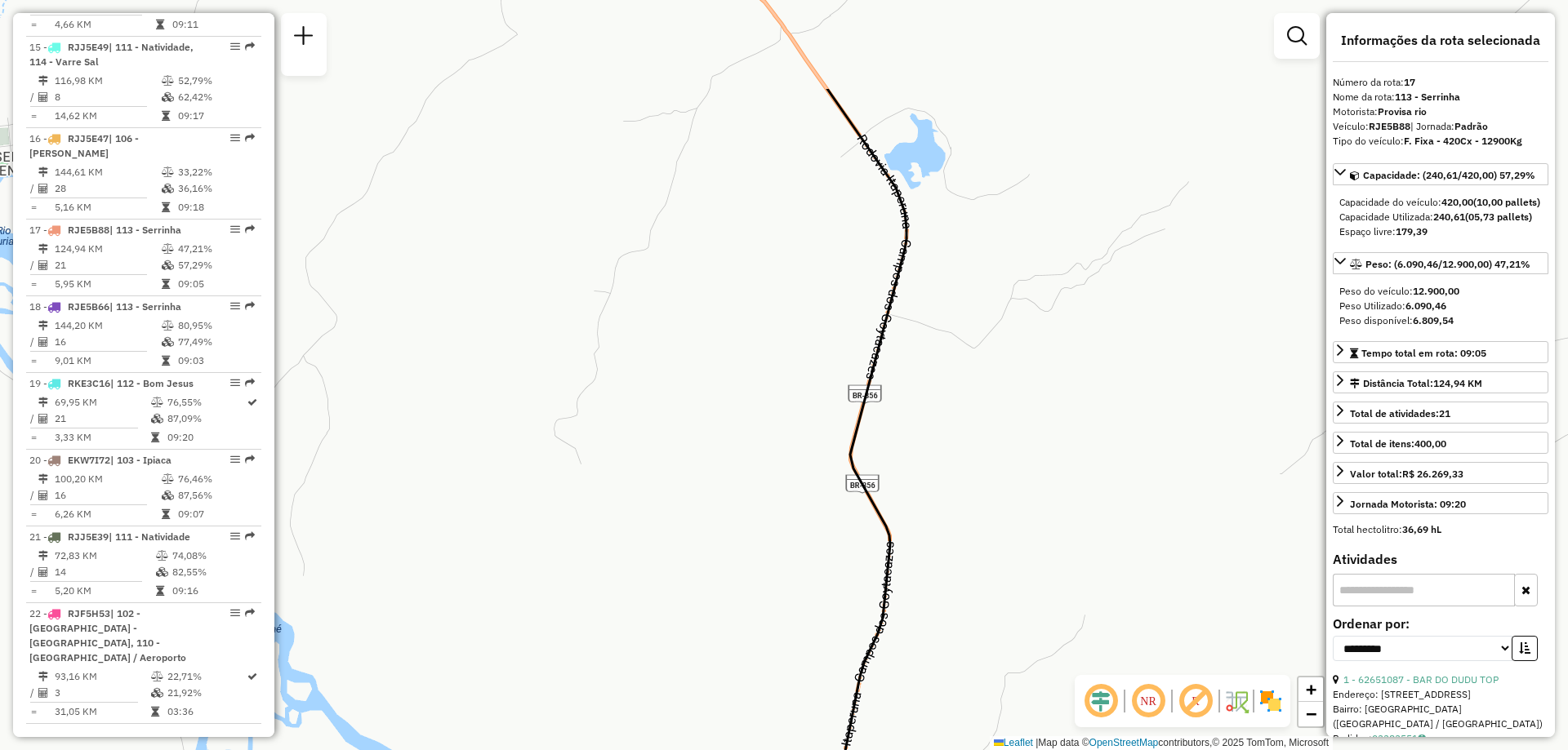
drag, startPoint x: 758, startPoint y: 312, endPoint x: 764, endPoint y: 475, distance: 163.1
click at [764, 475] on div "Janela de atendimento Grade de atendimento Capacidade Transportadoras Veículos …" at bounding box center [784, 375] width 1568 height 750
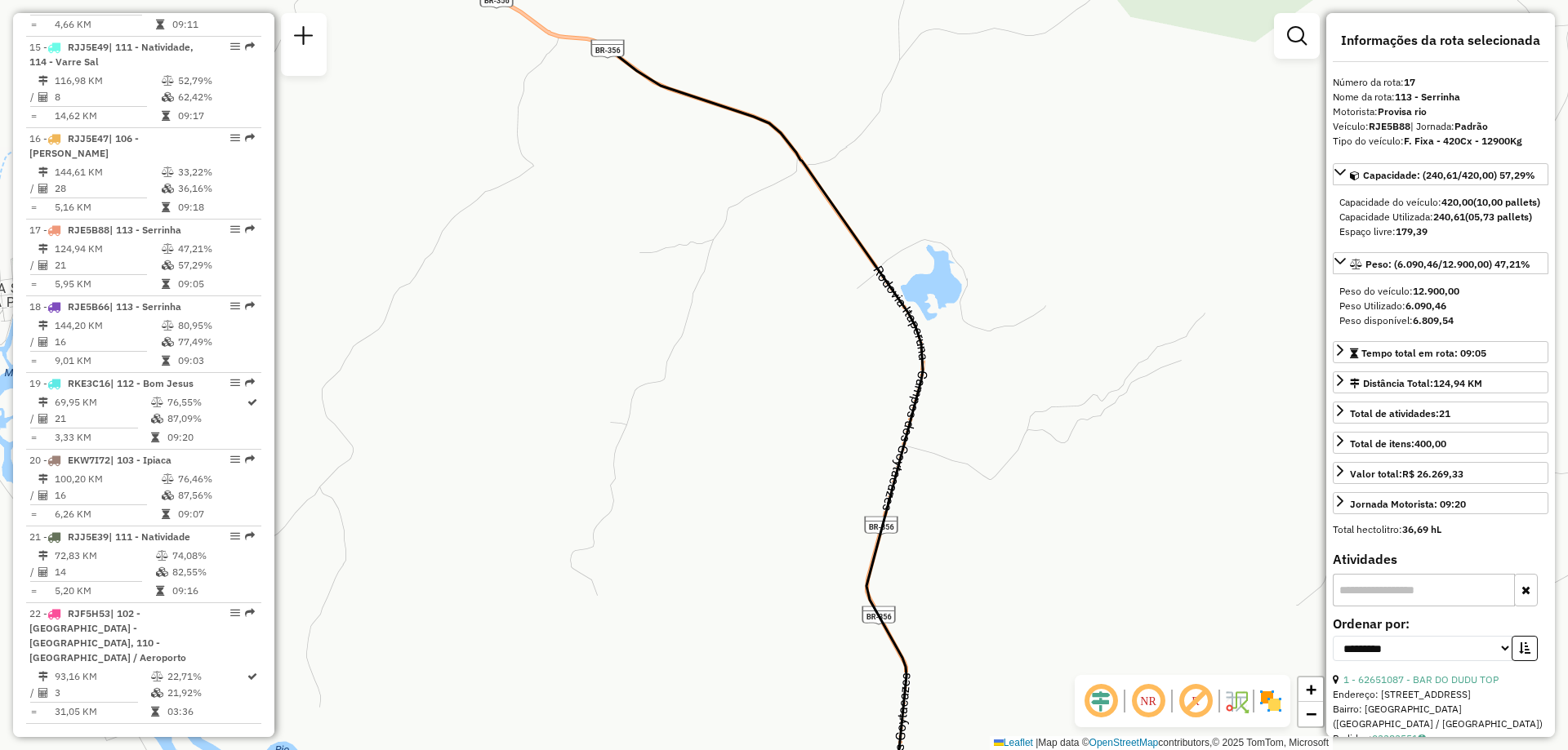
drag, startPoint x: 734, startPoint y: 379, endPoint x: 737, endPoint y: 388, distance: 9.5
click at [737, 388] on div "Janela de atendimento Grade de atendimento Capacidade Transportadoras Veículos …" at bounding box center [784, 375] width 1568 height 750
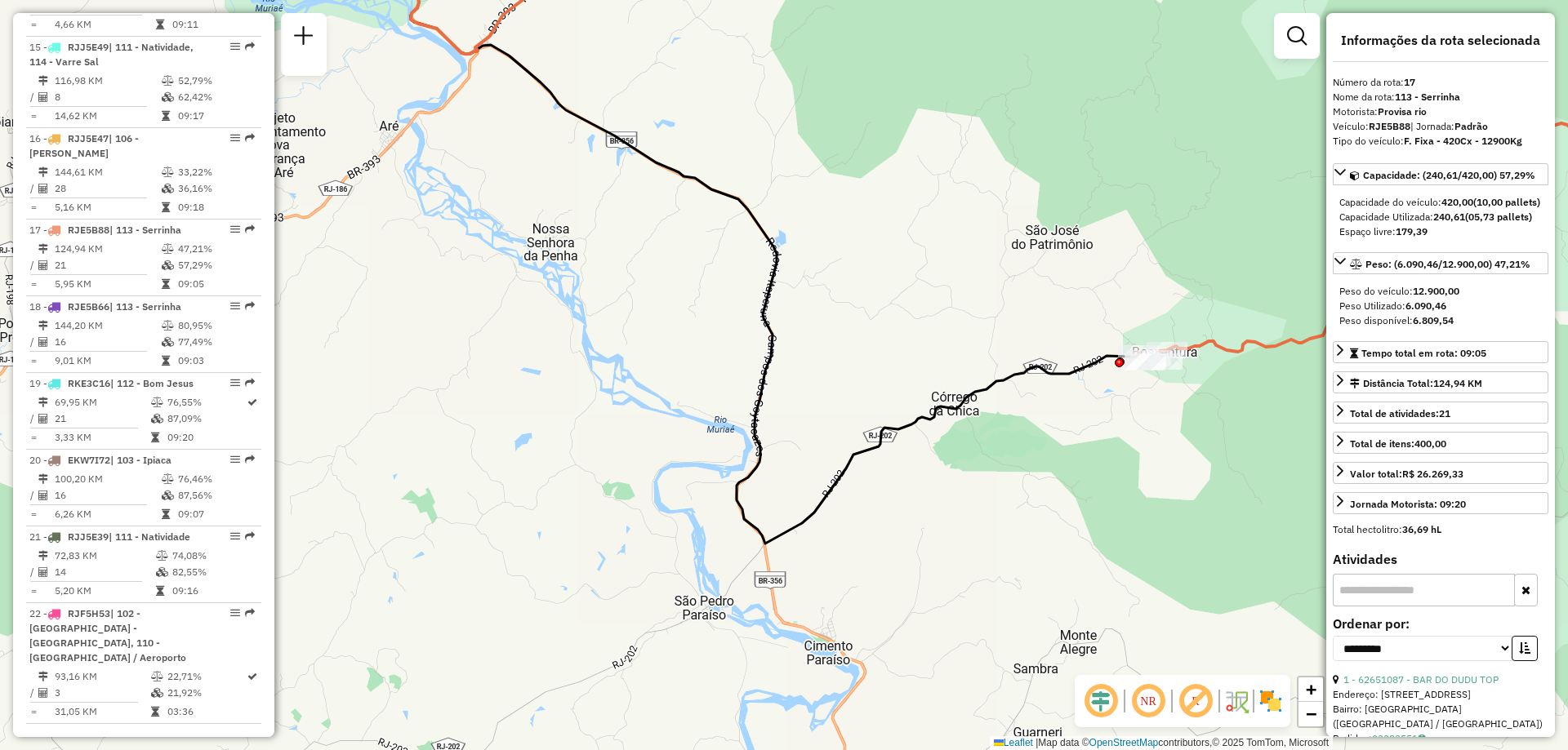
drag, startPoint x: 713, startPoint y: 275, endPoint x: 708, endPoint y: 293, distance: 18.7
click at [708, 293] on div "Janela de atendimento Grade de atendimento Capacidade Transportadoras Veículos …" at bounding box center [784, 375] width 1568 height 750
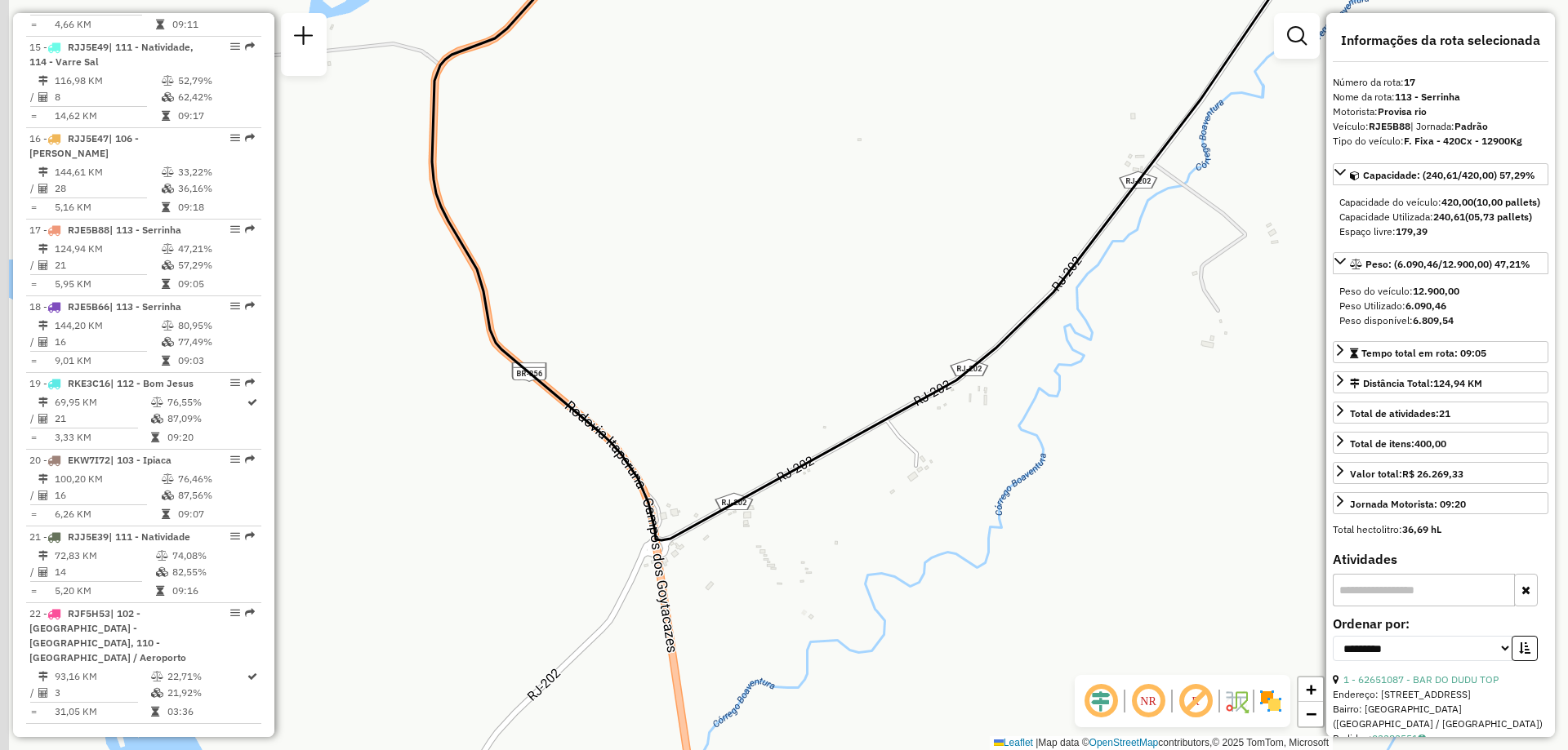
drag, startPoint x: 717, startPoint y: 560, endPoint x: 774, endPoint y: 548, distance: 58.2
click at [774, 548] on div "Janela de atendimento Grade de atendimento Capacidade Transportadoras Veículos …" at bounding box center [784, 375] width 1568 height 750
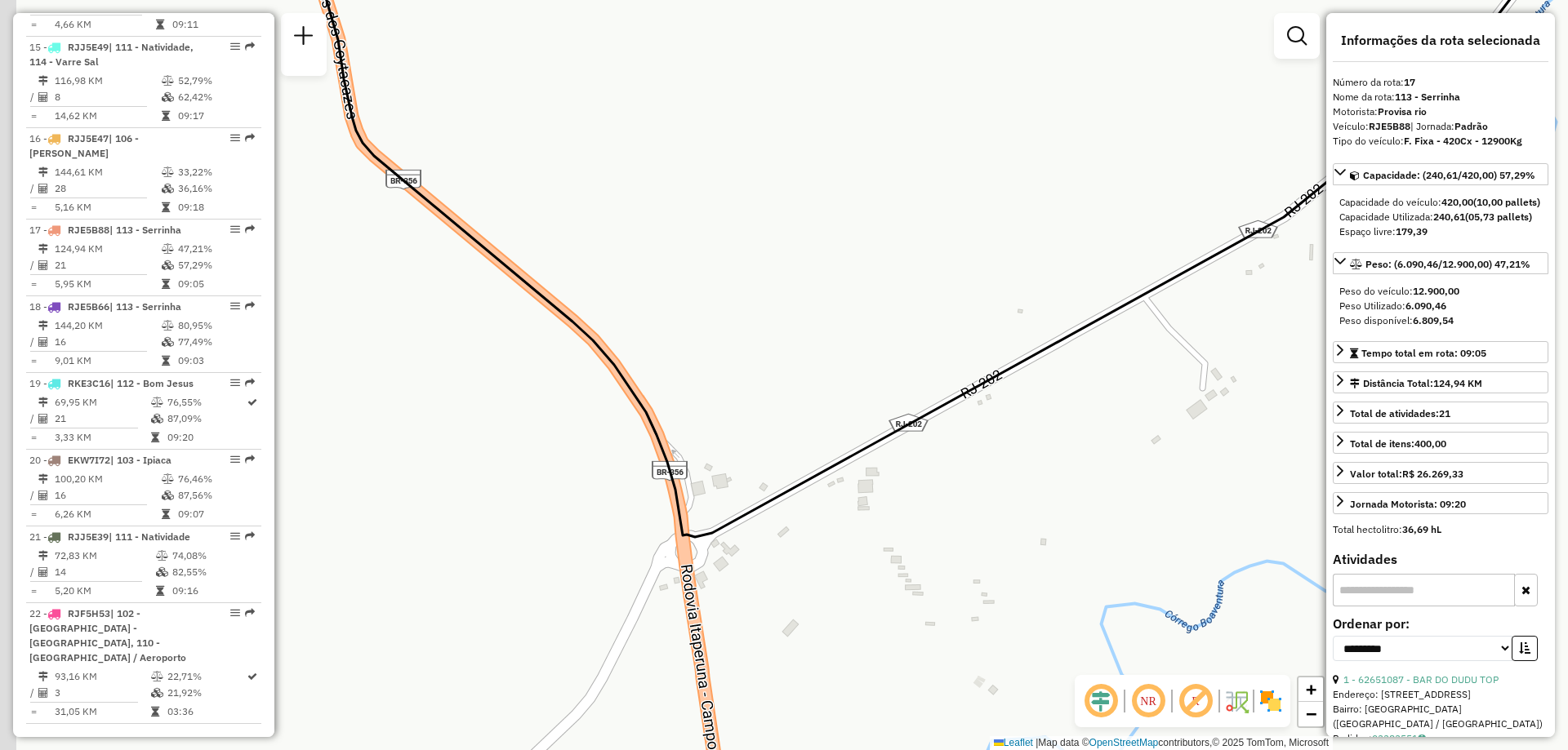
drag, startPoint x: 700, startPoint y: 545, endPoint x: 764, endPoint y: 562, distance: 66.2
click at [764, 562] on div "Janela de atendimento Grade de atendimento Capacidade Transportadoras Veículos …" at bounding box center [784, 375] width 1568 height 750
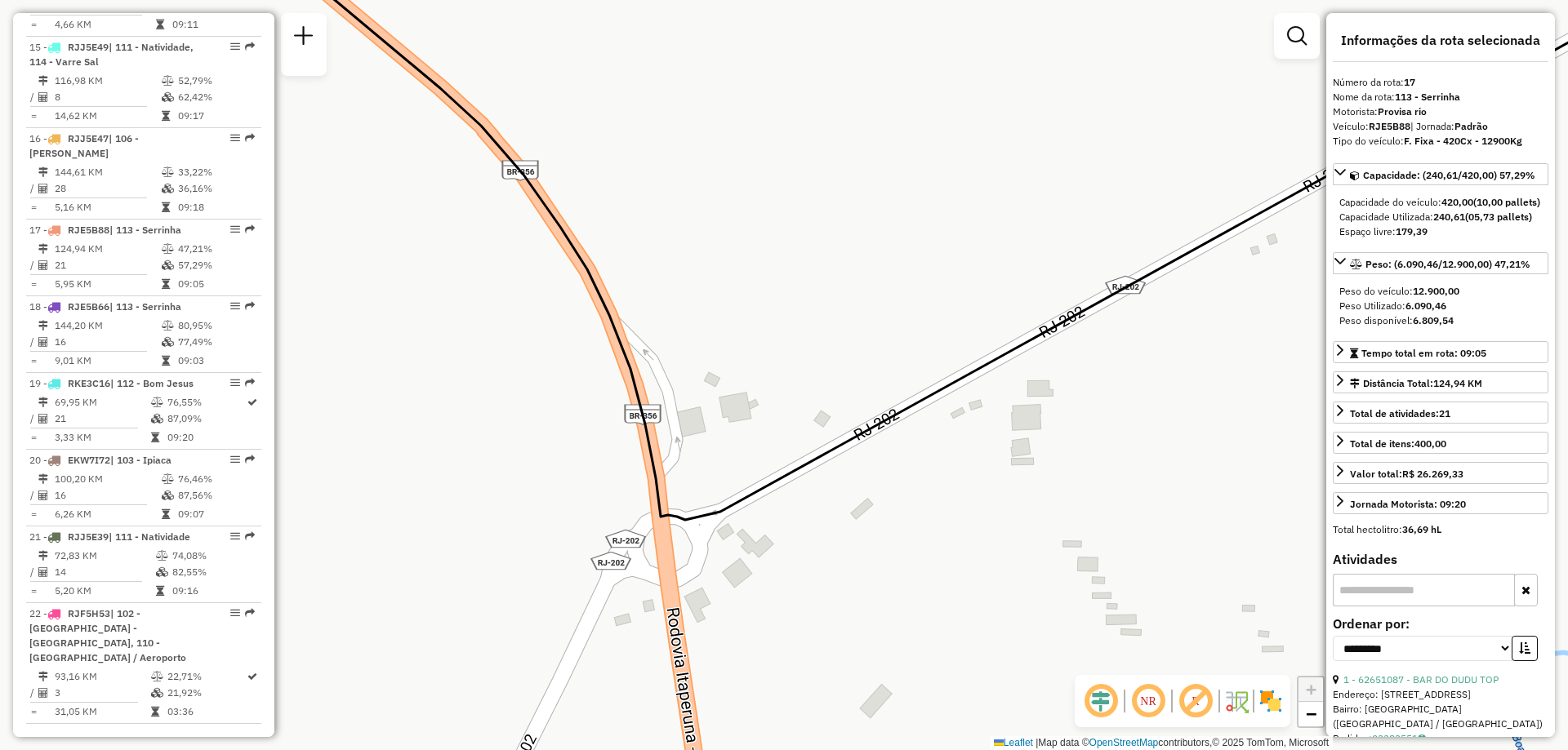
drag, startPoint x: 735, startPoint y: 555, endPoint x: 778, endPoint y: 553, distance: 43.0
click at [778, 553] on div "Janela de atendimento Grade de atendimento Capacidade Transportadoras Veículos …" at bounding box center [784, 375] width 1568 height 750
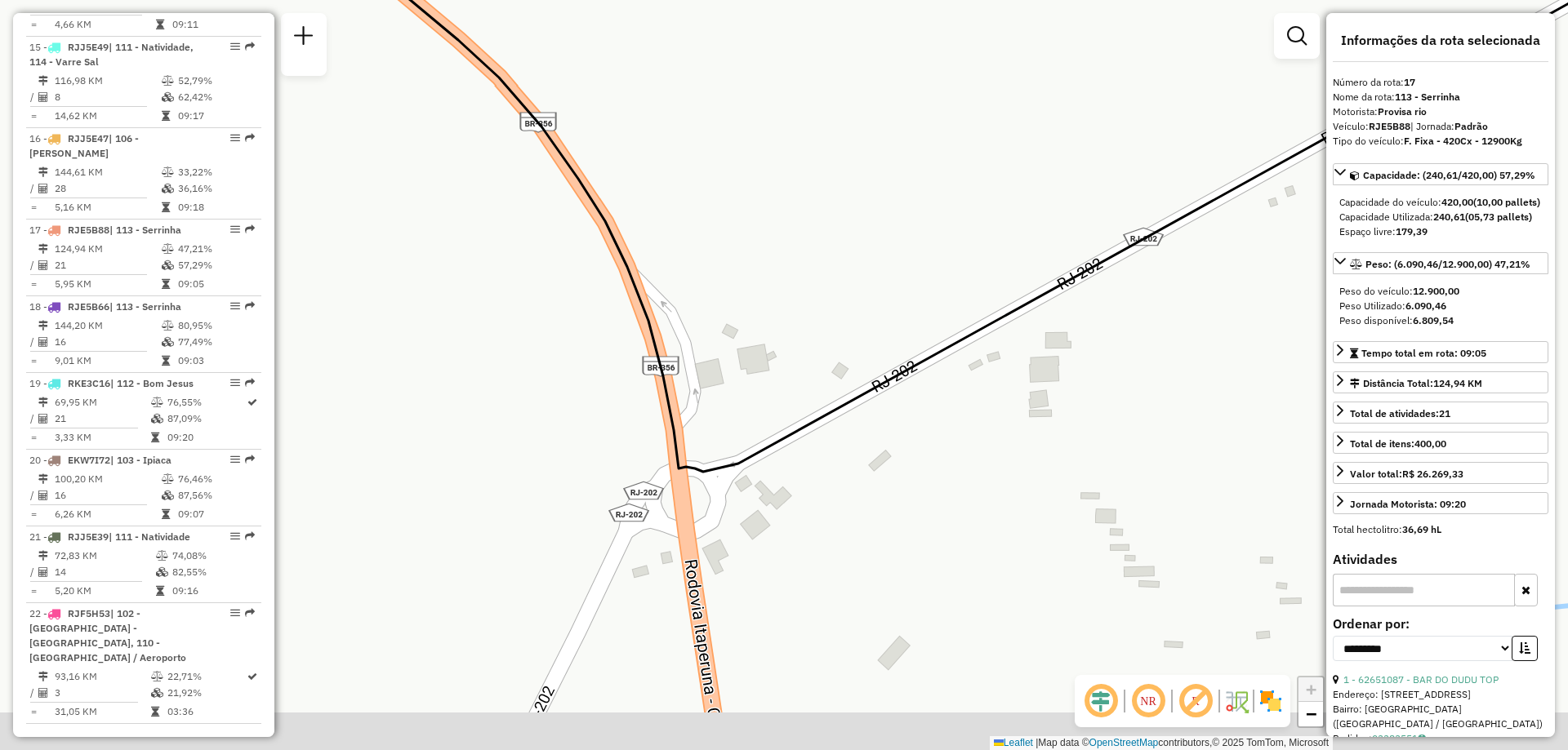
drag, startPoint x: 748, startPoint y: 575, endPoint x: 763, endPoint y: 532, distance: 45.5
click at [763, 532] on div "Janela de atendimento Grade de atendimento Capacidade Transportadoras Veículos …" at bounding box center [784, 375] width 1568 height 750
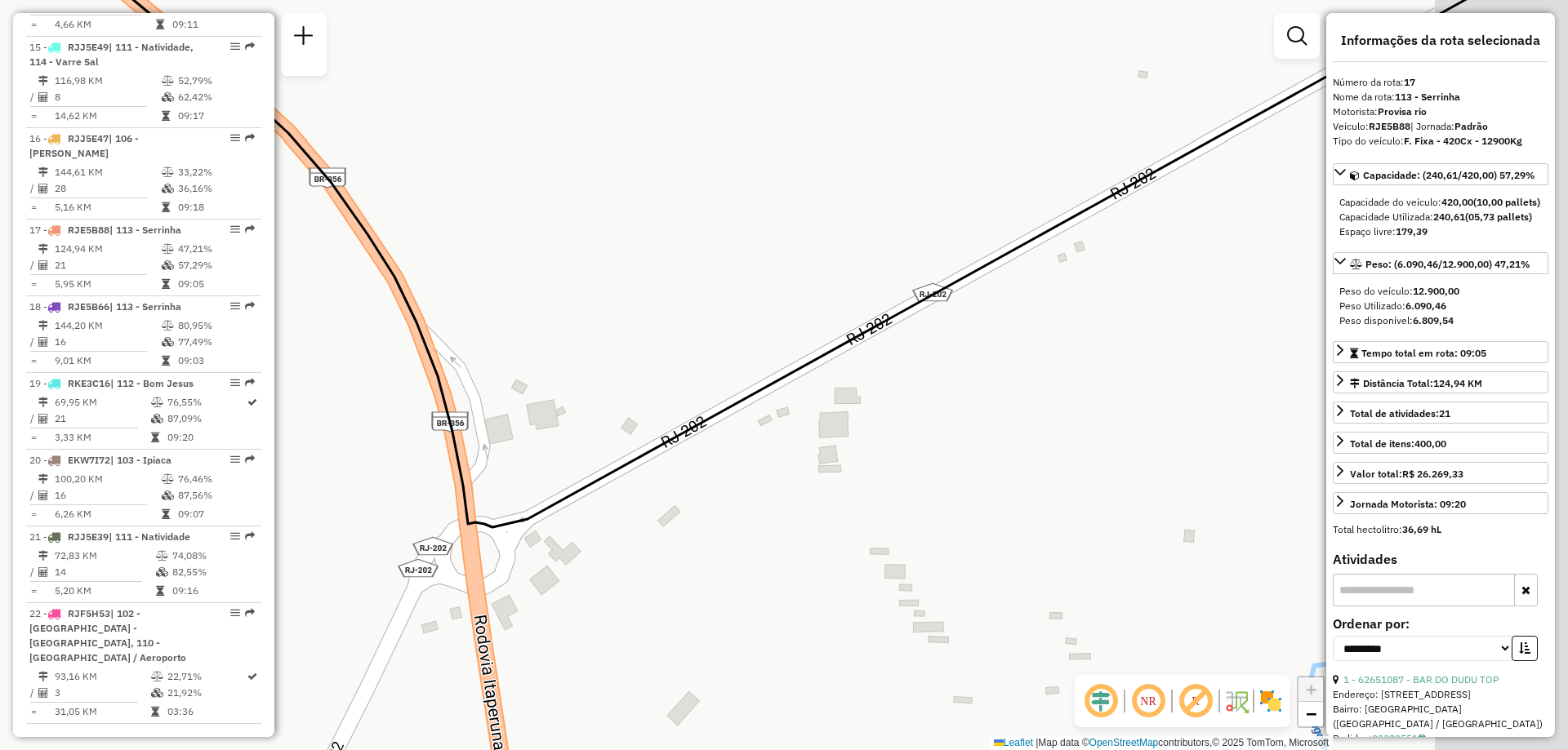
drag, startPoint x: 723, startPoint y: 424, endPoint x: 596, endPoint y: 424, distance: 127.0
click at [596, 424] on div "Janela de atendimento Grade de atendimento Capacidade Transportadoras Veículos …" at bounding box center [784, 375] width 1568 height 750
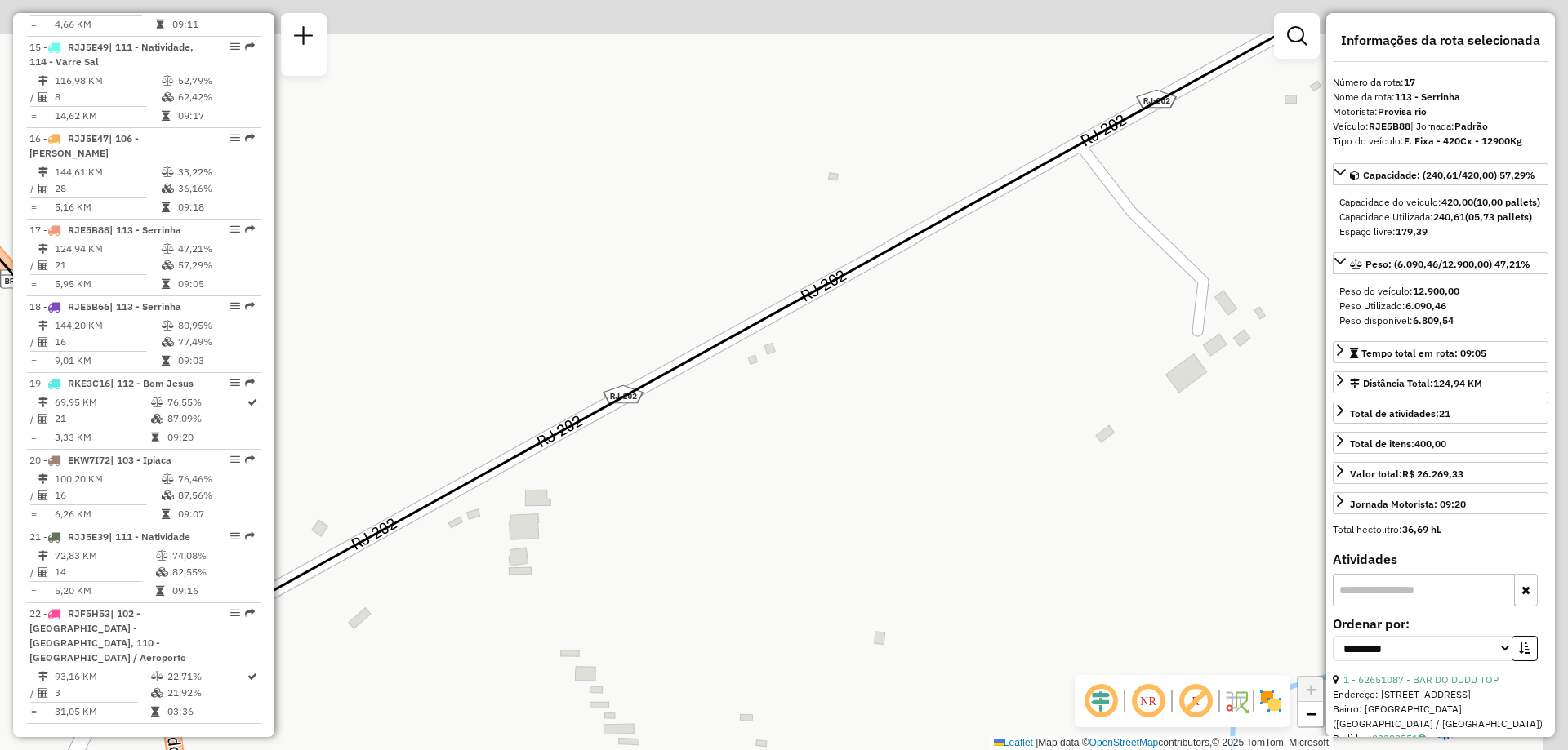
drag, startPoint x: 829, startPoint y: 305, endPoint x: 700, endPoint y: 379, distance: 148.7
click at [700, 379] on div "Janela de atendimento Grade de atendimento Capacidade Transportadoras Veículos …" at bounding box center [784, 375] width 1568 height 750
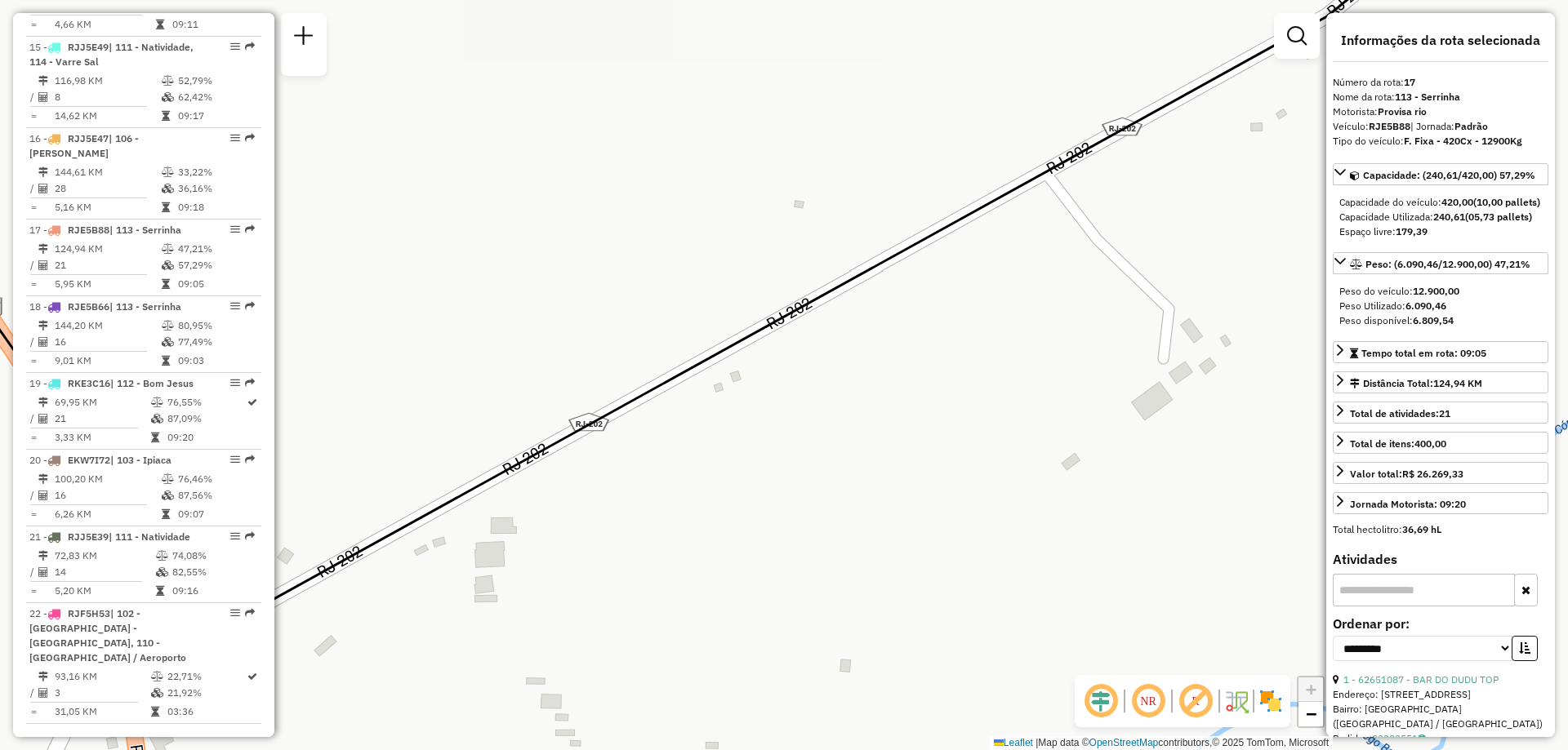
drag, startPoint x: 1007, startPoint y: 202, endPoint x: 845, endPoint y: 324, distance: 202.8
click at [843, 335] on icon at bounding box center [626, 299] width 1584 height 716
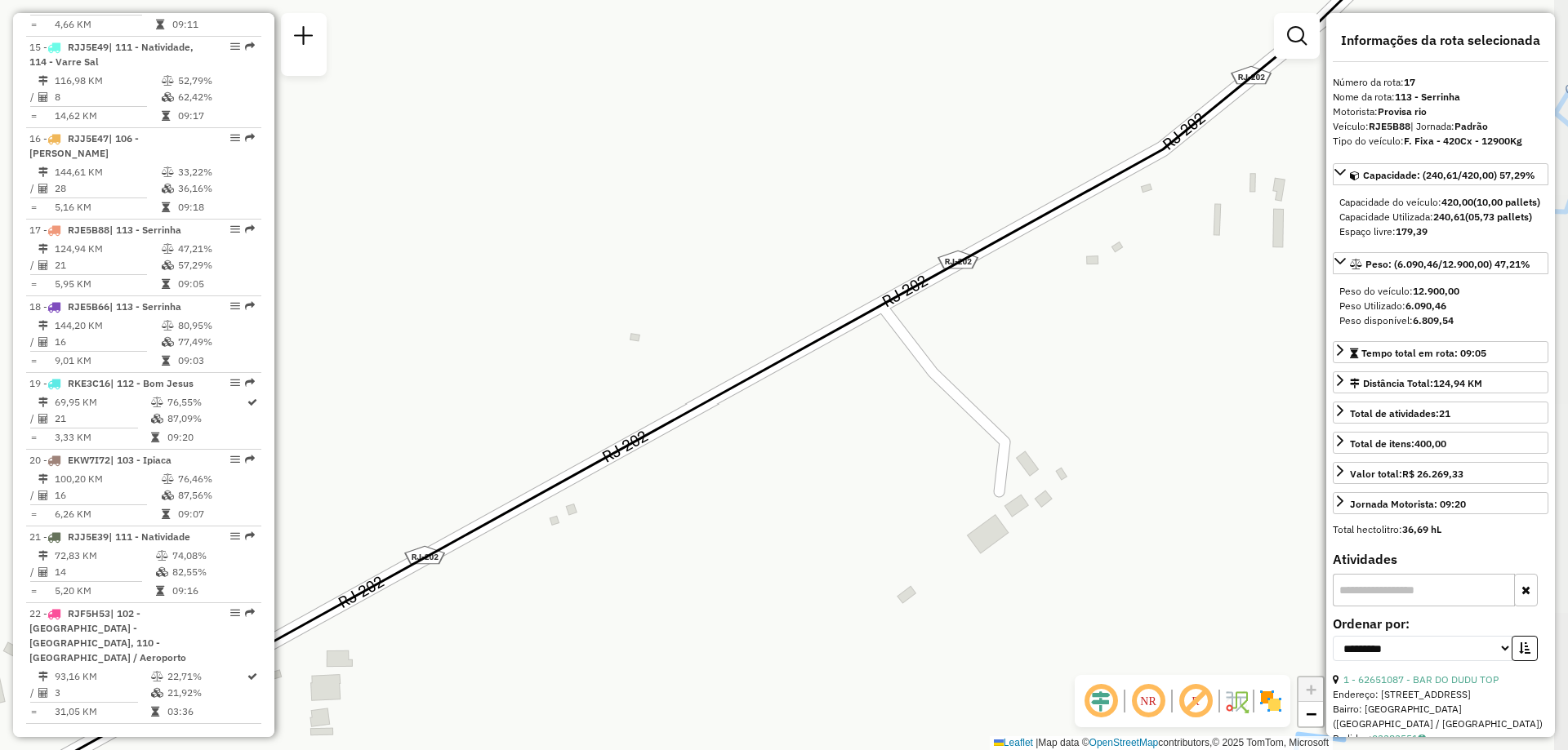
drag, startPoint x: 1051, startPoint y: 275, endPoint x: 1017, endPoint y: 288, distance: 36.4
click at [1018, 294] on div "Janela de atendimento Grade de atendimento Capacidade Transportadoras Veículos …" at bounding box center [784, 375] width 1568 height 750
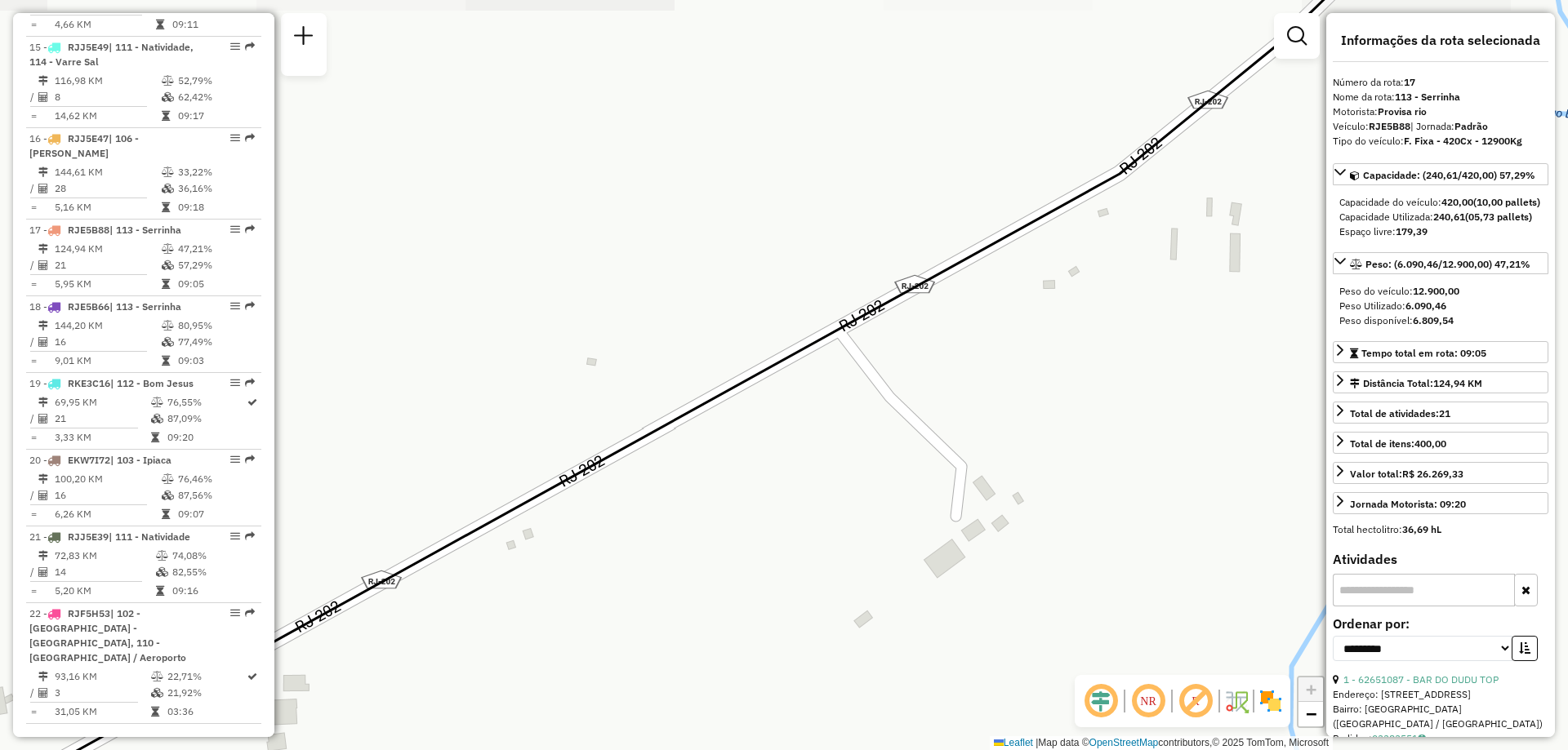
drag, startPoint x: 1108, startPoint y: 248, endPoint x: 1091, endPoint y: 259, distance: 20.2
click at [1096, 261] on div "Janela de atendimento Grade de atendimento Capacidade Transportadoras Veículos …" at bounding box center [784, 375] width 1568 height 750
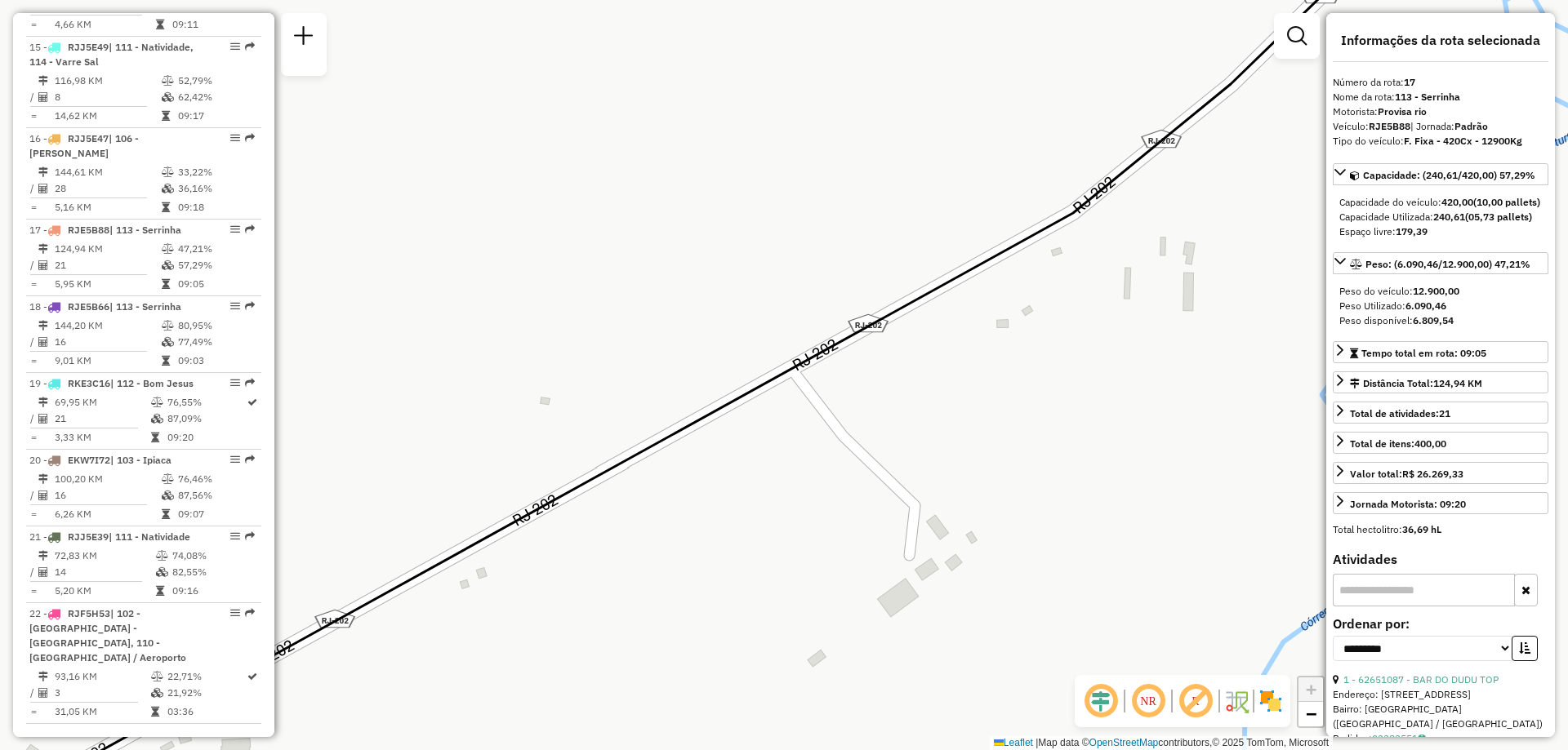
drag, startPoint x: 1155, startPoint y: 215, endPoint x: 1091, endPoint y: 250, distance: 72.9
click at [1089, 258] on div "Janela de atendimento Grade de atendimento Capacidade Transportadoras Veículos …" at bounding box center [784, 375] width 1568 height 750
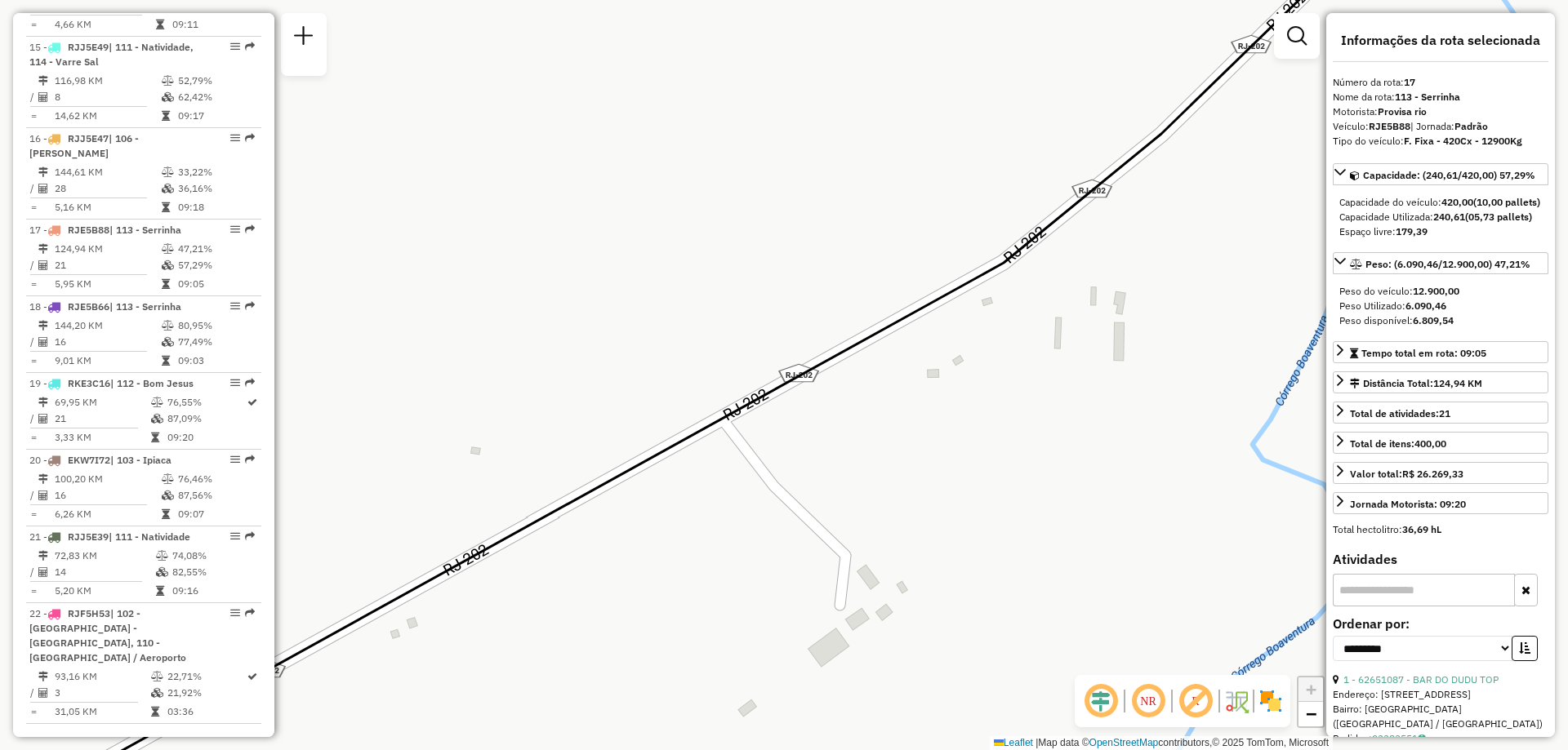
drag, startPoint x: 1131, startPoint y: 219, endPoint x: 1146, endPoint y: 180, distance: 41.8
click at [1091, 258] on div "Janela de atendimento Grade de atendimento Capacidade Transportadoras Veículos …" at bounding box center [784, 375] width 1568 height 750
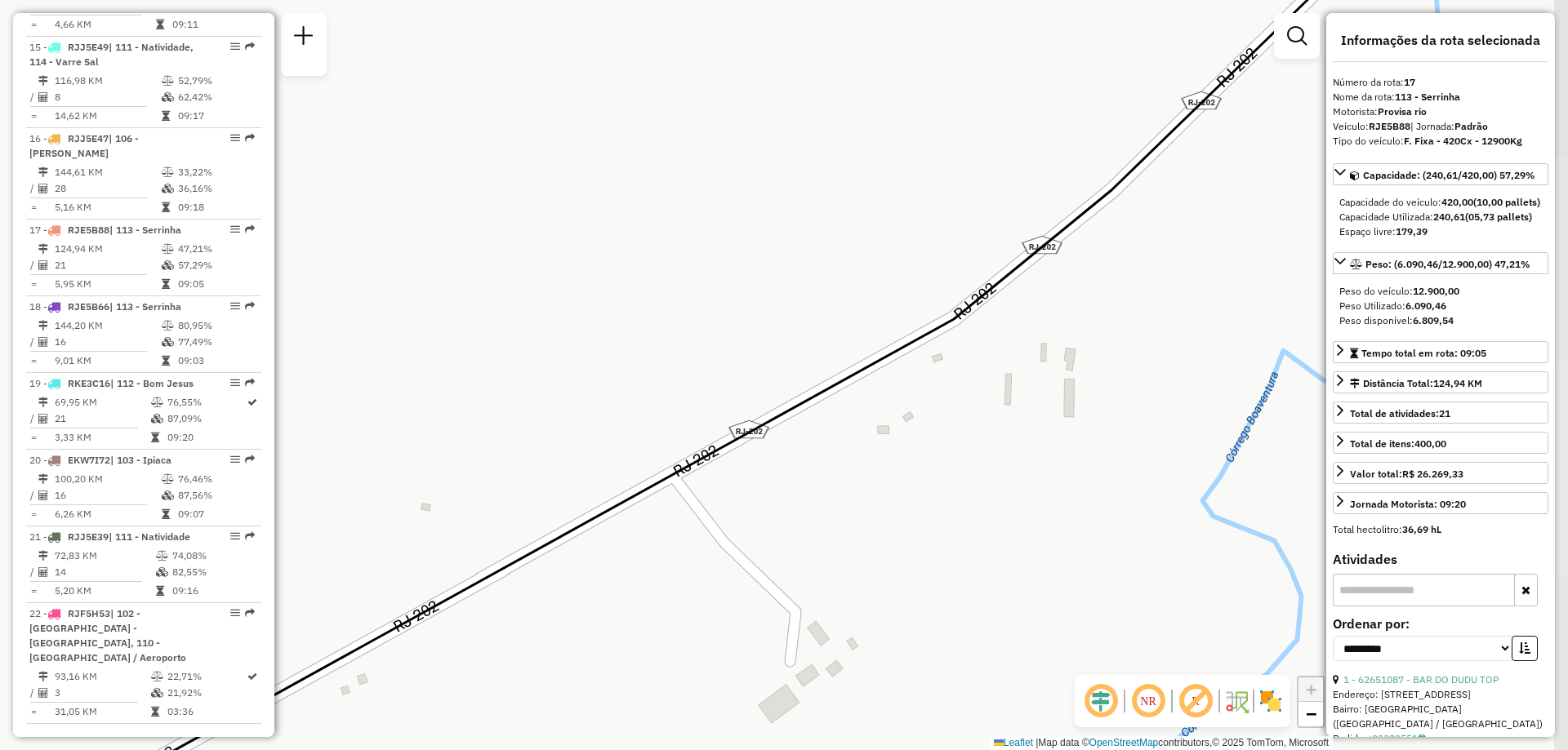
drag, startPoint x: 1151, startPoint y: 195, endPoint x: 1155, endPoint y: 208, distance: 13.6
click at [1115, 229] on div "Janela de atendimento Grade de atendimento Capacidade Transportadoras Veículos …" at bounding box center [784, 375] width 1568 height 750
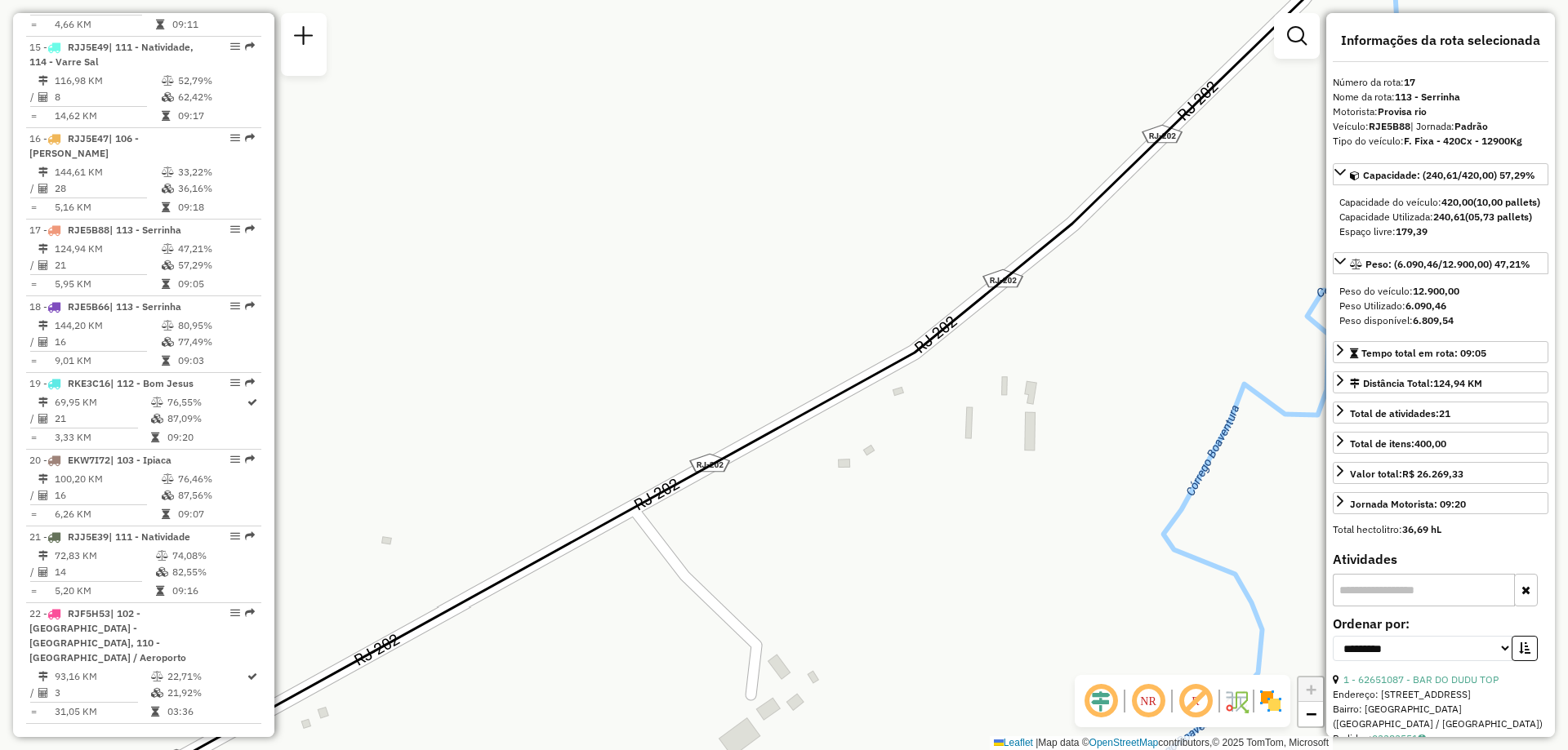
click at [1085, 277] on div "Janela de atendimento Grade de atendimento Capacidade Transportadoras Veículos …" at bounding box center [784, 375] width 1568 height 750
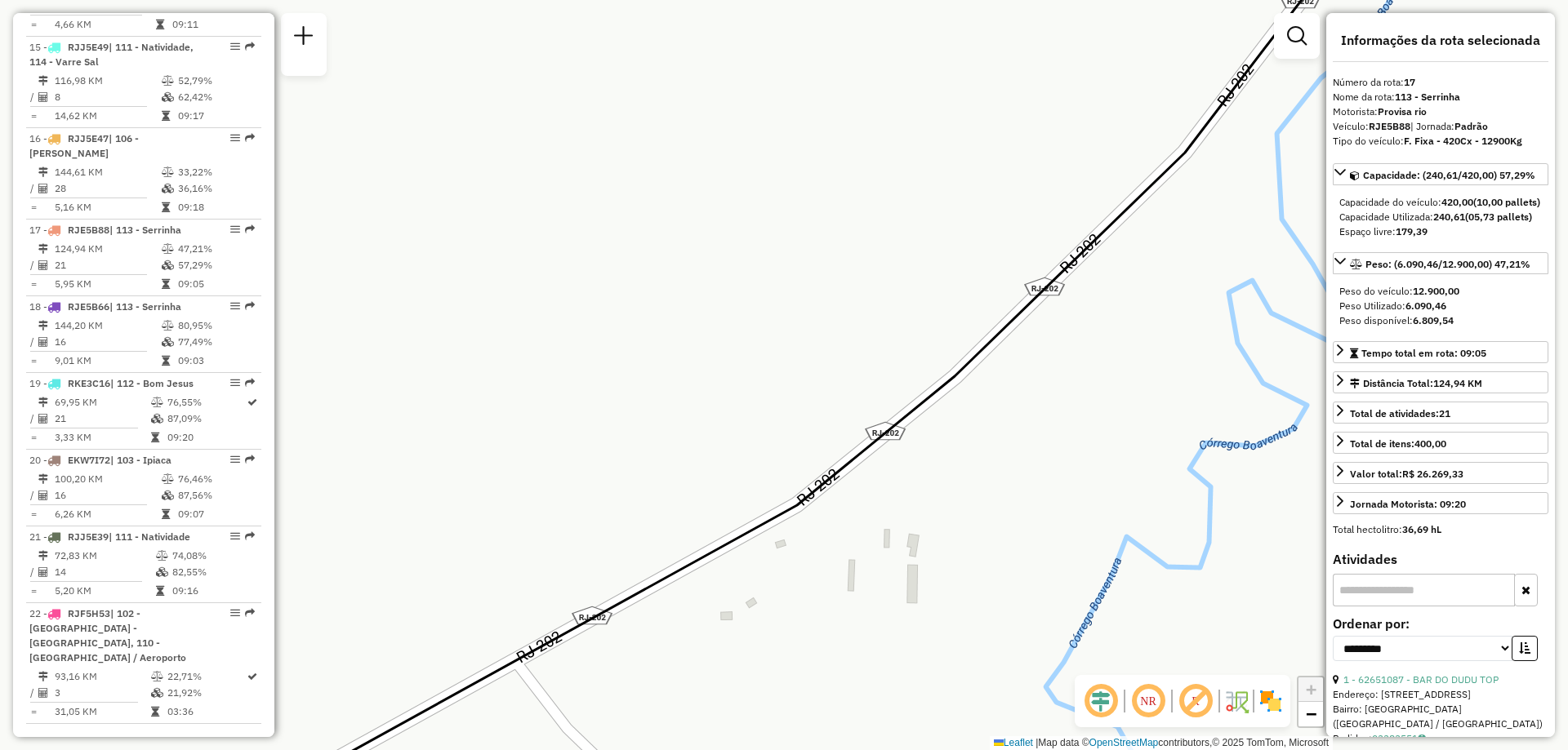
drag, startPoint x: 1150, startPoint y: 166, endPoint x: 1127, endPoint y: 226, distance: 64.3
click at [1127, 226] on div "Janela de atendimento Grade de atendimento Capacidade Transportadoras Veículos …" at bounding box center [784, 375] width 1568 height 750
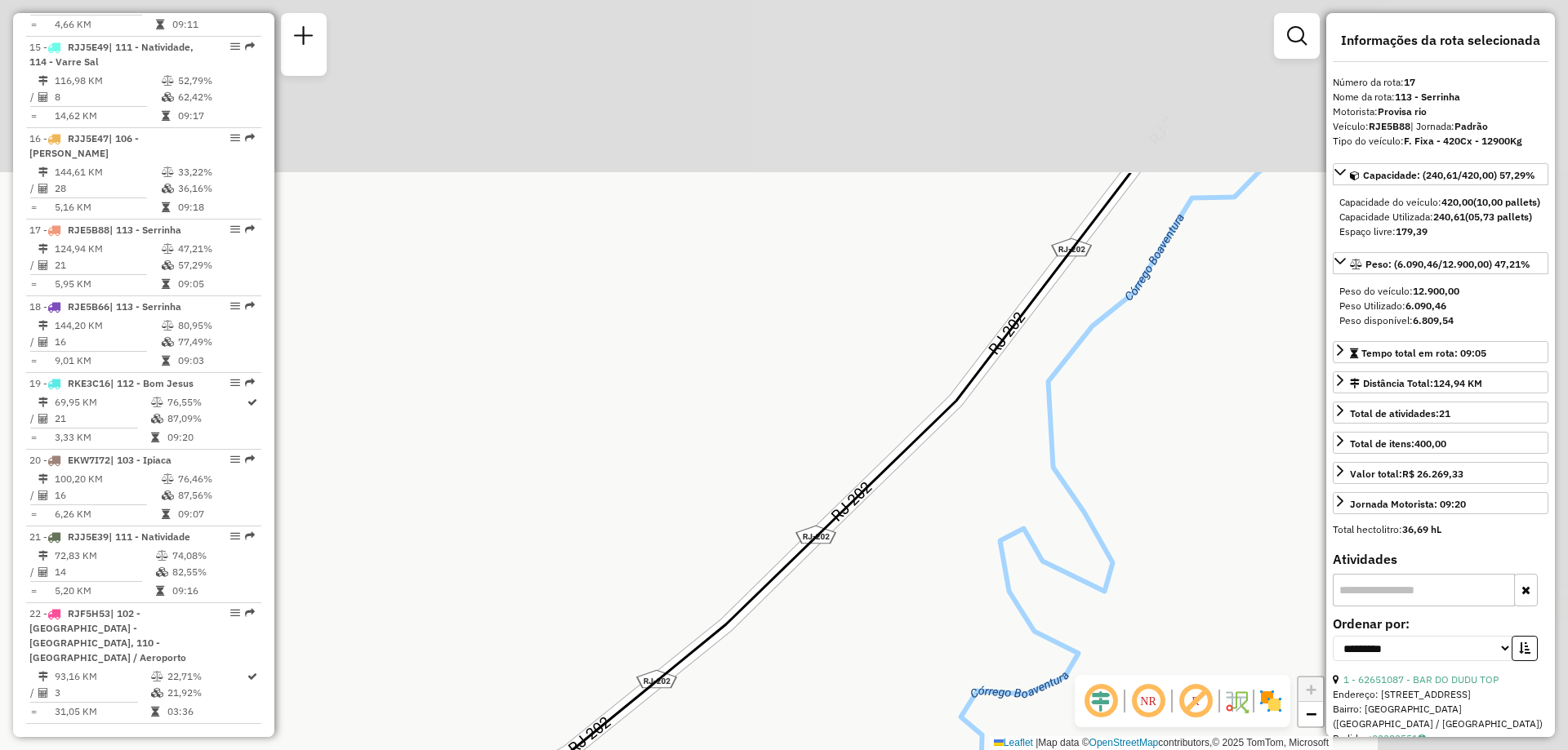
drag, startPoint x: 1120, startPoint y: 189, endPoint x: 949, endPoint y: 372, distance: 250.5
click at [949, 372] on div "Janela de atendimento Grade de atendimento Capacidade Transportadoras Veículos …" at bounding box center [784, 375] width 1568 height 750
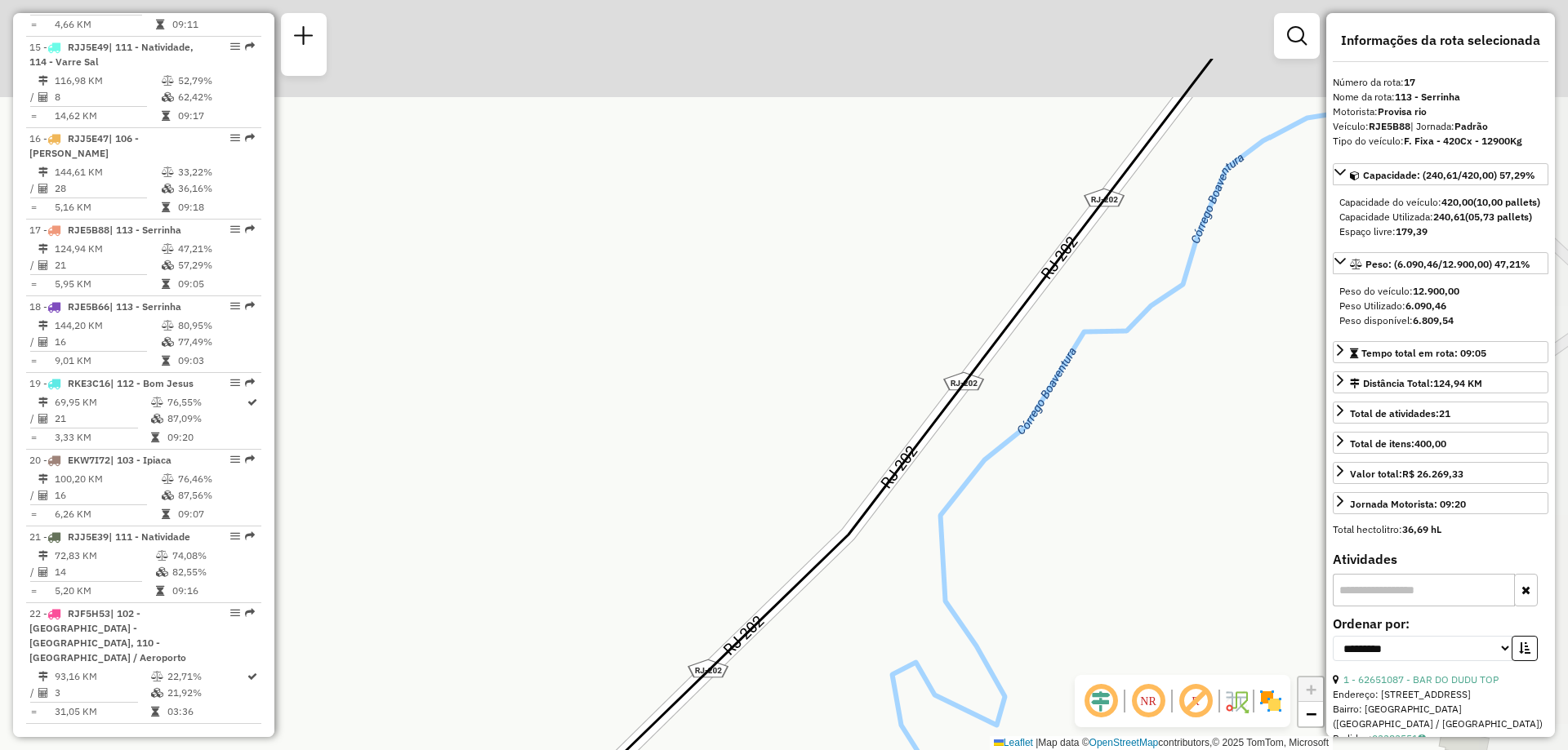
drag, startPoint x: 998, startPoint y: 328, endPoint x: 958, endPoint y: 398, distance: 80.6
click at [958, 398] on icon at bounding box center [770, 508] width 882 height 900
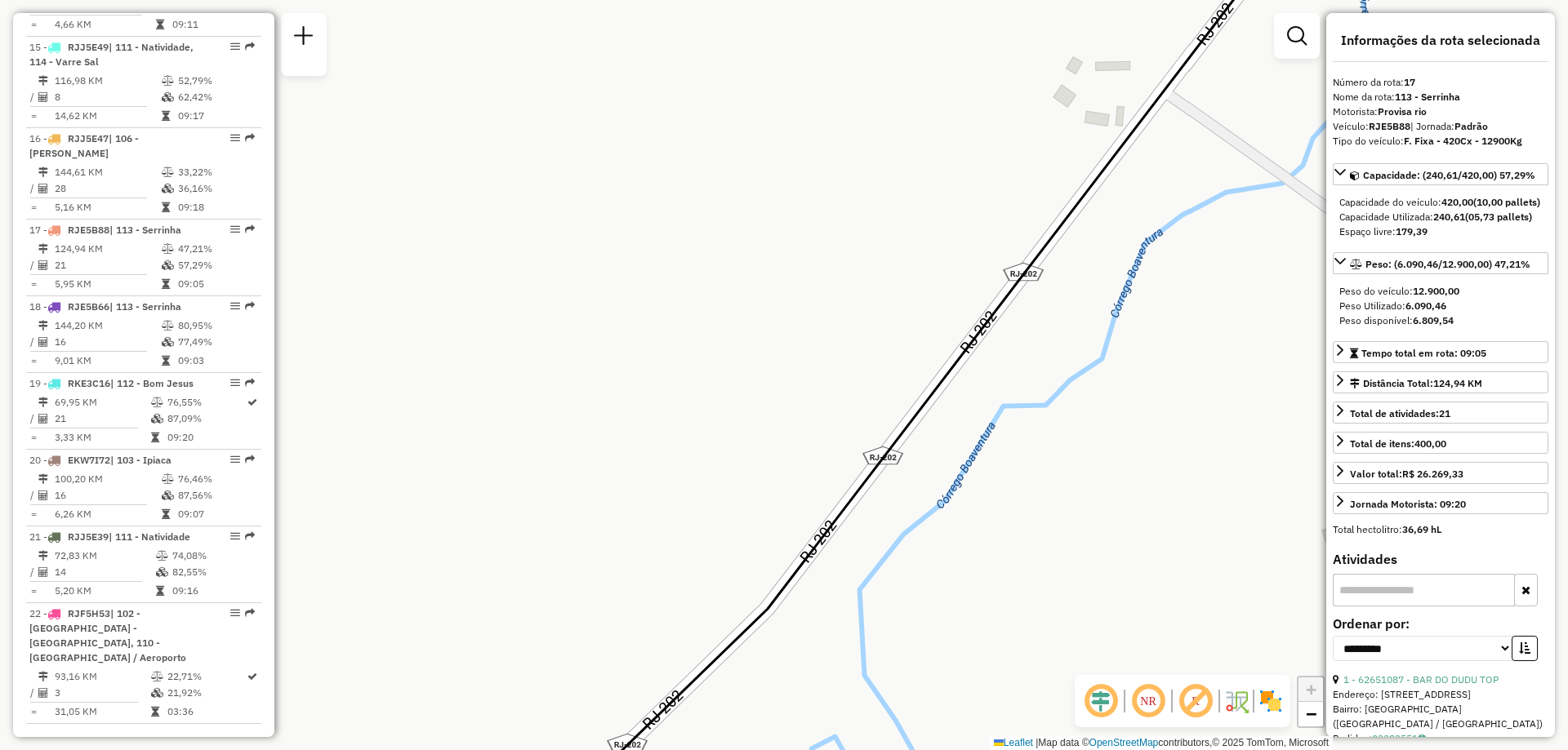
click at [1003, 309] on icon at bounding box center [845, 449] width 778 height 900
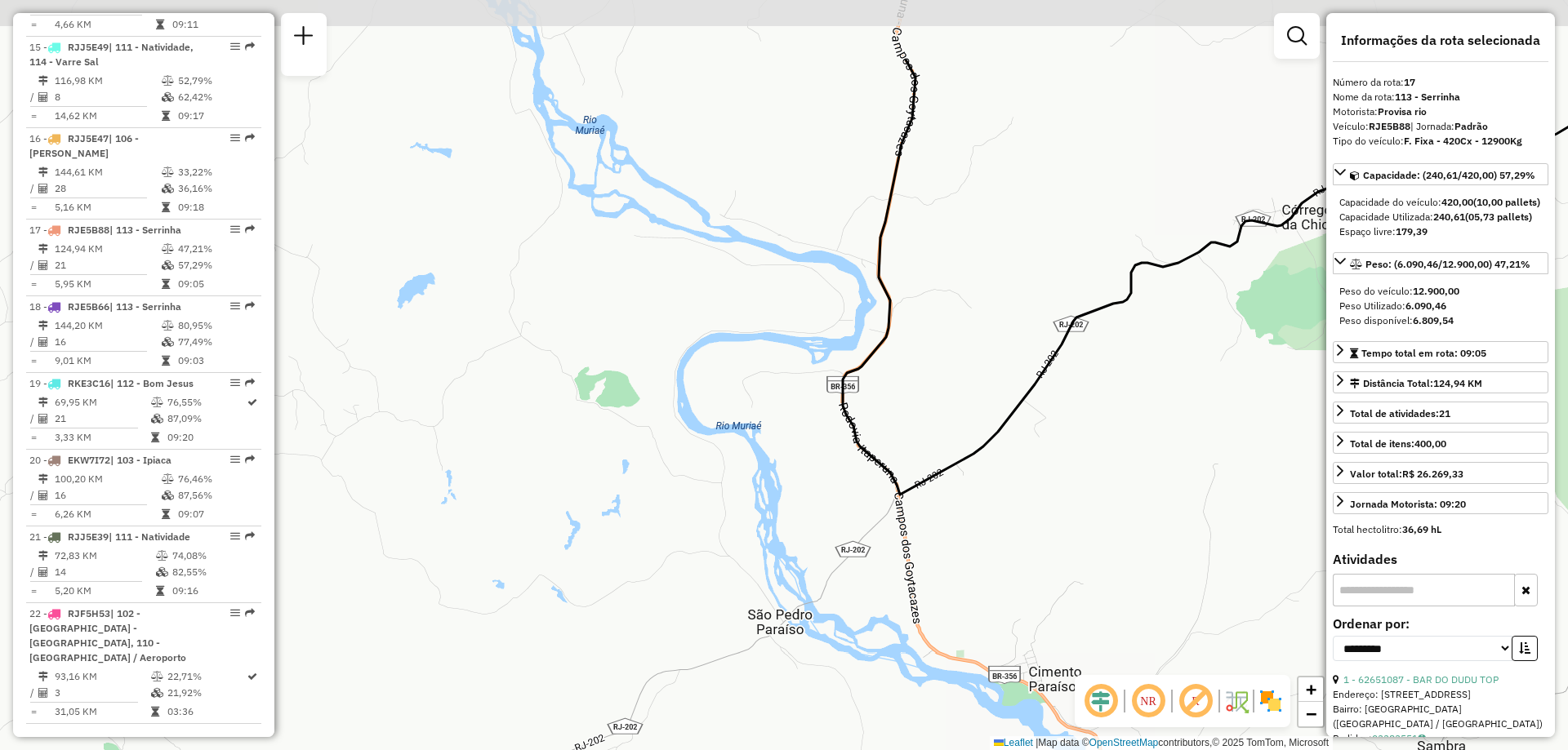
drag, startPoint x: 908, startPoint y: 253, endPoint x: 980, endPoint y: 382, distance: 147.7
click at [980, 382] on div "Janela de atendimento Grade de atendimento Capacidade Transportadoras Veículos …" at bounding box center [784, 375] width 1568 height 750
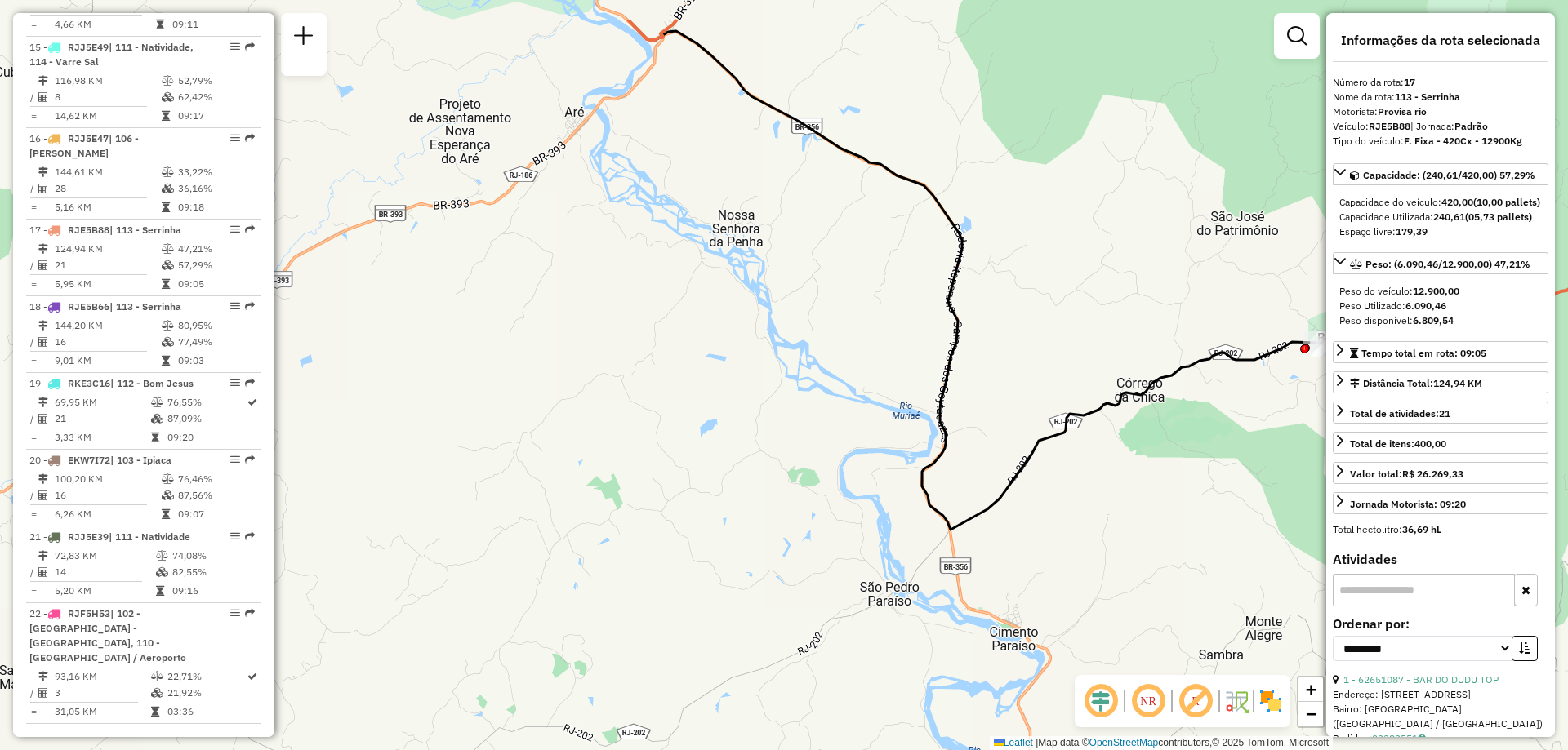
drag, startPoint x: 992, startPoint y: 304, endPoint x: 1006, endPoint y: 399, distance: 96.0
click at [1006, 399] on div "Janela de atendimento Grade de atendimento Capacidade Transportadoras Veículos …" at bounding box center [784, 375] width 1568 height 750
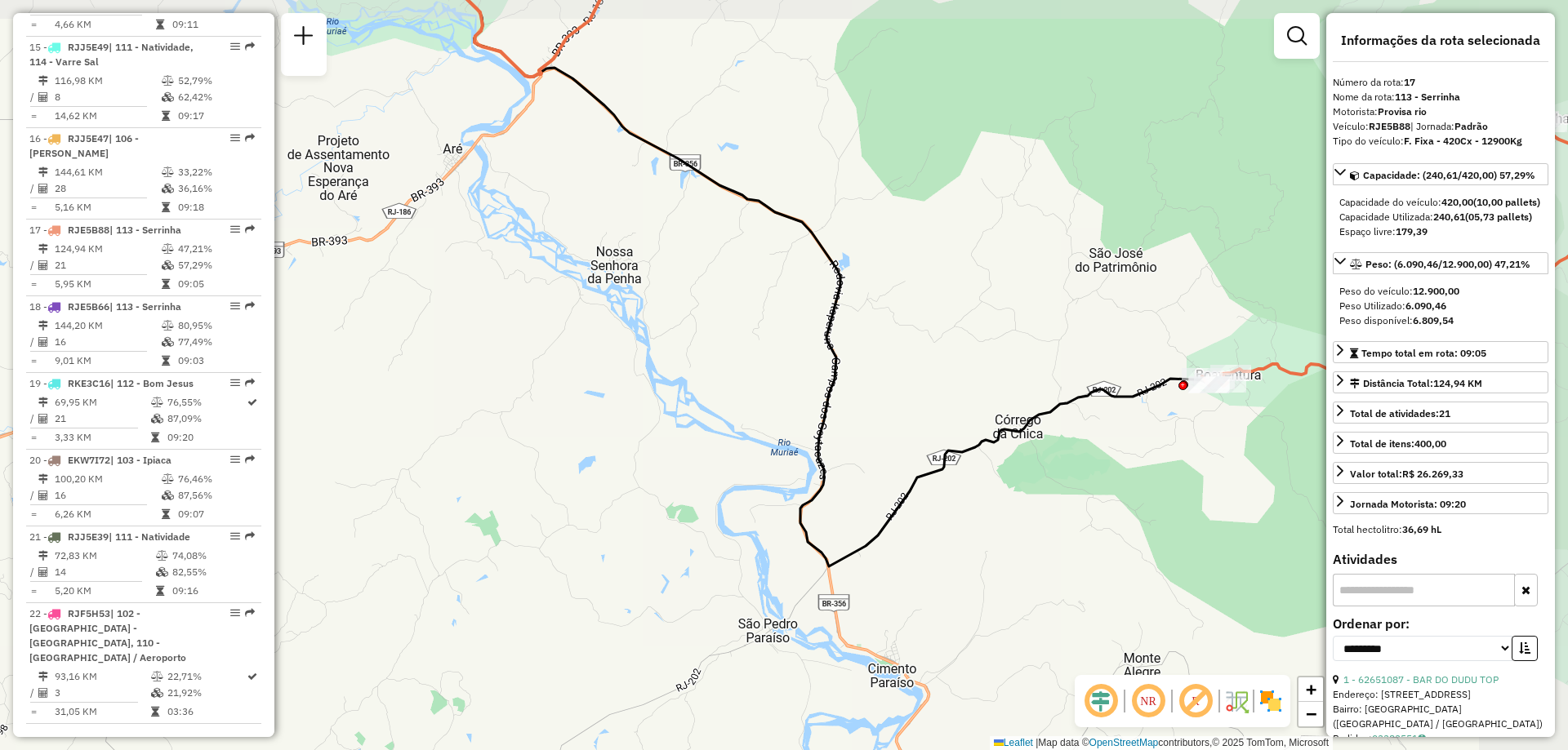
drag, startPoint x: 1036, startPoint y: 329, endPoint x: 914, endPoint y: 367, distance: 127.8
click at [914, 367] on div "Janela de atendimento Grade de atendimento Capacidade Transportadoras Veículos …" at bounding box center [784, 375] width 1568 height 750
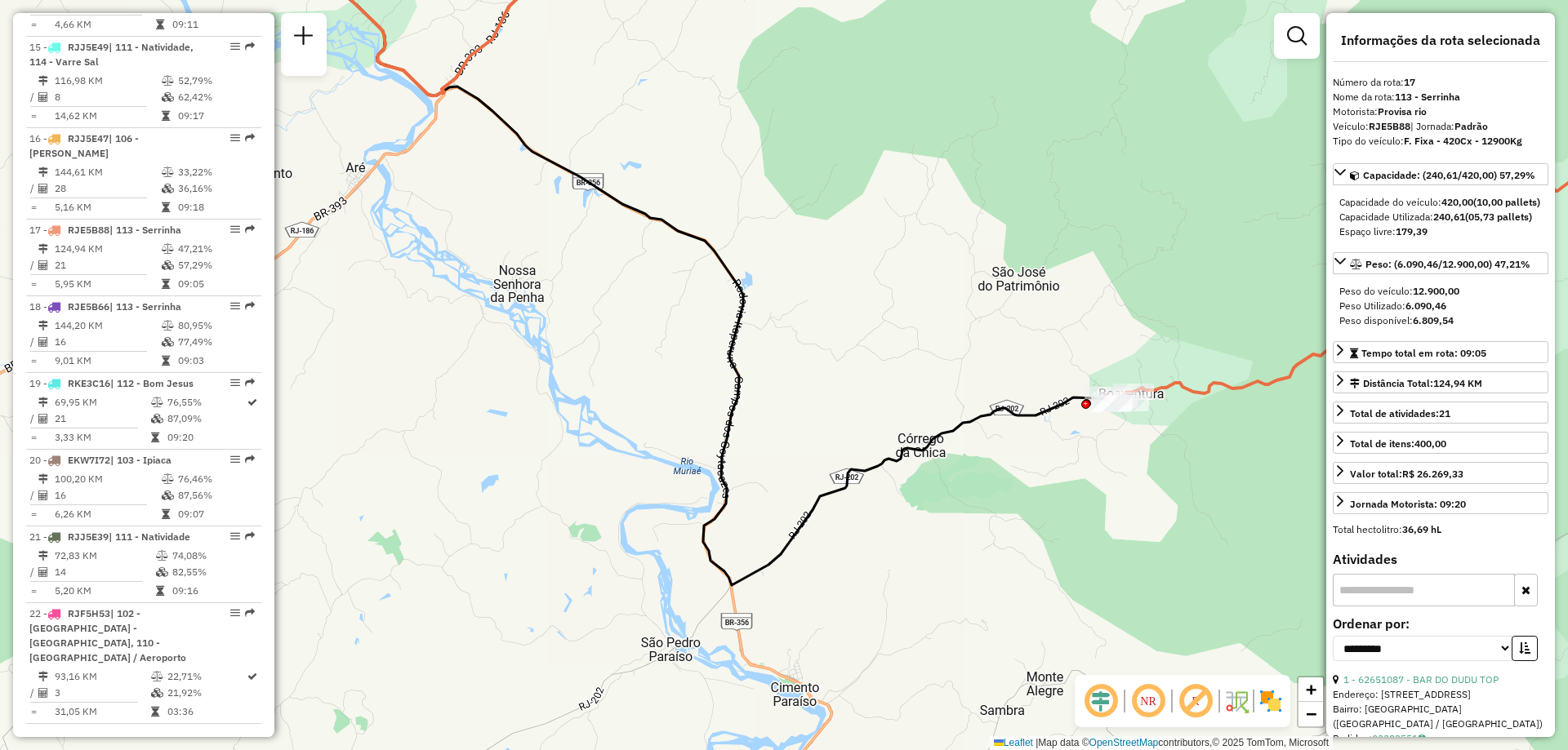
click at [938, 349] on div "Janela de atendimento Grade de atendimento Capacidade Transportadoras Veículos …" at bounding box center [784, 375] width 1568 height 750
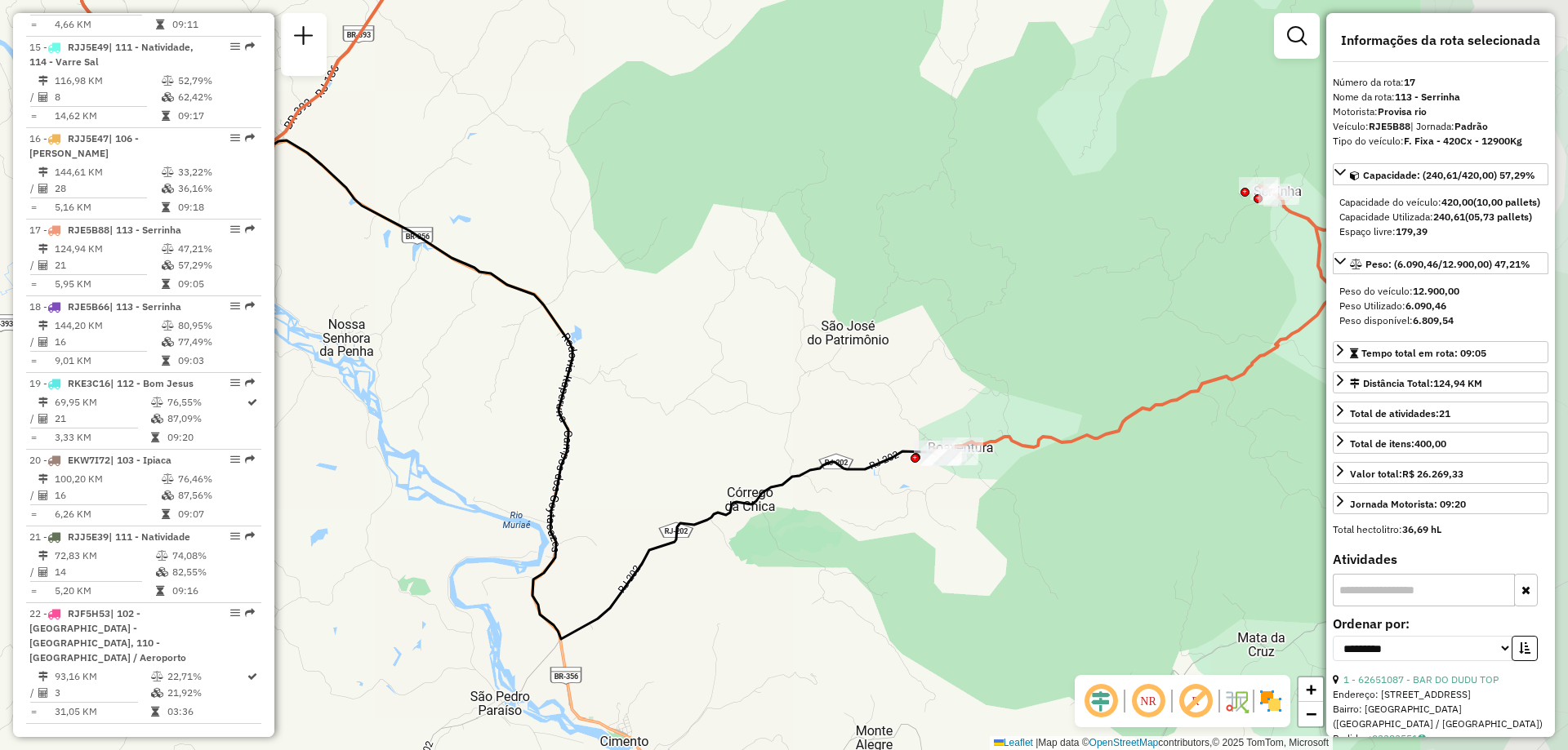
drag, startPoint x: 641, startPoint y: 349, endPoint x: 497, endPoint y: 397, distance: 151.8
click at [497, 397] on div "Janela de atendimento Grade de atendimento Capacidade Transportadoras Veículos …" at bounding box center [784, 375] width 1568 height 750
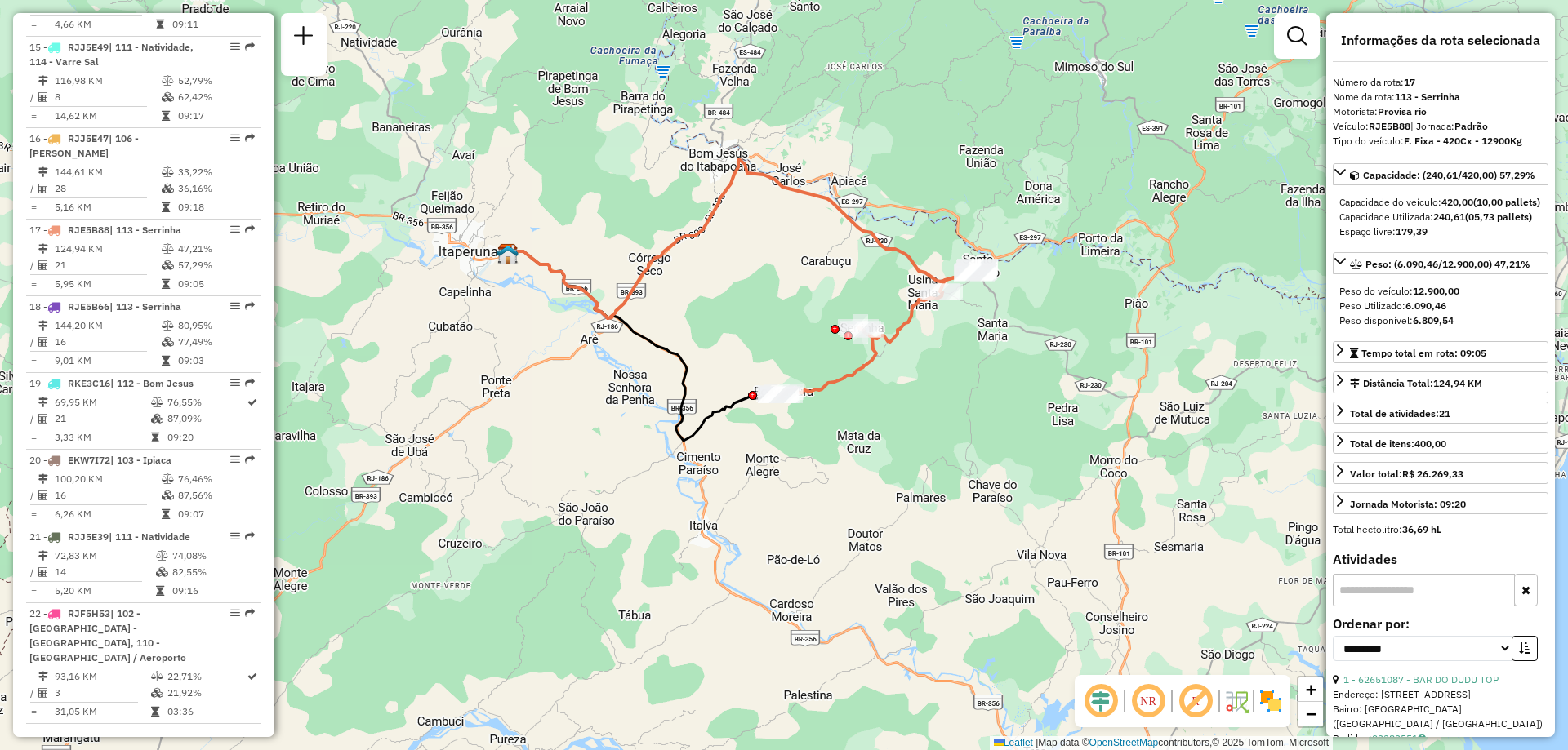
drag, startPoint x: 752, startPoint y: 331, endPoint x: 750, endPoint y: 364, distance: 33.1
click at [750, 364] on div "Rota 17 - Placa RJE5B88 62642818 - [PERSON_NAME] DE SOU Janela de atendimento G…" at bounding box center [784, 375] width 1568 height 750
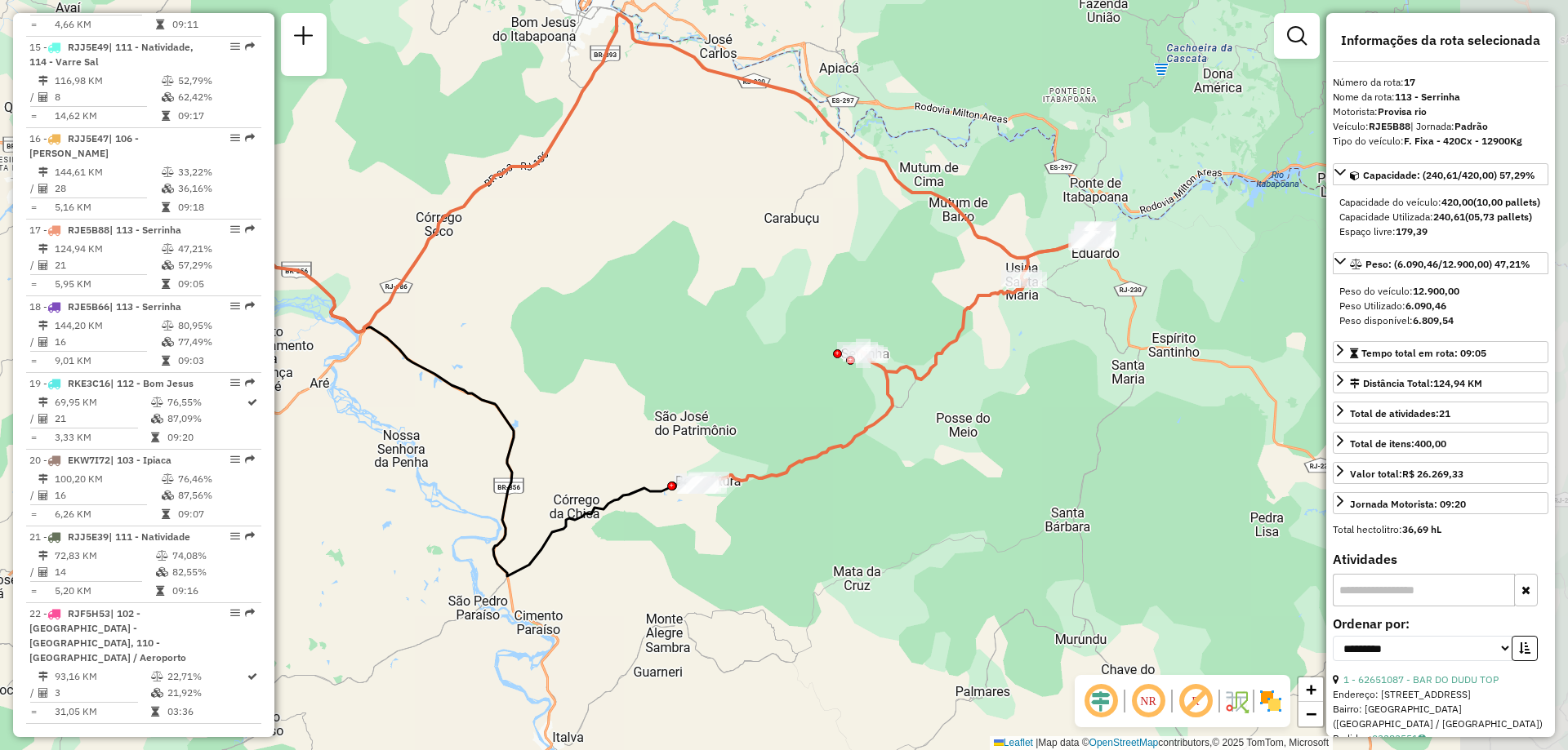
drag, startPoint x: 882, startPoint y: 389, endPoint x: 676, endPoint y: 440, distance: 212.2
click at [676, 440] on div "Janela de atendimento Grade de atendimento Capacidade Transportadoras Veículos …" at bounding box center [784, 375] width 1568 height 750
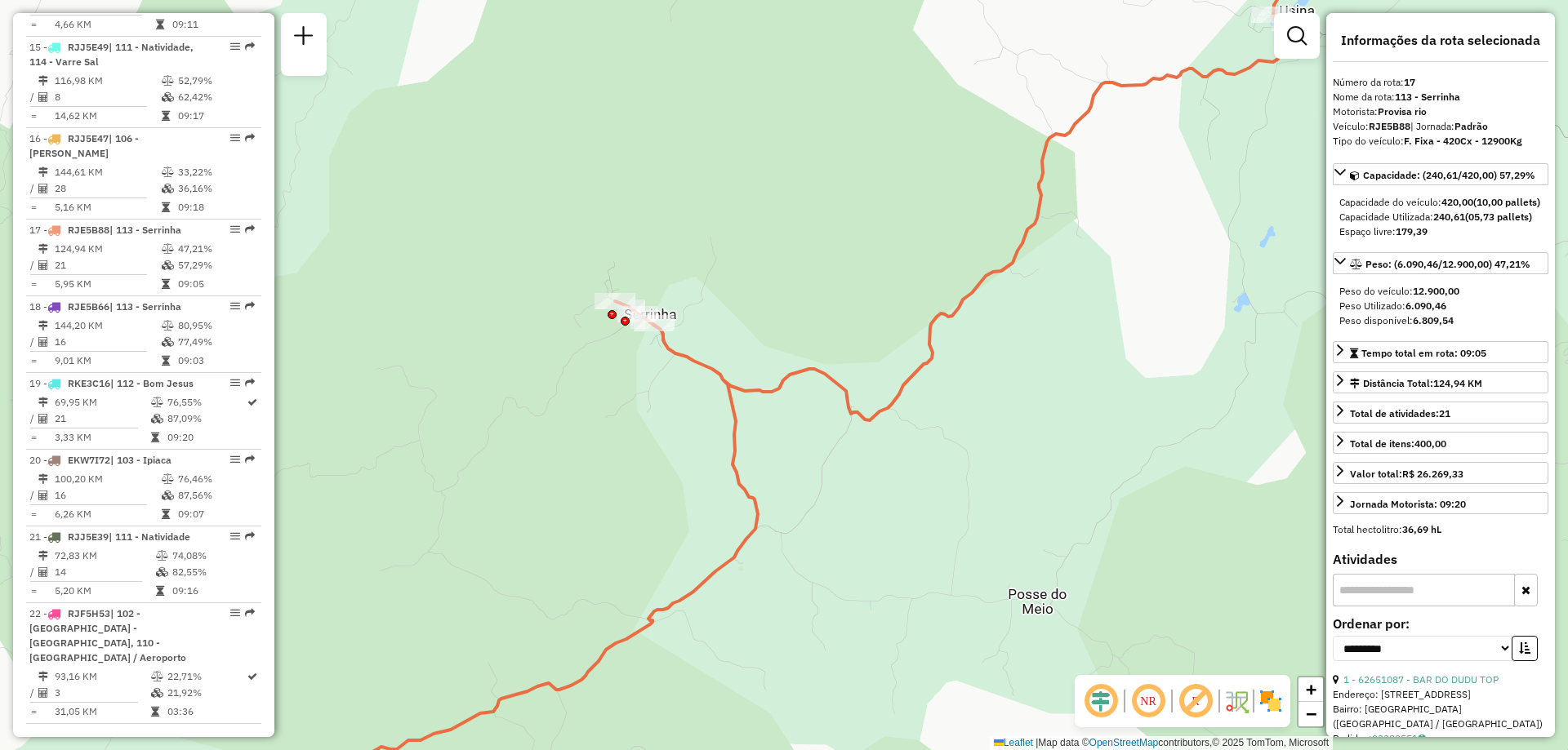
drag, startPoint x: 926, startPoint y: 534, endPoint x: 918, endPoint y: 529, distance: 9.4
click at [918, 529] on div "Janela de atendimento Grade de atendimento Capacidade Transportadoras Veículos …" at bounding box center [784, 375] width 1568 height 750
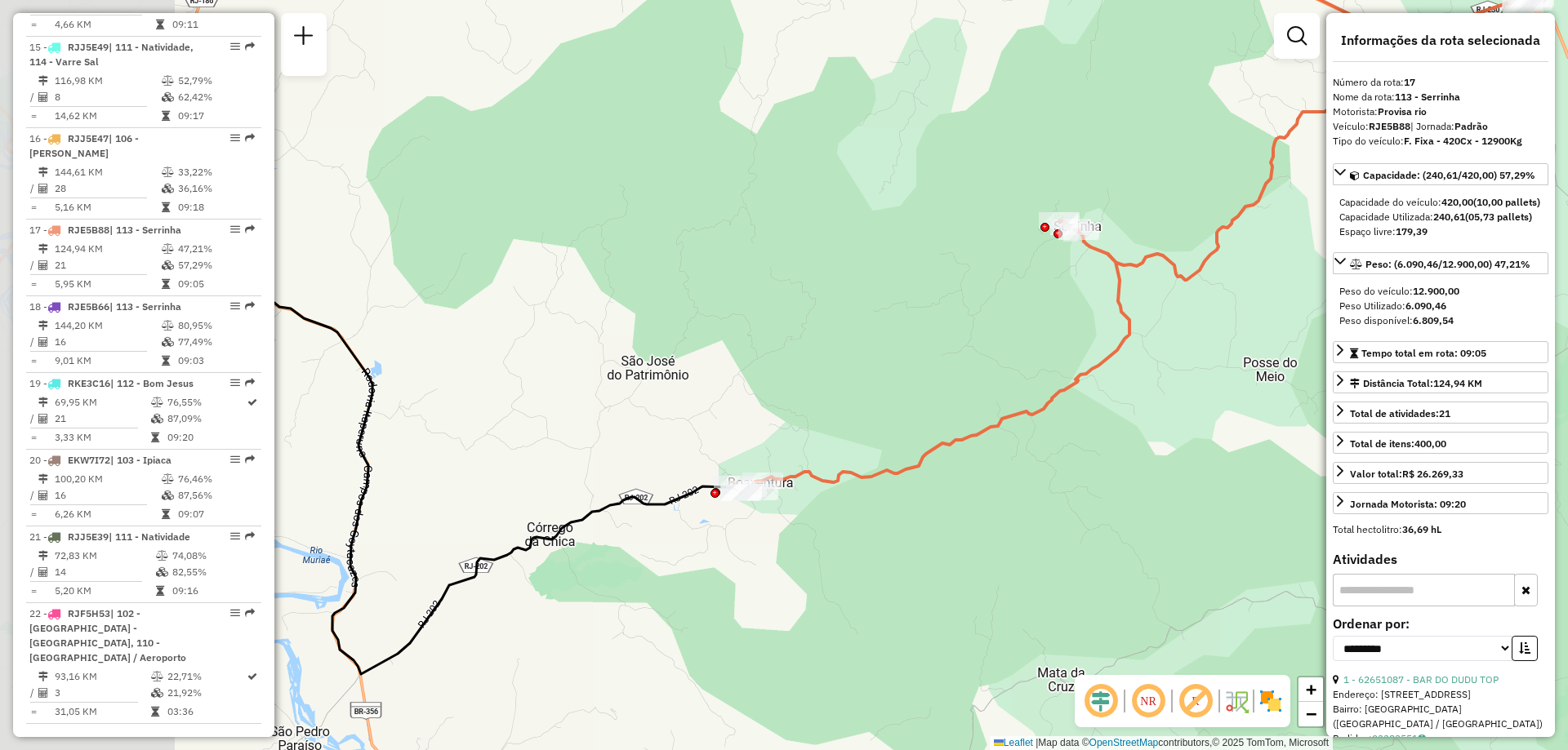
drag, startPoint x: 707, startPoint y: 409, endPoint x: 1078, endPoint y: 308, distance: 384.5
click at [1078, 308] on div "Janela de atendimento Grade de atendimento Capacidade Transportadoras Veículos …" at bounding box center [784, 375] width 1568 height 750
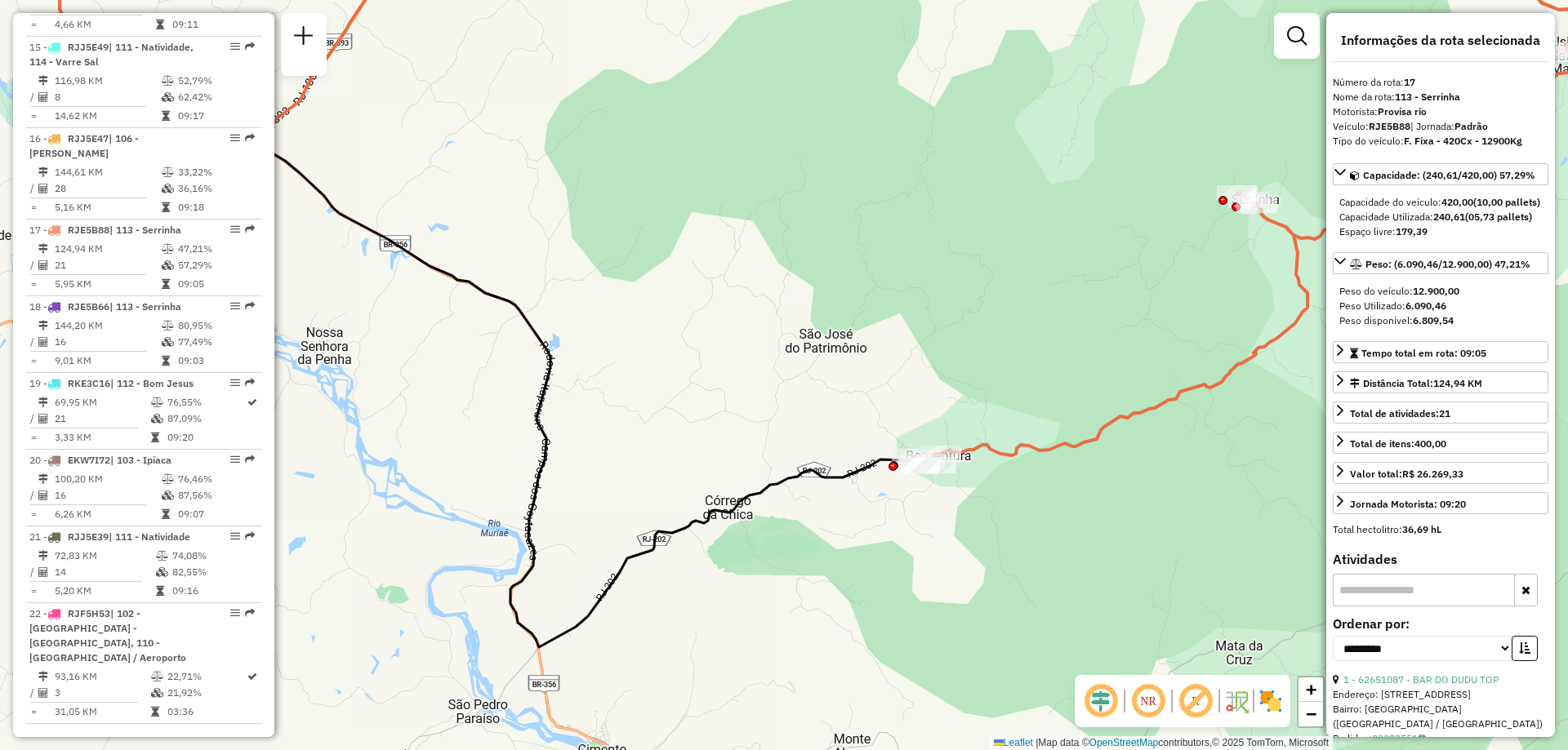
drag, startPoint x: 594, startPoint y: 351, endPoint x: 727, endPoint y: 335, distance: 134.0
click at [727, 335] on div "Janela de atendimento Grade de atendimento Capacidade Transportadoras Veículos …" at bounding box center [784, 375] width 1568 height 750
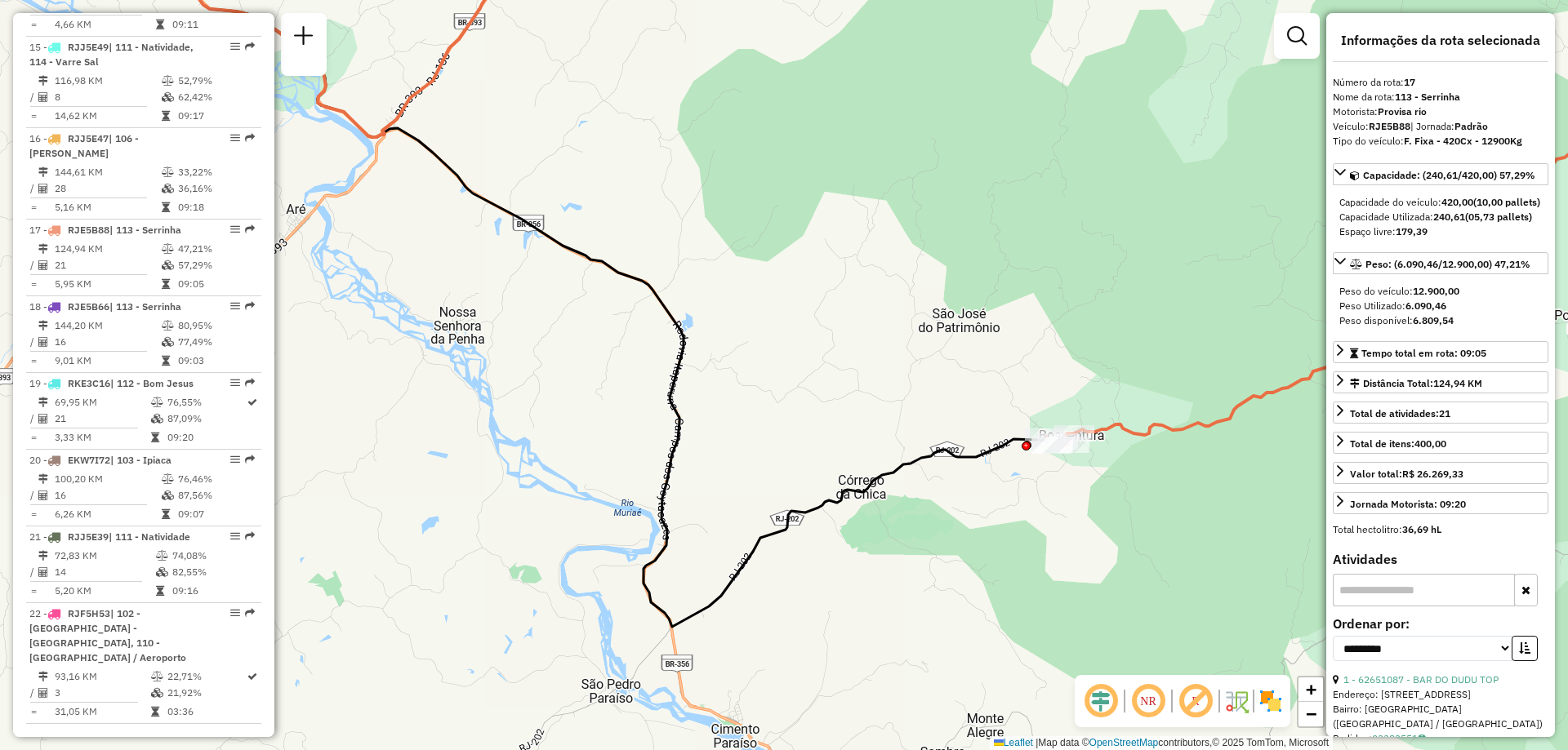
drag, startPoint x: 654, startPoint y: 333, endPoint x: 762, endPoint y: 315, distance: 109.5
click at [762, 315] on div "Janela de atendimento Grade de atendimento Capacidade Transportadoras Veículos …" at bounding box center [784, 375] width 1568 height 750
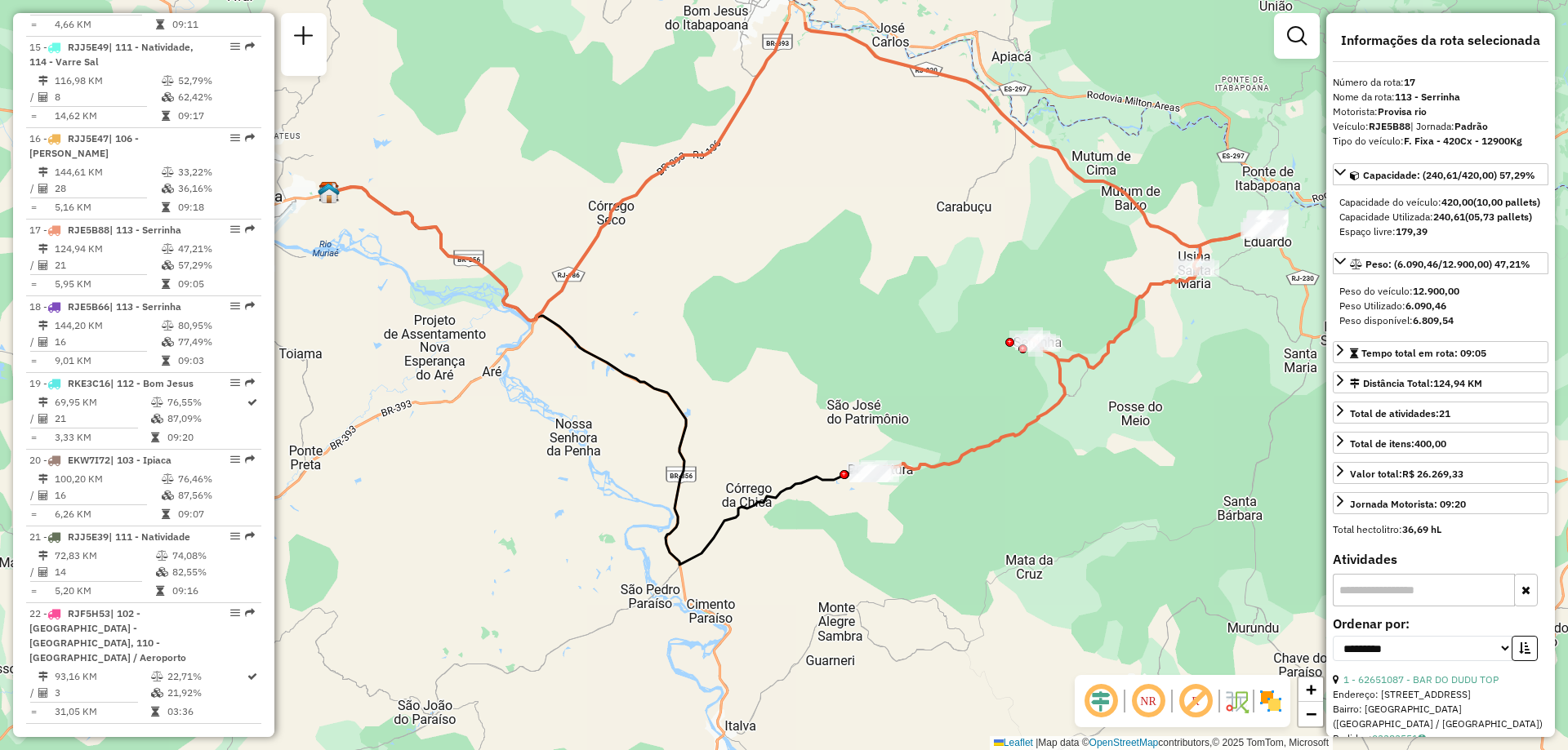
drag, startPoint x: 811, startPoint y: 282, endPoint x: 777, endPoint y: 380, distance: 103.7
click at [777, 380] on div "Janela de atendimento Grade de atendimento Capacidade Transportadoras Veículos …" at bounding box center [784, 375] width 1568 height 750
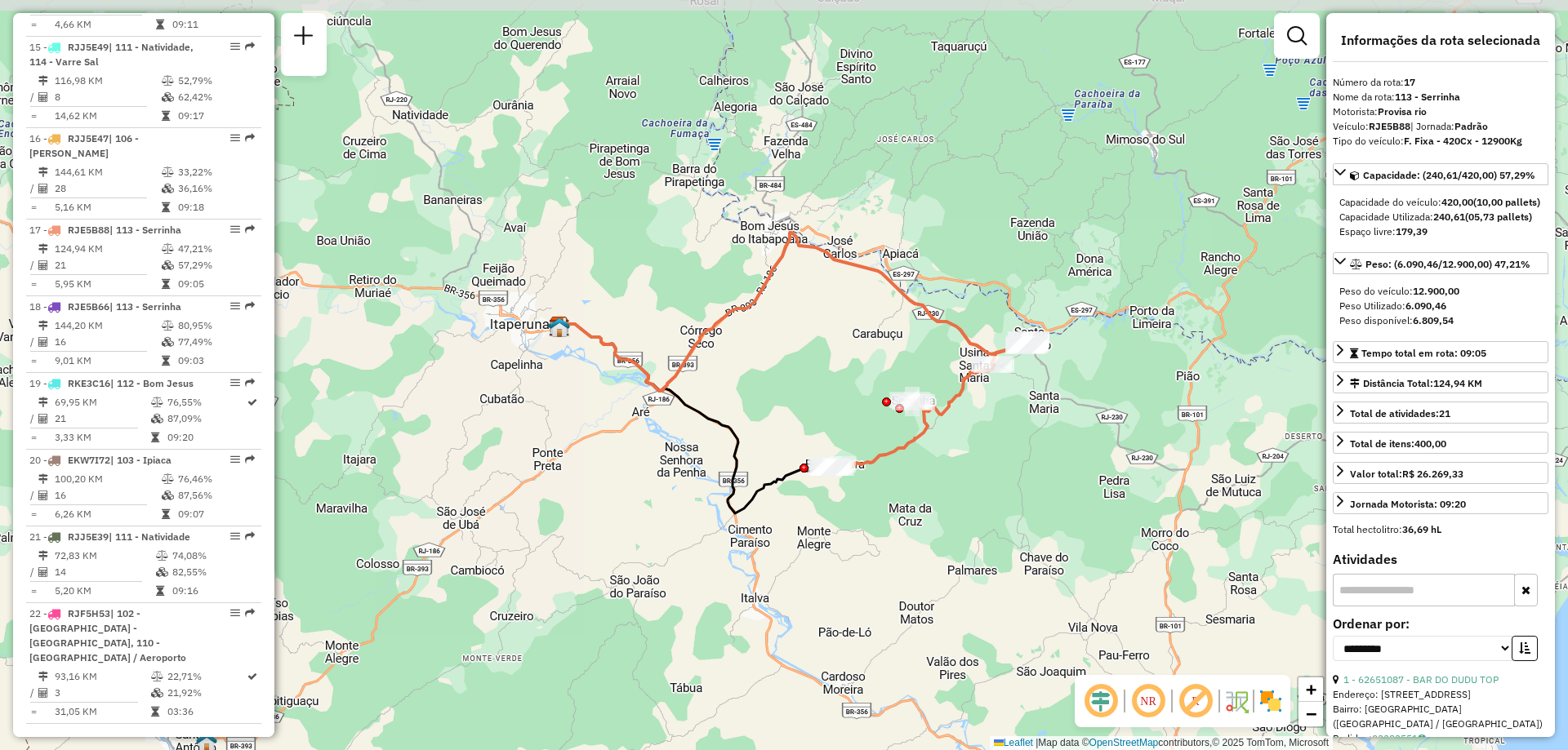
drag, startPoint x: 824, startPoint y: 302, endPoint x: 822, endPoint y: 351, distance: 49.0
click at [822, 351] on div "Janela de atendimento Grade de atendimento Capacidade Transportadoras Veículos …" at bounding box center [784, 375] width 1568 height 750
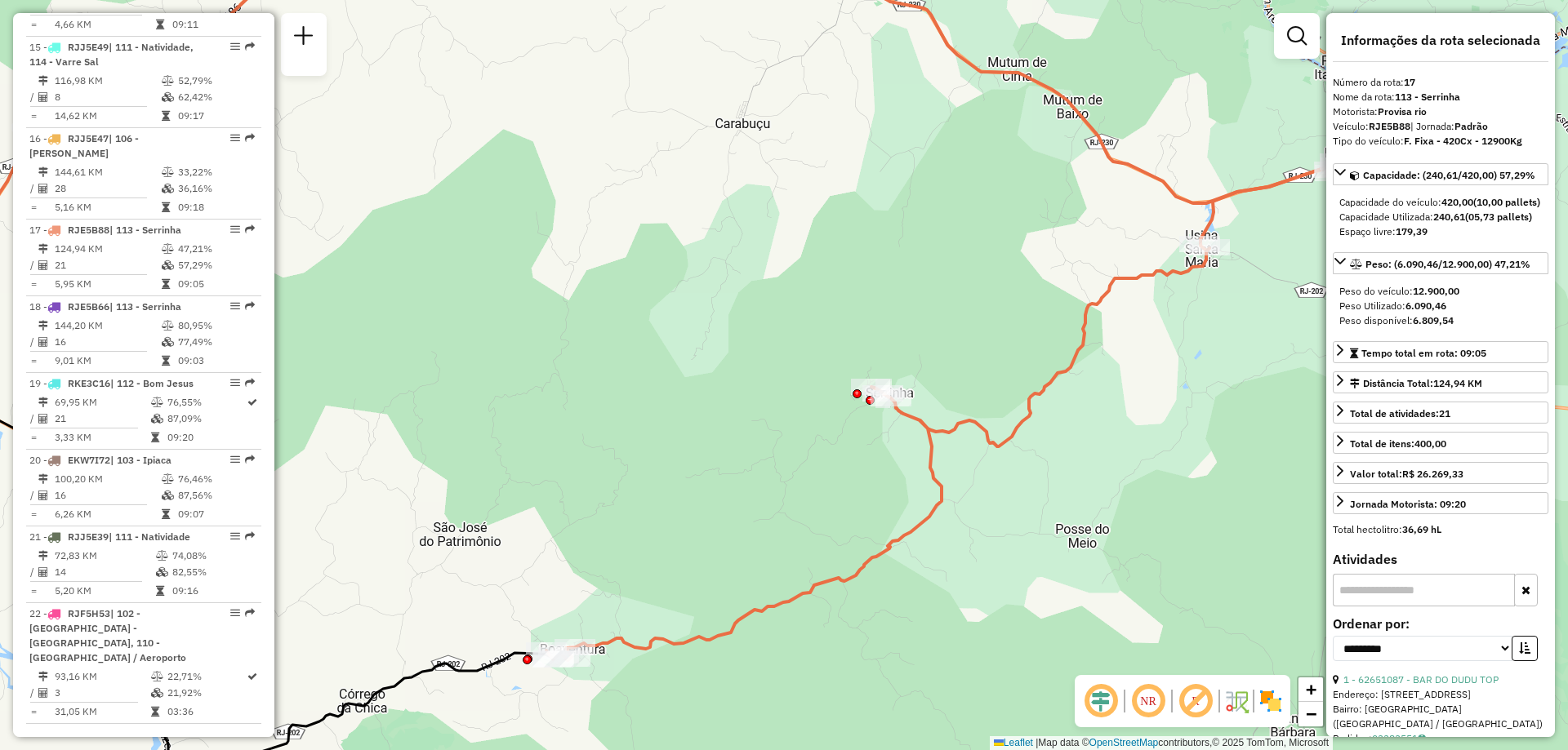
drag, startPoint x: 808, startPoint y: 477, endPoint x: 823, endPoint y: 454, distance: 27.5
click at [823, 454] on div "Janela de atendimento Grade de atendimento Capacidade Transportadoras Veículos …" at bounding box center [784, 375] width 1568 height 750
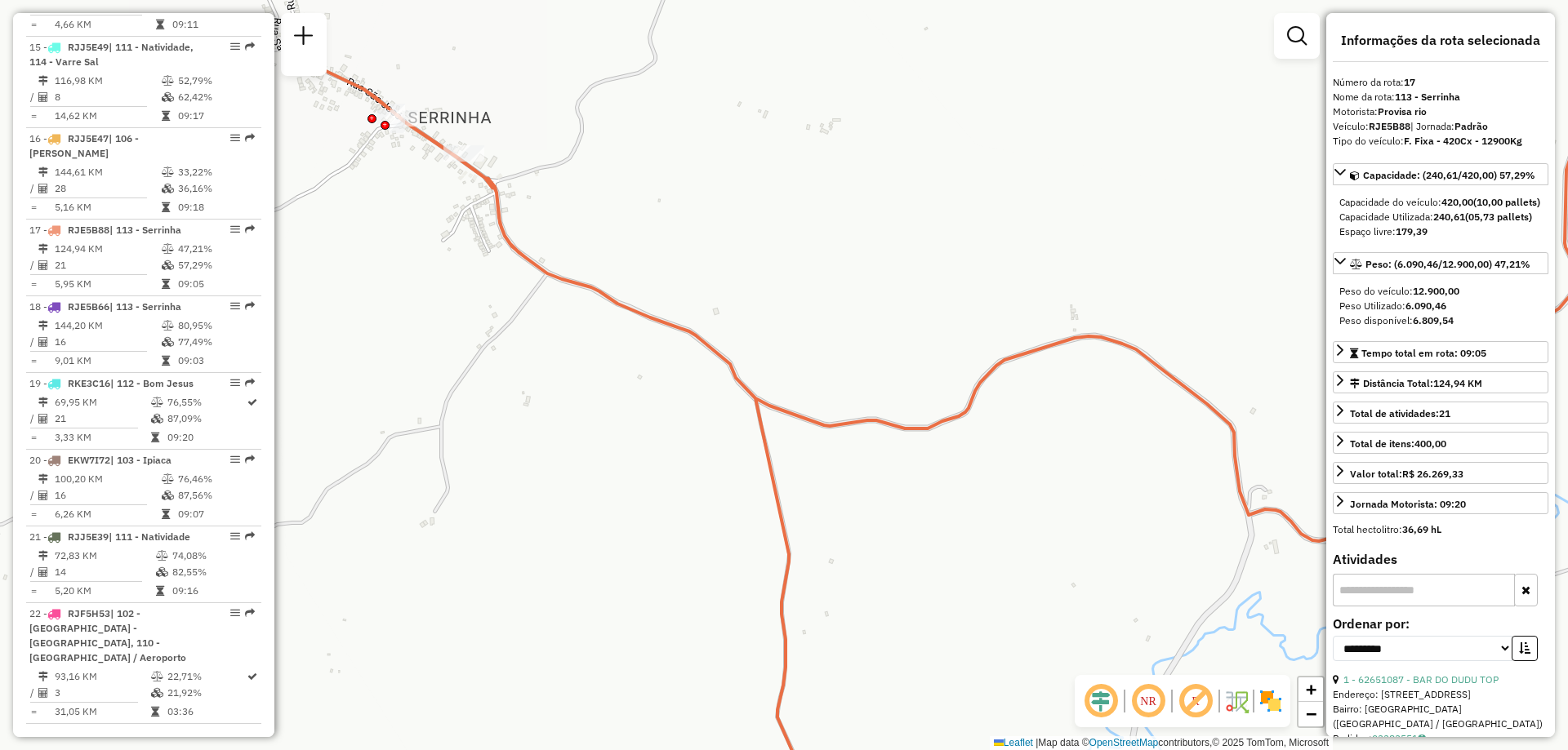
drag, startPoint x: 805, startPoint y: 431, endPoint x: 781, endPoint y: 422, distance: 25.6
click at [804, 452] on div "Janela de atendimento Grade de atendimento Capacidade Transportadoras Veículos …" at bounding box center [784, 375] width 1568 height 750
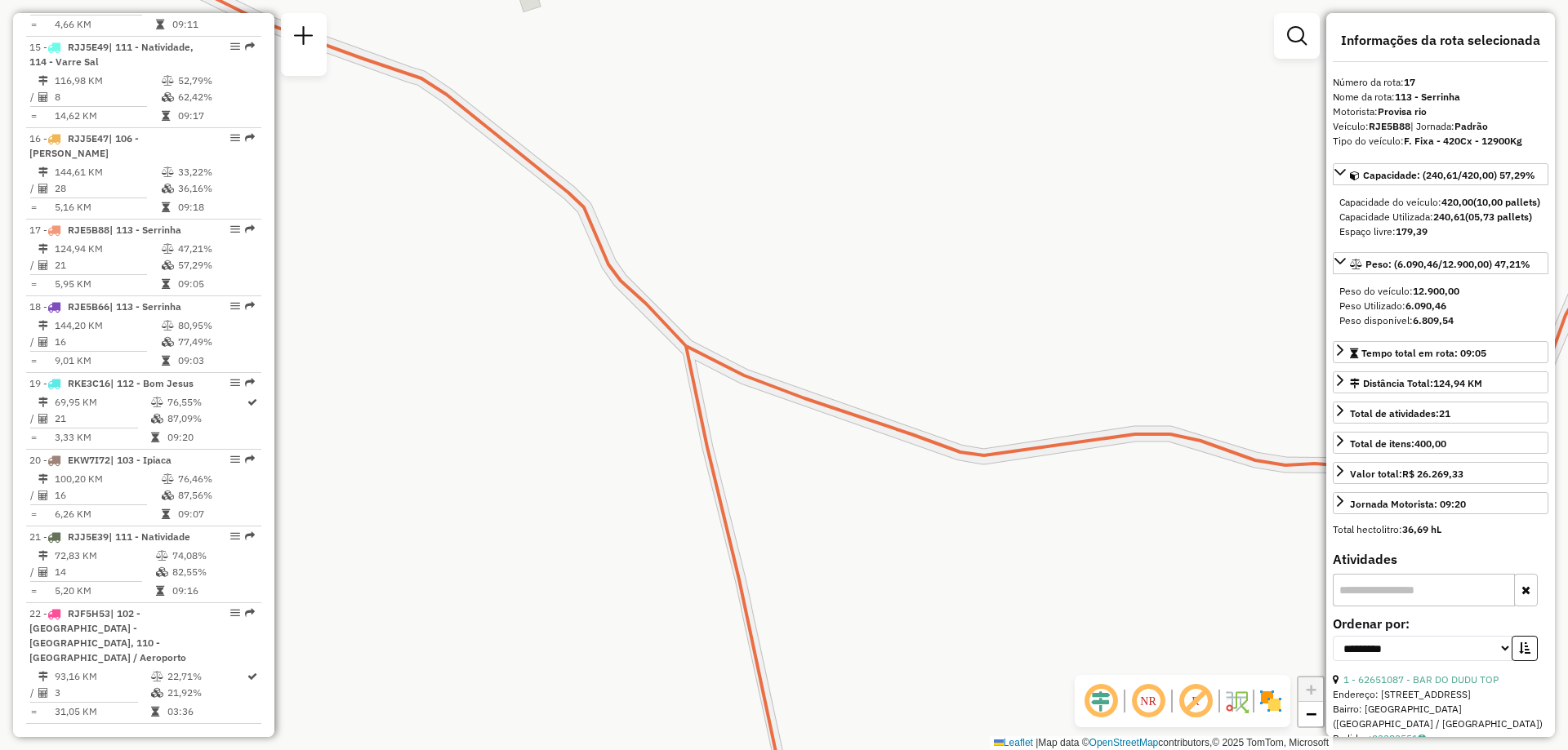
drag, startPoint x: 753, startPoint y: 436, endPoint x: 761, endPoint y: 447, distance: 13.6
click at [763, 449] on div "Janela de atendimento Grade de atendimento Capacidade Transportadoras Veículos …" at bounding box center [784, 375] width 1568 height 750
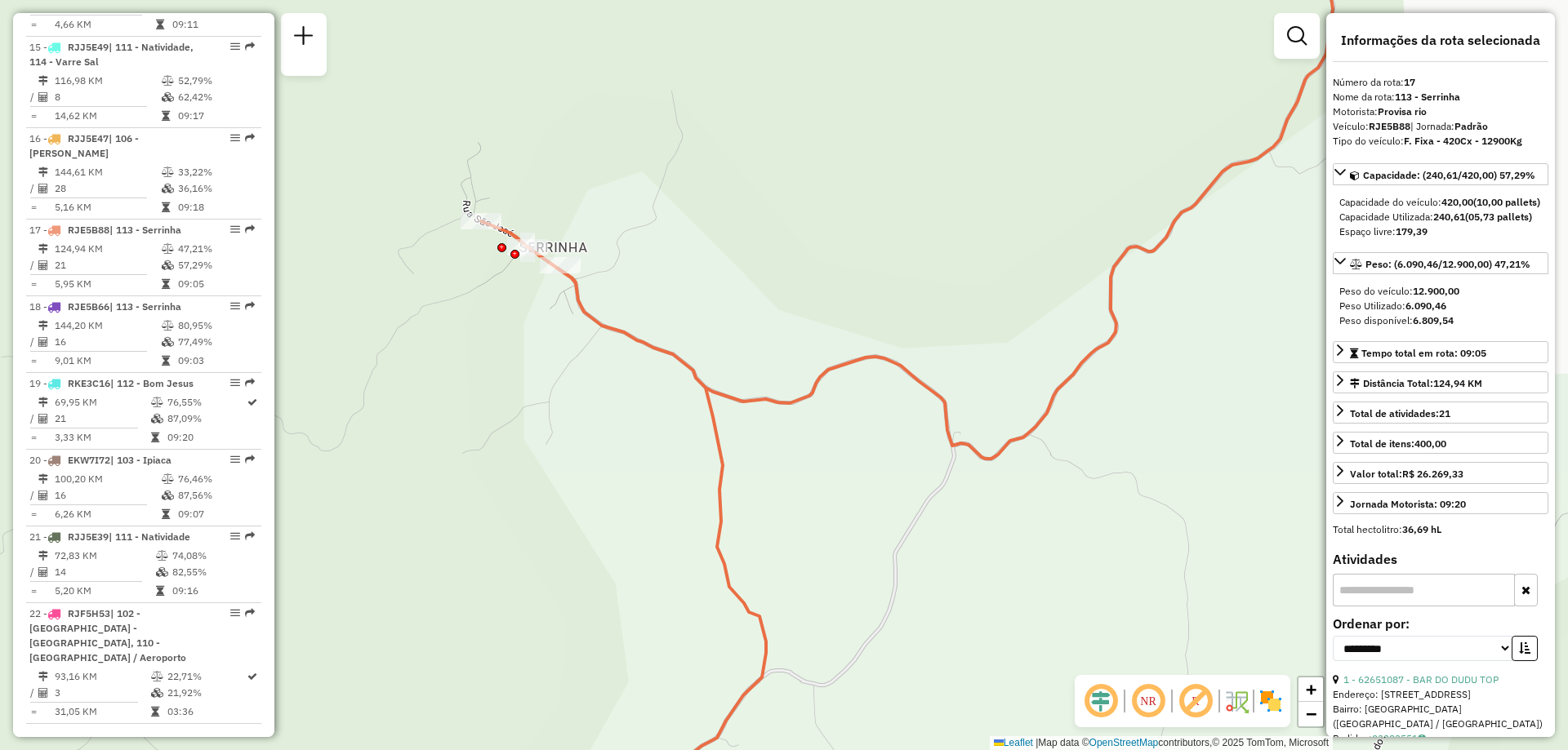
click at [708, 389] on icon at bounding box center [911, 374] width 859 height 900
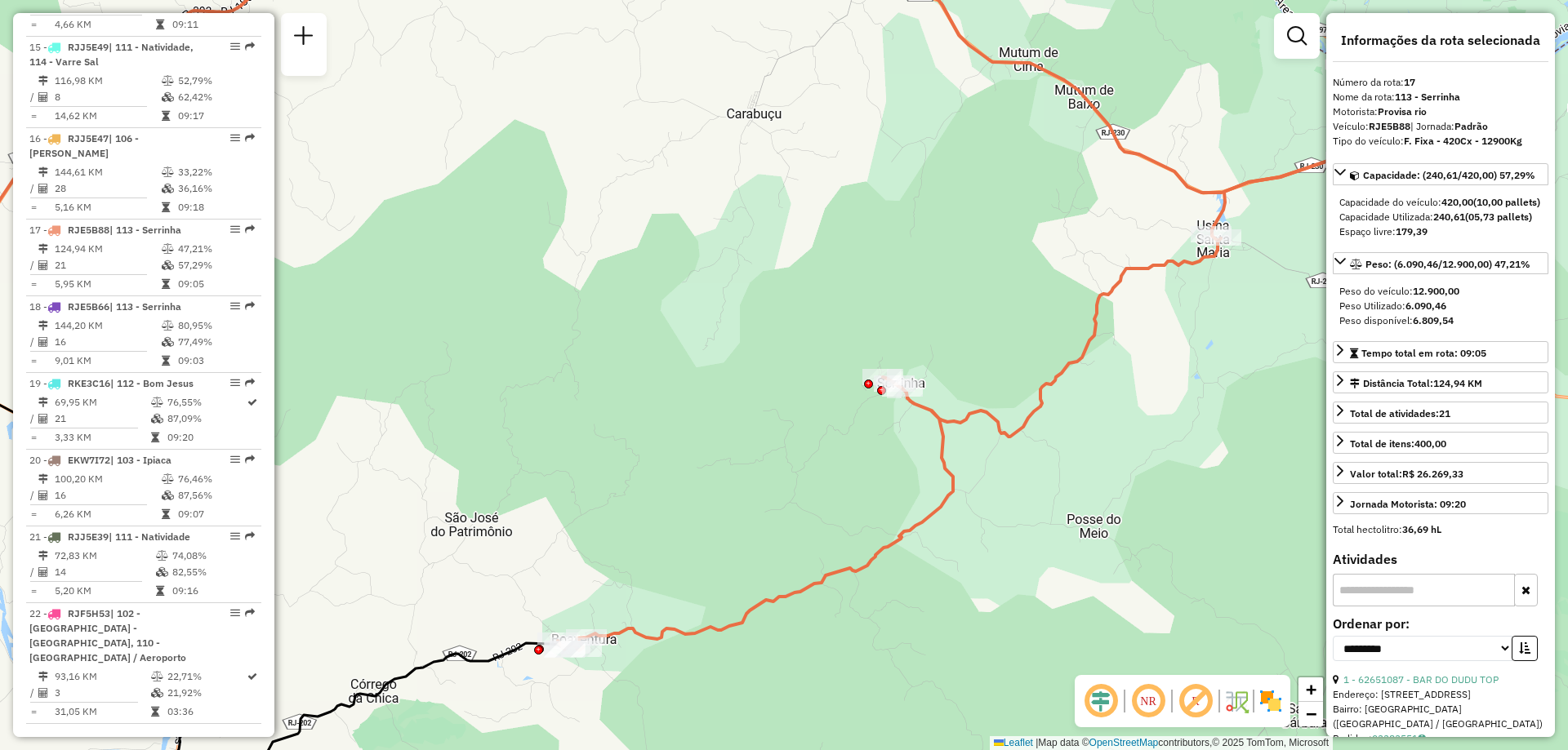
drag, startPoint x: 994, startPoint y: 480, endPoint x: 984, endPoint y: 488, distance: 12.8
click at [984, 488] on div "Janela de atendimento Grade de atendimento Capacidade Transportadoras Veículos …" at bounding box center [784, 375] width 1568 height 750
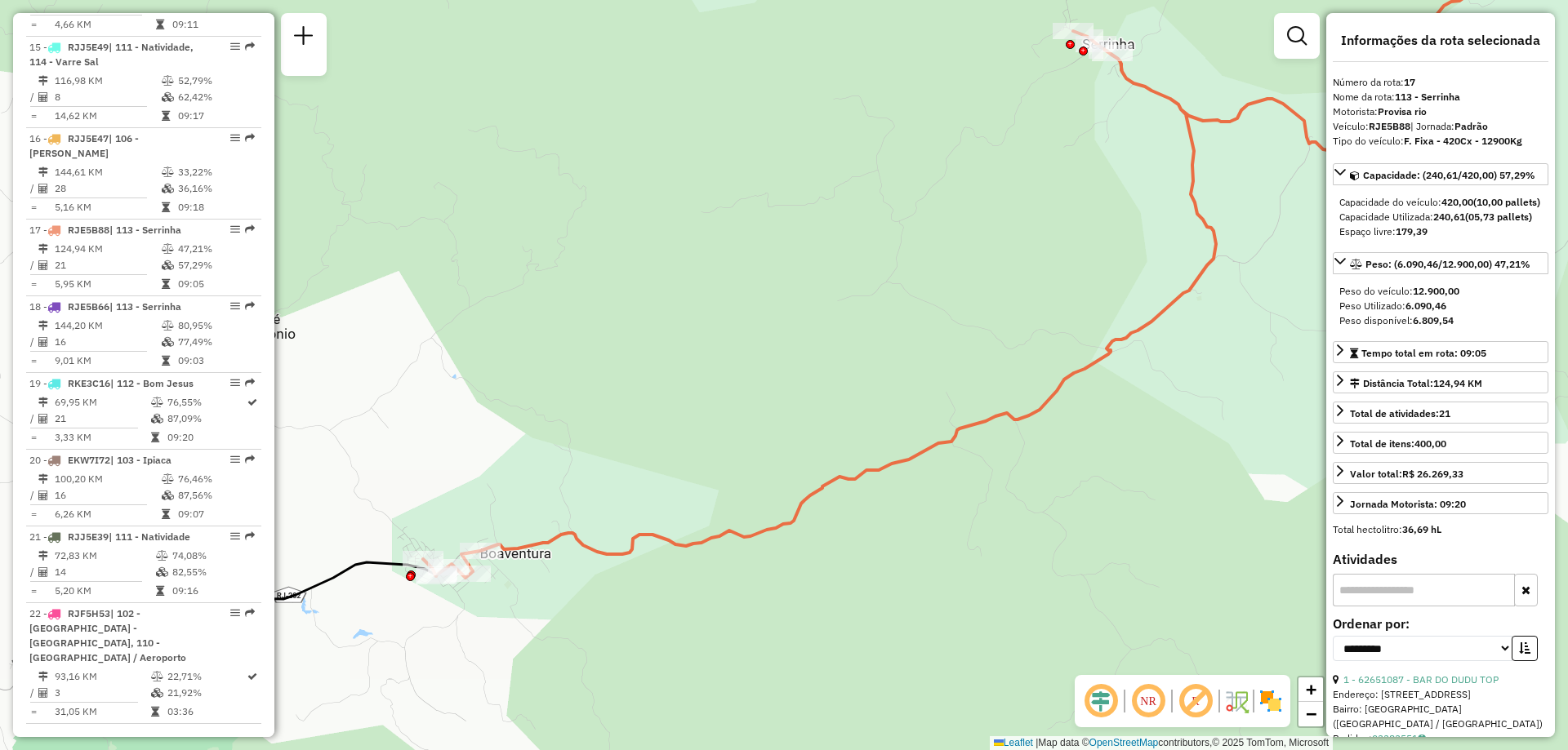
drag, startPoint x: 934, startPoint y: 353, endPoint x: 916, endPoint y: 304, distance: 52.2
click at [916, 304] on div "Janela de atendimento Grade de atendimento Capacidade Transportadoras Veículos …" at bounding box center [784, 375] width 1568 height 750
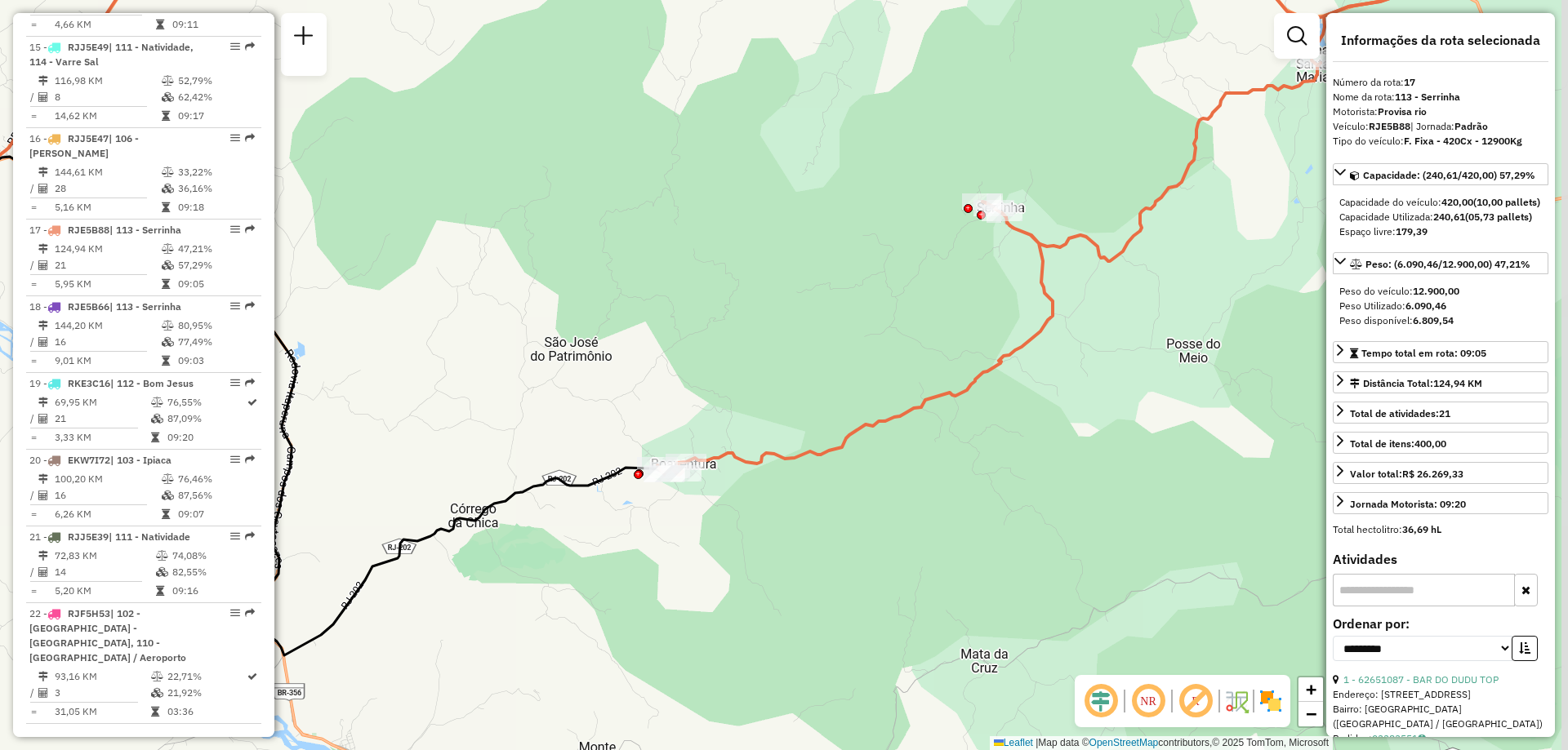
drag, startPoint x: 935, startPoint y: 502, endPoint x: 904, endPoint y: 502, distance: 31.0
click at [906, 503] on div "Janela de atendimento Grade de atendimento Capacidade Transportadoras Veículos …" at bounding box center [784, 375] width 1568 height 750
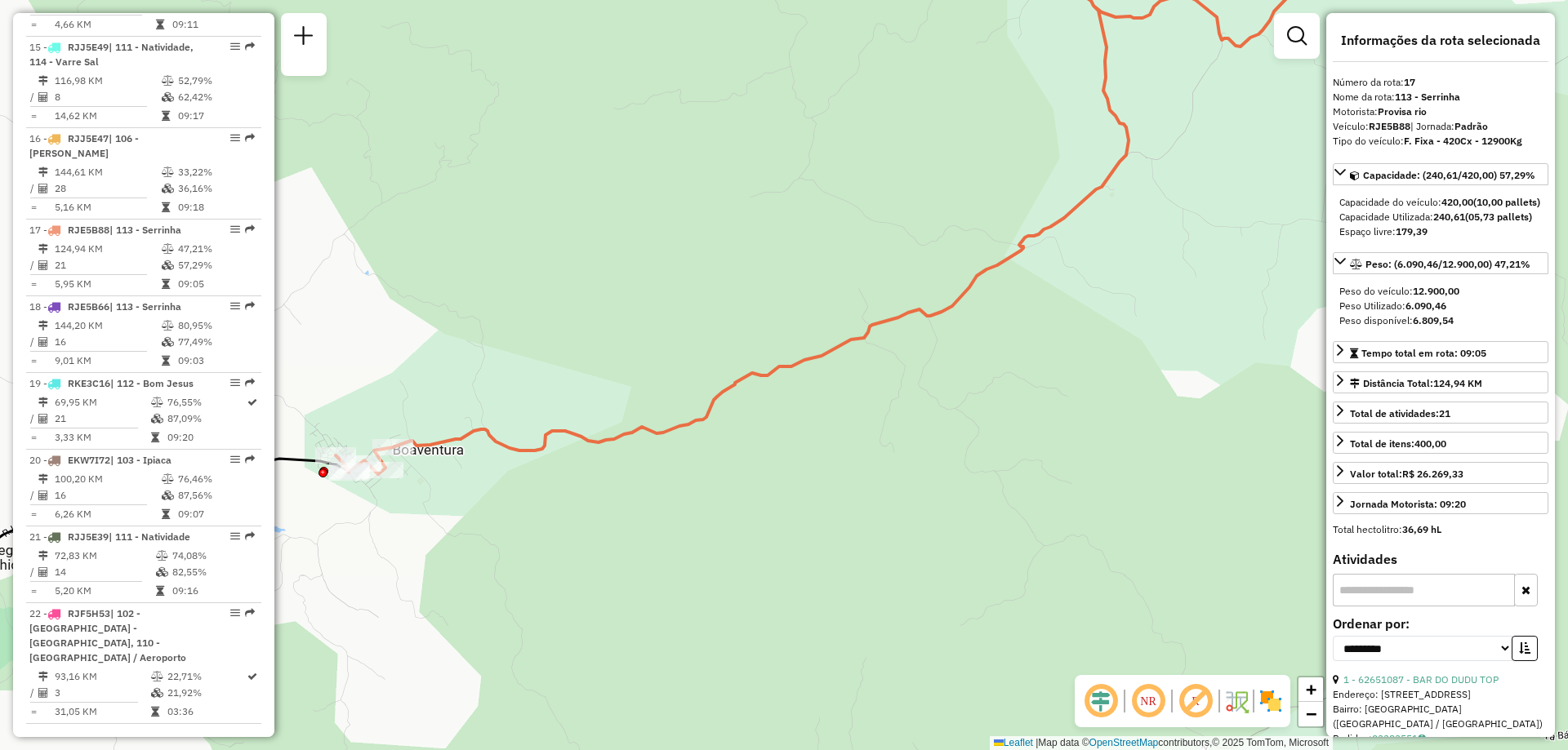
drag, startPoint x: 1185, startPoint y: 414, endPoint x: 1091, endPoint y: 431, distance: 95.5
click at [1091, 431] on div "Janela de atendimento Grade de atendimento Capacidade Transportadoras Veículos …" at bounding box center [784, 375] width 1568 height 750
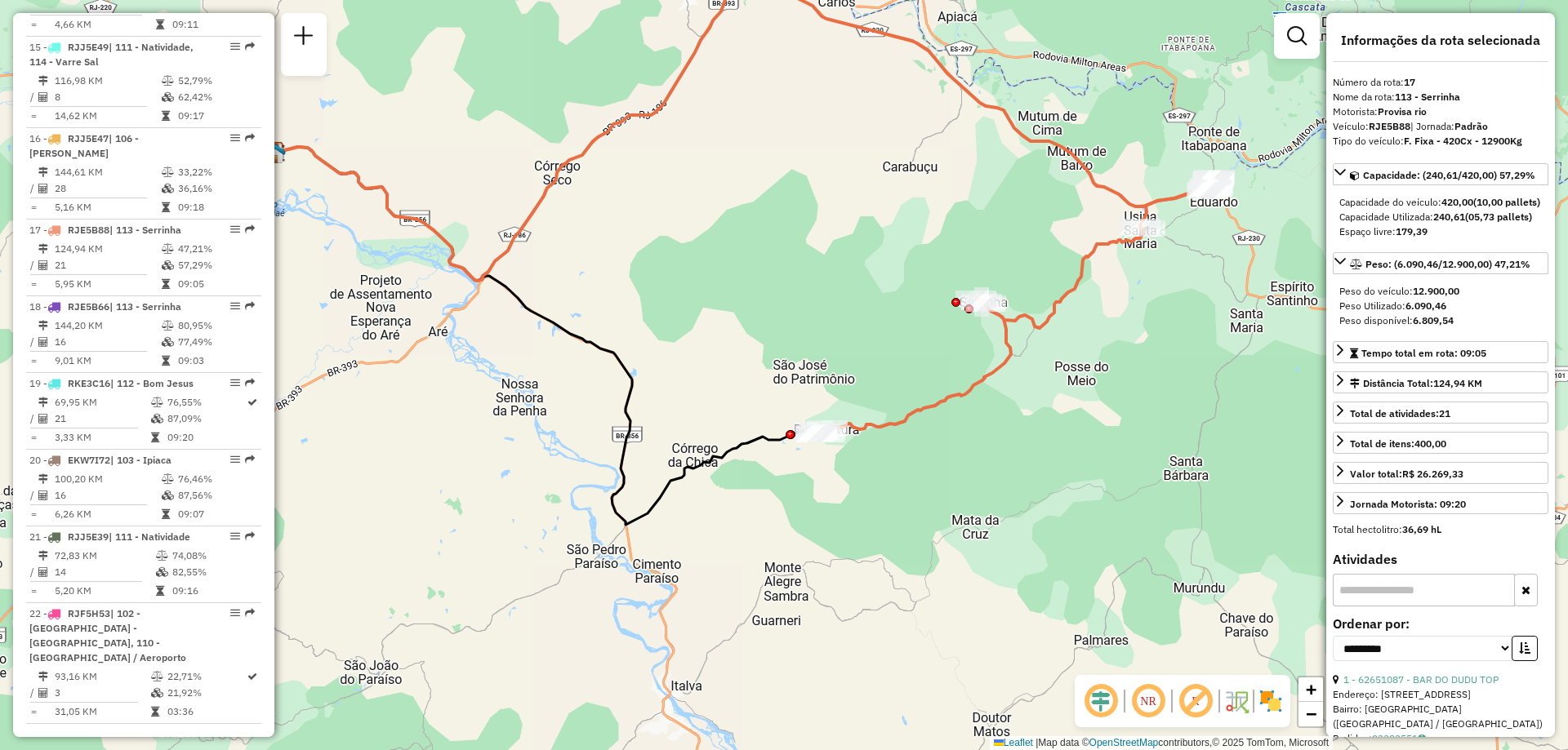
drag, startPoint x: 1085, startPoint y: 291, endPoint x: 987, endPoint y: 330, distance: 105.5
click at [987, 330] on div "Janela de atendimento Grade de atendimento Capacidade Transportadoras Veículos …" at bounding box center [784, 375] width 1568 height 750
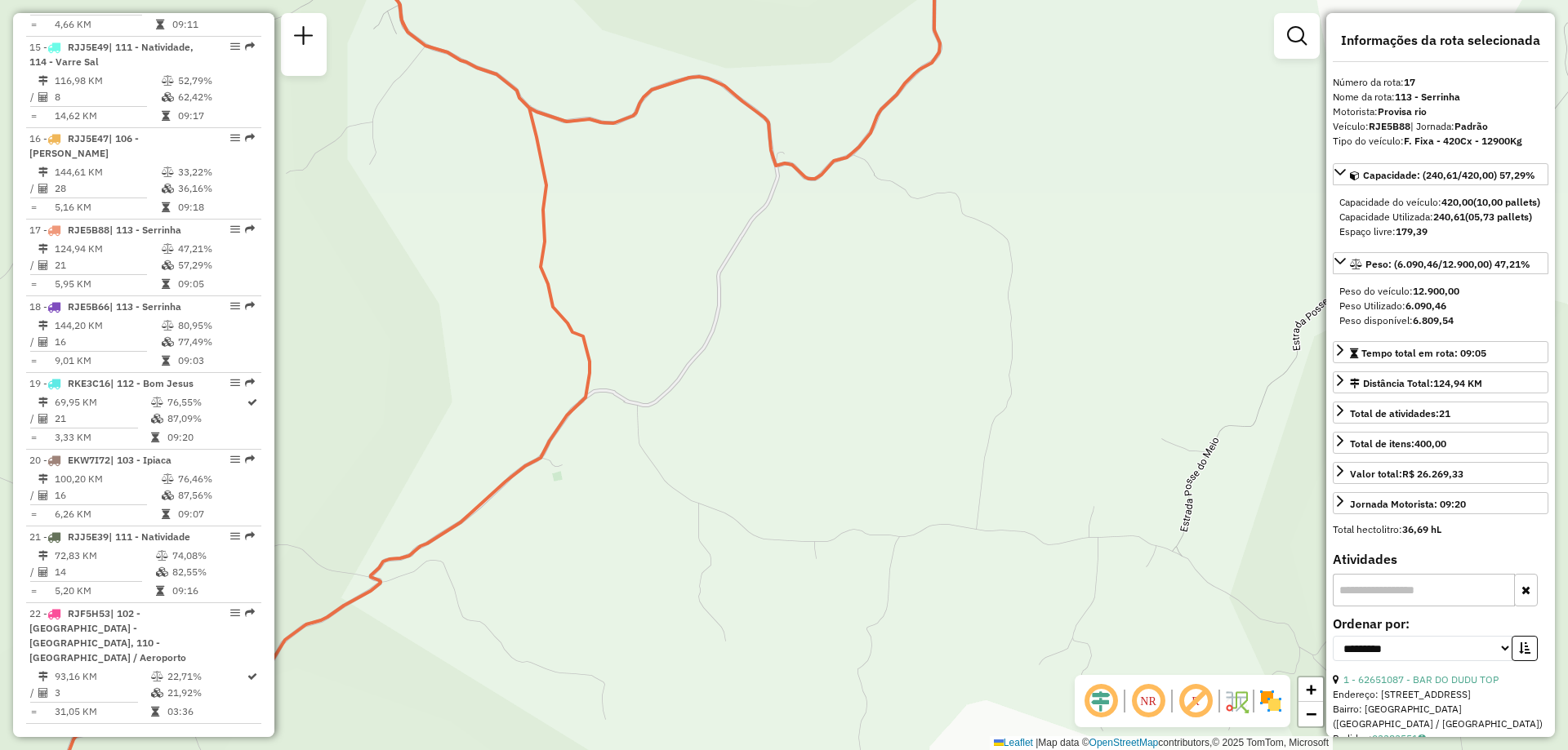
drag, startPoint x: 703, startPoint y: 380, endPoint x: 748, endPoint y: 399, distance: 48.8
click at [748, 399] on div "Janela de atendimento Grade de atendimento Capacidade Transportadoras Veículos …" at bounding box center [784, 375] width 1568 height 750
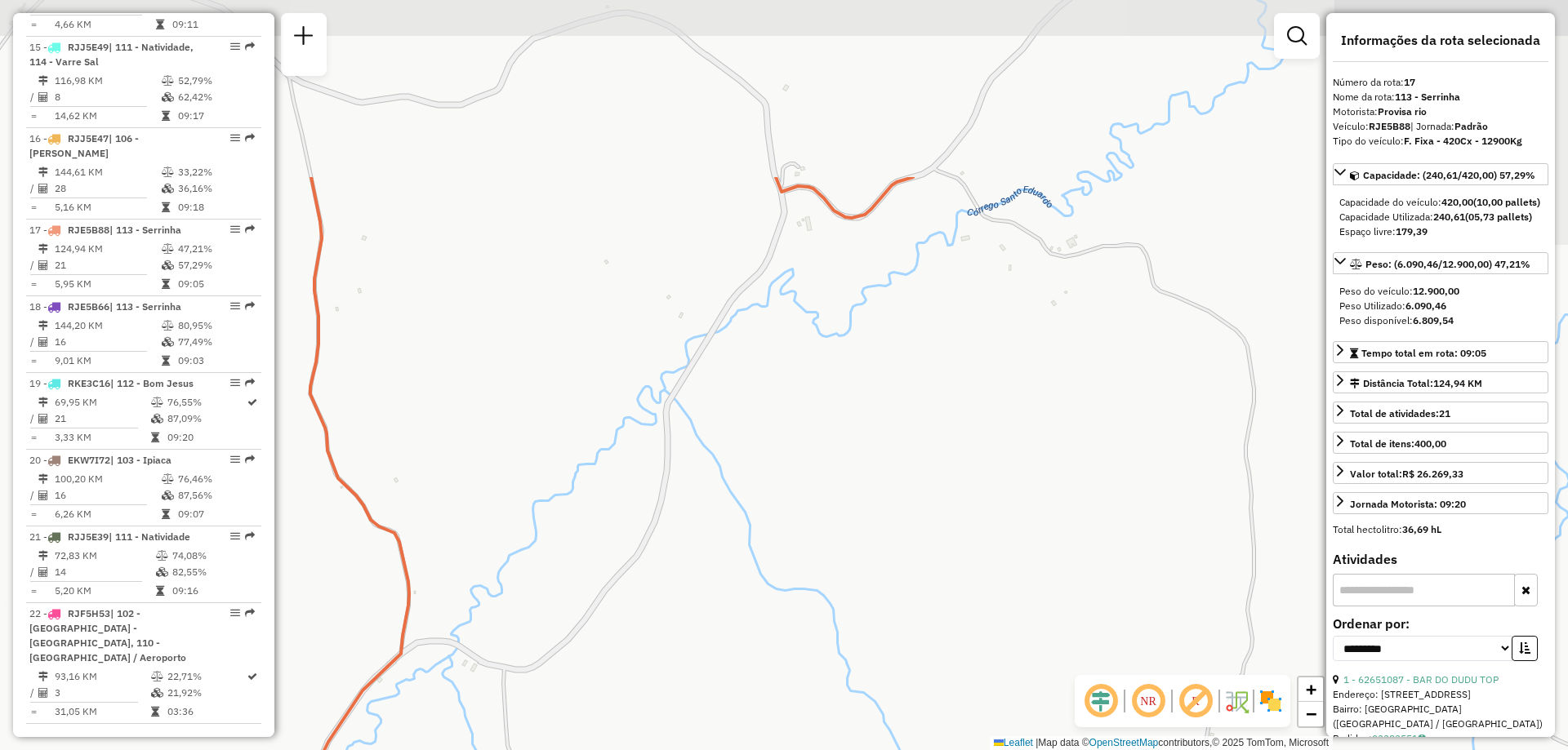
drag, startPoint x: 811, startPoint y: 275, endPoint x: 781, endPoint y: 510, distance: 236.9
click at [787, 522] on div "Janela de atendimento Grade de atendimento Capacidade Transportadoras Veículos …" at bounding box center [784, 375] width 1568 height 750
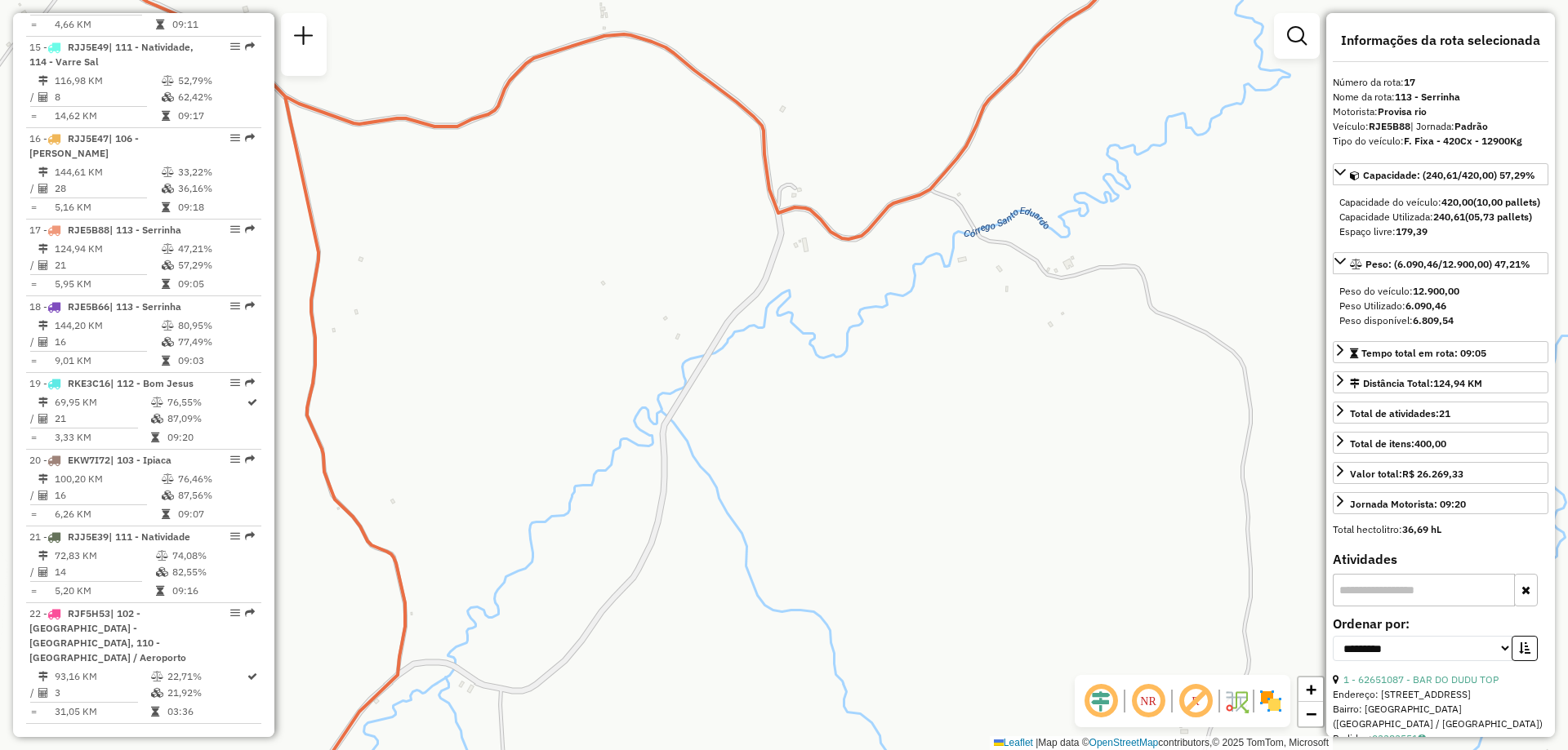
drag, startPoint x: 852, startPoint y: 339, endPoint x: 852, endPoint y: 362, distance: 23.0
click at [852, 362] on div "Janela de atendimento Grade de atendimento Capacidade Transportadoras Veículos …" at bounding box center [784, 375] width 1568 height 750
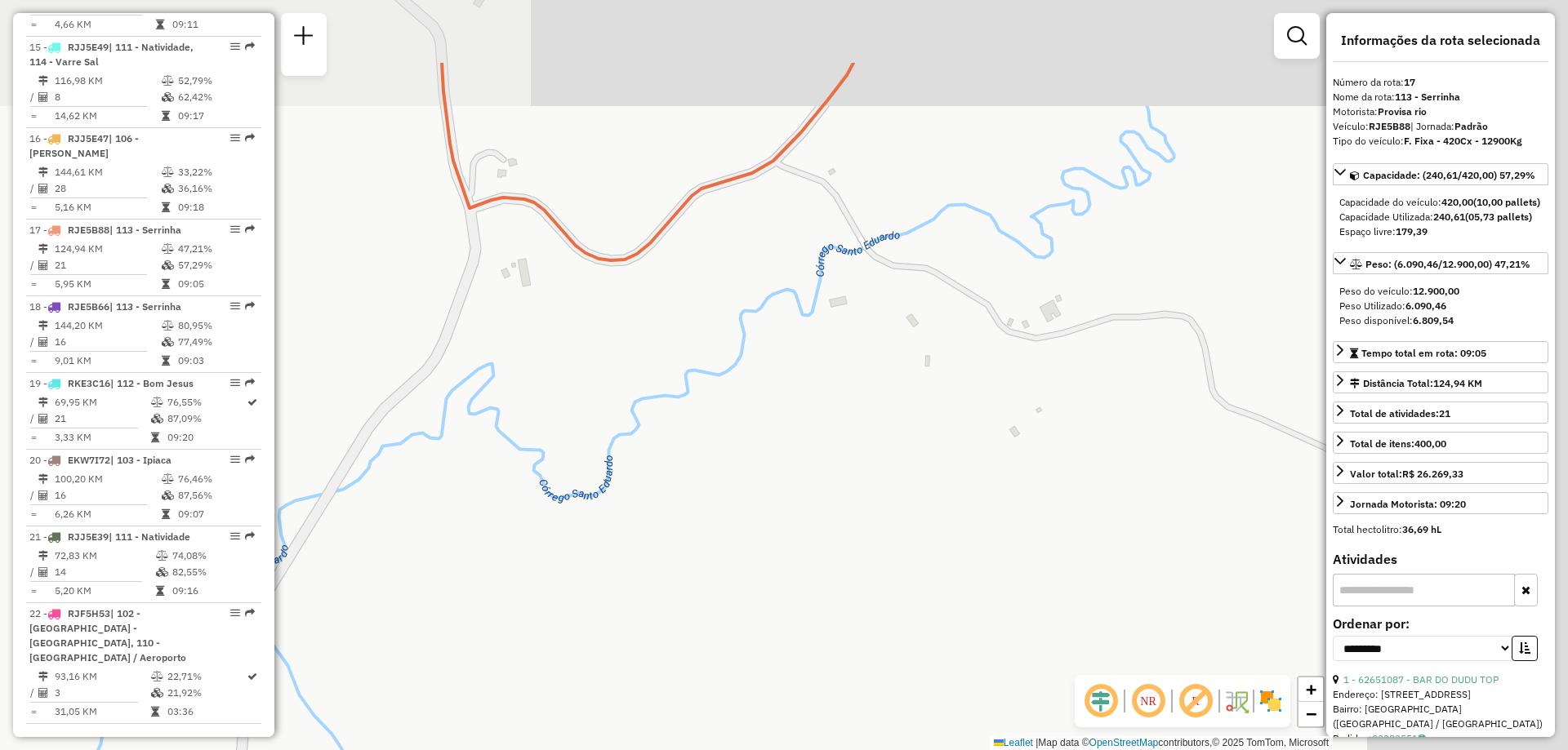
drag, startPoint x: 1085, startPoint y: 196, endPoint x: 840, endPoint y: 335, distance: 281.7
click at [840, 335] on div "Janela de atendimento Grade de atendimento Capacidade Transportadoras Veículos …" at bounding box center [784, 375] width 1568 height 750
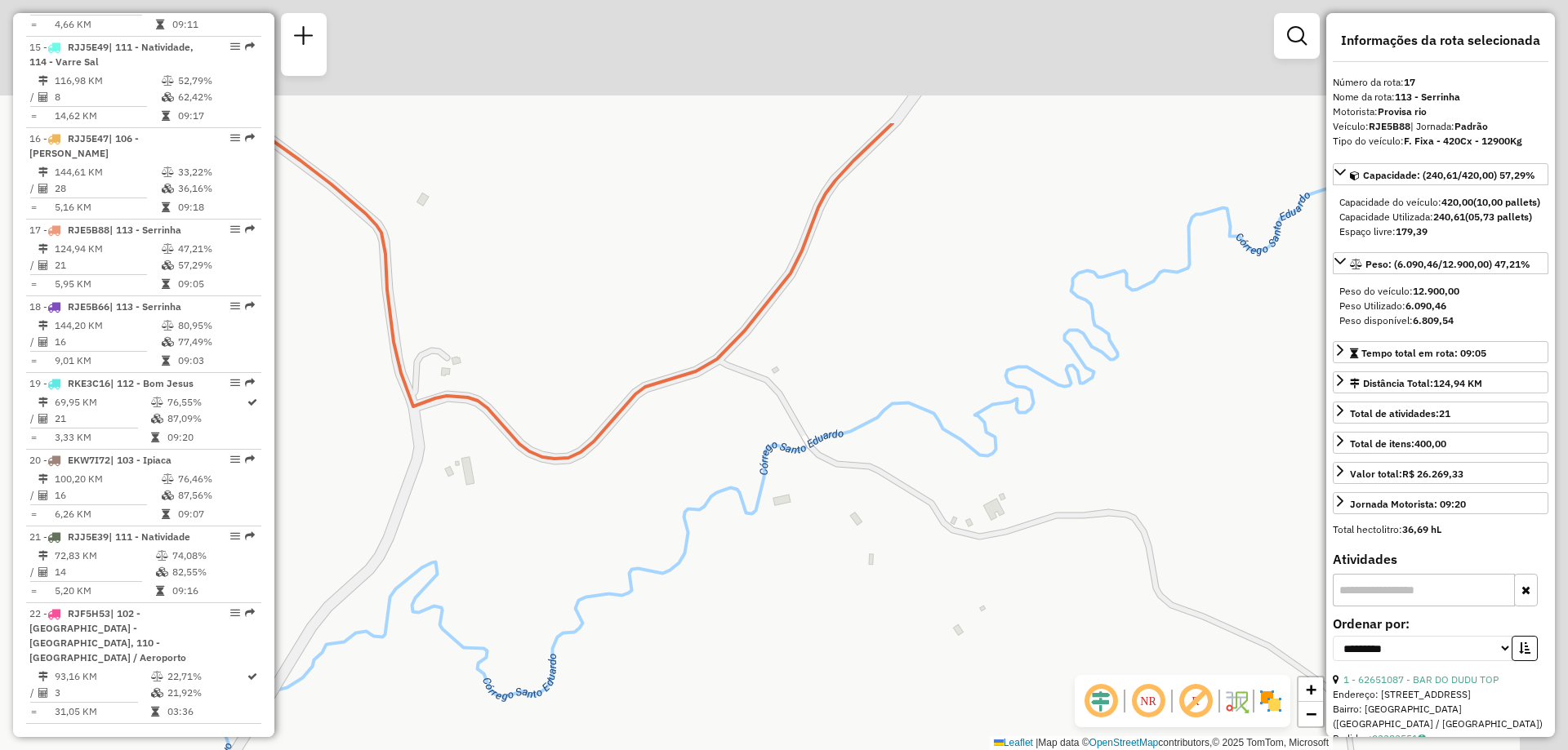
drag, startPoint x: 968, startPoint y: 362, endPoint x: 965, endPoint y: 414, distance: 52.1
click at [965, 414] on div "Janela de atendimento Grade de atendimento Capacidade Transportadoras Veículos …" at bounding box center [784, 375] width 1568 height 750
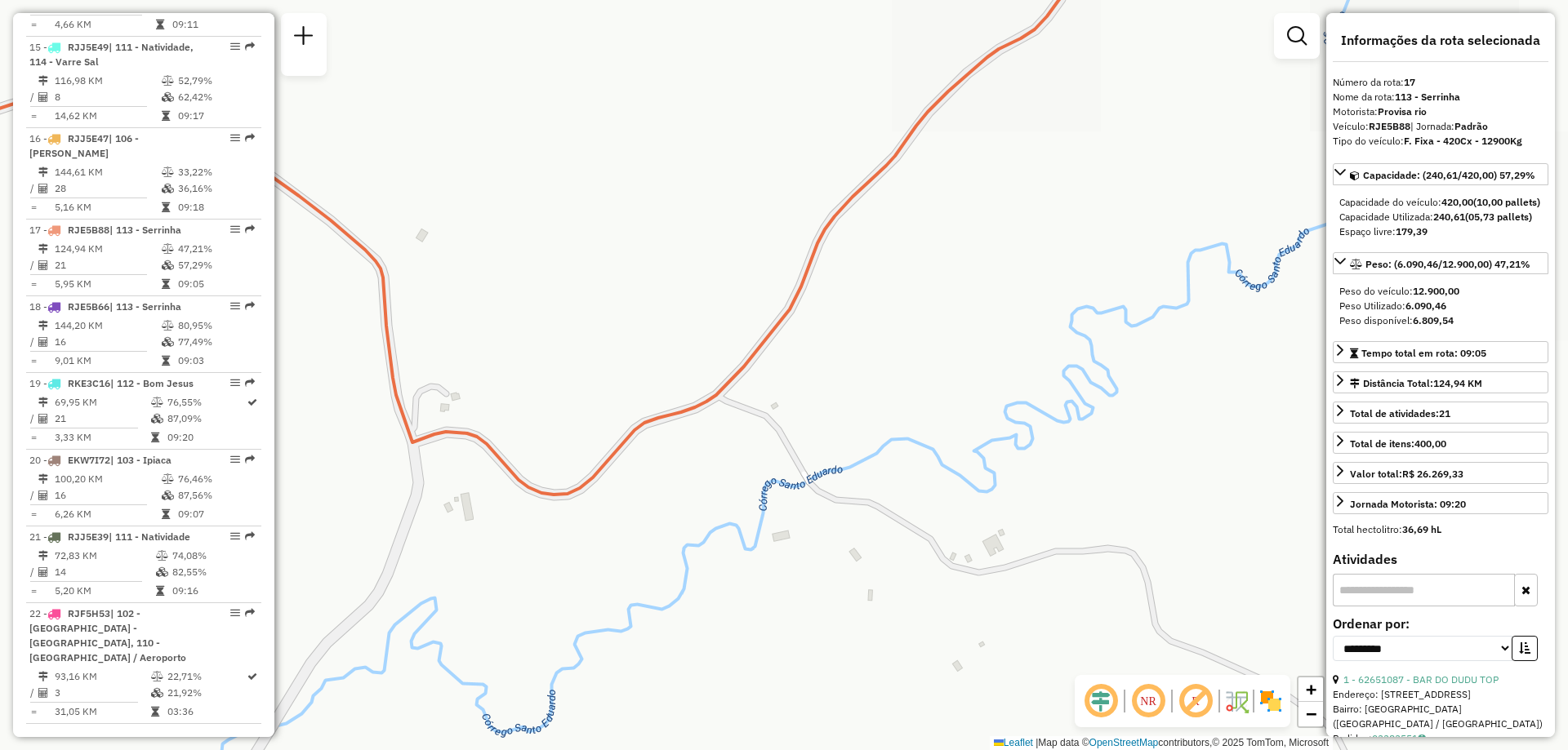
drag, startPoint x: 1014, startPoint y: 316, endPoint x: 1002, endPoint y: 341, distance: 27.7
click at [1001, 352] on div "Janela de atendimento Grade de atendimento Capacidade Transportadoras Veículos …" at bounding box center [784, 375] width 1568 height 750
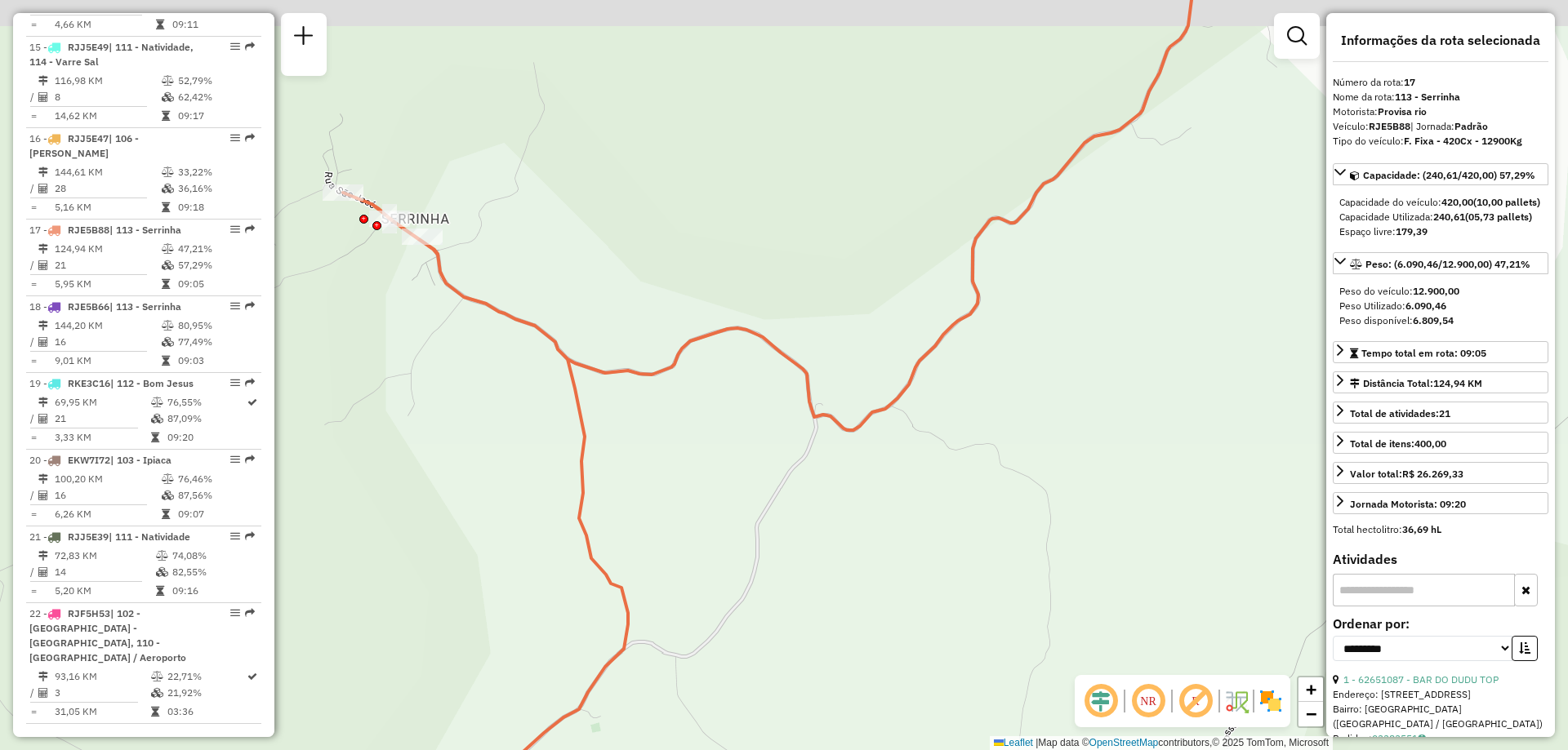
drag, startPoint x: 1127, startPoint y: 286, endPoint x: 1121, endPoint y: 311, distance: 25.7
click at [1121, 311] on div "Janela de atendimento Grade de atendimento Capacidade Transportadoras Veículos …" at bounding box center [784, 375] width 1568 height 750
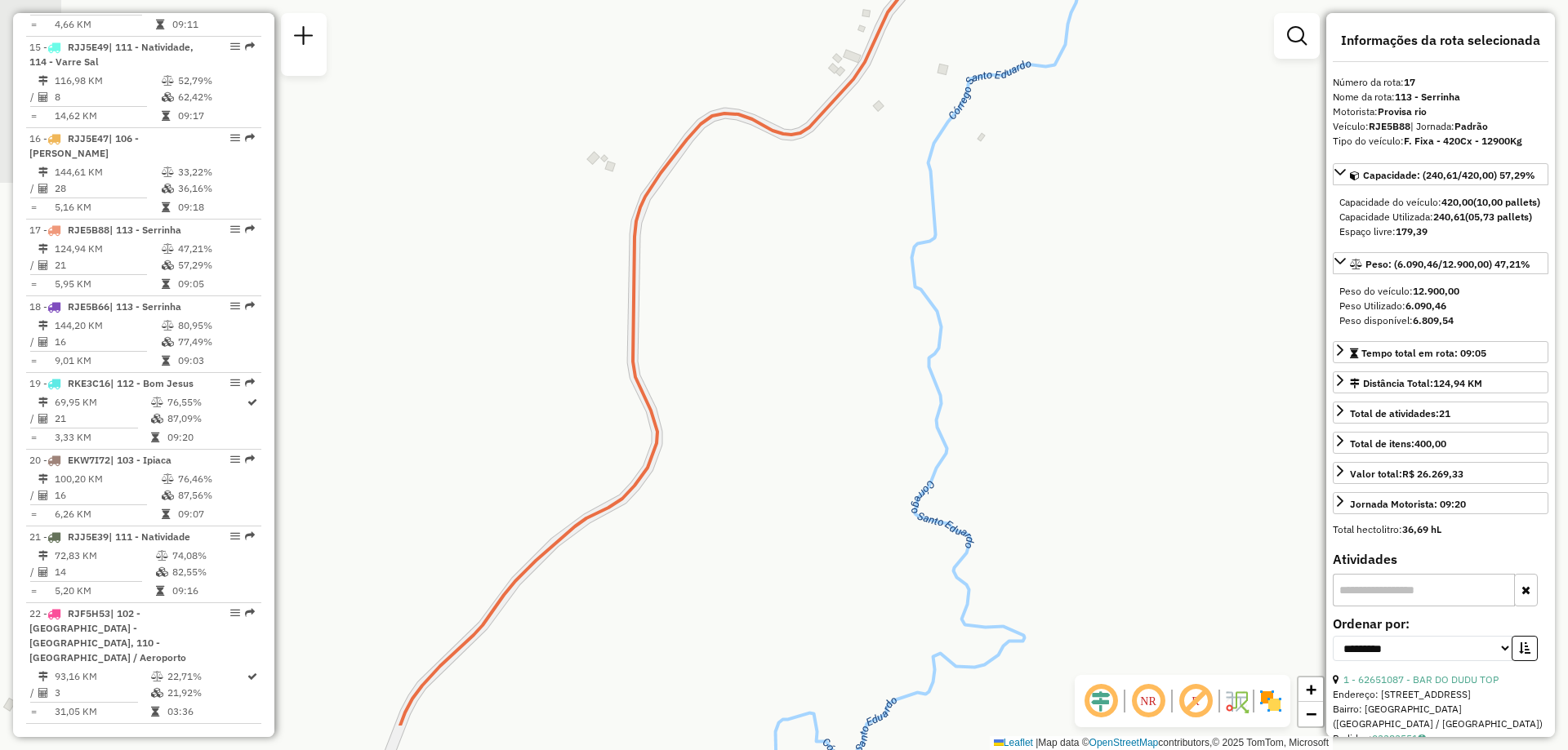
drag, startPoint x: 954, startPoint y: 322, endPoint x: 1113, endPoint y: 210, distance: 194.5
click at [1113, 210] on div "Janela de atendimento Grade de atendimento Capacidade Transportadoras Veículos …" at bounding box center [784, 375] width 1568 height 750
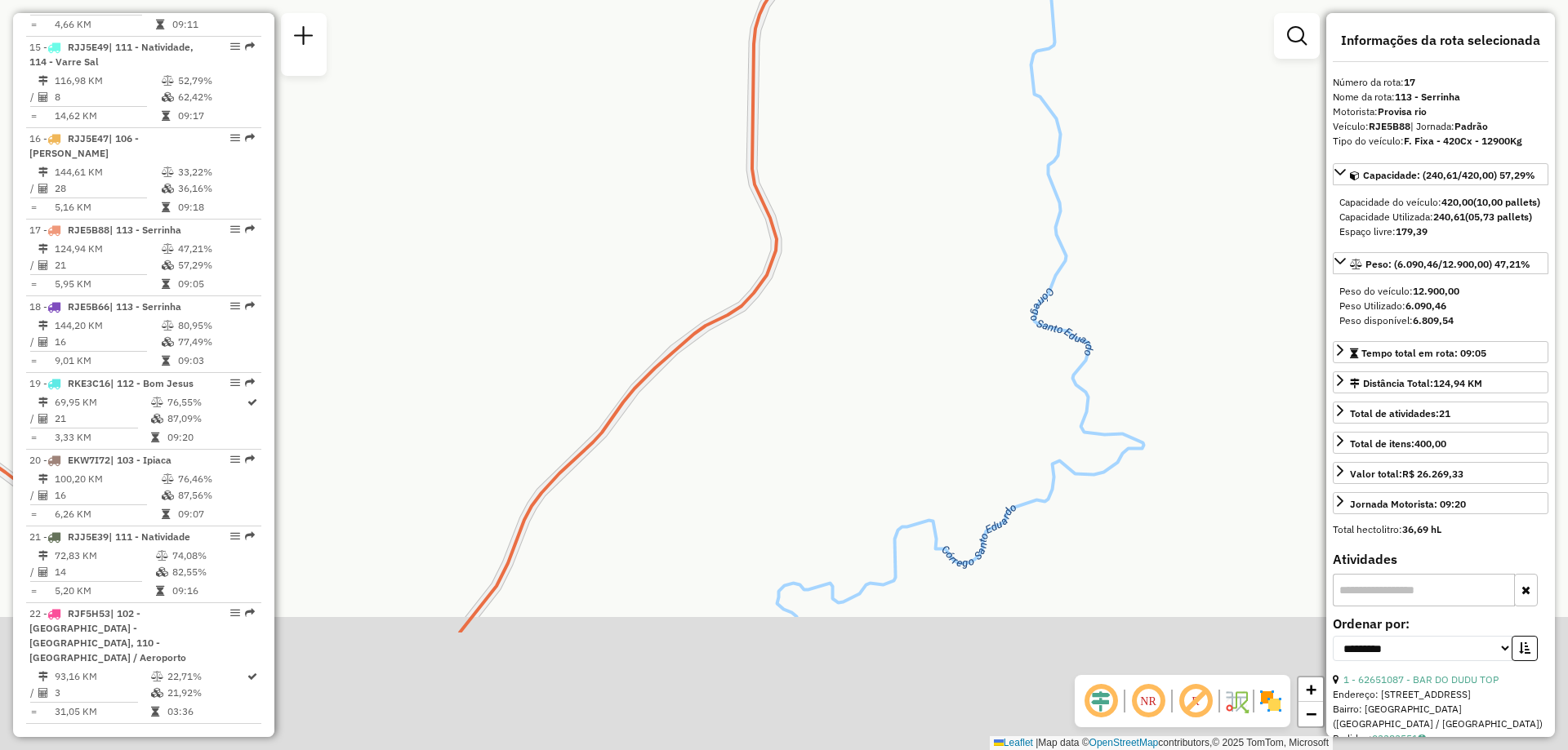
drag, startPoint x: 887, startPoint y: 357, endPoint x: 937, endPoint y: 288, distance: 85.2
click at [937, 288] on div "Janela de atendimento Grade de atendimento Capacidade Transportadoras Veículos …" at bounding box center [784, 375] width 1568 height 750
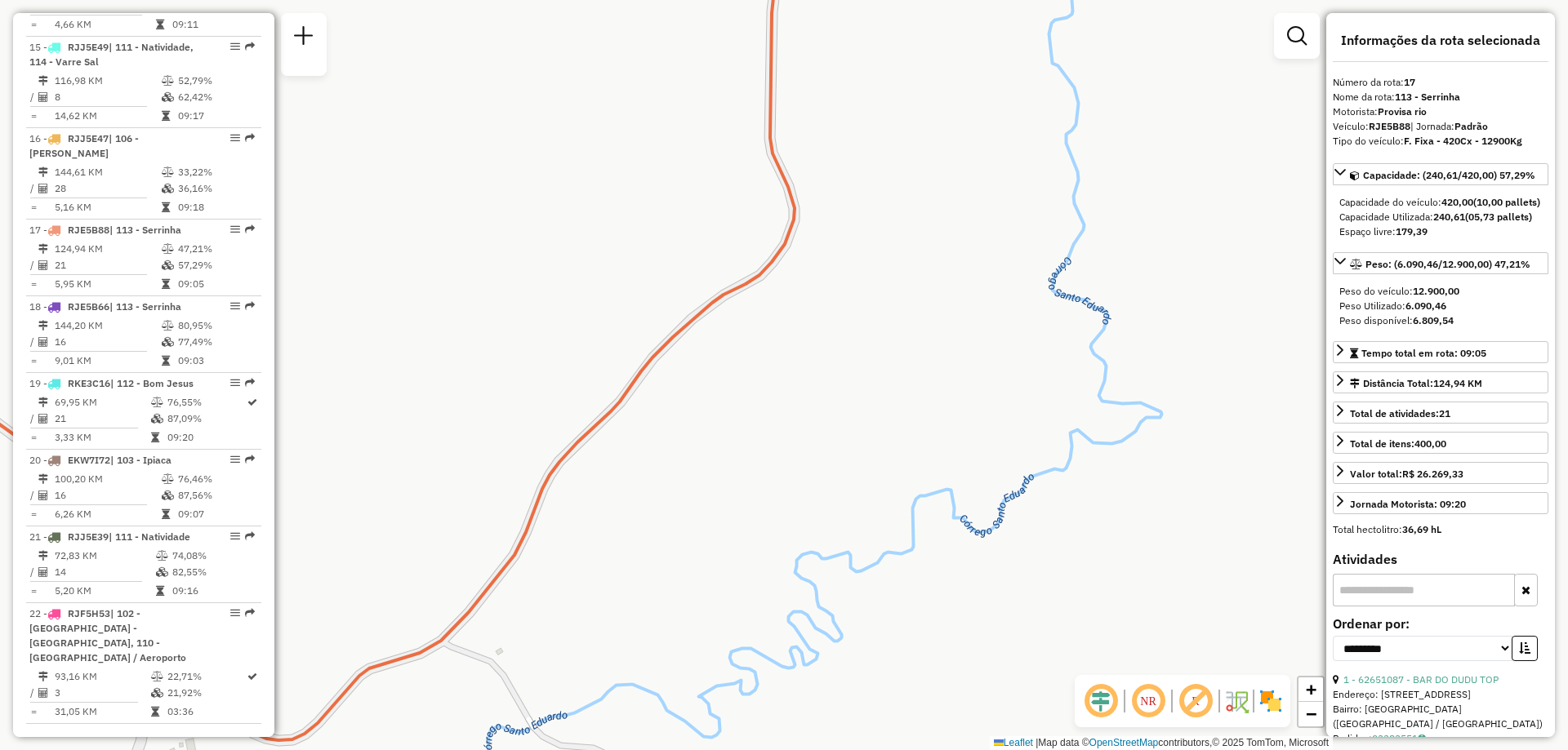
drag, startPoint x: 863, startPoint y: 385, endPoint x: 940, endPoint y: 275, distance: 134.3
click at [953, 274] on div "Janela de atendimento Grade de atendimento Capacidade Transportadoras Veículos …" at bounding box center [784, 375] width 1568 height 750
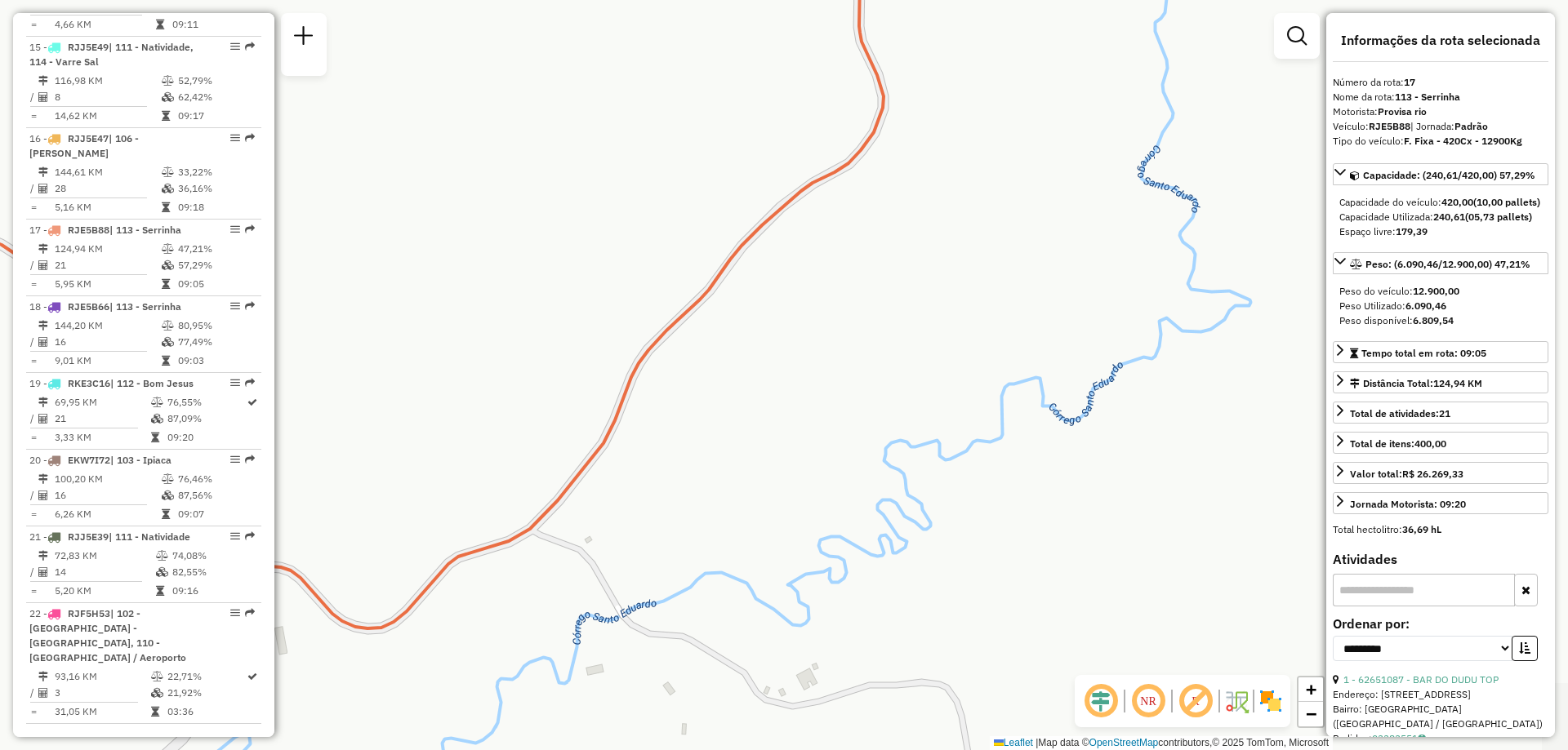
drag, startPoint x: 840, startPoint y: 338, endPoint x: 926, endPoint y: 279, distance: 104.3
click at [926, 279] on div "Janela de atendimento Grade de atendimento Capacidade Transportadoras Veículos …" at bounding box center [784, 375] width 1568 height 750
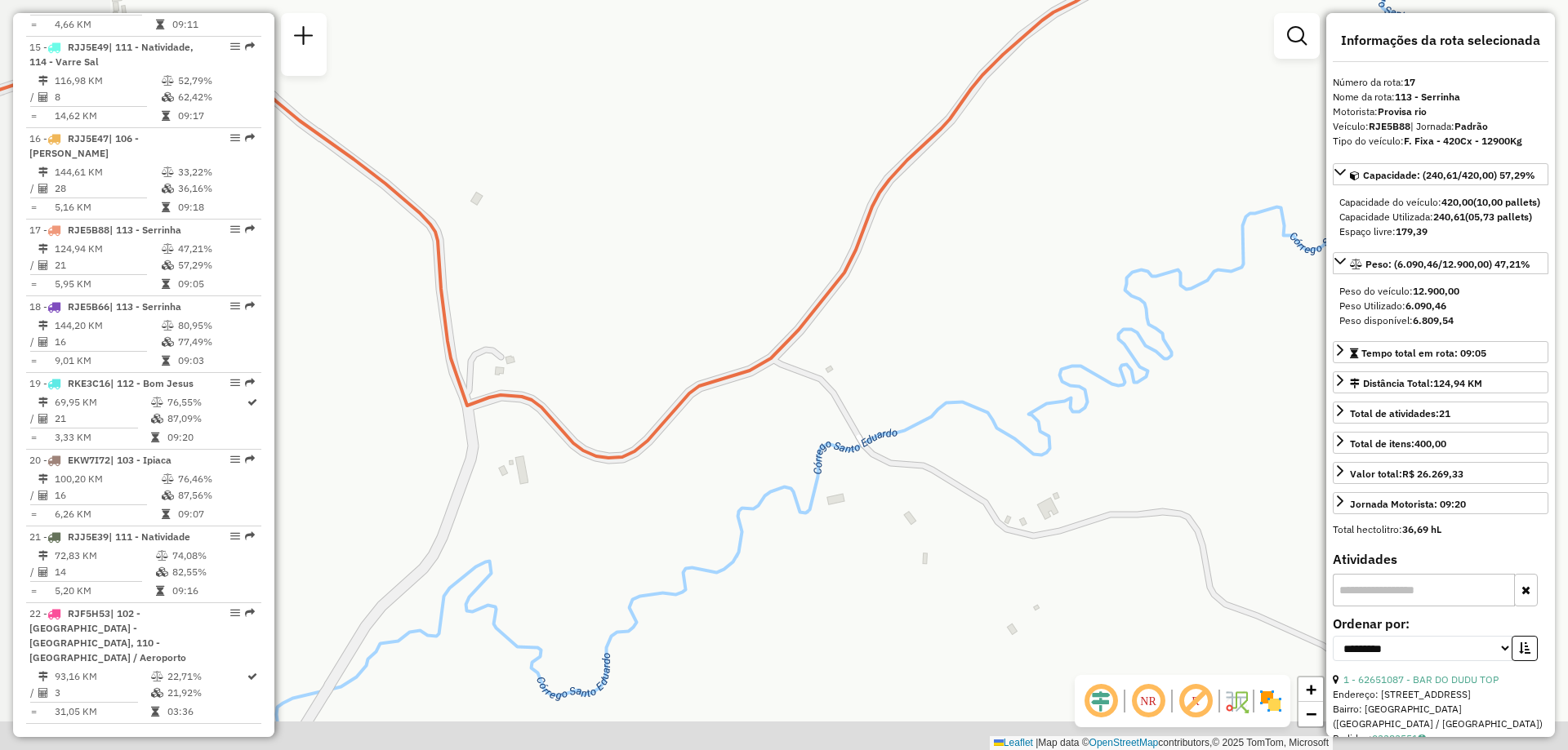
drag, startPoint x: 931, startPoint y: 328, endPoint x: 963, endPoint y: 307, distance: 38.3
click at [963, 307] on div "Janela de atendimento Grade de atendimento Capacidade Transportadoras Veículos …" at bounding box center [784, 375] width 1568 height 750
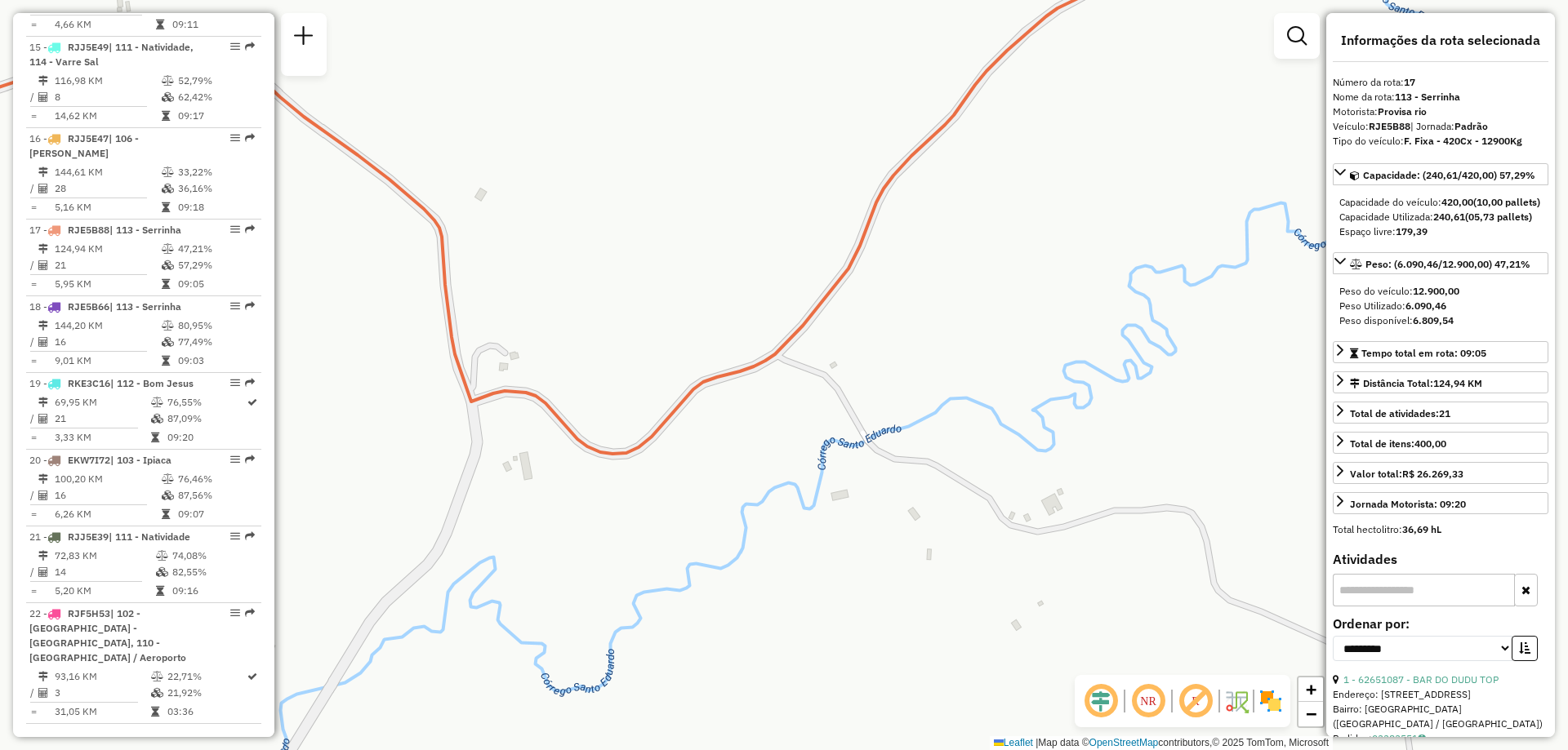
click at [949, 326] on div "Janela de atendimento Grade de atendimento Capacidade Transportadoras Veículos …" at bounding box center [784, 375] width 1568 height 750
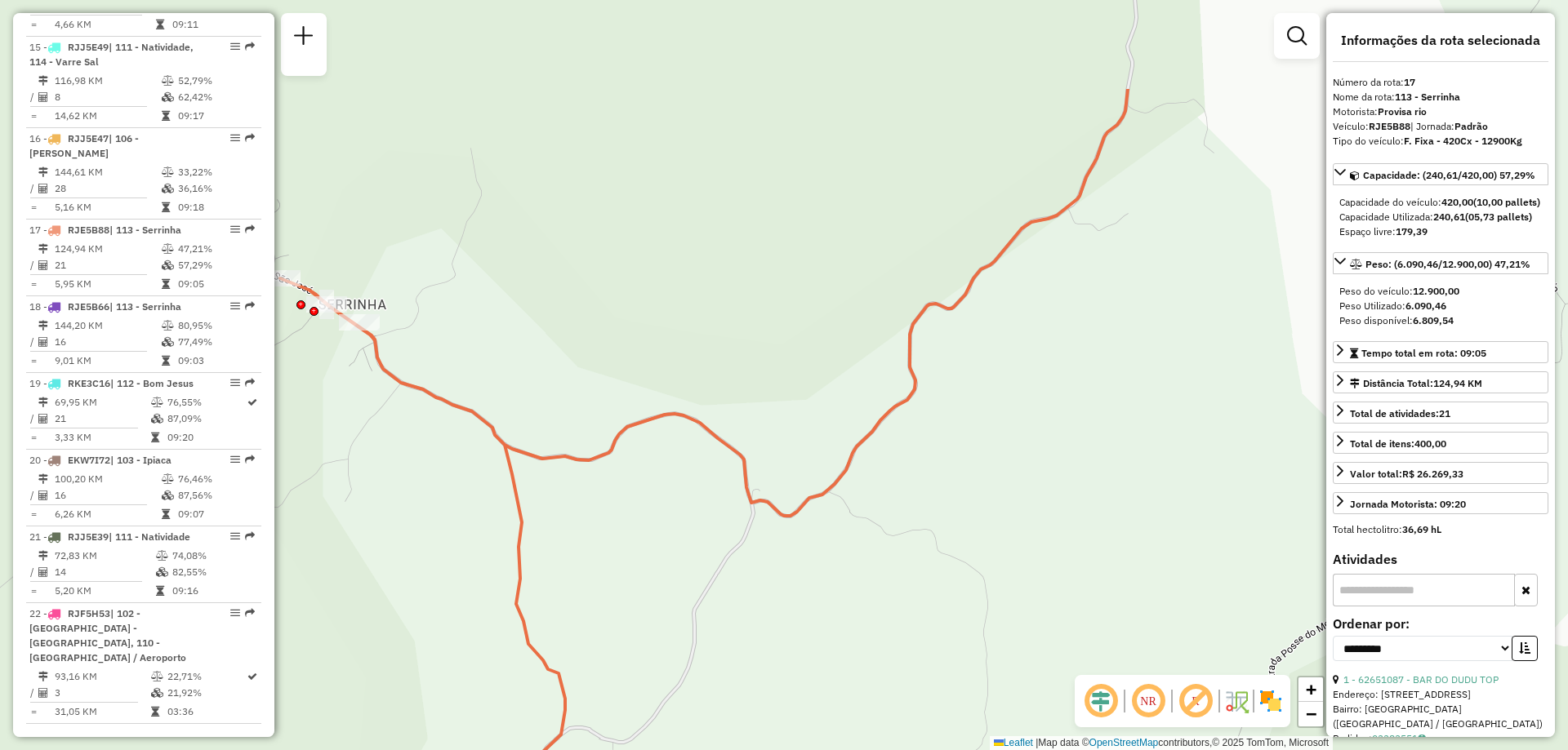
drag, startPoint x: 1115, startPoint y: 150, endPoint x: 1054, endPoint y: 293, distance: 155.5
click at [1054, 293] on div "Janela de atendimento Grade de atendimento Capacidade Transportadoras Veículos …" at bounding box center [784, 375] width 1568 height 750
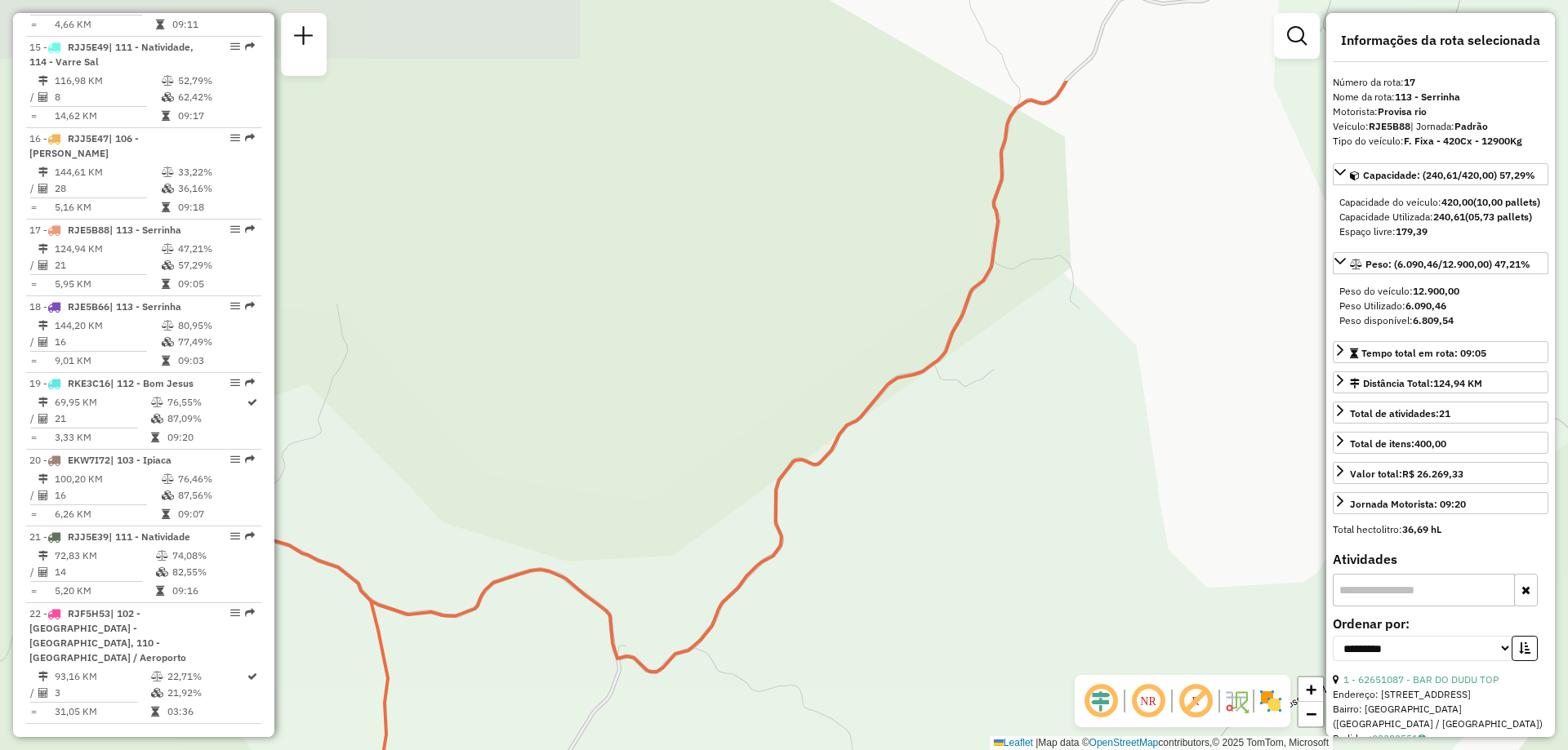
drag, startPoint x: 1193, startPoint y: 149, endPoint x: 1059, endPoint y: 304, distance: 204.9
click at [1059, 304] on div "Janela de atendimento Grade de atendimento Capacidade Transportadoras Veículos …" at bounding box center [784, 375] width 1568 height 750
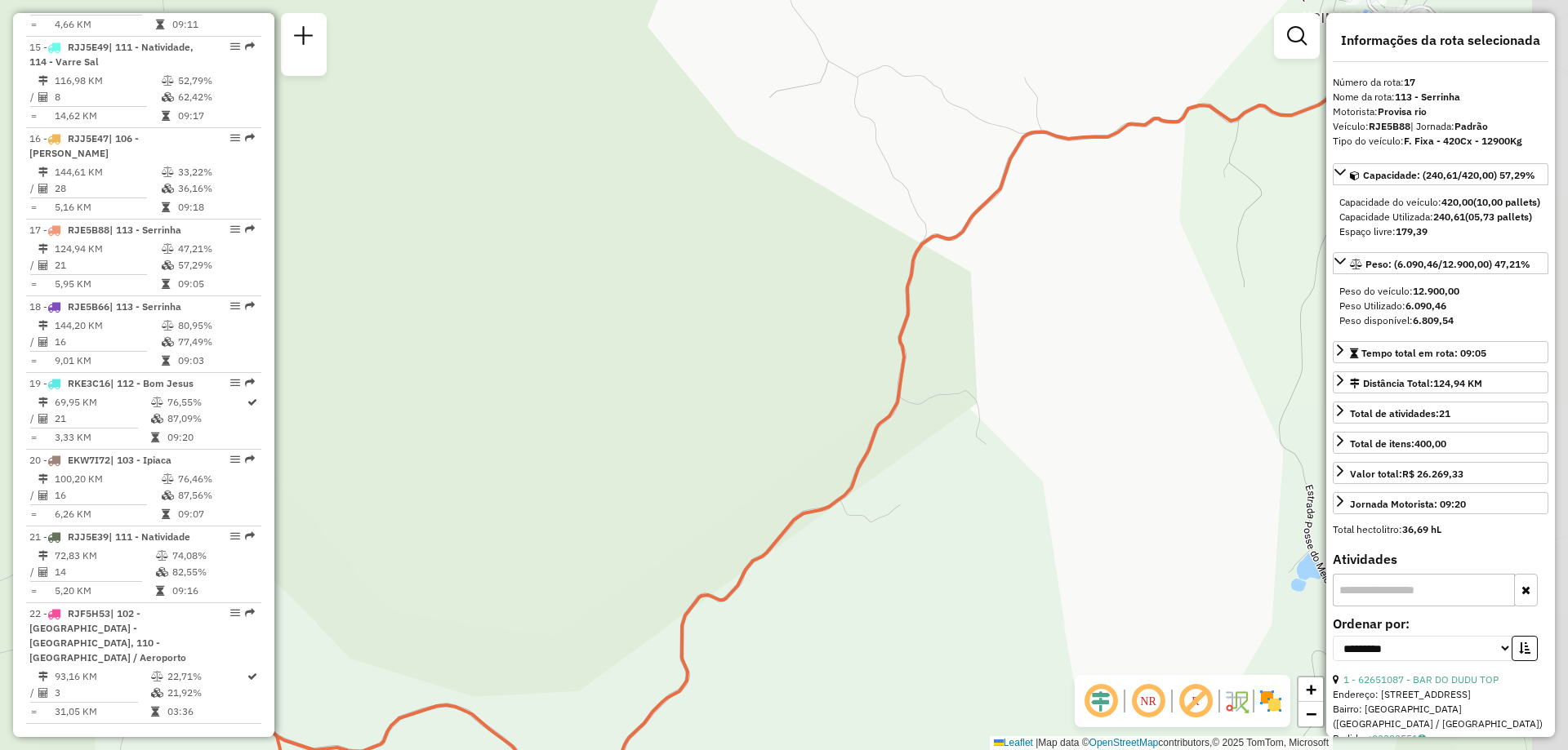
drag, startPoint x: 1056, startPoint y: 267, endPoint x: 1034, endPoint y: 295, distance: 35.6
click at [1034, 295] on div "Janela de atendimento Grade de atendimento Capacidade Transportadoras Veículos …" at bounding box center [784, 375] width 1568 height 750
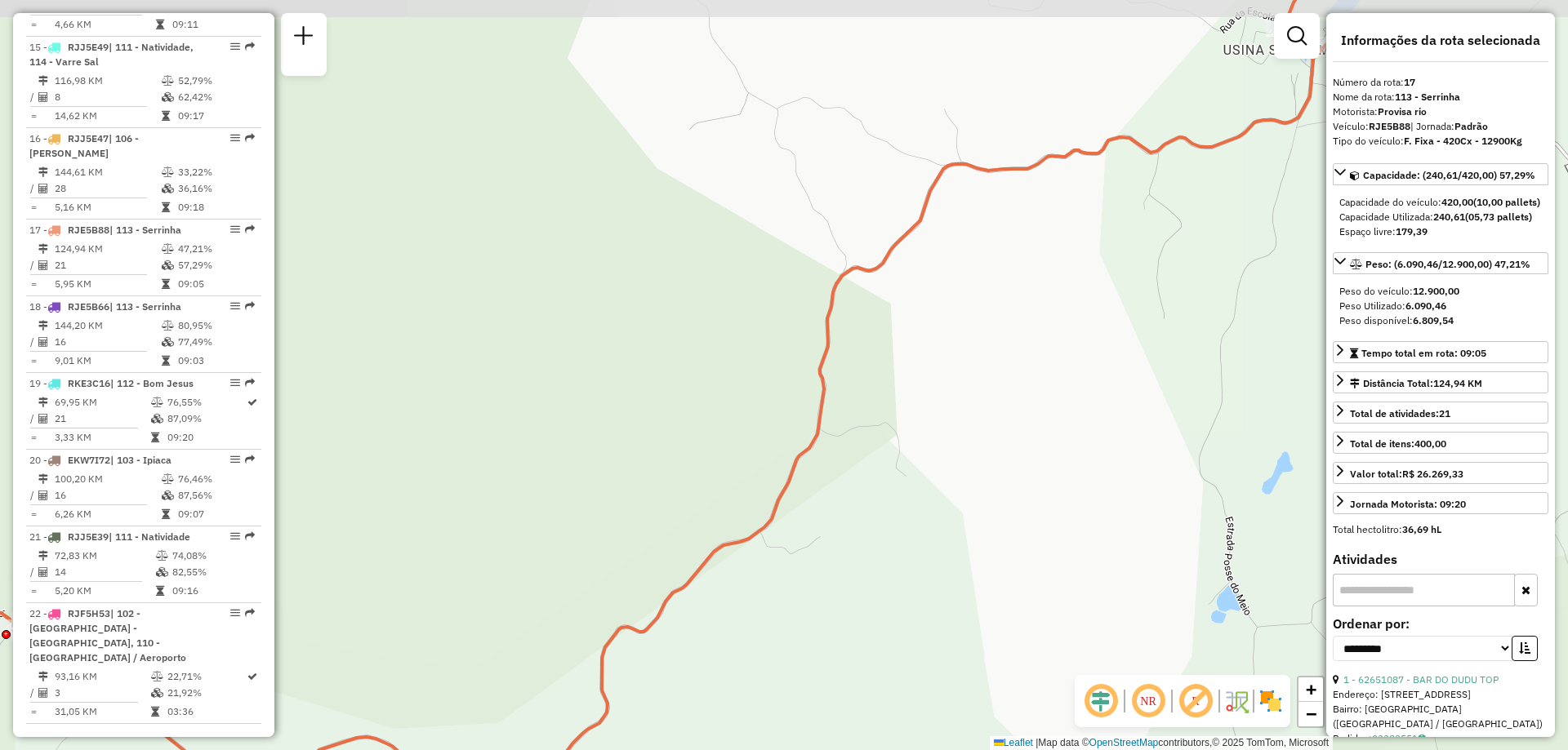
drag, startPoint x: 1099, startPoint y: 301, endPoint x: 1052, endPoint y: 315, distance: 49.0
click at [1052, 315] on div "Janela de atendimento Grade de atendimento Capacidade Transportadoras Veículos …" at bounding box center [784, 375] width 1568 height 750
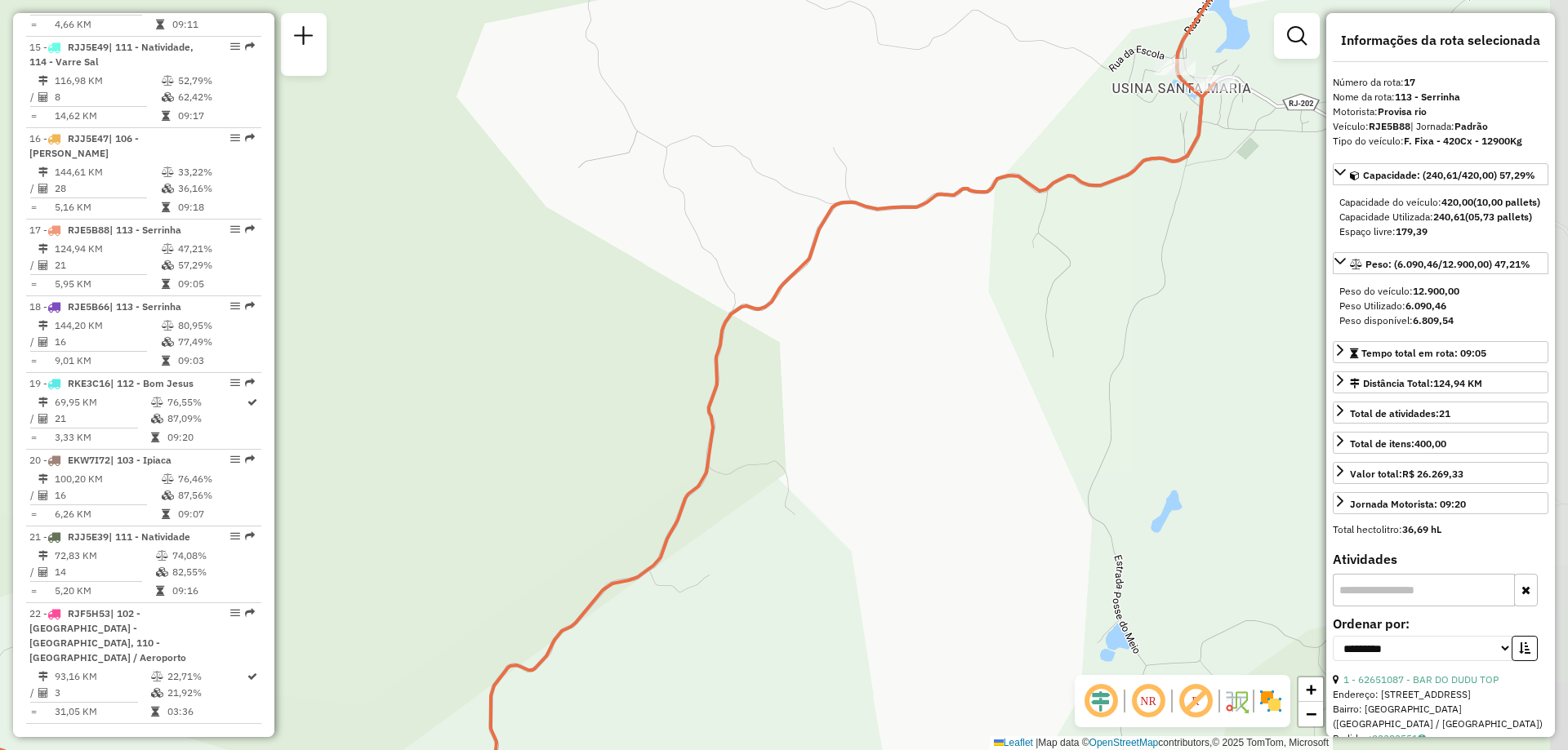
drag, startPoint x: 1163, startPoint y: 275, endPoint x: 1072, endPoint y: 302, distance: 94.9
click at [1072, 302] on div "Janela de atendimento Grade de atendimento Capacidade Transportadoras Veículos …" at bounding box center [784, 375] width 1568 height 750
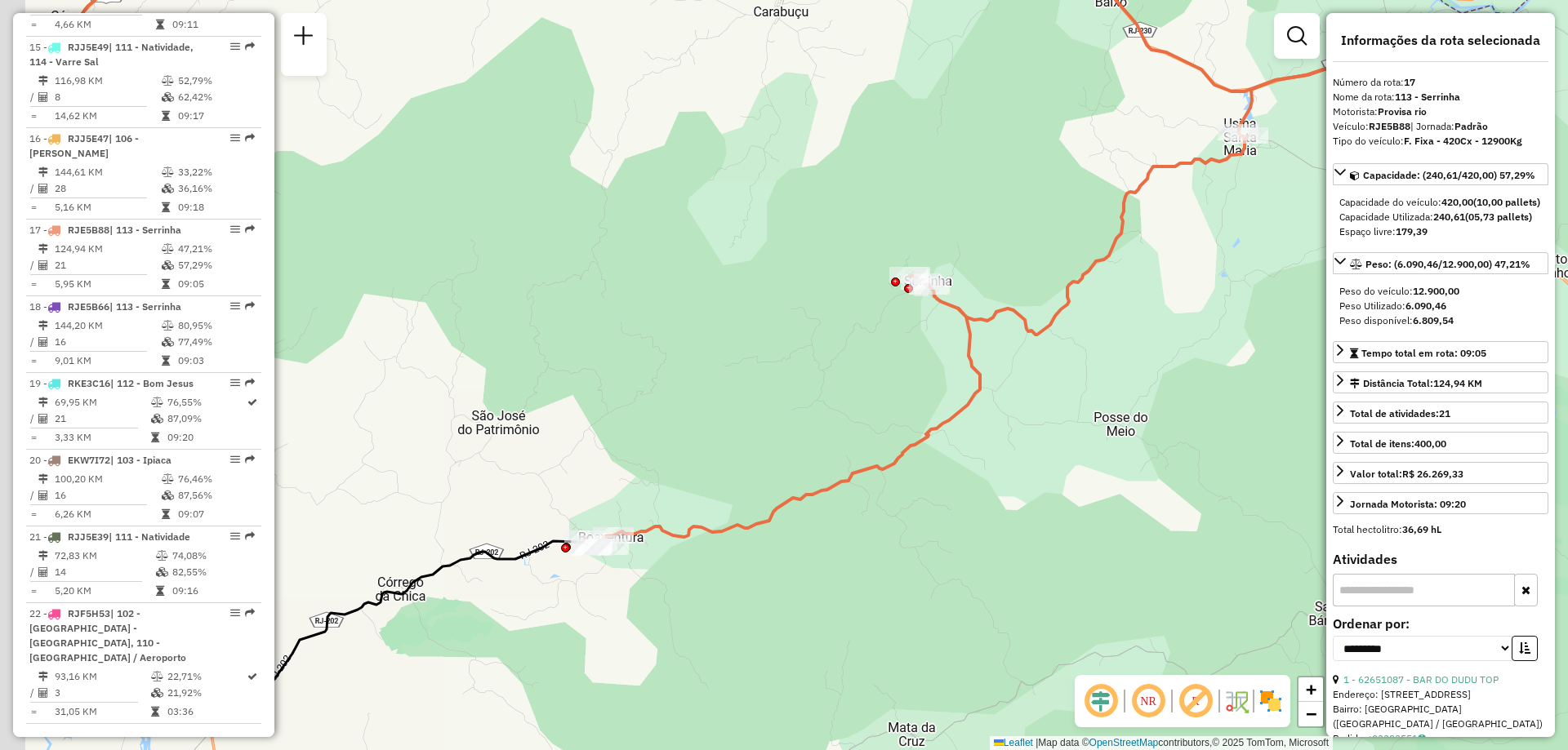
drag, startPoint x: 858, startPoint y: 417, endPoint x: 1117, endPoint y: 260, distance: 302.9
click at [1126, 255] on icon at bounding box center [986, 290] width 803 height 515
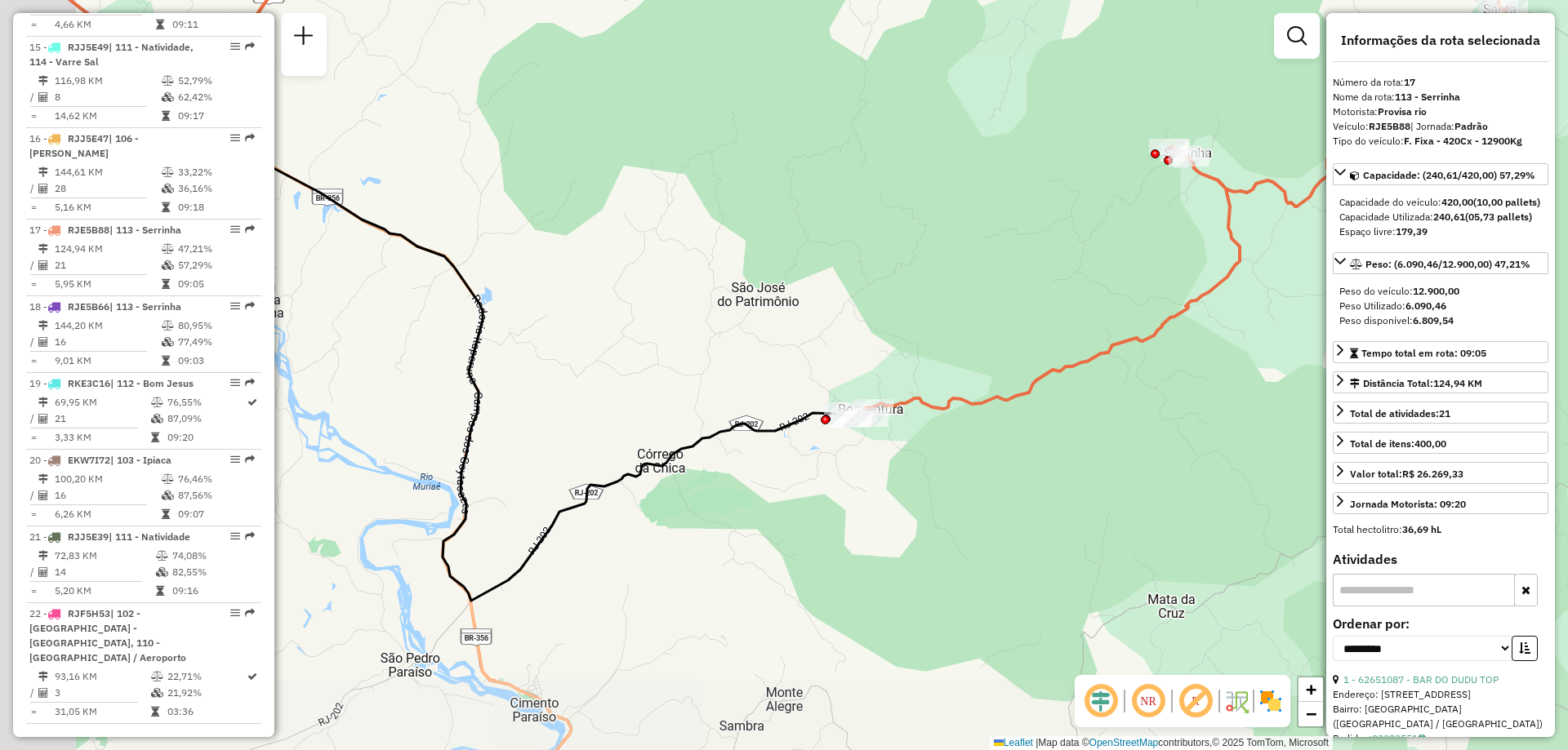
drag, startPoint x: 870, startPoint y: 392, endPoint x: 885, endPoint y: 388, distance: 15.5
click at [885, 388] on div "Janela de atendimento Grade de atendimento Capacidade Transportadoras Veículos …" at bounding box center [784, 375] width 1568 height 750
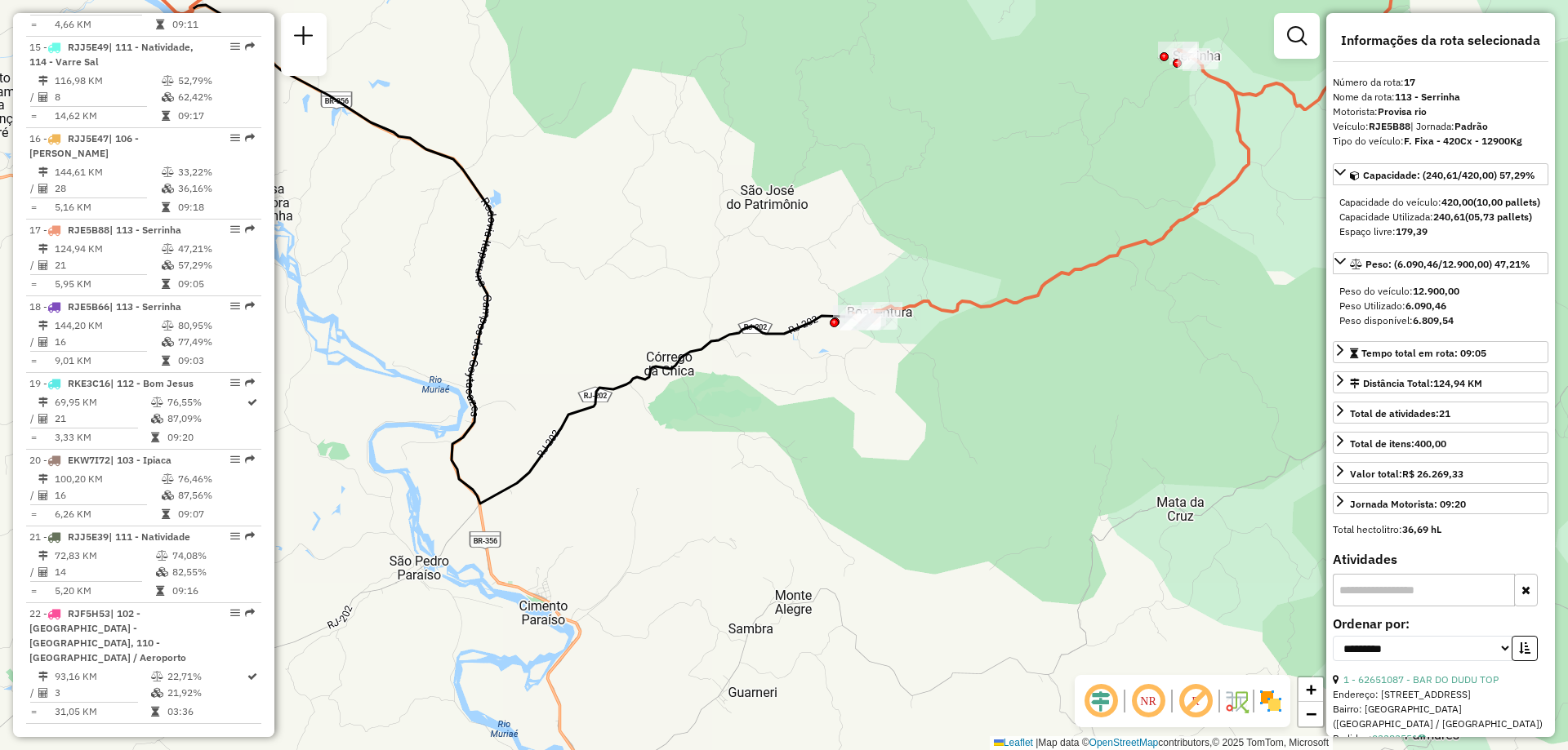
drag, startPoint x: 603, startPoint y: 318, endPoint x: 602, endPoint y: 291, distance: 27.0
click at [602, 291] on div "Janela de atendimento Grade de atendimento Capacidade Transportadoras Veículos …" at bounding box center [784, 375] width 1568 height 750
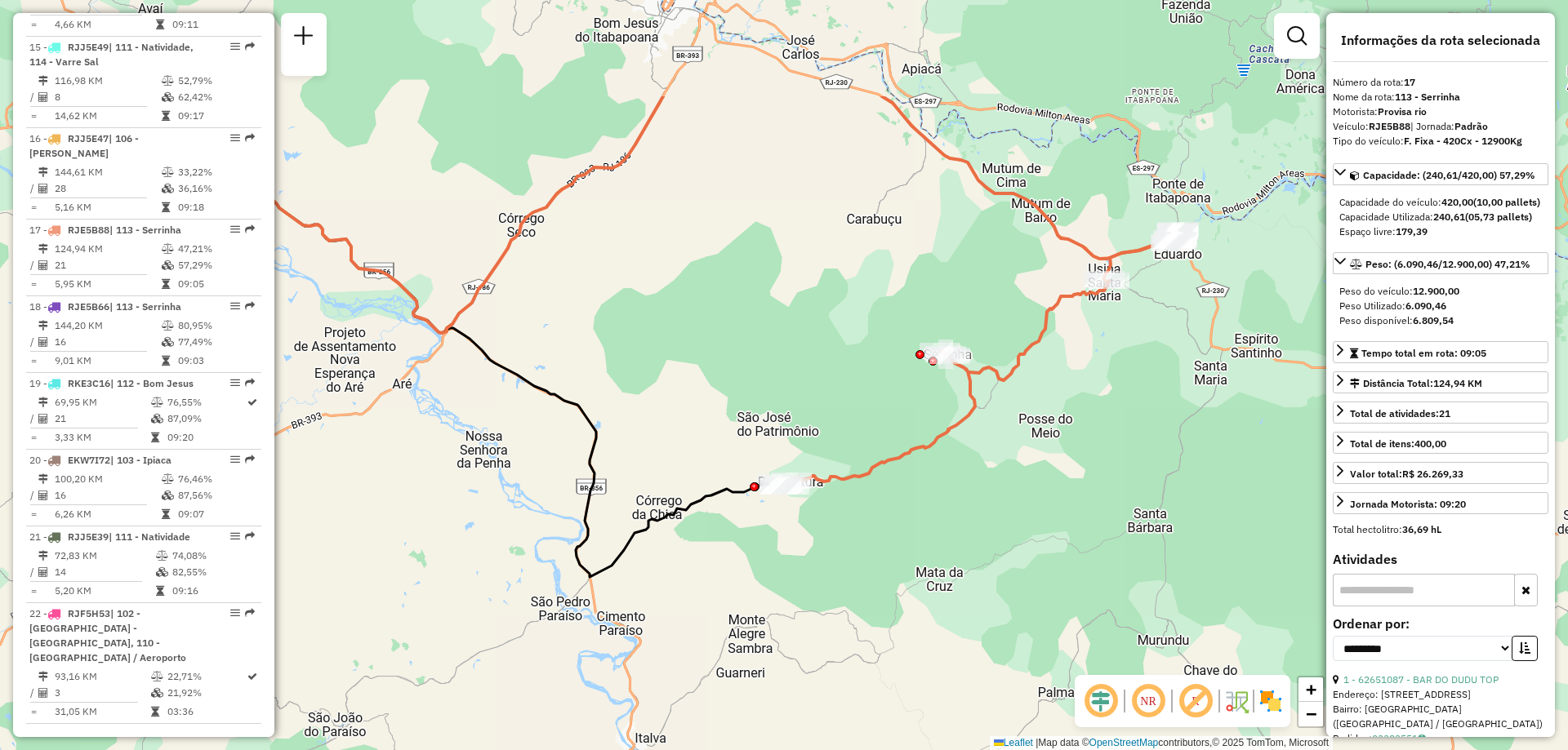
drag, startPoint x: 721, startPoint y: 244, endPoint x: 718, endPoint y: 401, distance: 157.0
click at [718, 401] on div "Janela de atendimento Grade de atendimento Capacidade Transportadoras Veículos …" at bounding box center [784, 375] width 1568 height 750
